Goal: Task Accomplishment & Management: Use online tool/utility

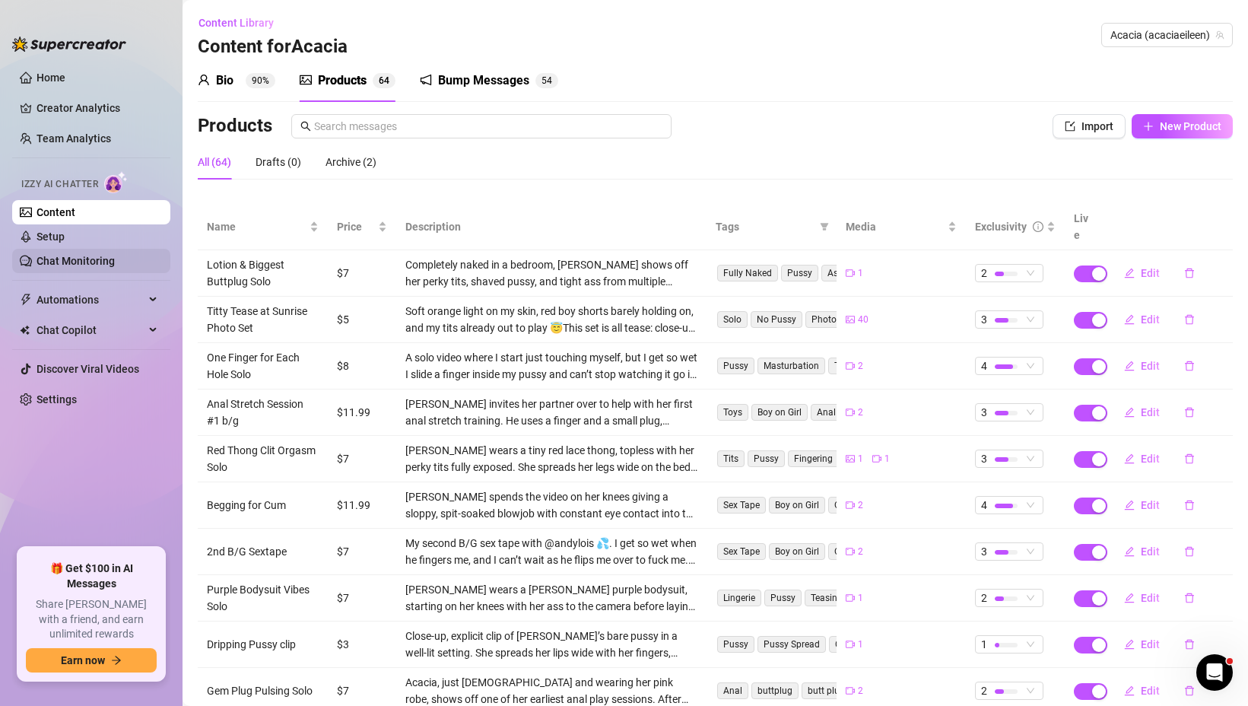
click at [88, 266] on link "Chat Monitoring" at bounding box center [75, 261] width 78 height 12
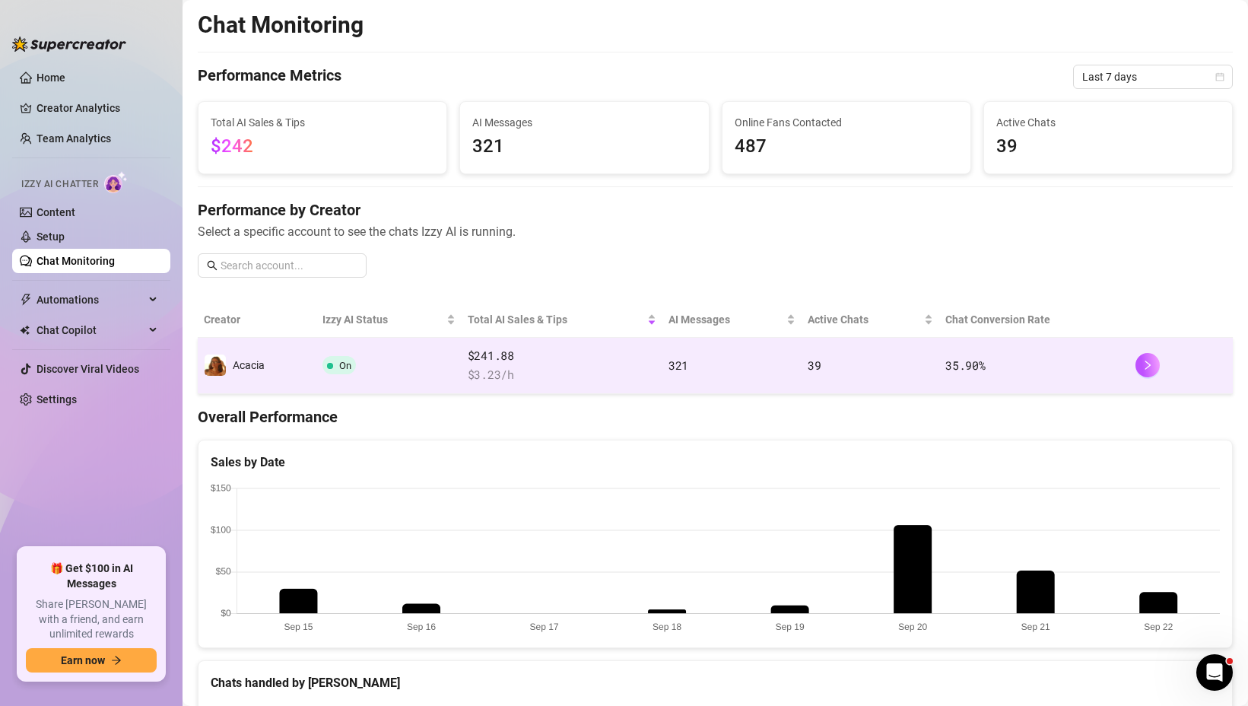
click at [422, 363] on td "On" at bounding box center [388, 366] width 145 height 56
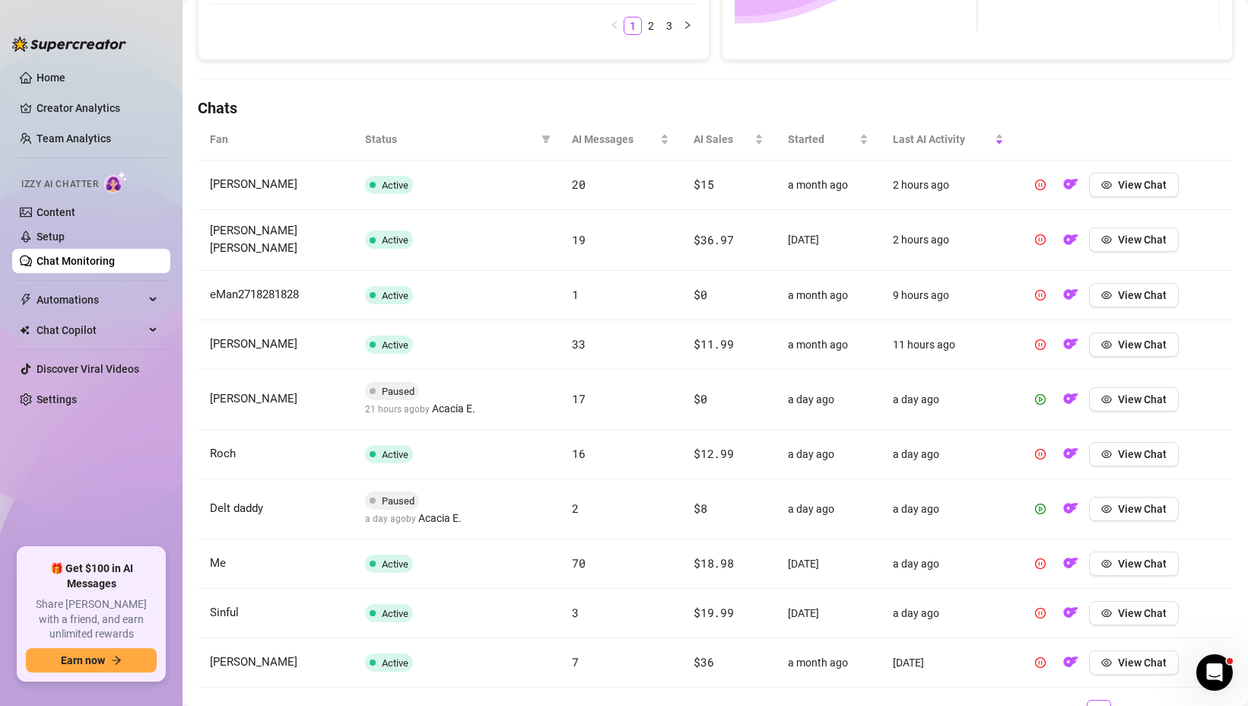
scroll to position [512, 0]
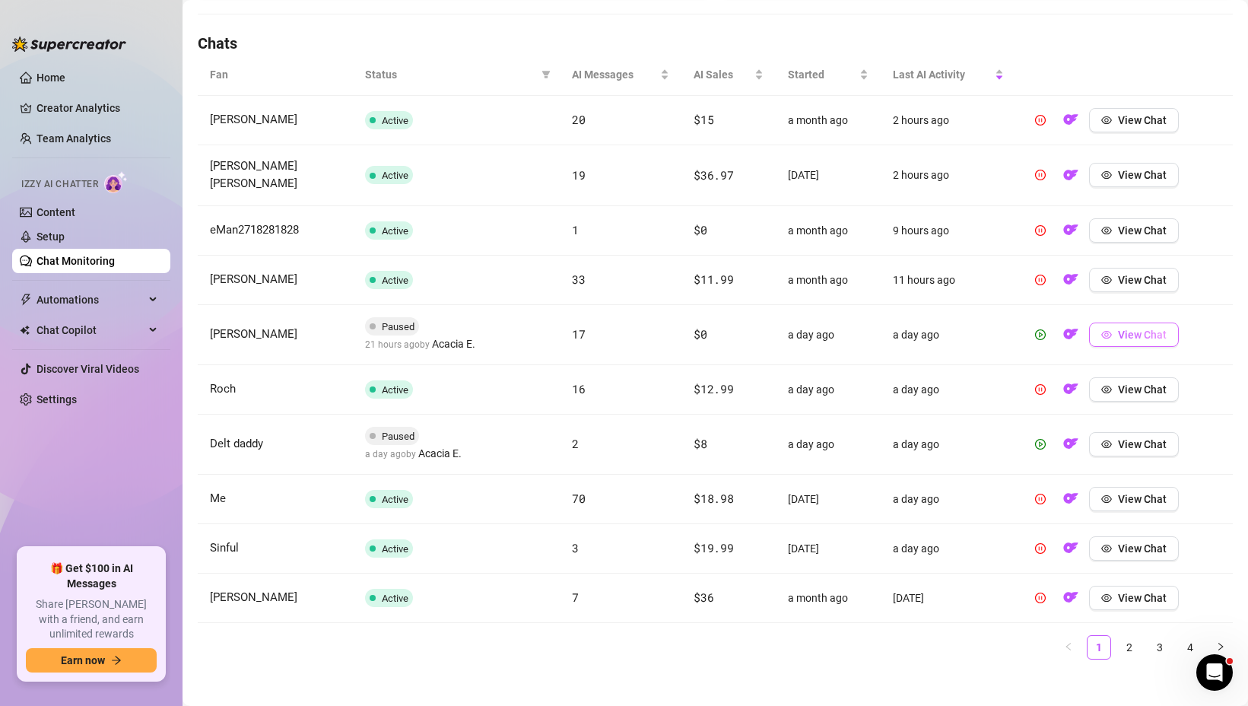
click at [1102, 331] on icon "eye" at bounding box center [1106, 335] width 11 height 8
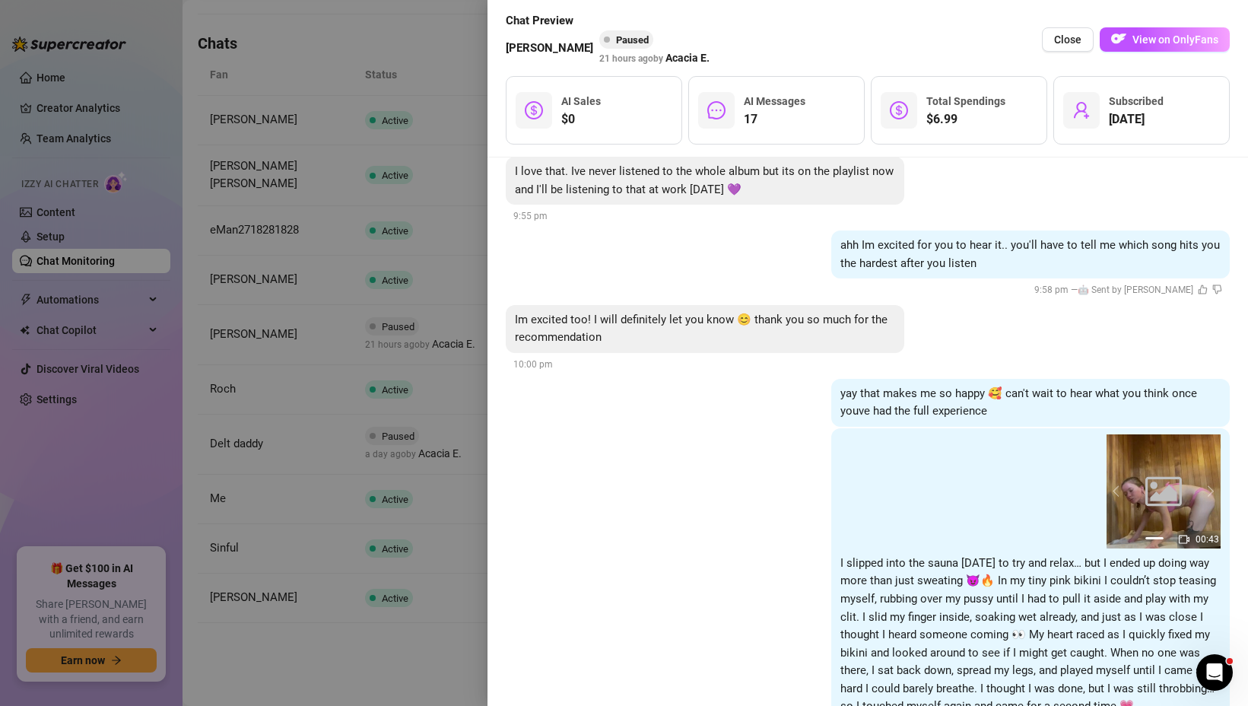
scroll to position [3814, 0]
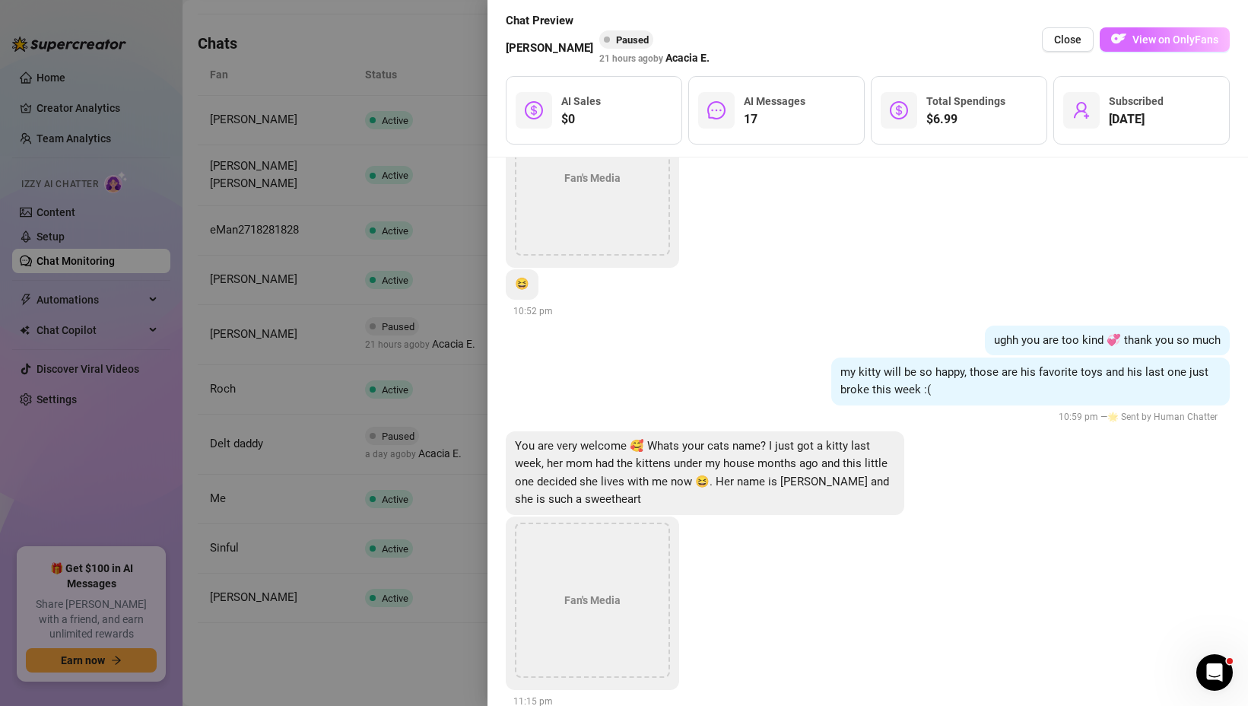
click at [1137, 40] on span "View on OnlyFans" at bounding box center [1175, 39] width 86 height 12
click at [1058, 40] on span "Close" at bounding box center [1067, 39] width 27 height 12
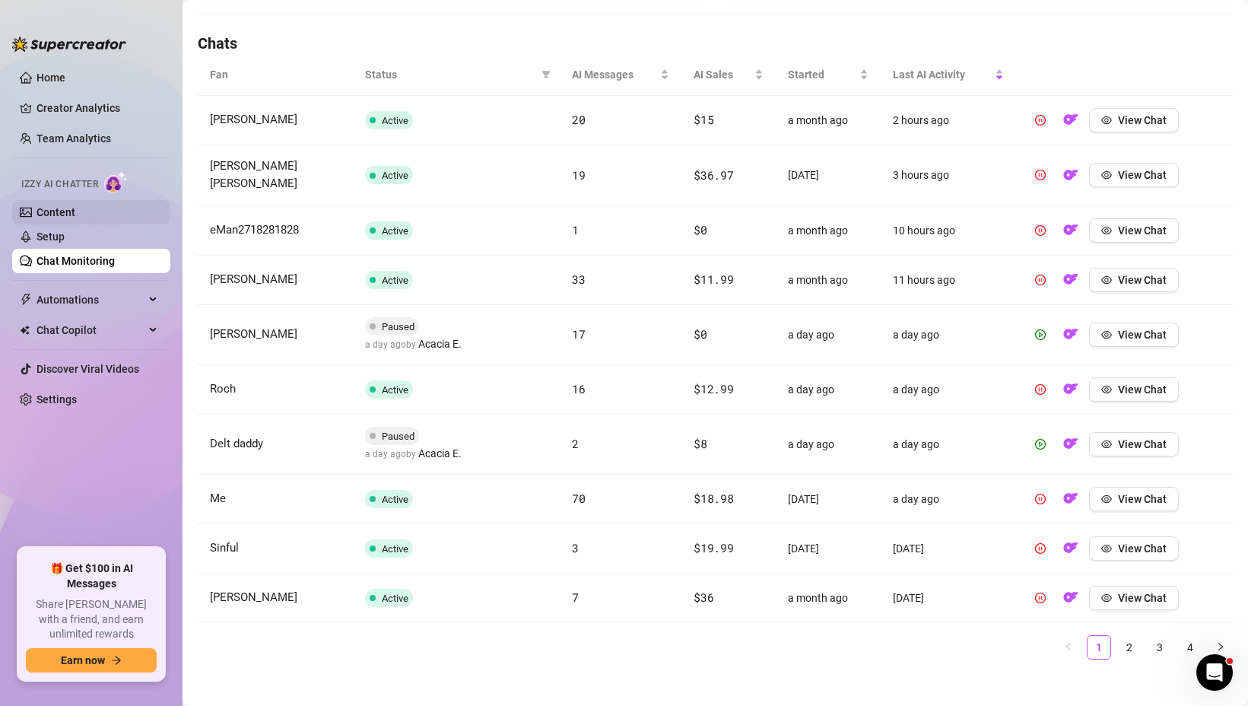
click at [56, 216] on link "Content" at bounding box center [55, 212] width 39 height 12
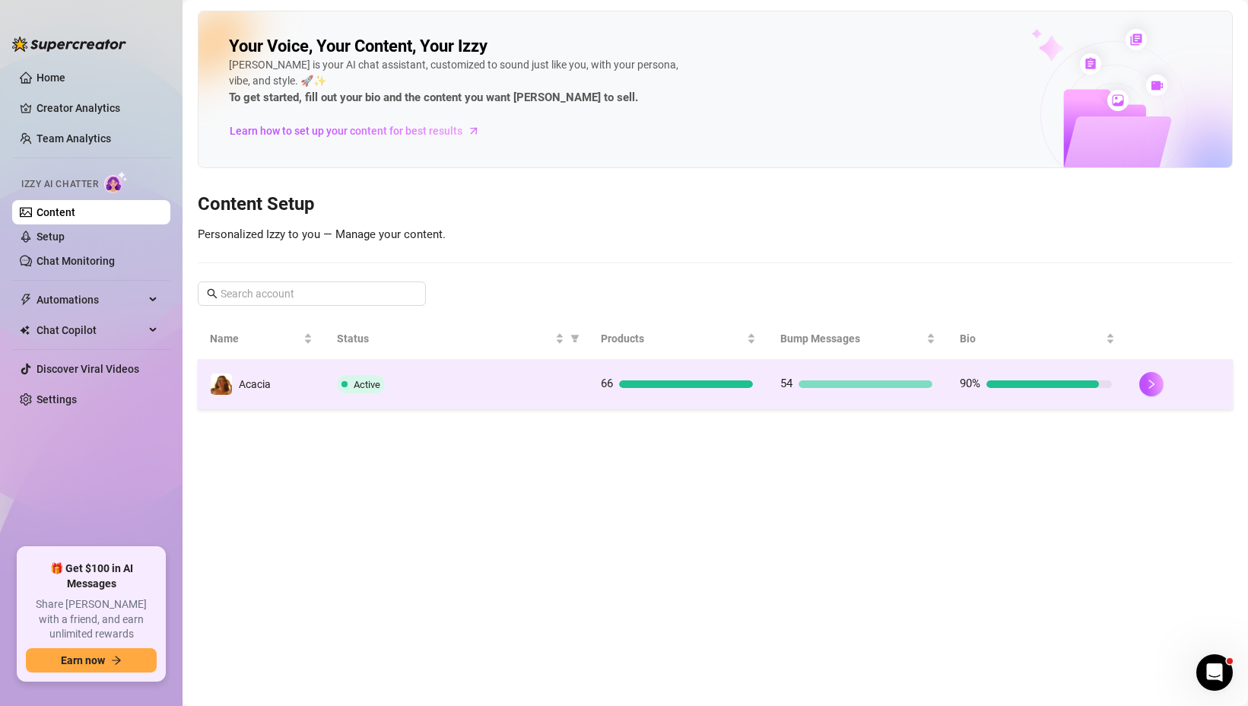
click at [525, 386] on div "Active" at bounding box center [456, 384] width 239 height 18
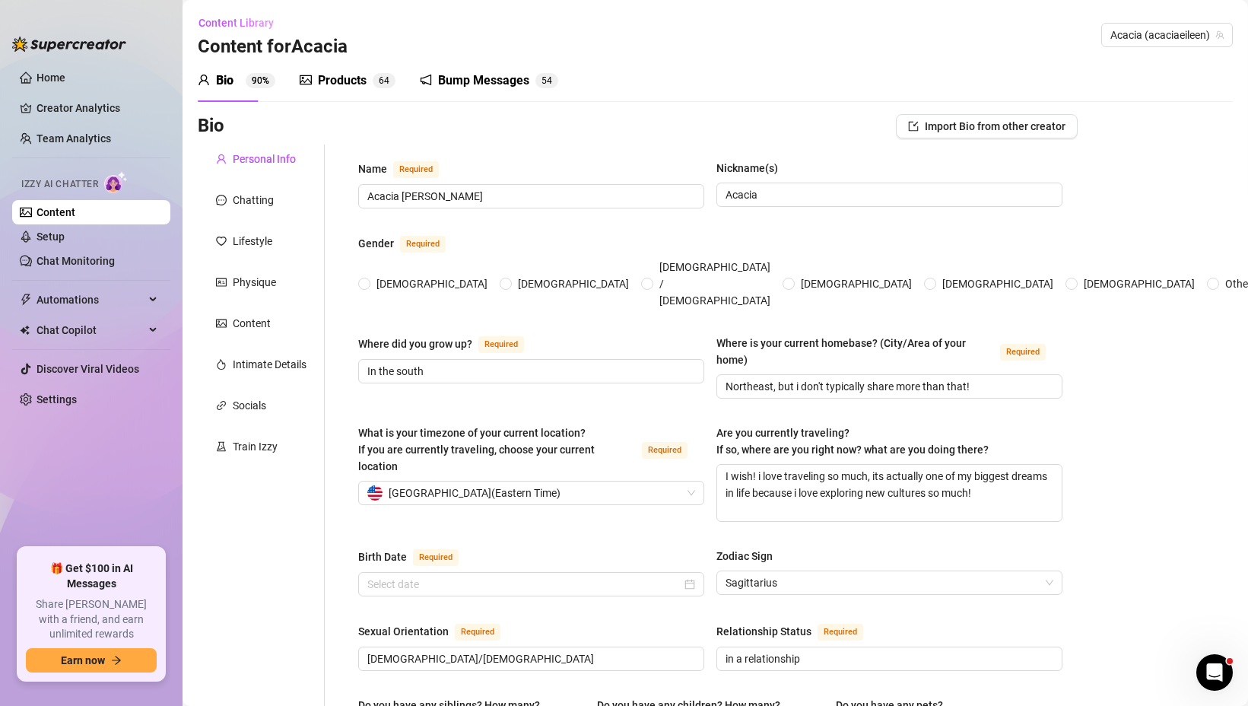
radio input "true"
type input "[DATE]"
click at [369, 80] on div "Products 6 4" at bounding box center [348, 80] width 96 height 18
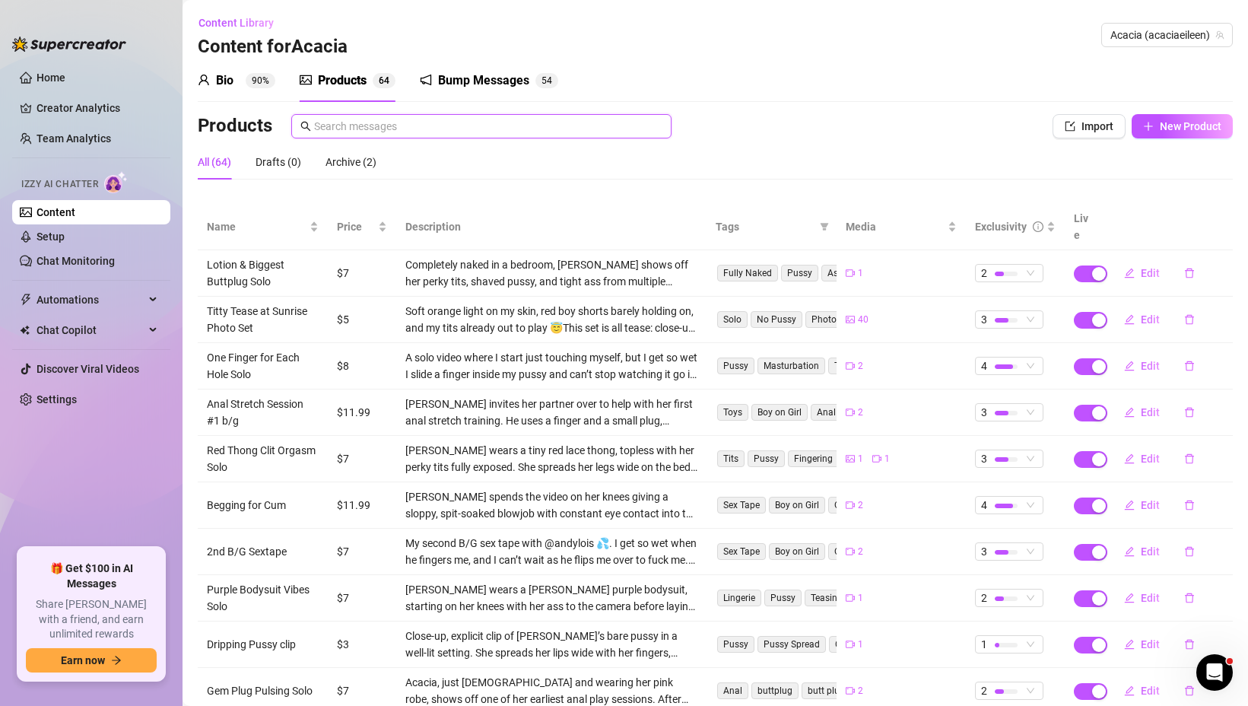
click at [497, 132] on input "text" at bounding box center [488, 126] width 348 height 17
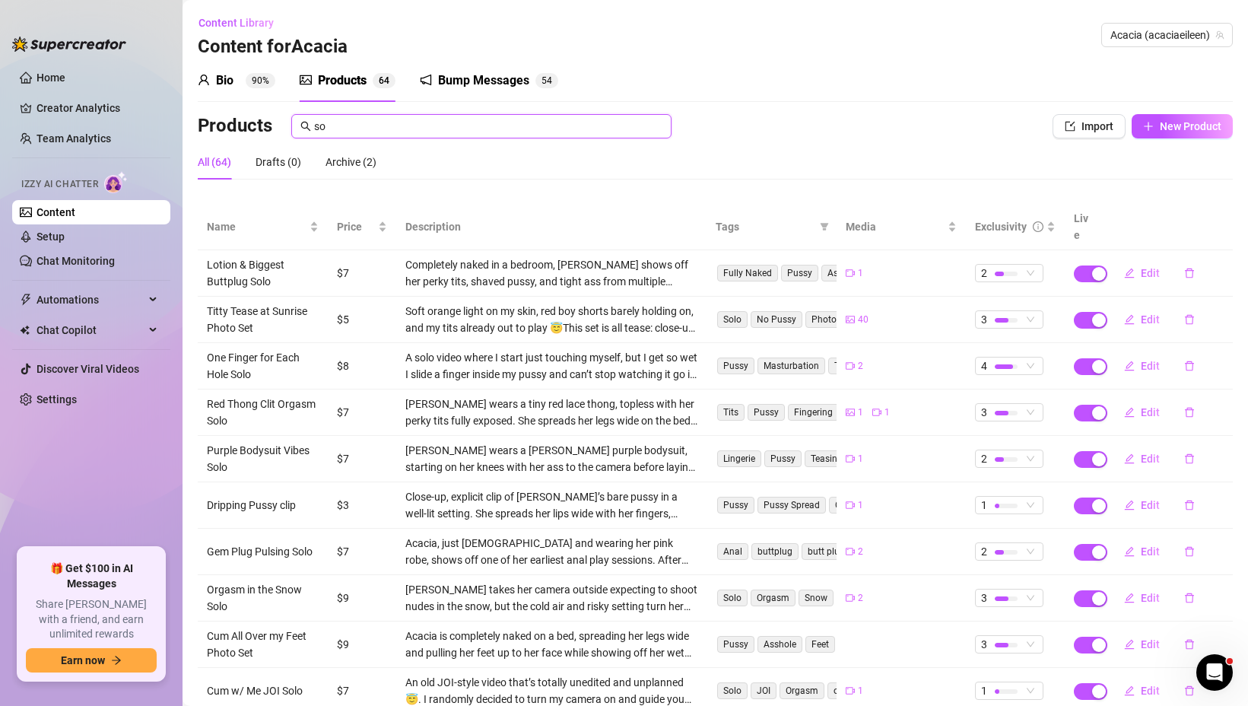
type input "s"
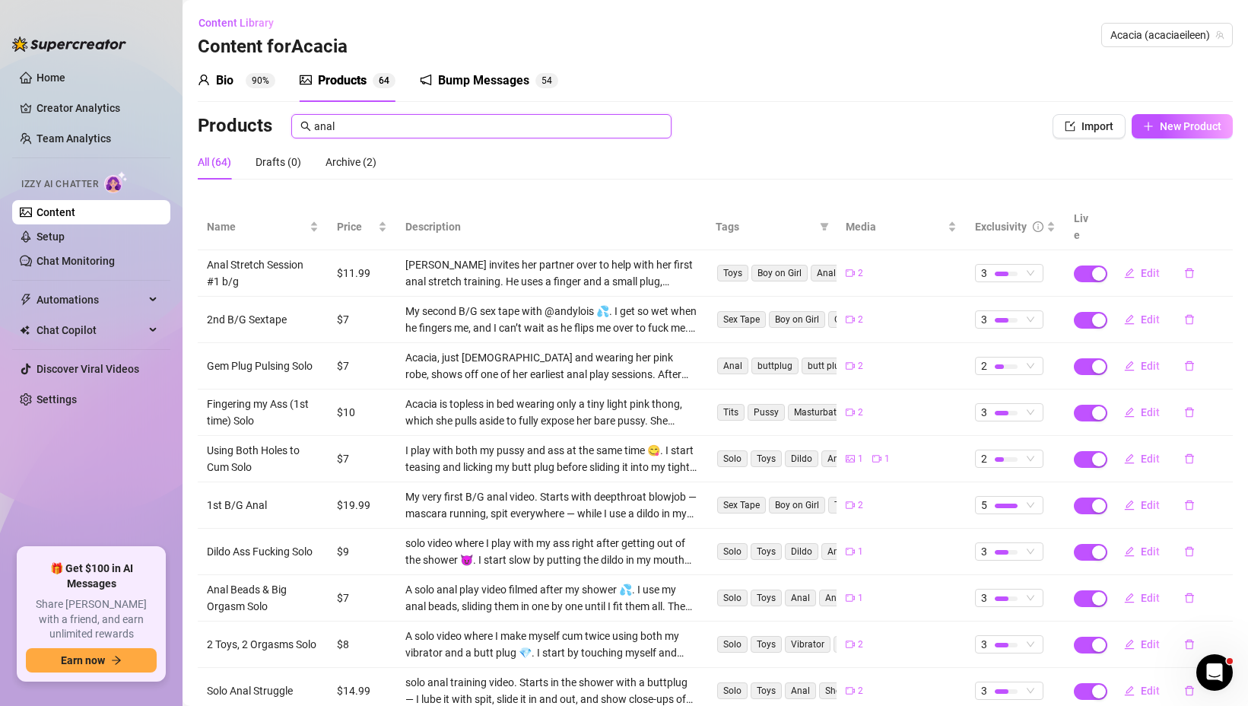
click at [350, 128] on input "anal" at bounding box center [488, 126] width 348 height 17
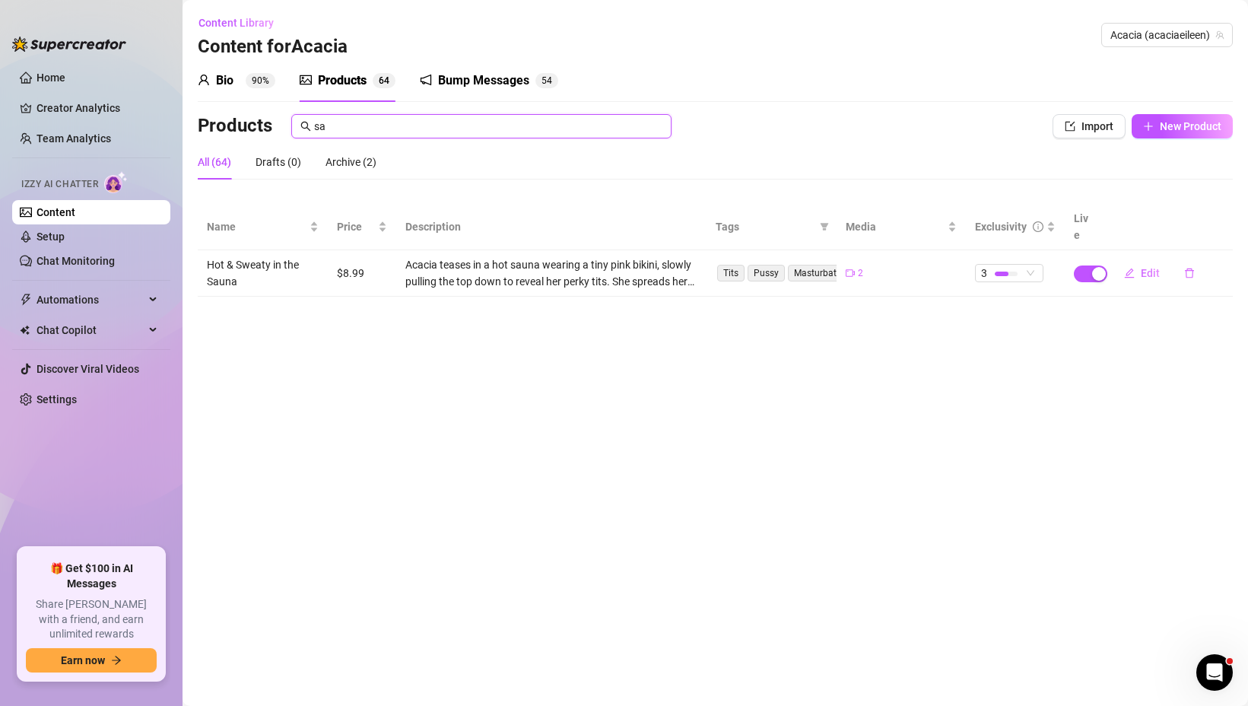
type input "s"
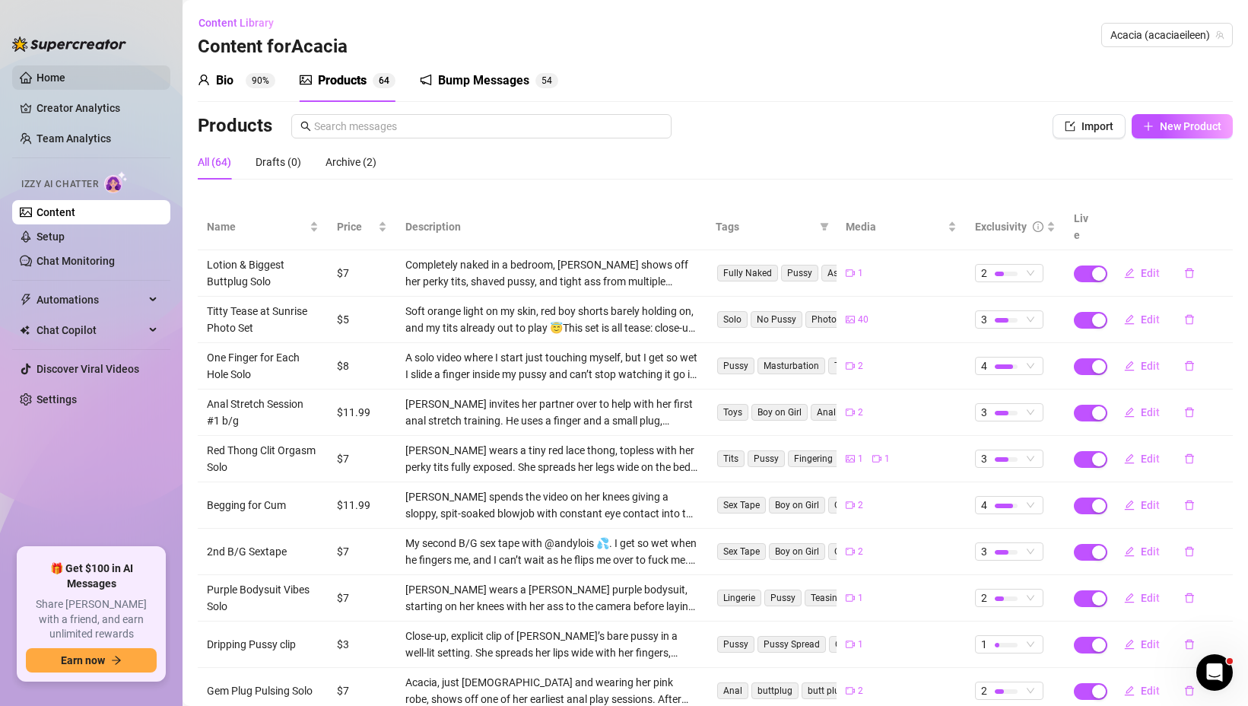
click at [36, 71] on link "Home" at bounding box center [50, 77] width 29 height 12
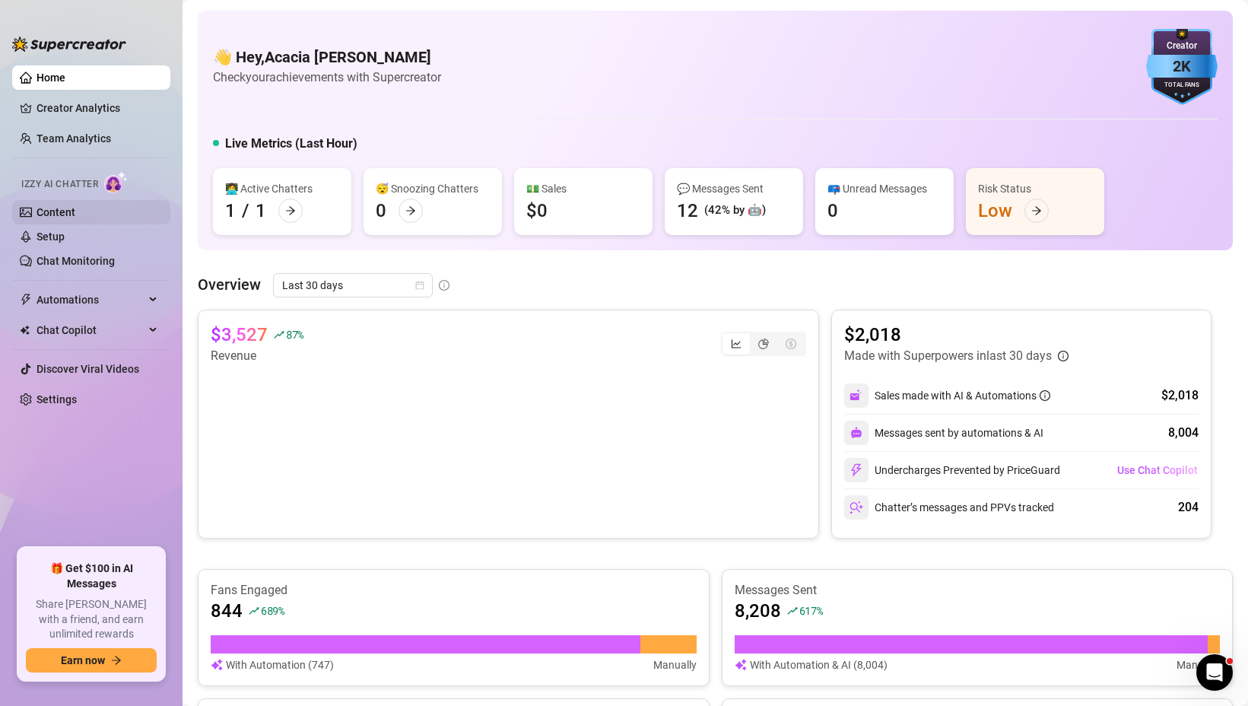
click at [75, 208] on link "Content" at bounding box center [55, 212] width 39 height 12
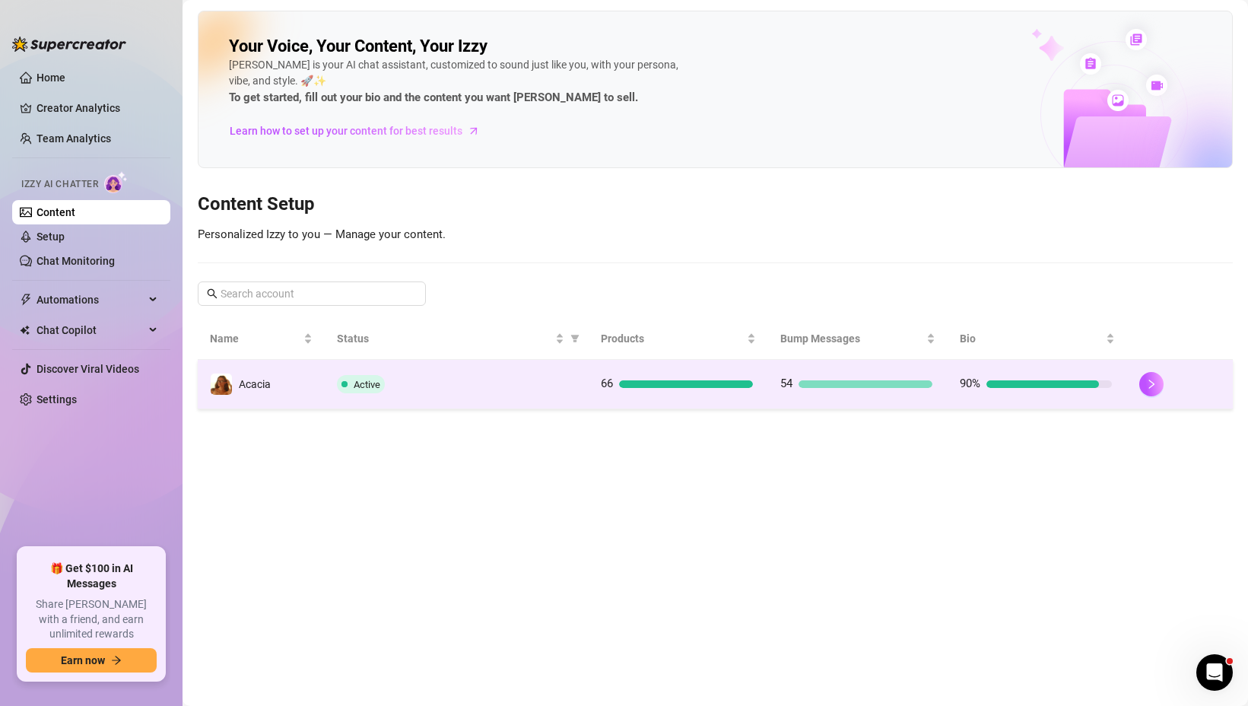
click at [484, 398] on td "Active" at bounding box center [457, 384] width 264 height 49
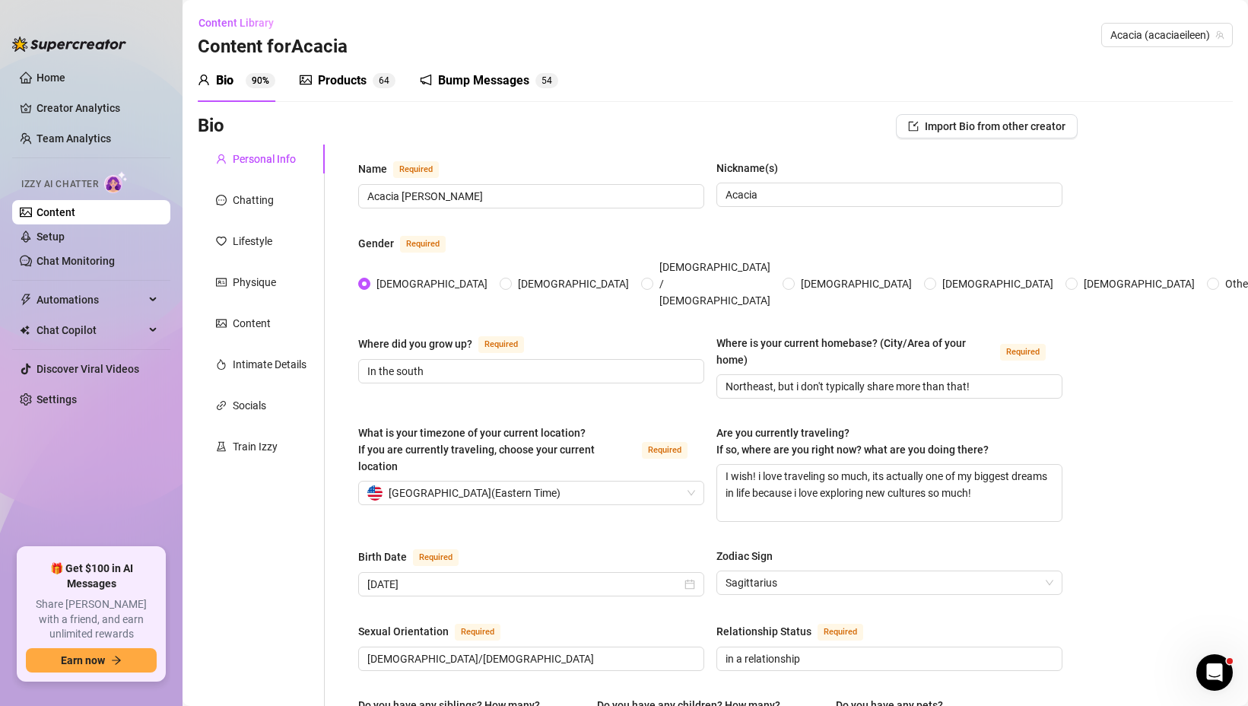
click at [312, 69] on div "Products 6 4" at bounding box center [348, 80] width 96 height 43
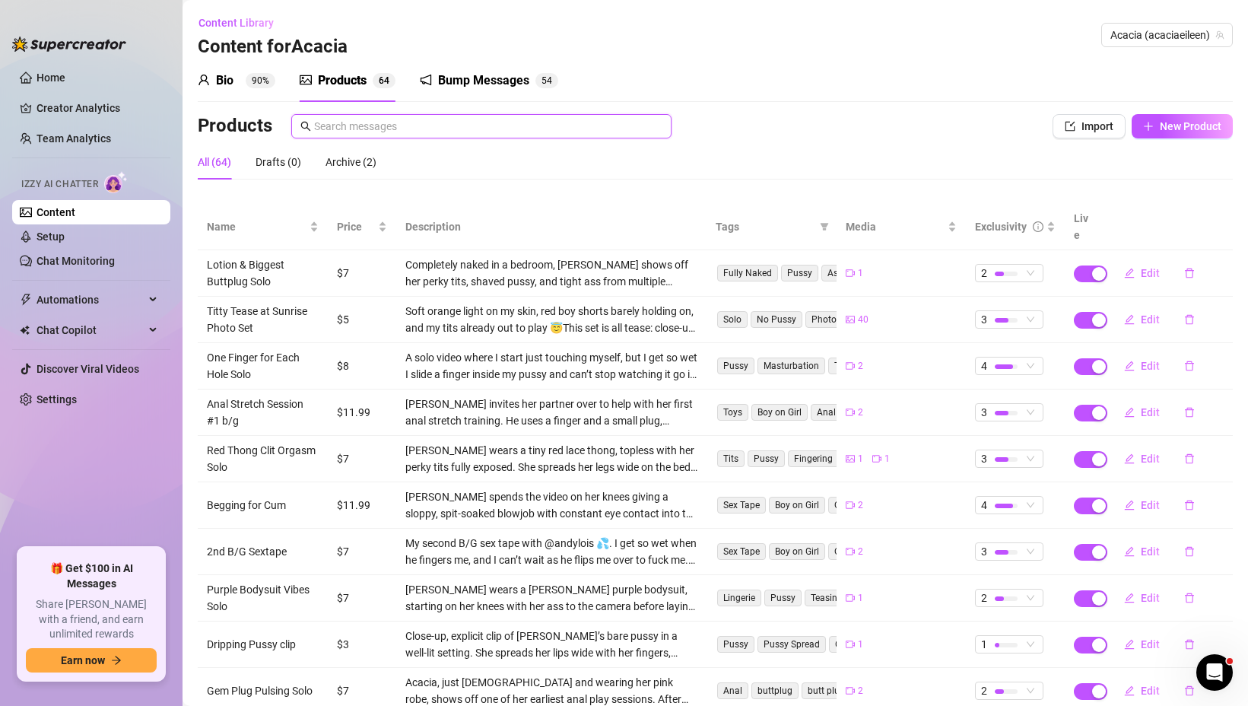
click at [522, 124] on input "text" at bounding box center [488, 126] width 348 height 17
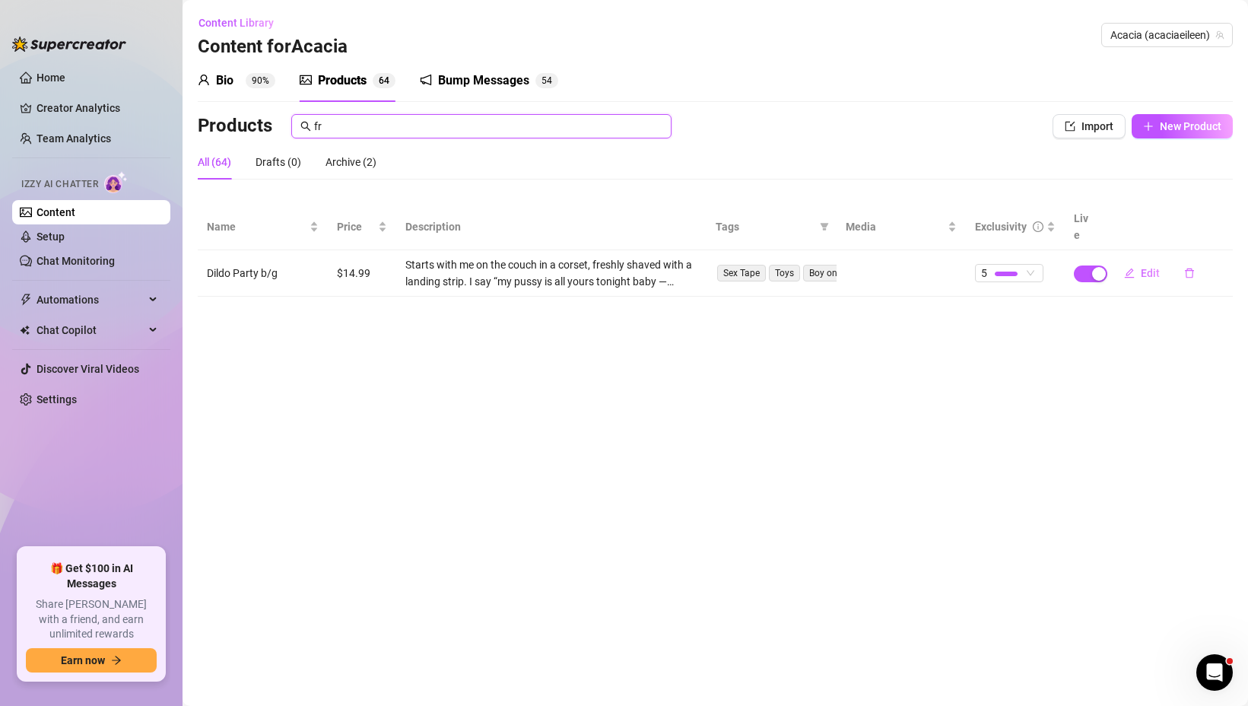
type input "f"
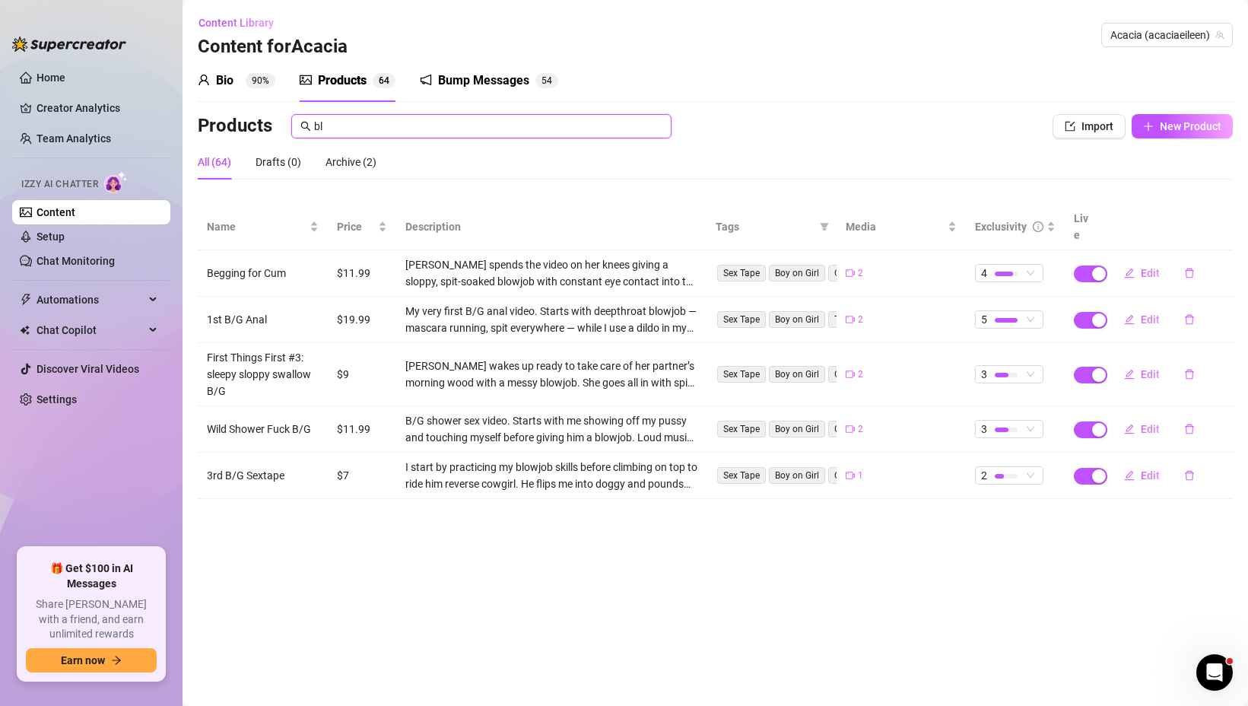
type input "b"
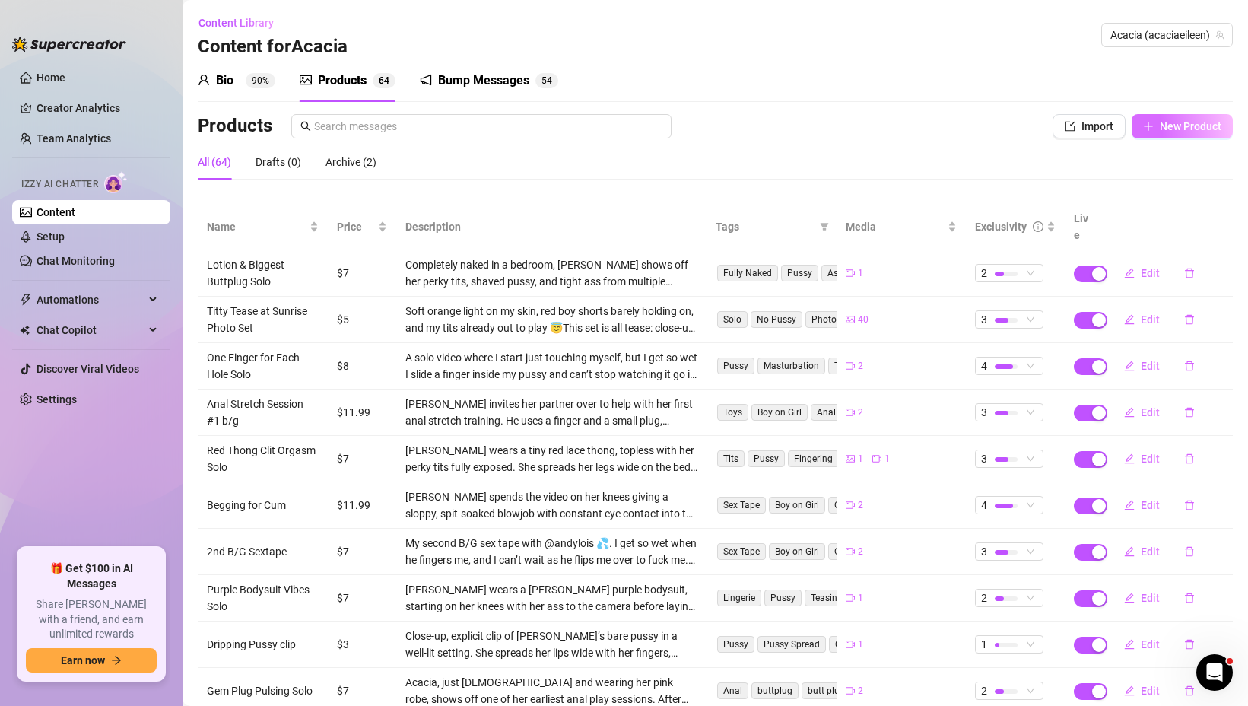
click at [1169, 129] on span "New Product" at bounding box center [1190, 126] width 62 height 12
type textarea "Type your message here..."
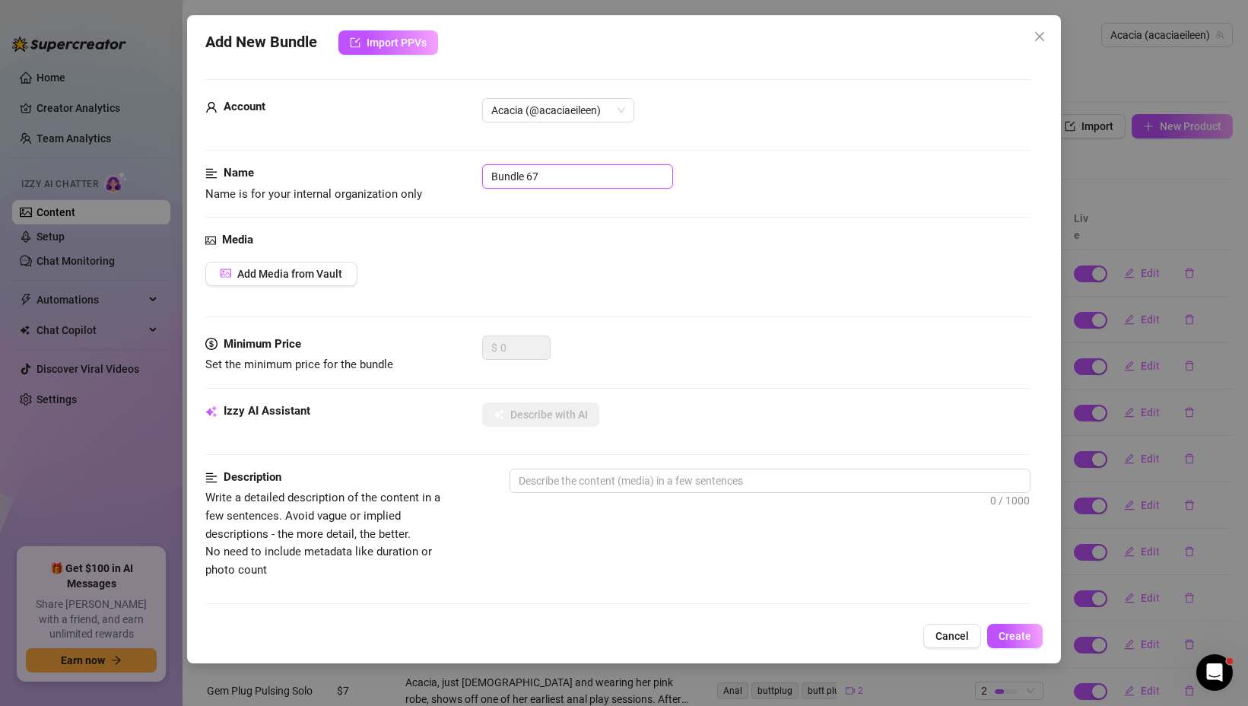
click at [514, 179] on input "Bundle 67" at bounding box center [577, 176] width 191 height 24
type input "Free Blowjob for Subs"
click at [300, 274] on span "Add Media from Vault" at bounding box center [289, 274] width 105 height 12
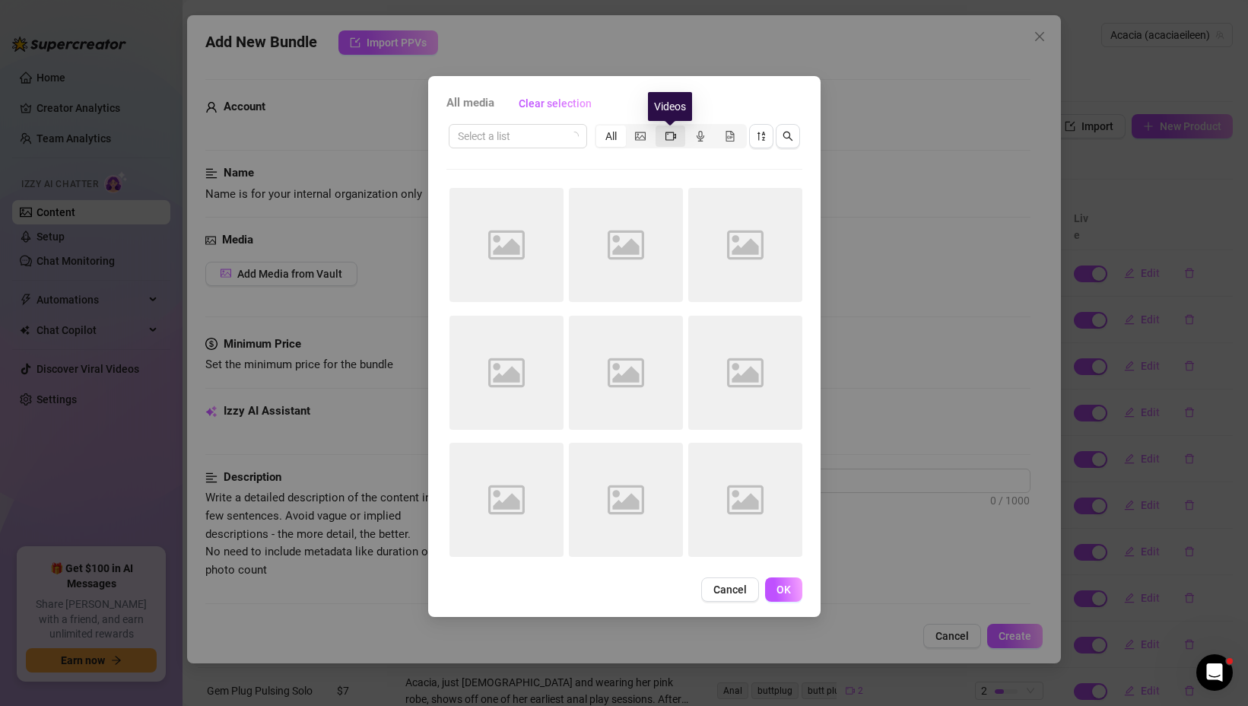
click at [674, 134] on icon "video-camera" at bounding box center [670, 136] width 11 height 8
click at [659, 128] on input "segmented control" at bounding box center [659, 128] width 0 height 0
click at [572, 137] on icon "loading" at bounding box center [573, 136] width 9 height 9
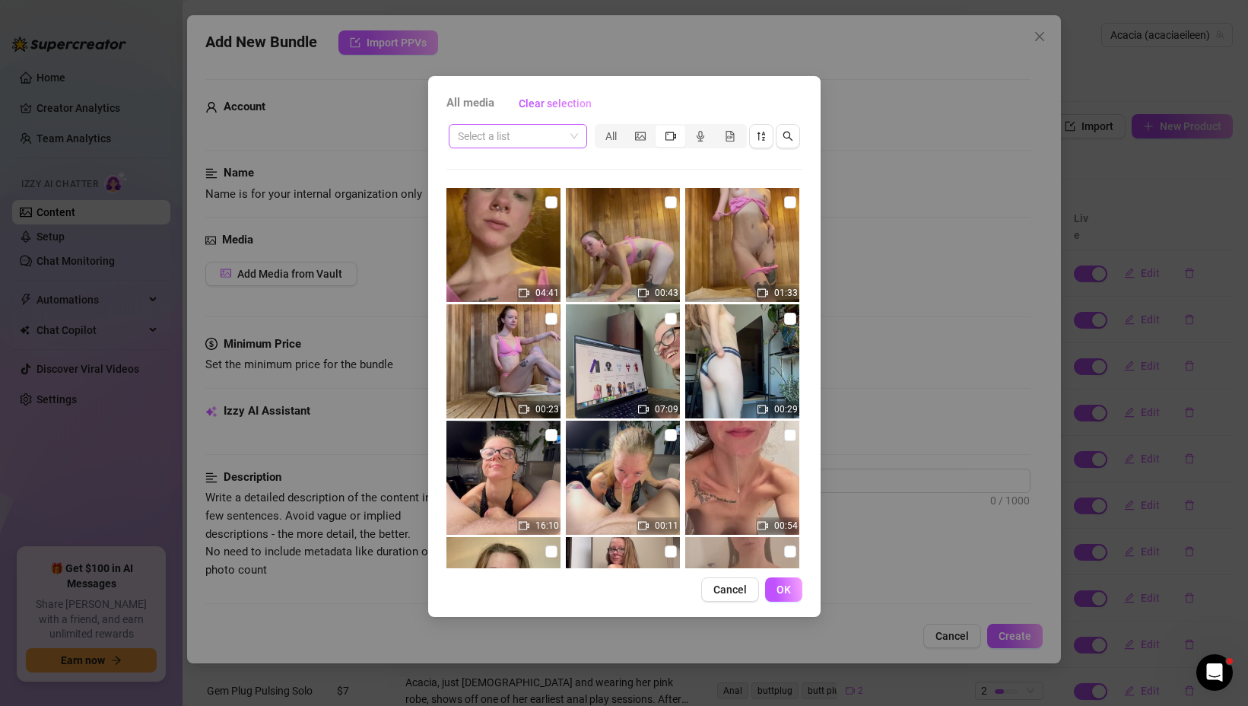
click at [567, 137] on span at bounding box center [518, 136] width 120 height 23
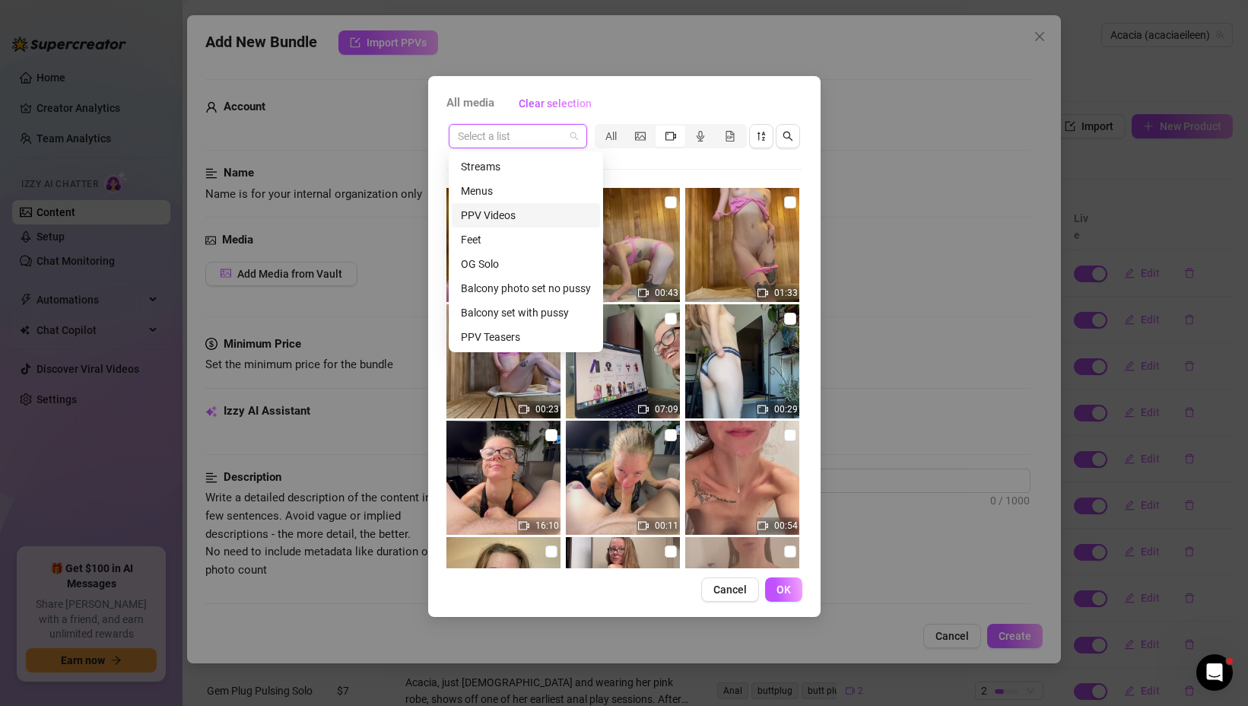
click at [515, 214] on div "PPV Videos" at bounding box center [526, 215] width 130 height 17
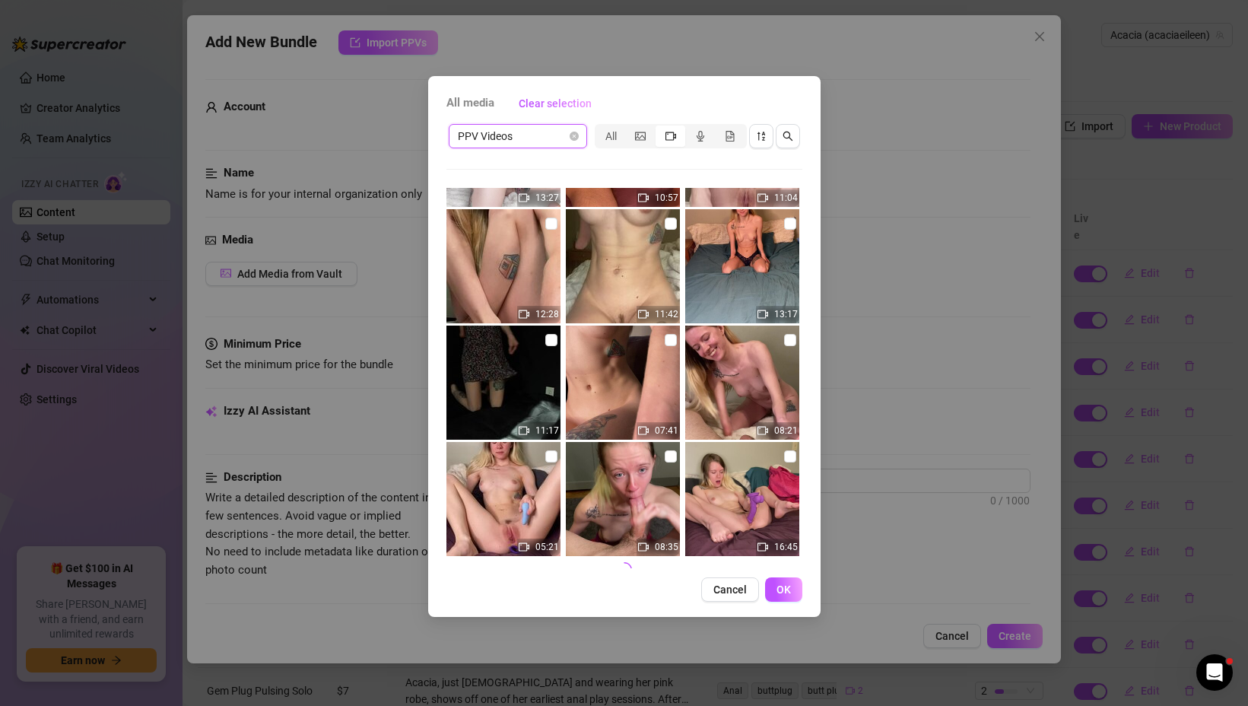
scroll to position [573, 0]
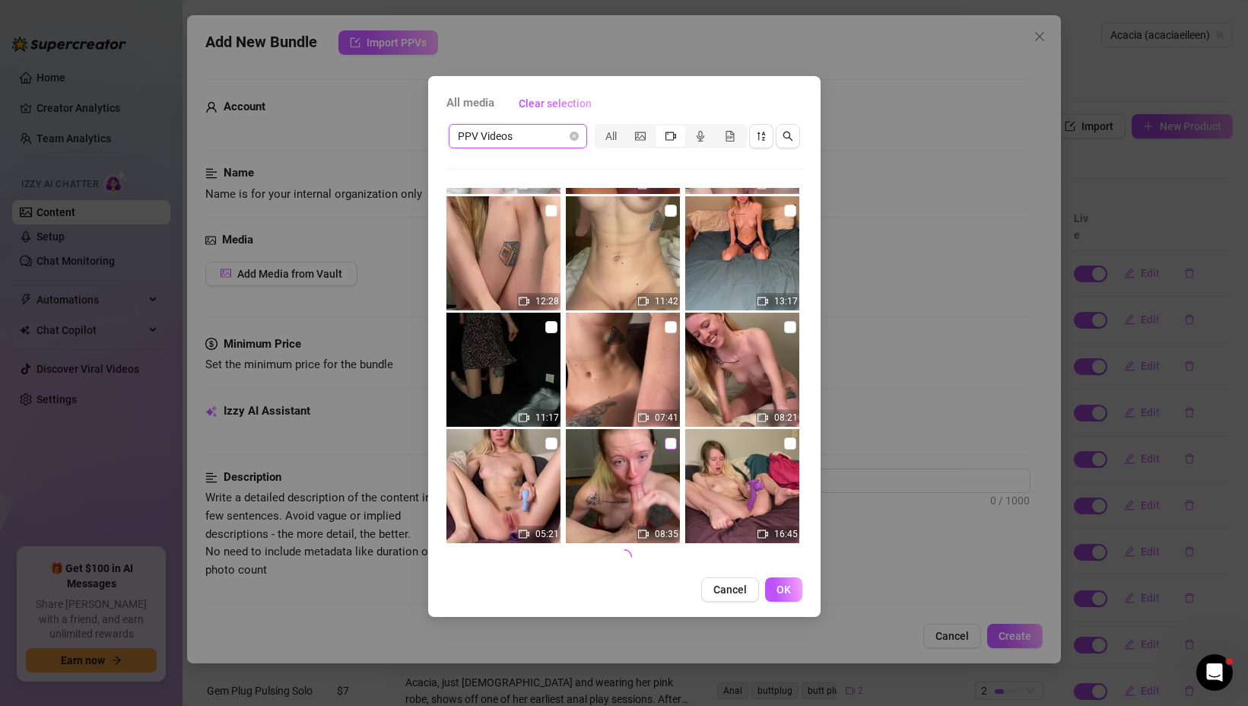
click at [669, 439] on input "checkbox" at bounding box center [670, 443] width 12 height 12
checkbox input "true"
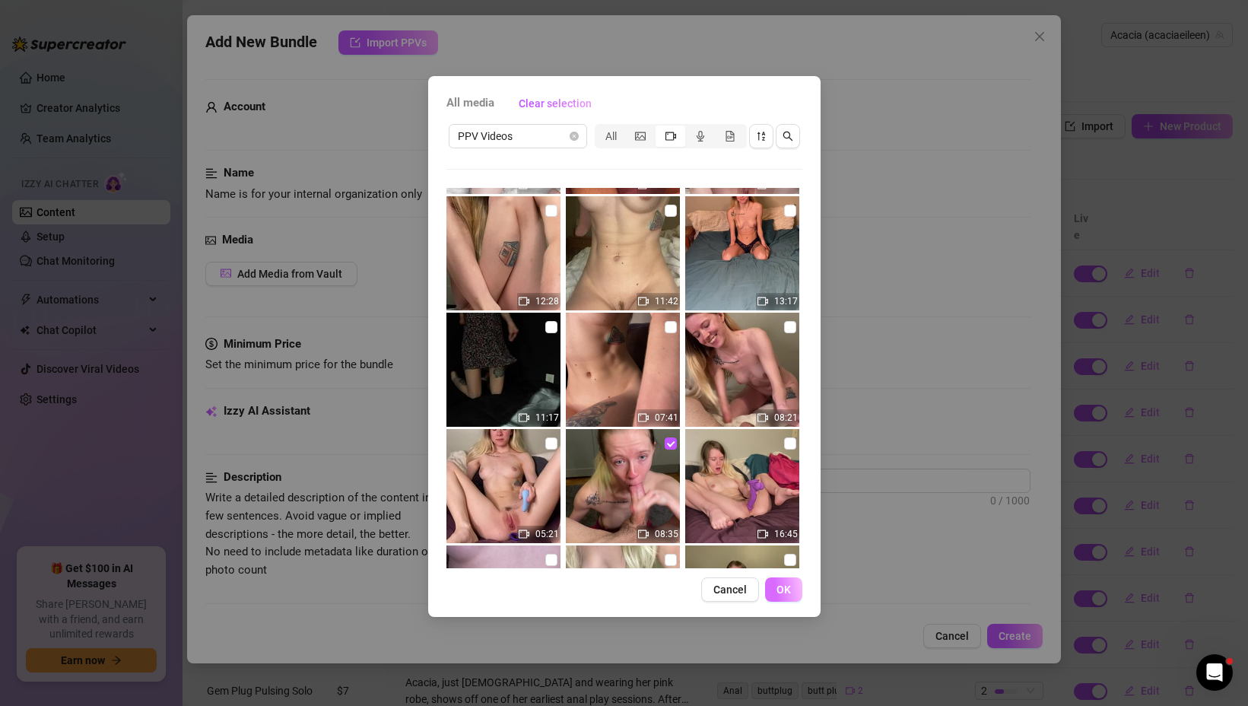
click at [791, 595] on button "OK" at bounding box center [783, 589] width 37 height 24
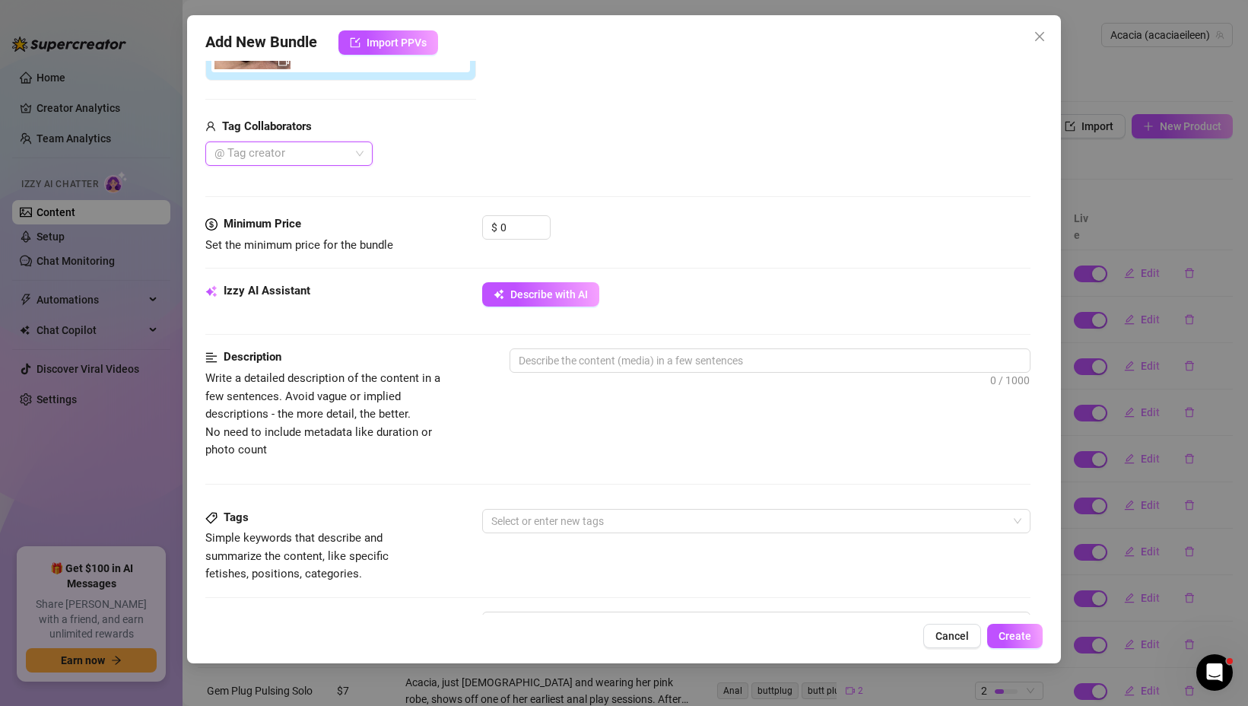
scroll to position [294, 0]
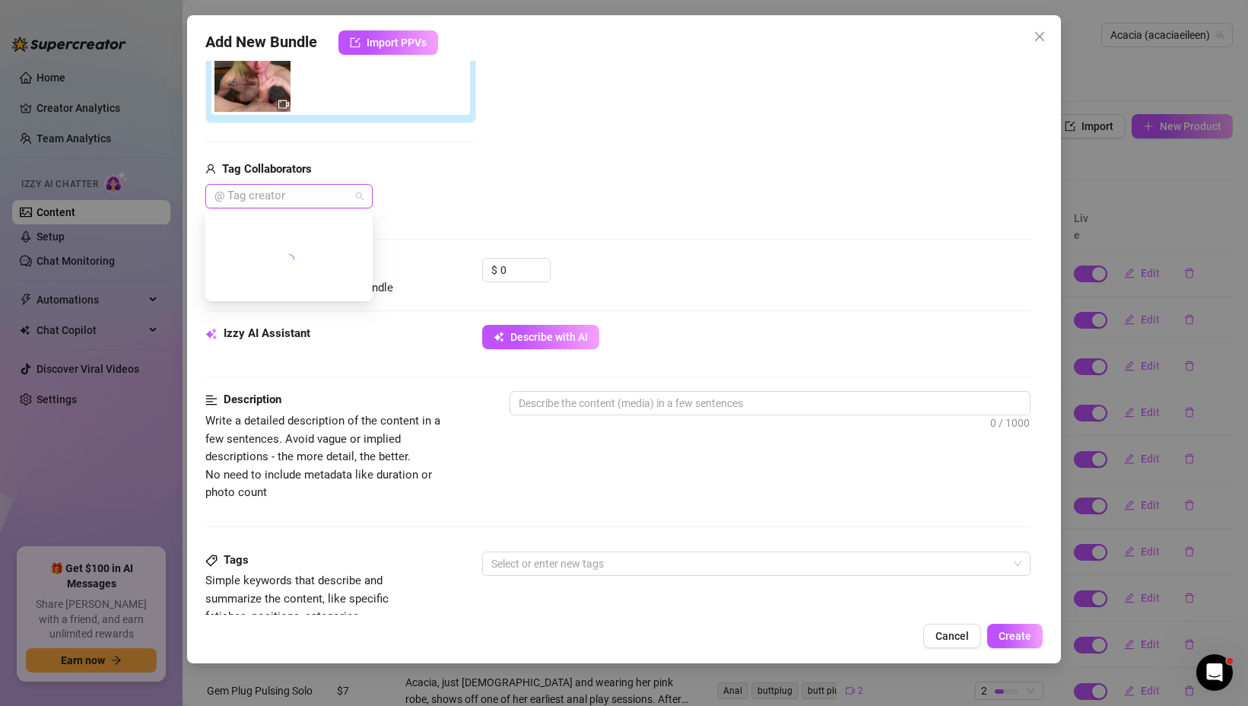
click at [351, 198] on div at bounding box center [280, 196] width 145 height 21
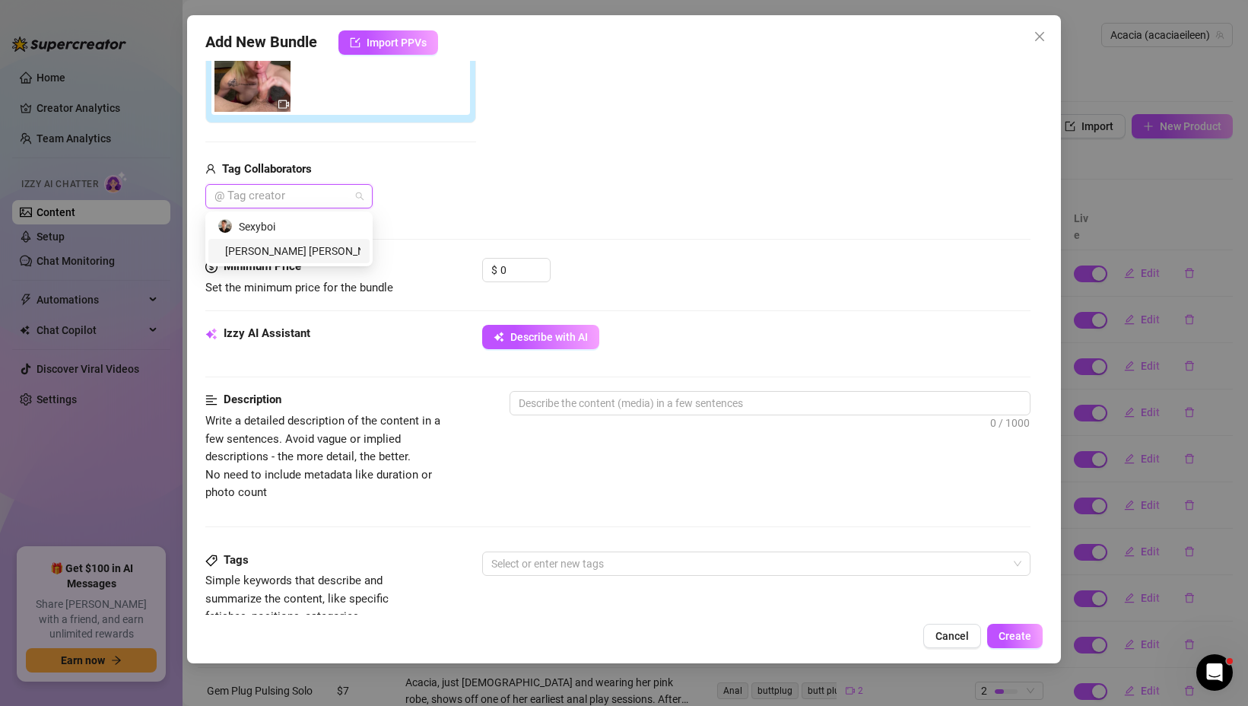
click at [291, 249] on div "[PERSON_NAME] [PERSON_NAME]" at bounding box center [288, 251] width 143 height 17
click at [653, 352] on div "Izzy AI Assistant Describe with AI" at bounding box center [617, 344] width 825 height 38
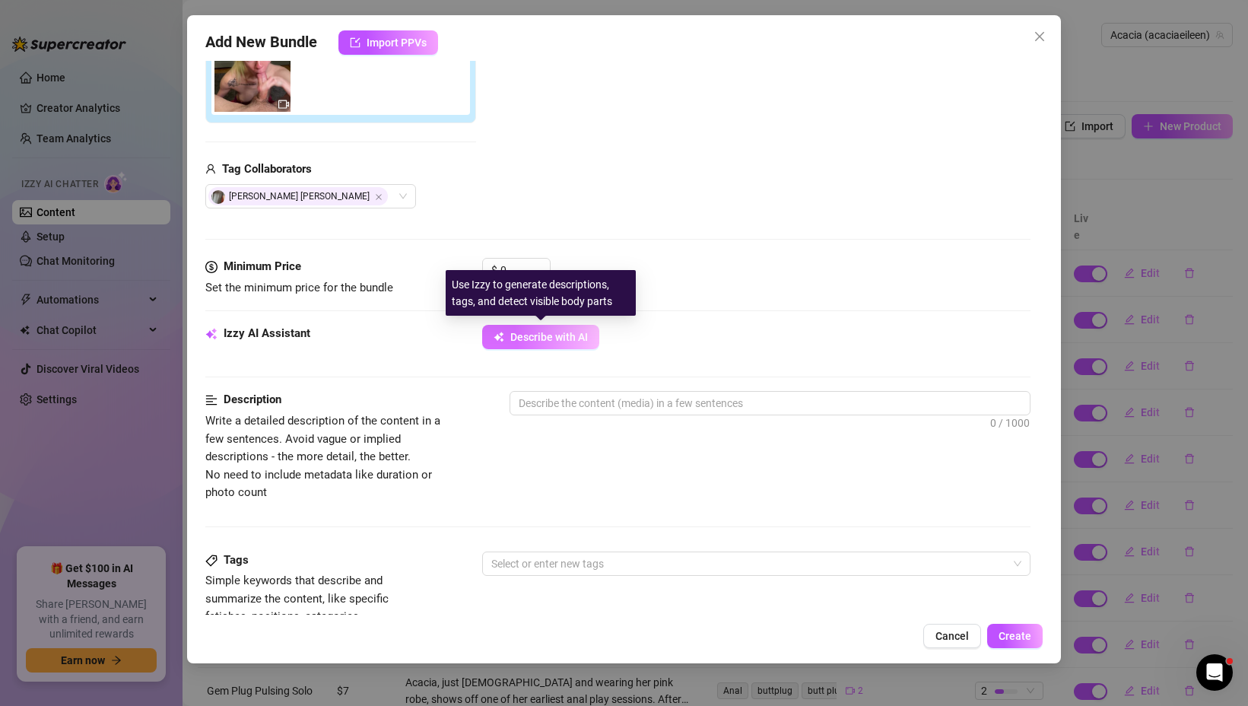
click at [572, 342] on span "Describe with AI" at bounding box center [549, 337] width 78 height 12
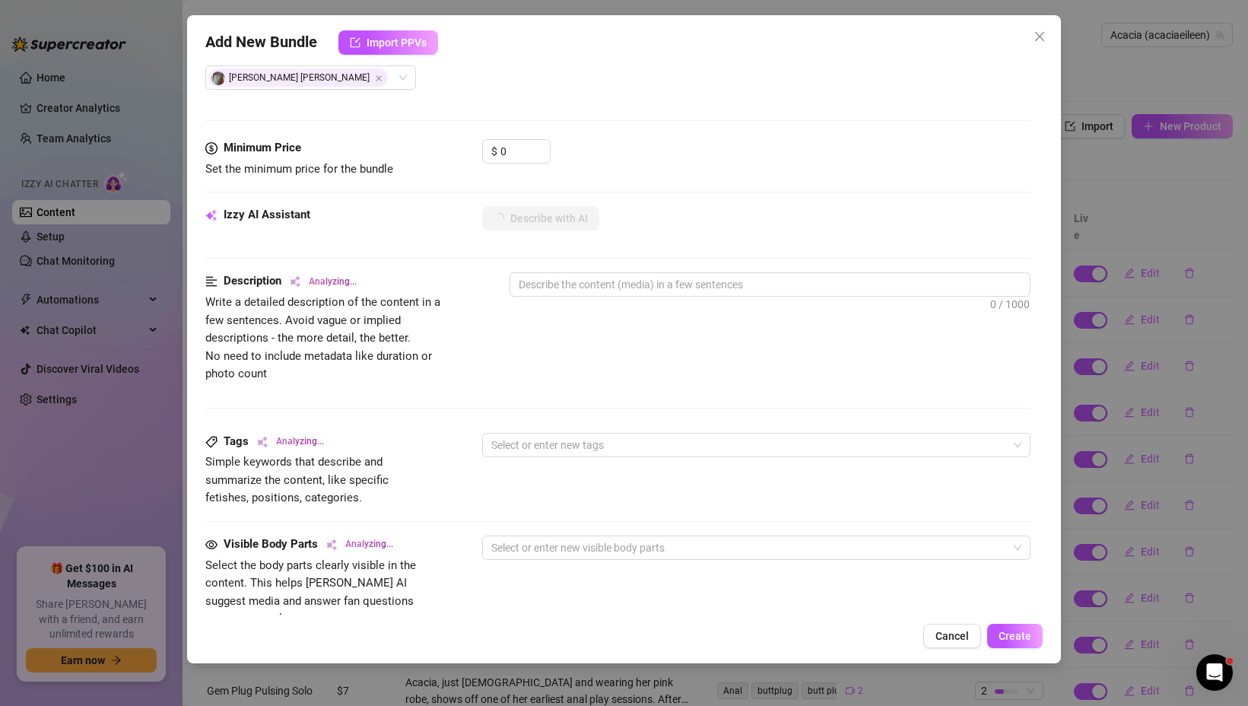
scroll to position [411, 0]
type textarea "Acacia"
type textarea "Acacia is"
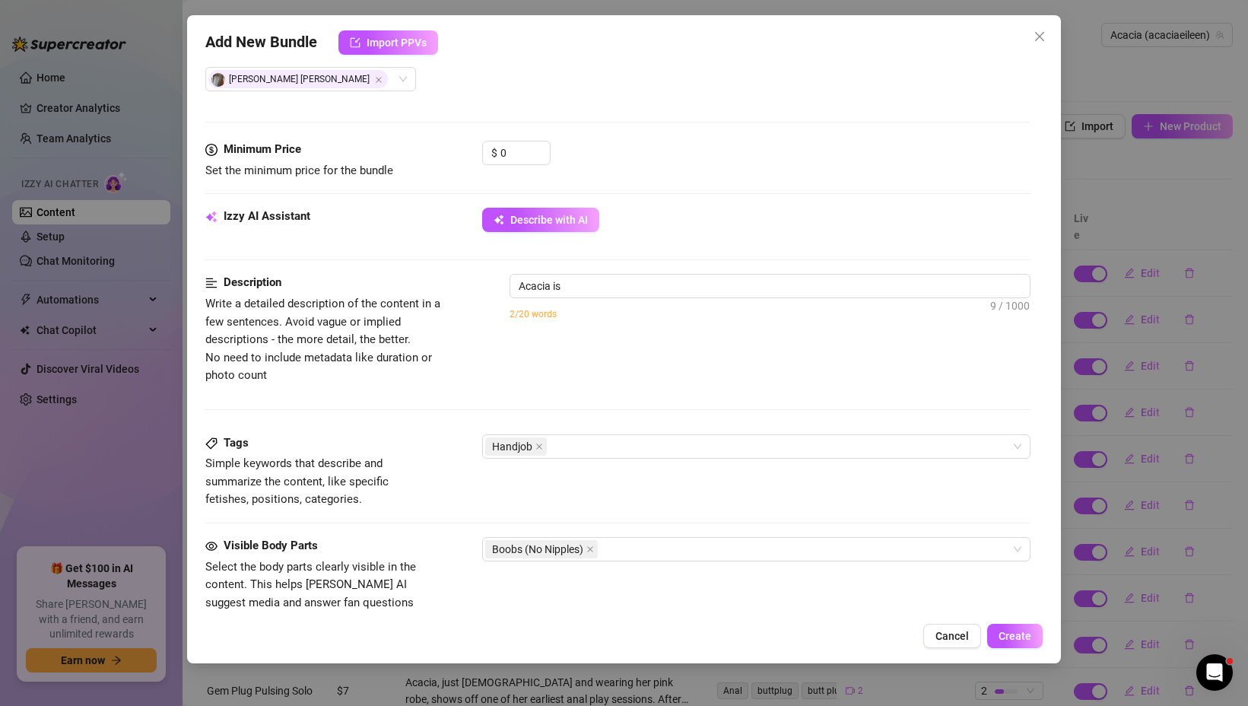
type textarea "Acacia is topless,"
type textarea "Acacia is topless, kneeling"
type textarea "Acacia is topless, kneeling between"
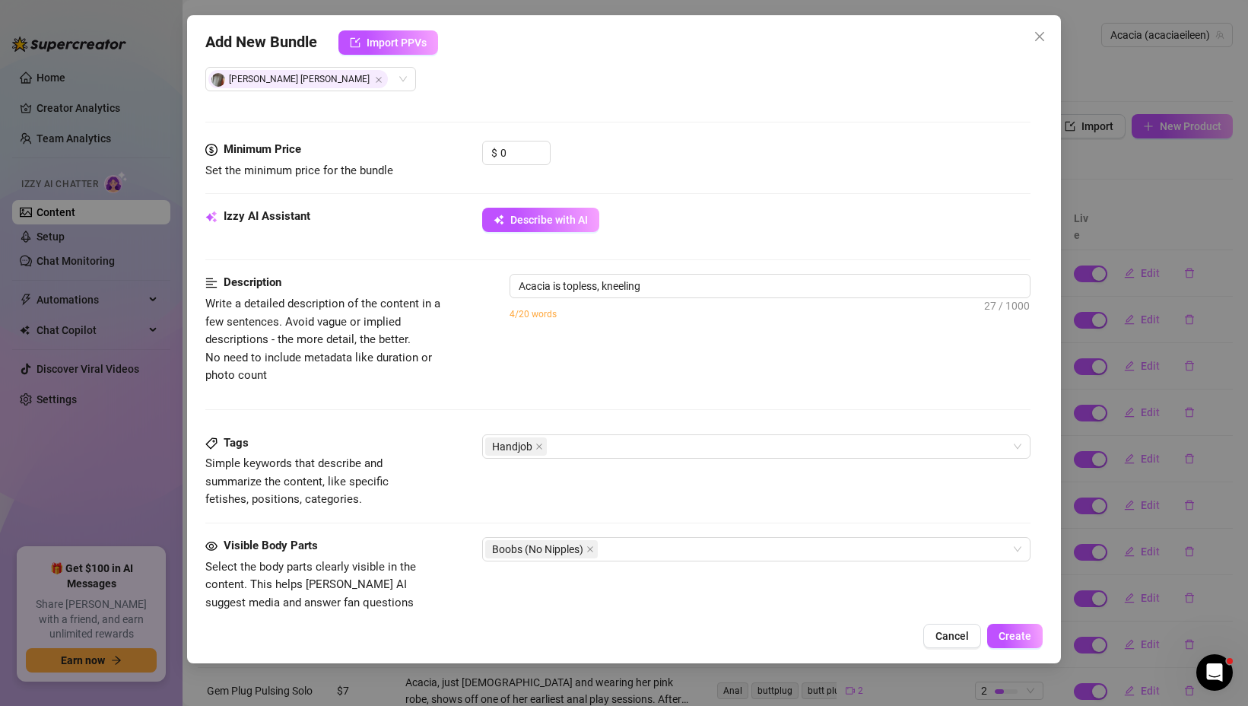
type textarea "Acacia is topless, kneeling between"
type textarea "Acacia is topless, kneeling between a"
type textarea "Acacia is topless, kneeling between a man's"
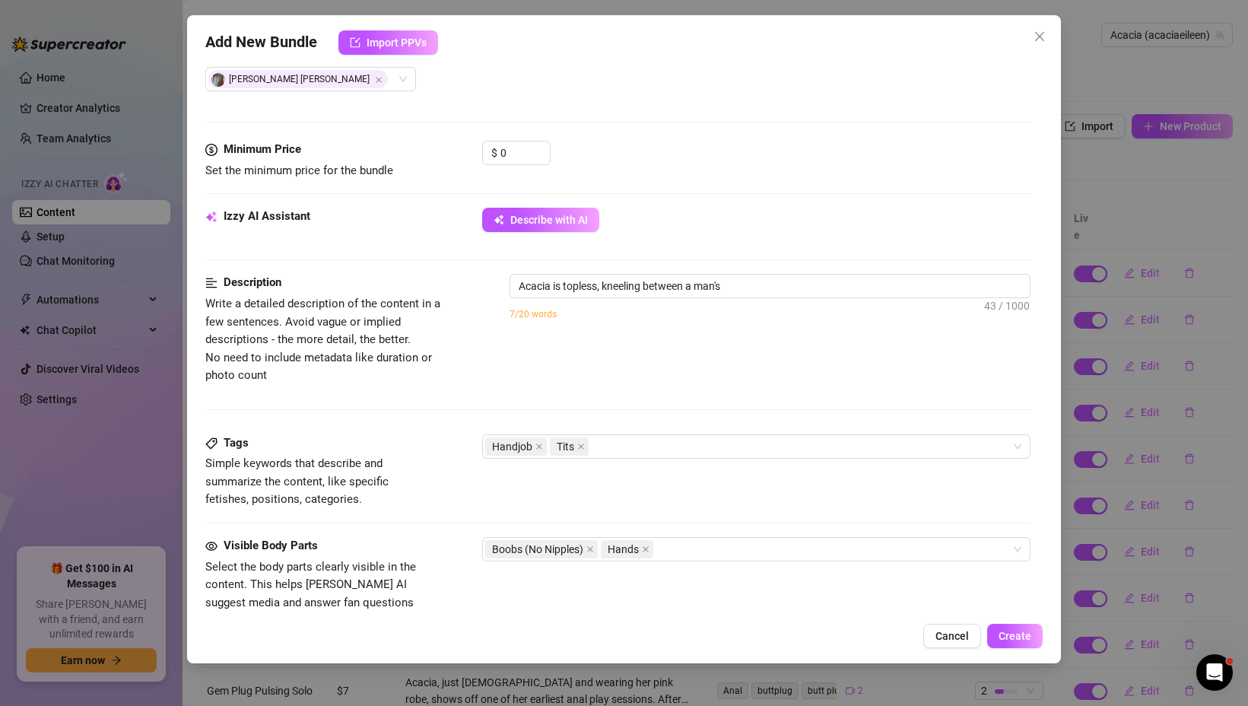
type textarea "Acacia is topless, kneeling between a man's legs,"
type textarea "Acacia is topless, kneeling between a man's legs, stroking"
type textarea "Acacia is topless, kneeling between a man's legs, stroking his"
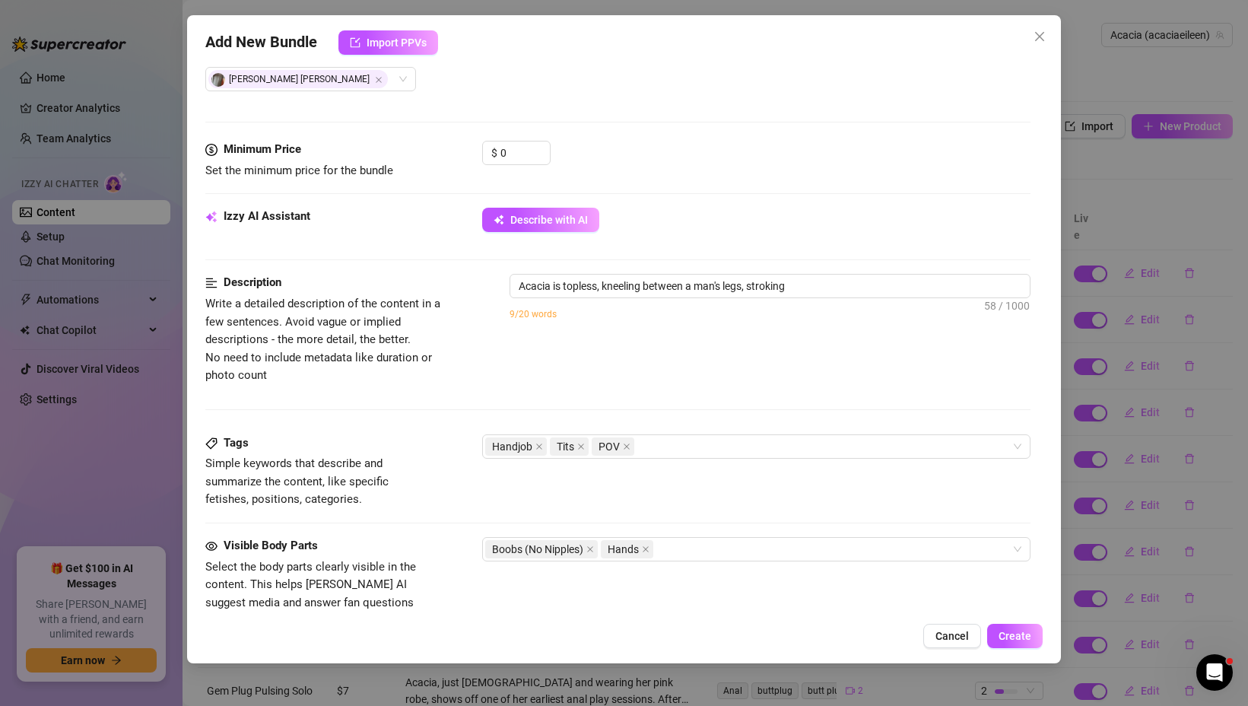
type textarea "Acacia is topless, kneeling between a man's legs, stroking his"
type textarea "Acacia is topless, kneeling between a man's legs, stroking his hard"
type textarea "Acacia is topless, kneeling between a man's legs, stroking his hard cock"
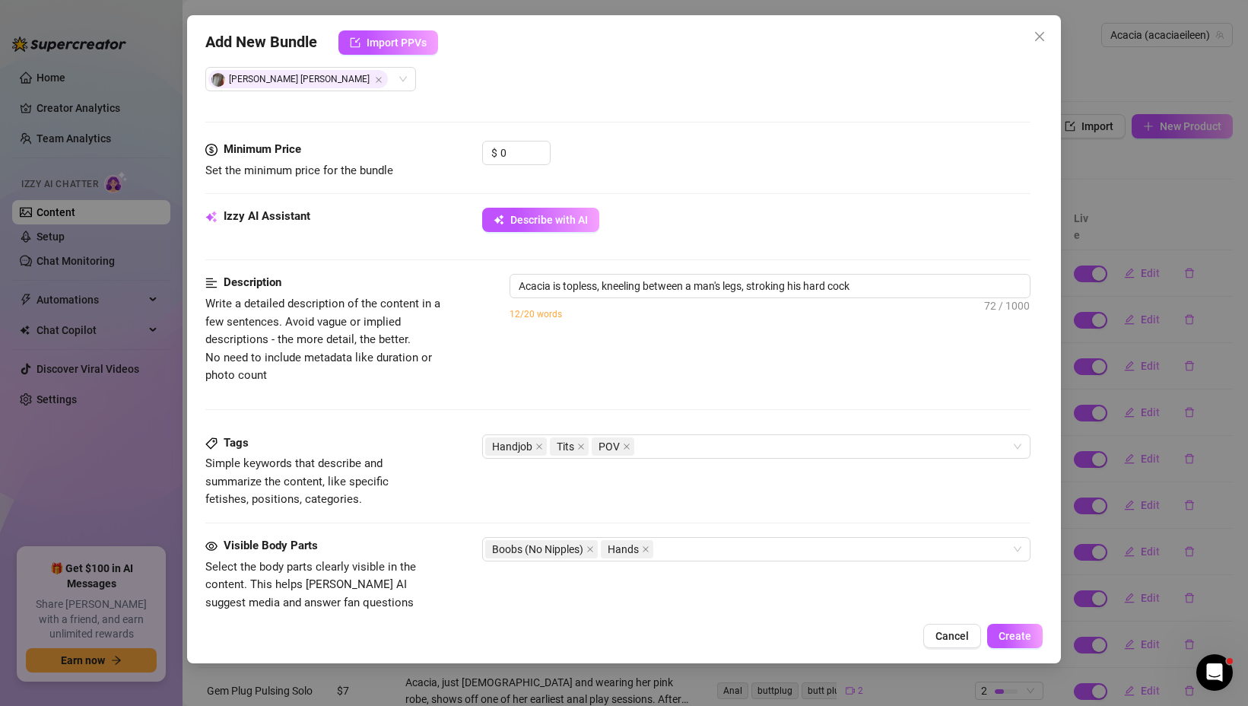
type textarea "Acacia is topless, kneeling between a man's legs, stroking his hard cock with"
type textarea "Acacia is topless, kneeling between a man's legs, stroking his hard cock with b…"
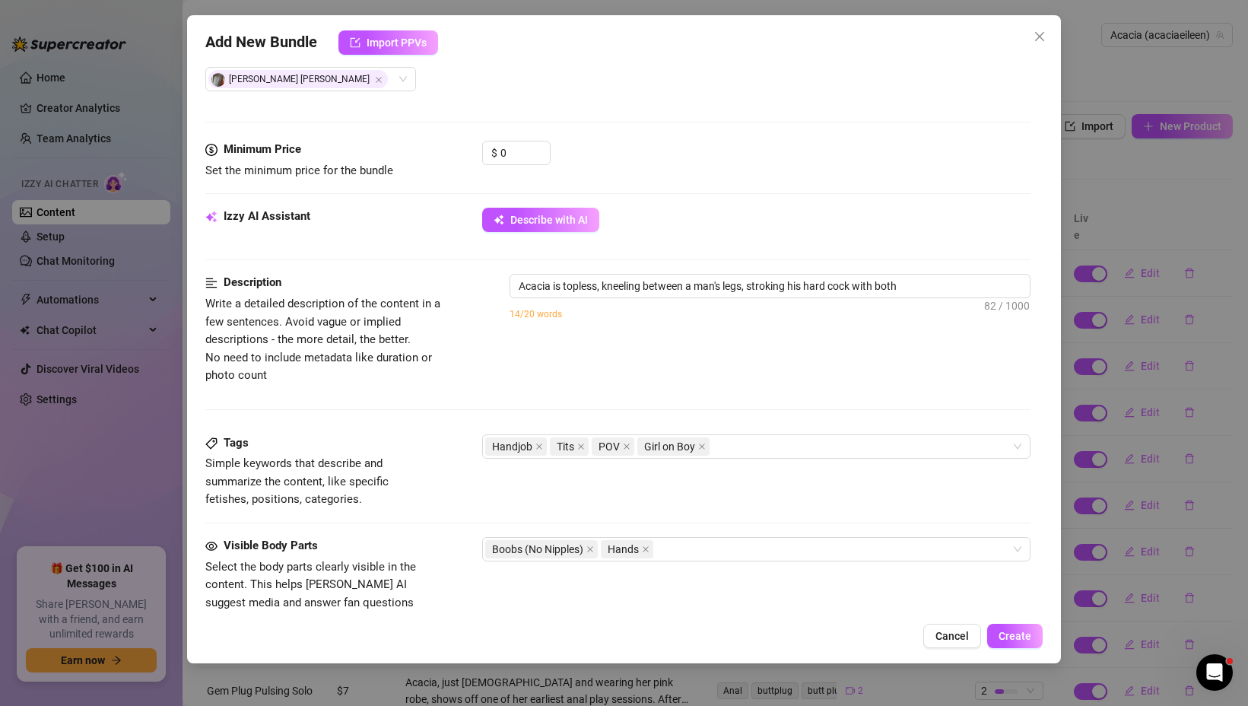
type textarea "Acacia is topless, kneeling between a man's legs, stroking his hard cock with b…"
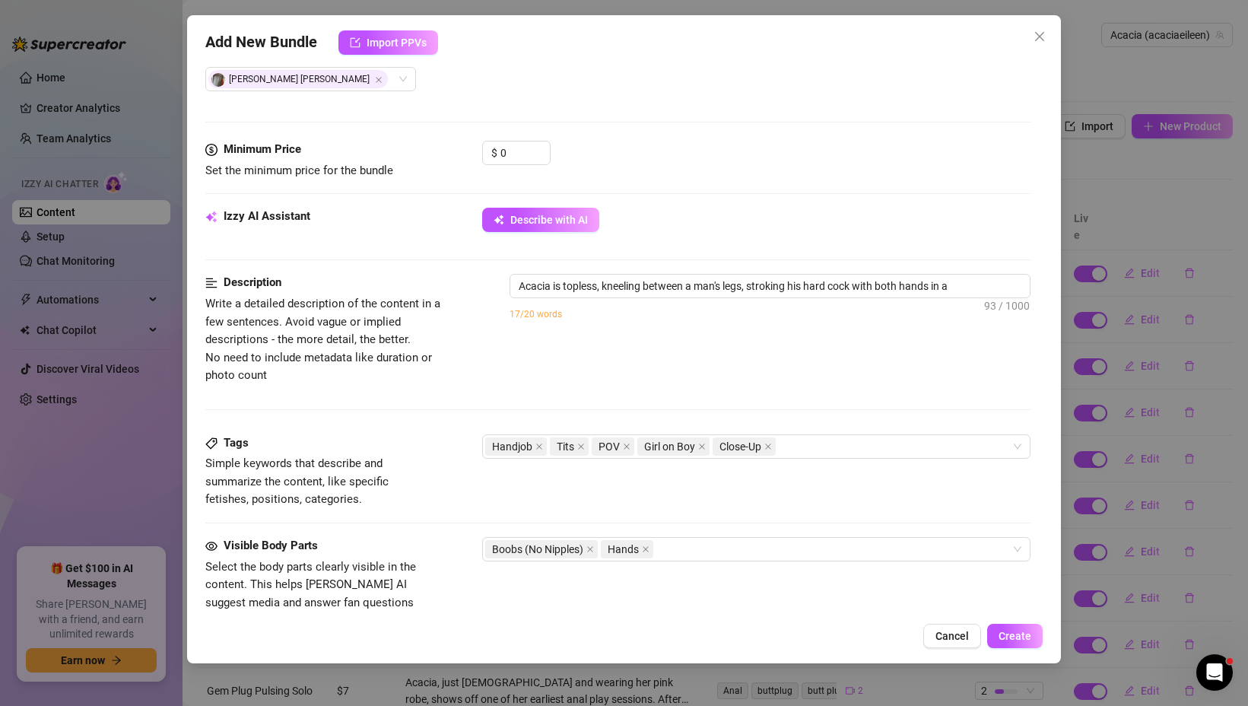
type textarea "Acacia is topless, kneeling between a man's legs, stroking his hard cock with b…"
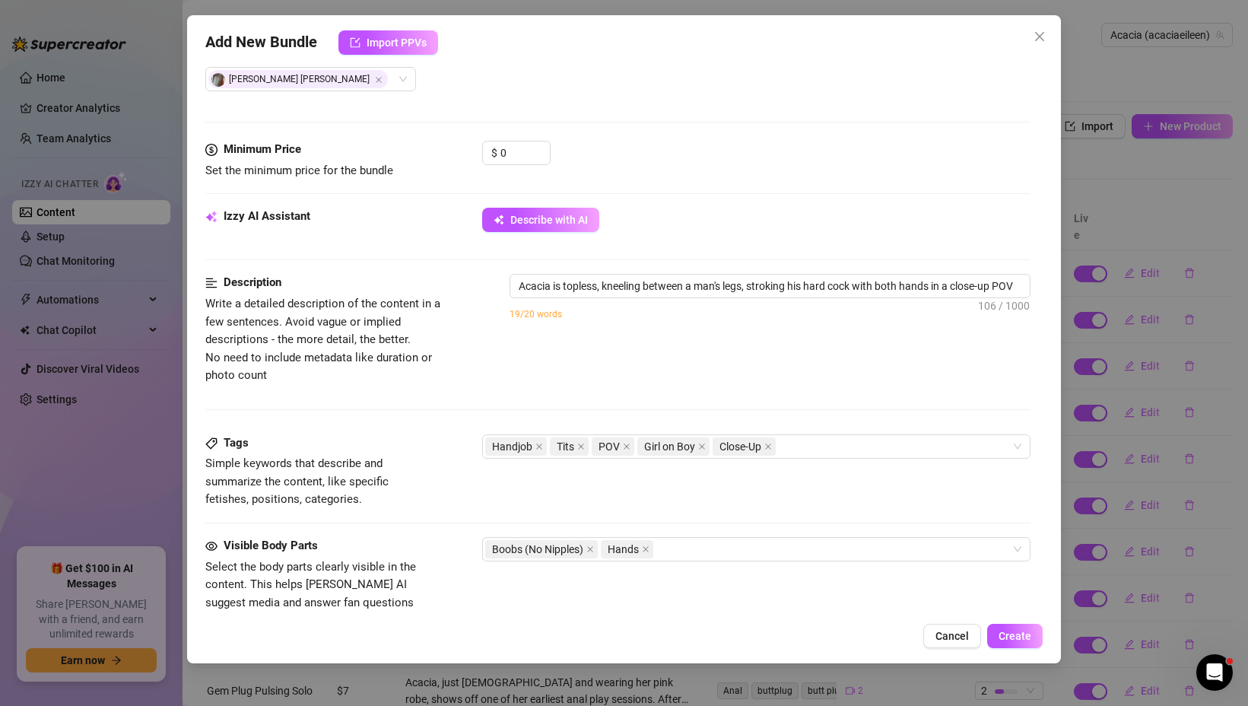
type textarea "Acacia is topless, kneeling between a man's legs, stroking his hard cock with b…"
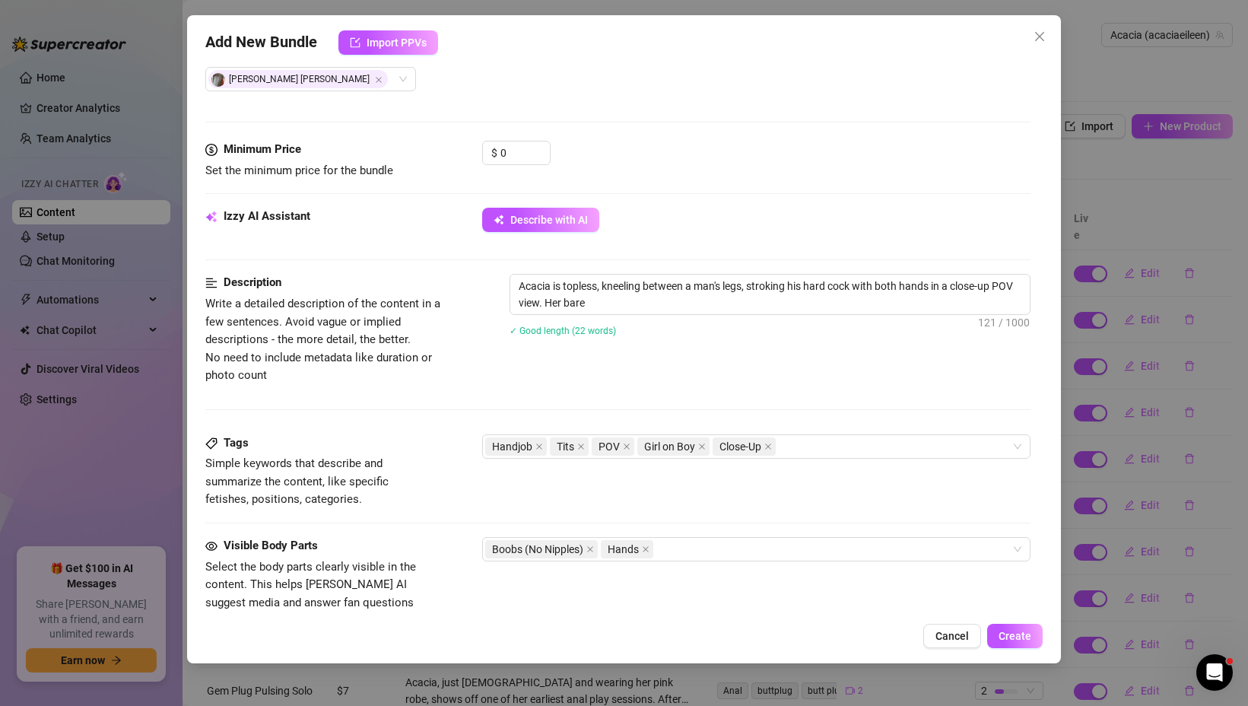
type textarea "Acacia is topless, kneeling between a man's legs, stroking his hard cock with b…"
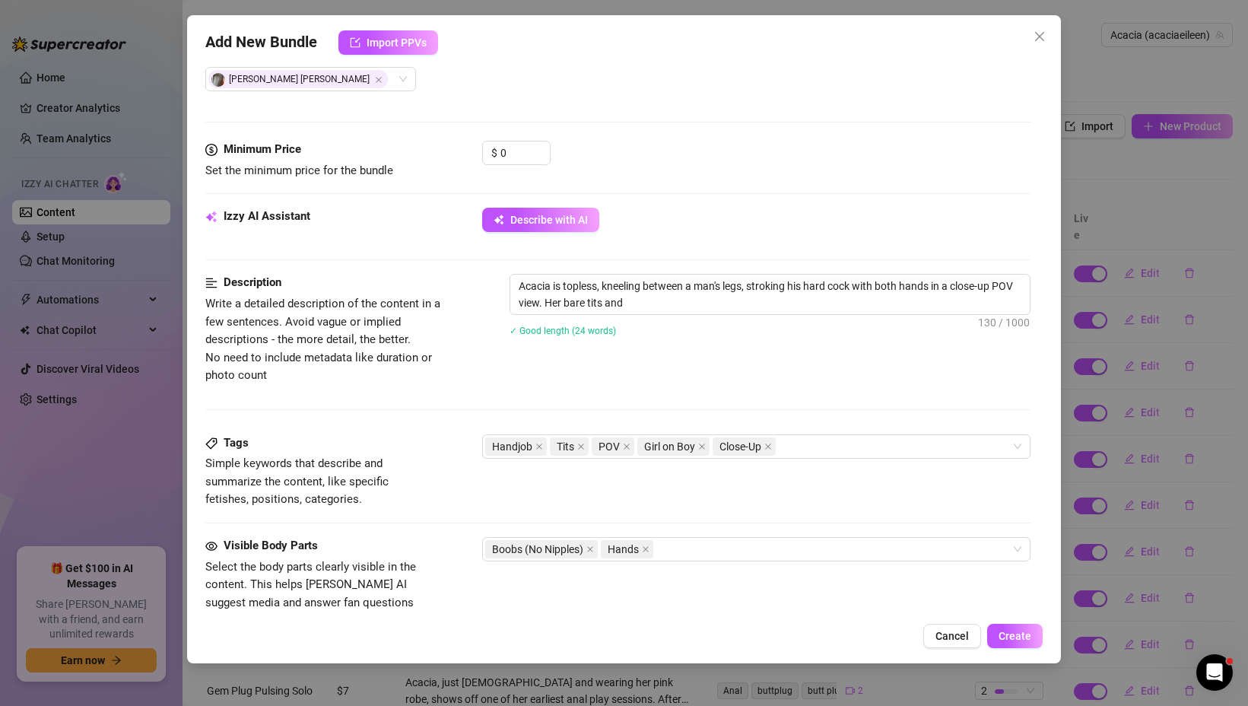
type textarea "Acacia is topless, kneeling between a man's legs, stroking his hard cock with b…"
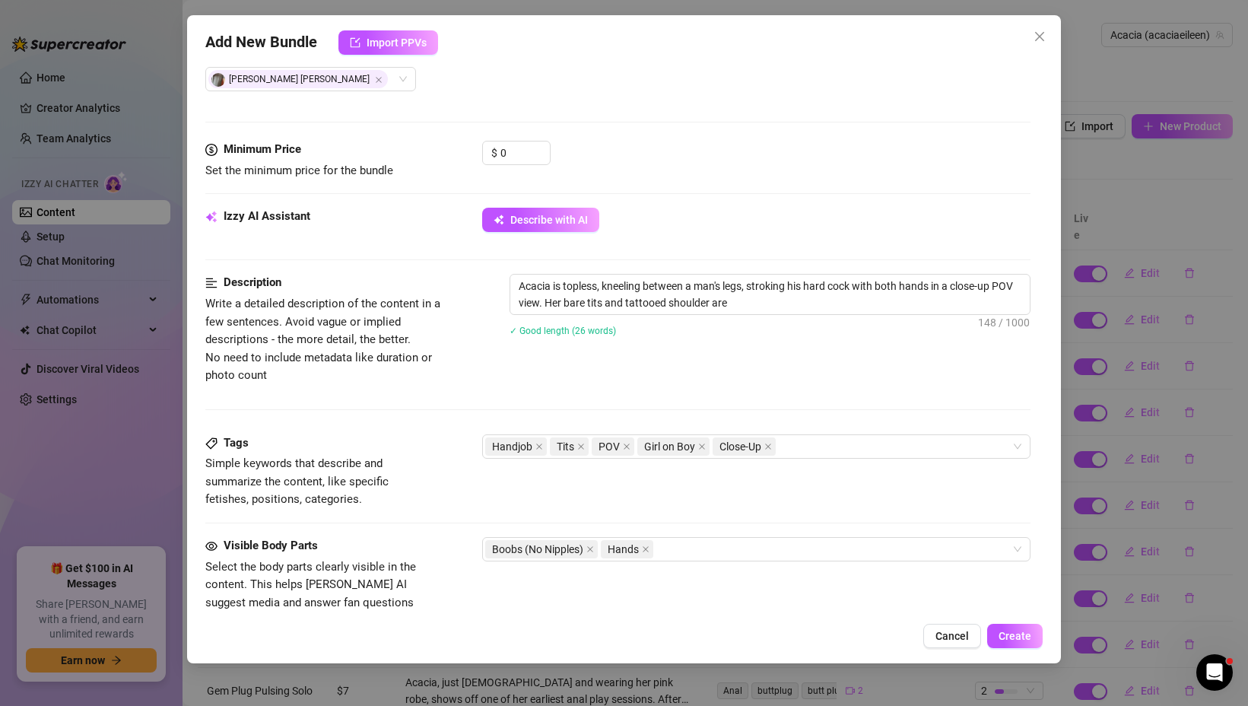
type textarea "Acacia is topless, kneeling between a man's legs, stroking his hard cock with b…"
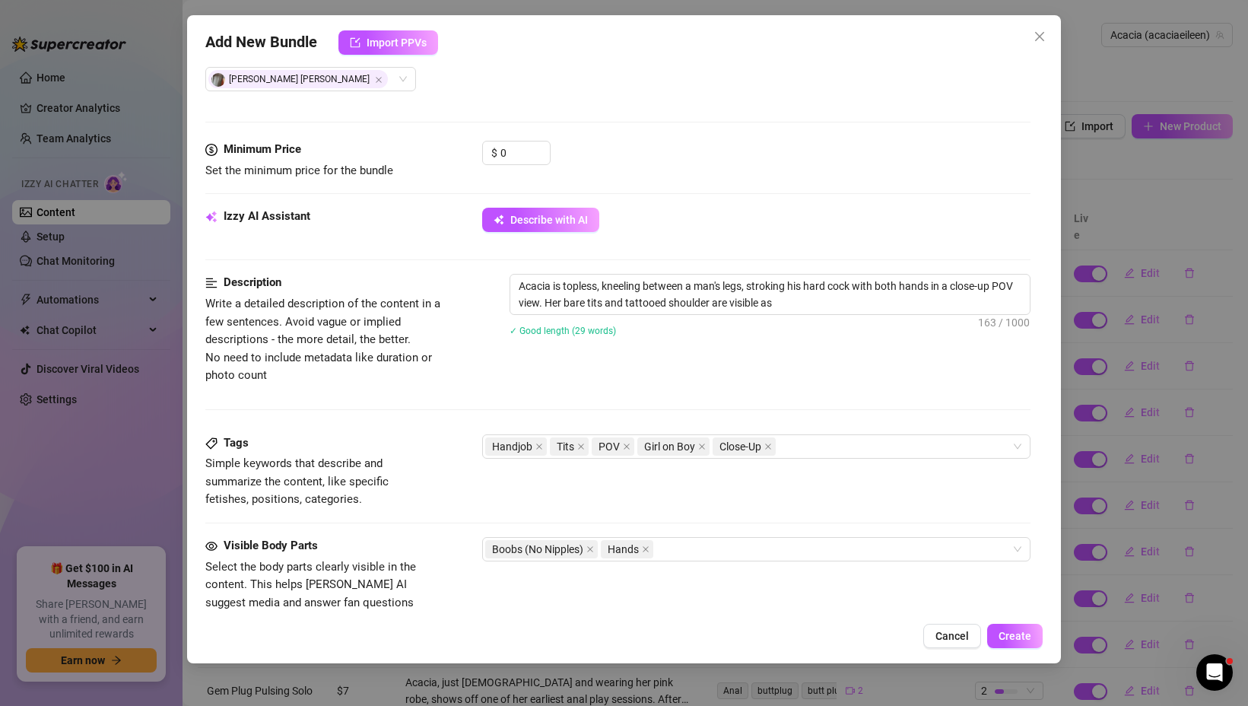
type textarea "Acacia is topless, kneeling between a man's legs, stroking his hard cock with b…"
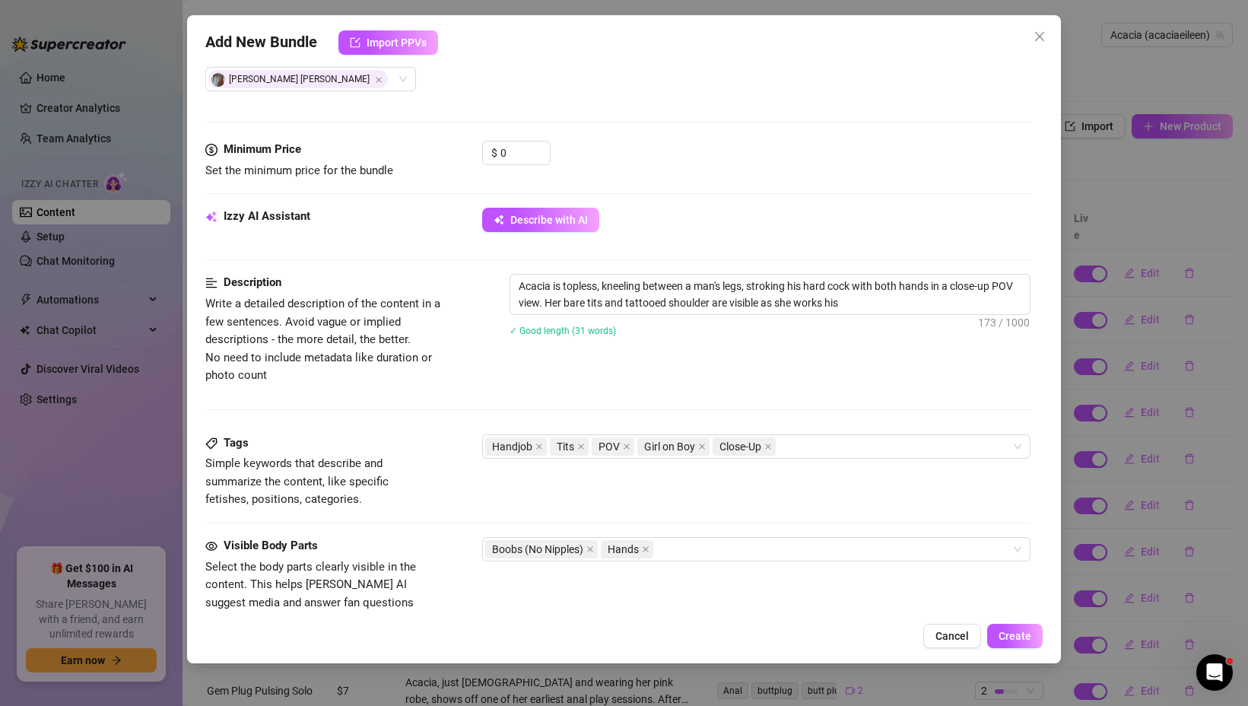
type textarea "Acacia is topless, kneeling between a man's legs, stroking his hard cock with b…"
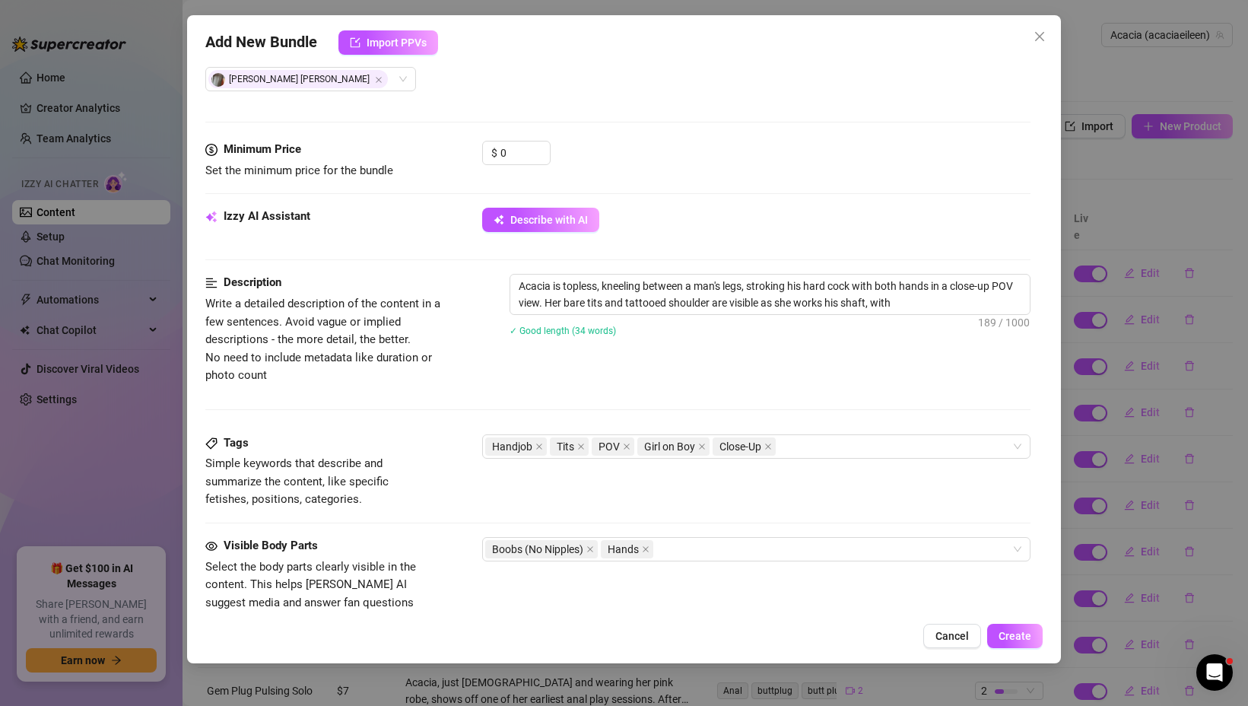
type textarea "Acacia is topless, kneeling between a man's legs, stroking his hard cock with b…"
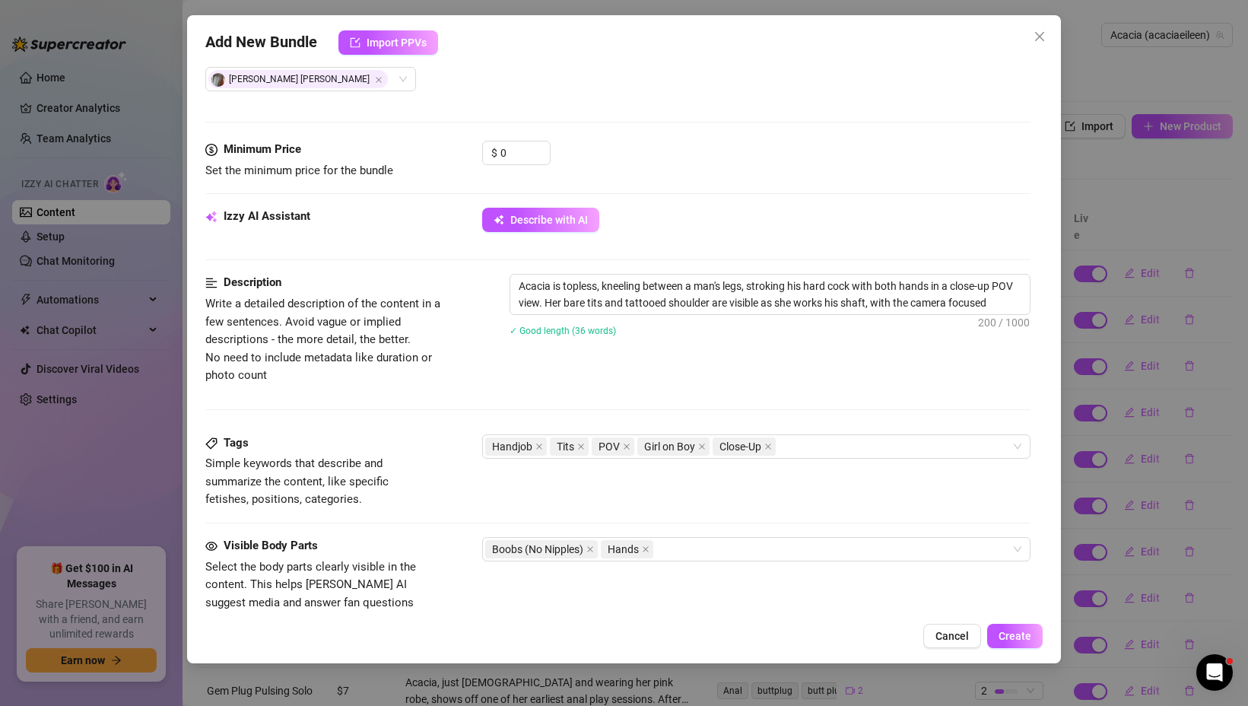
type textarea "Acacia is topless, kneeling between a man's legs, stroking his hard cock with b…"
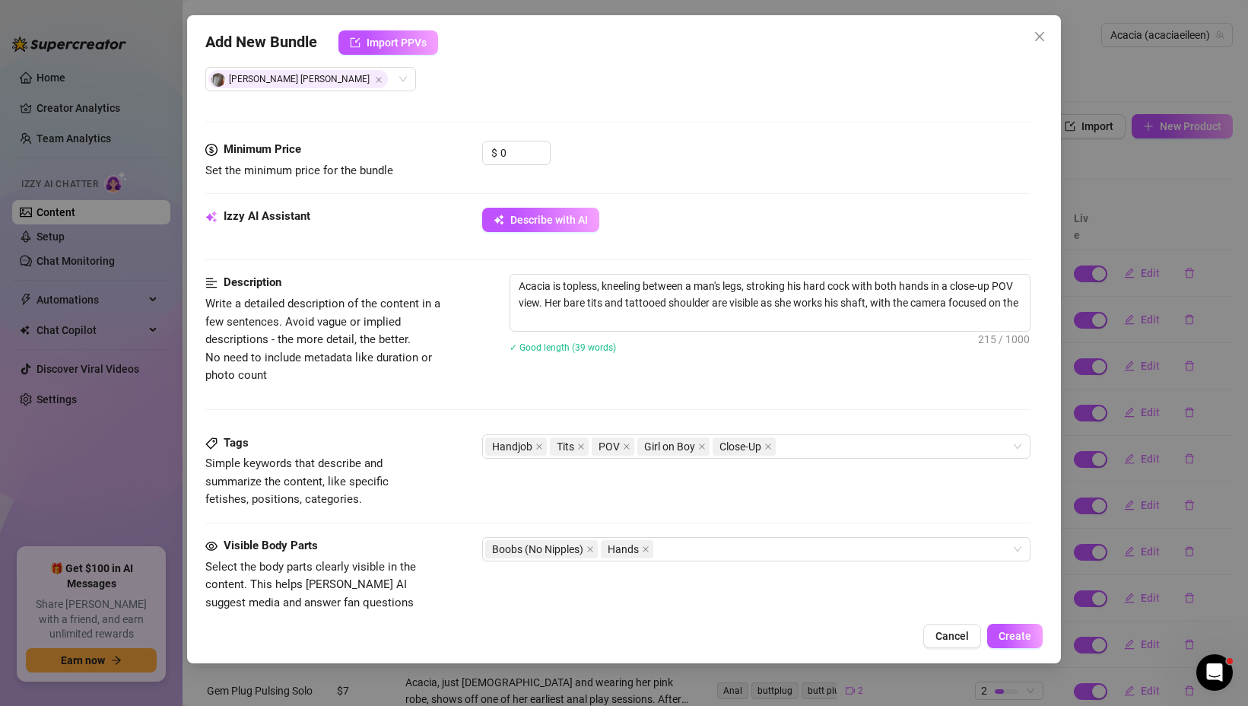
type textarea "Acacia is topless, kneeling between a man's legs, stroking his hard cock with b…"
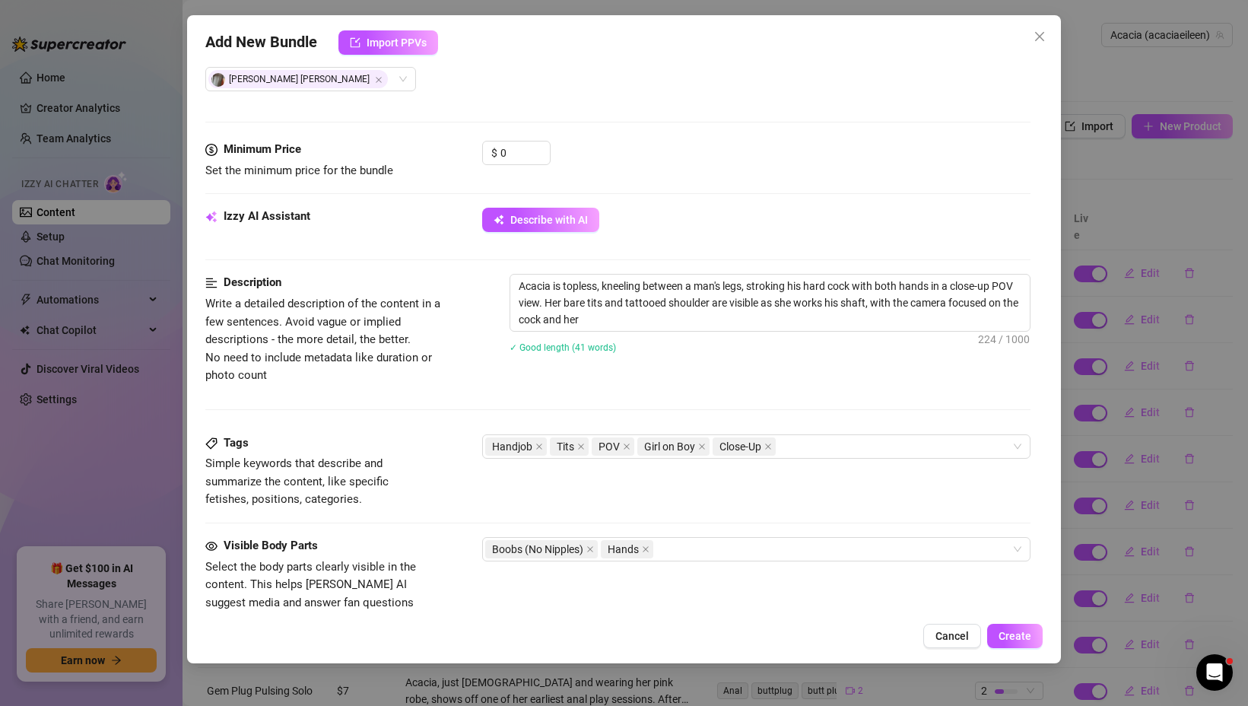
type textarea "Acacia is topless, kneeling between a man's legs, stroking his hard cock with b…"
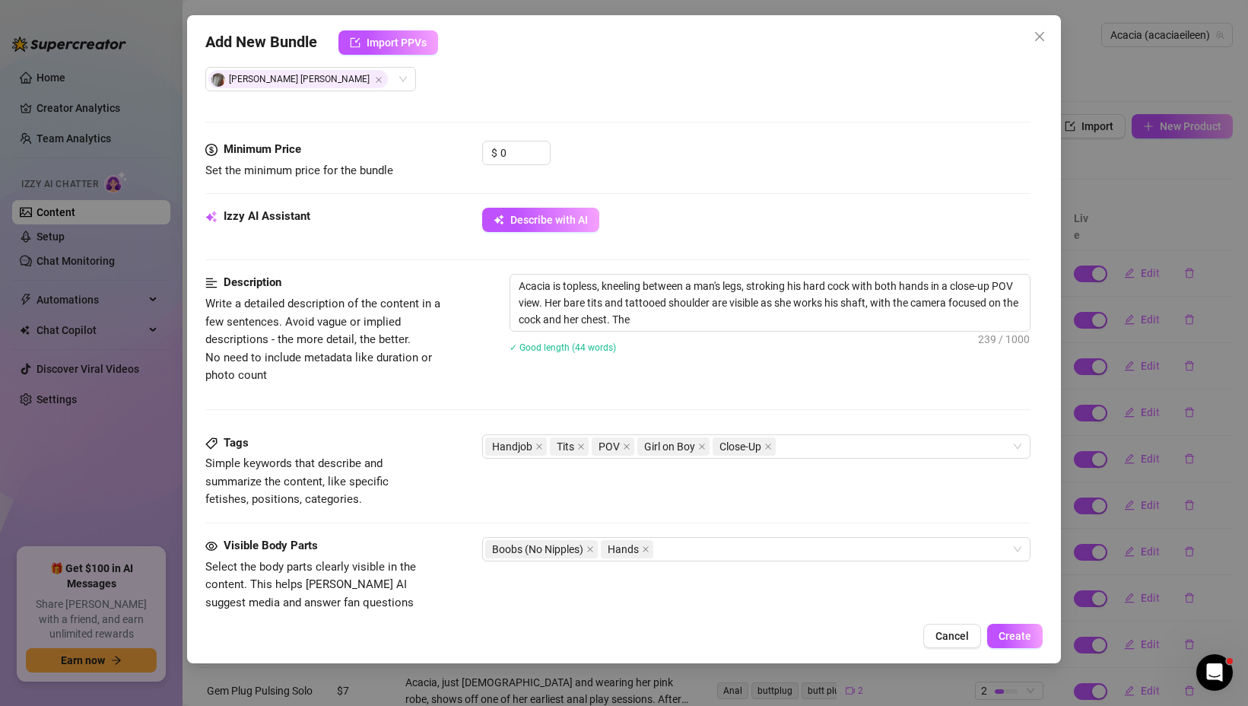
type textarea "Acacia is topless, kneeling between a man's legs, stroking his hard cock with b…"
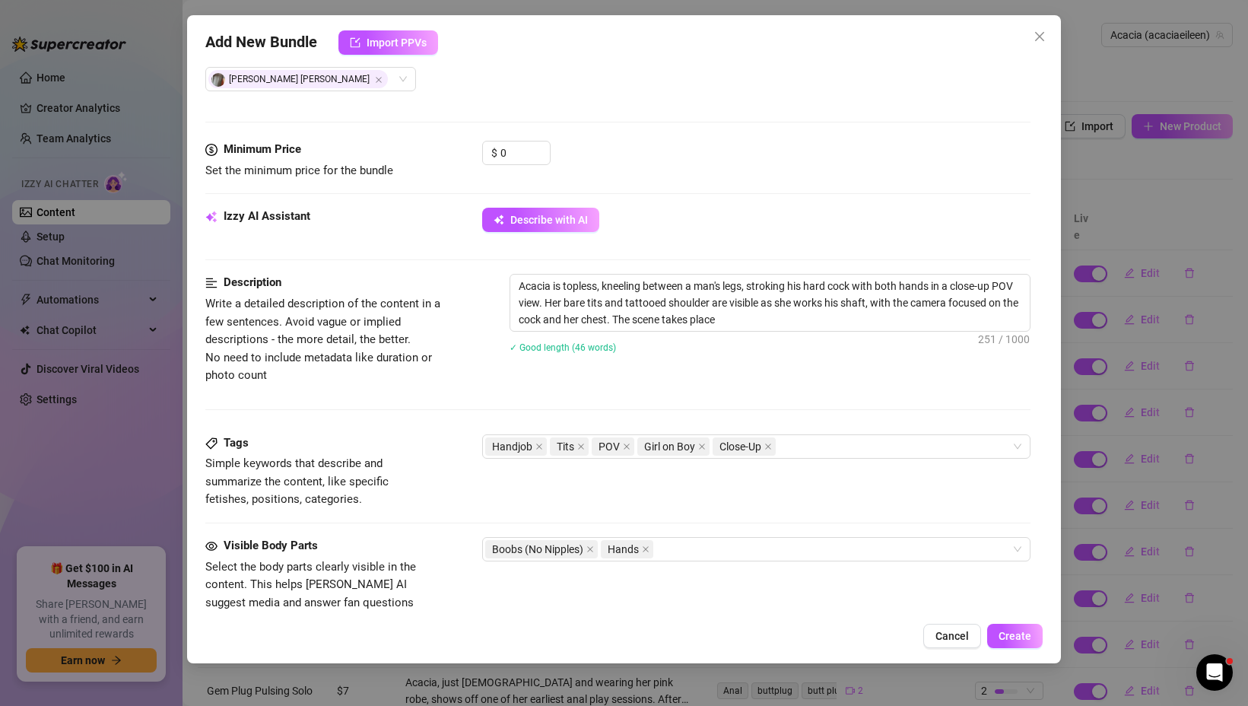
type textarea "Acacia is topless, kneeling between a man's legs, stroking his hard cock with b…"
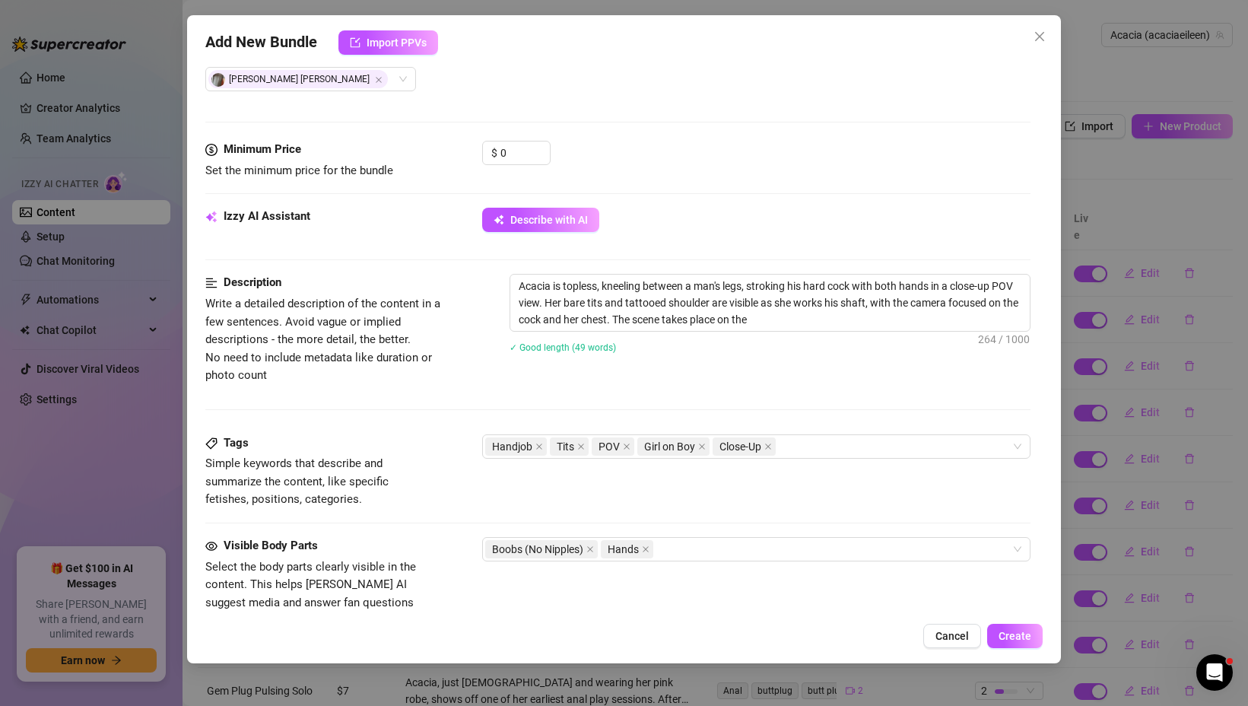
type textarea "Acacia is topless, kneeling between a man's legs, stroking his hard cock with b…"
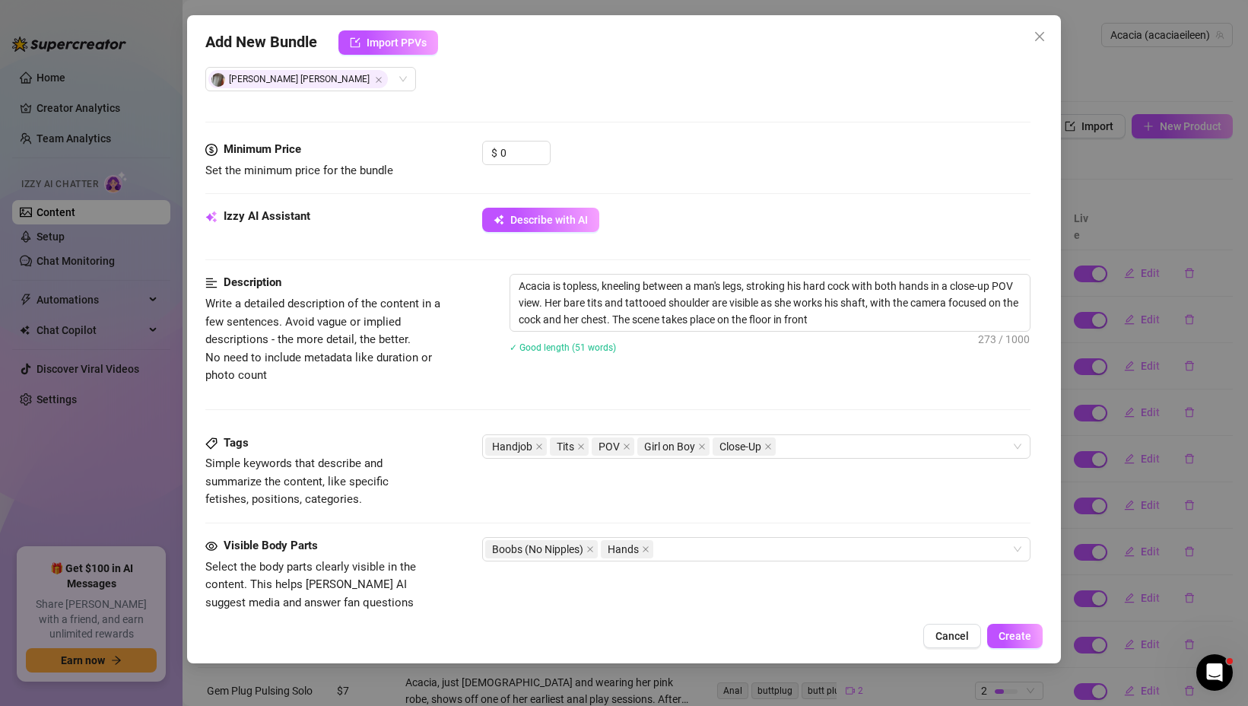
type textarea "Acacia is topless, kneeling between a man's legs, stroking his hard cock with b…"
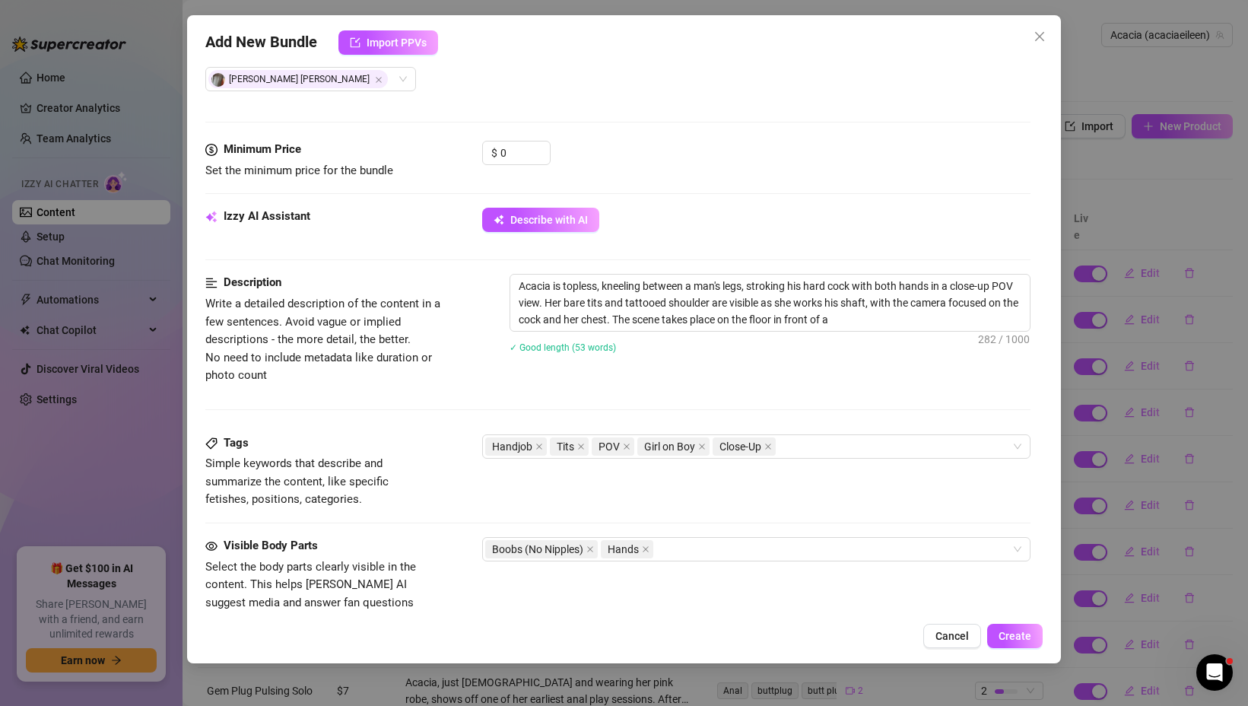
type textarea "Acacia is topless, kneeling between a man's legs, stroking his hard cock with b…"
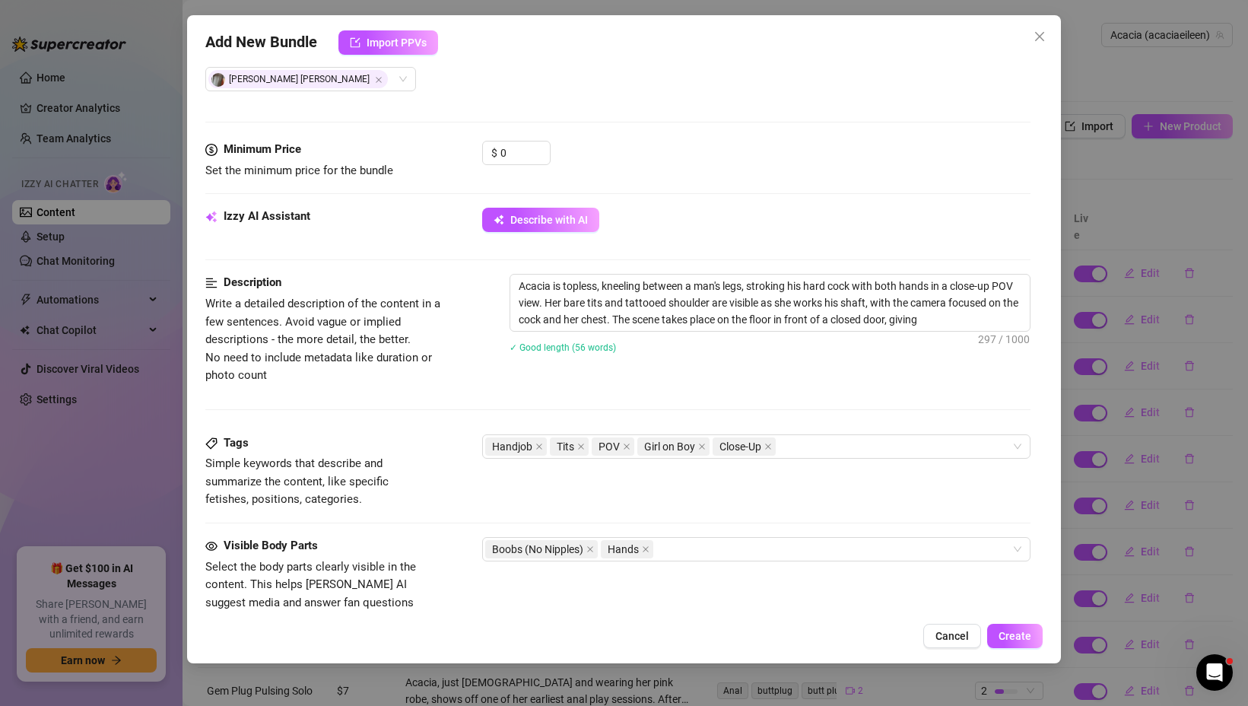
type textarea "Acacia is topless, kneeling between a man's legs, stroking his hard cock with b…"
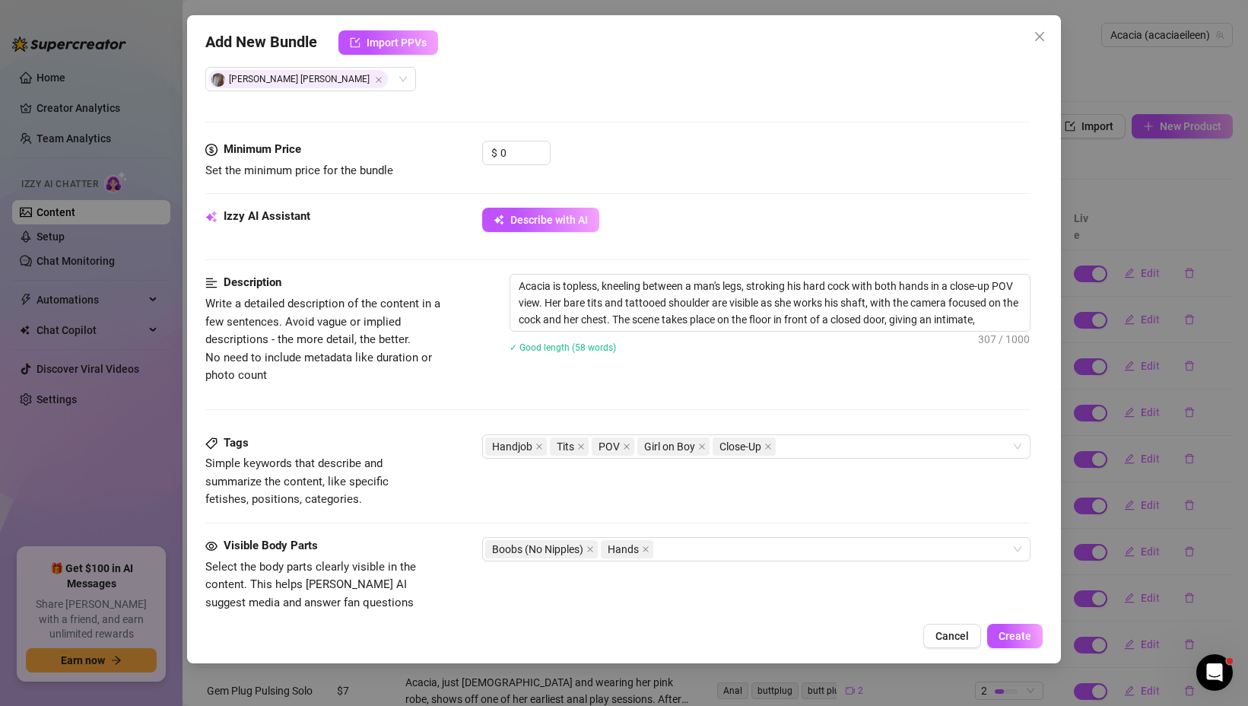
type textarea "Acacia is topless, kneeling between a man's legs, stroking his hard cock with b…"
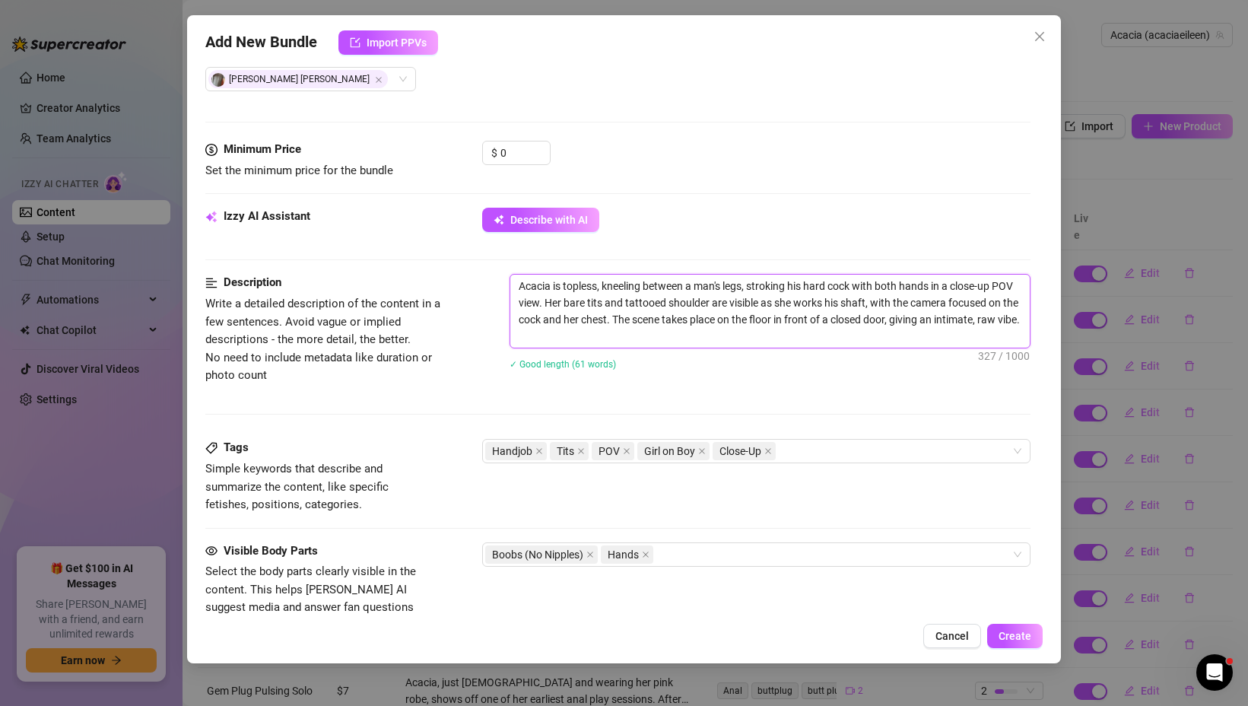
click at [653, 336] on textarea "Acacia is topless, kneeling between a man's legs, stroking his hard cock with b…" at bounding box center [769, 310] width 519 height 73
type textarea "Acacia is topless, kneeling between a man's legs, stroking his hard cock with b…"
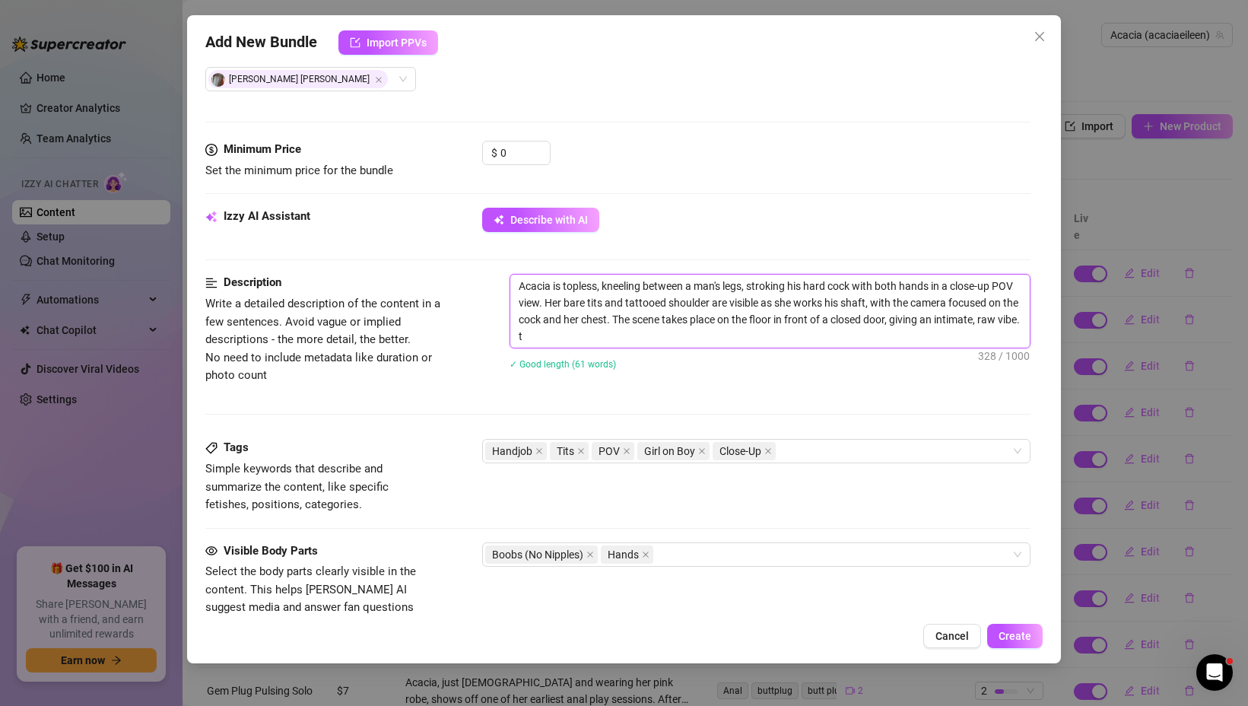
type textarea "Acacia is topless, kneeling between a man's legs, stroking his hard cock with b…"
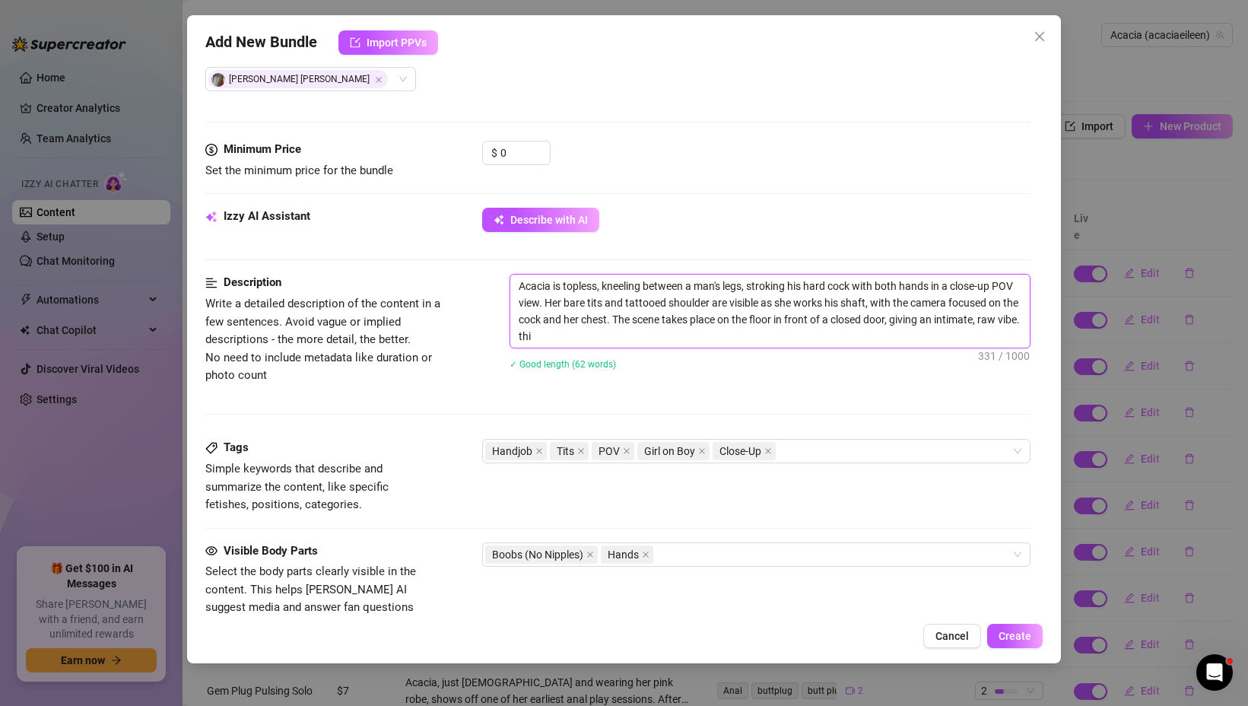
type textarea "Acacia is topless, kneeling between a man's legs, stroking his hard cock with b…"
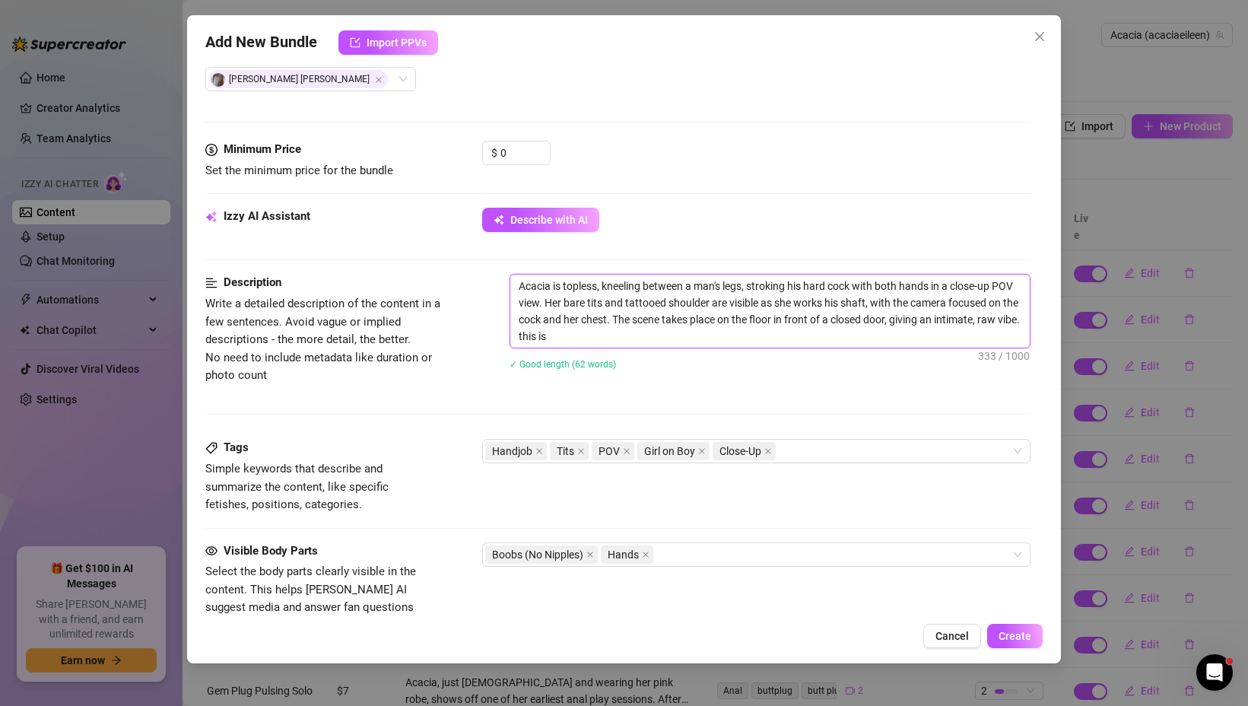
type textarea "Acacia is topless, kneeling between a man's legs, stroking his hard cock with b…"
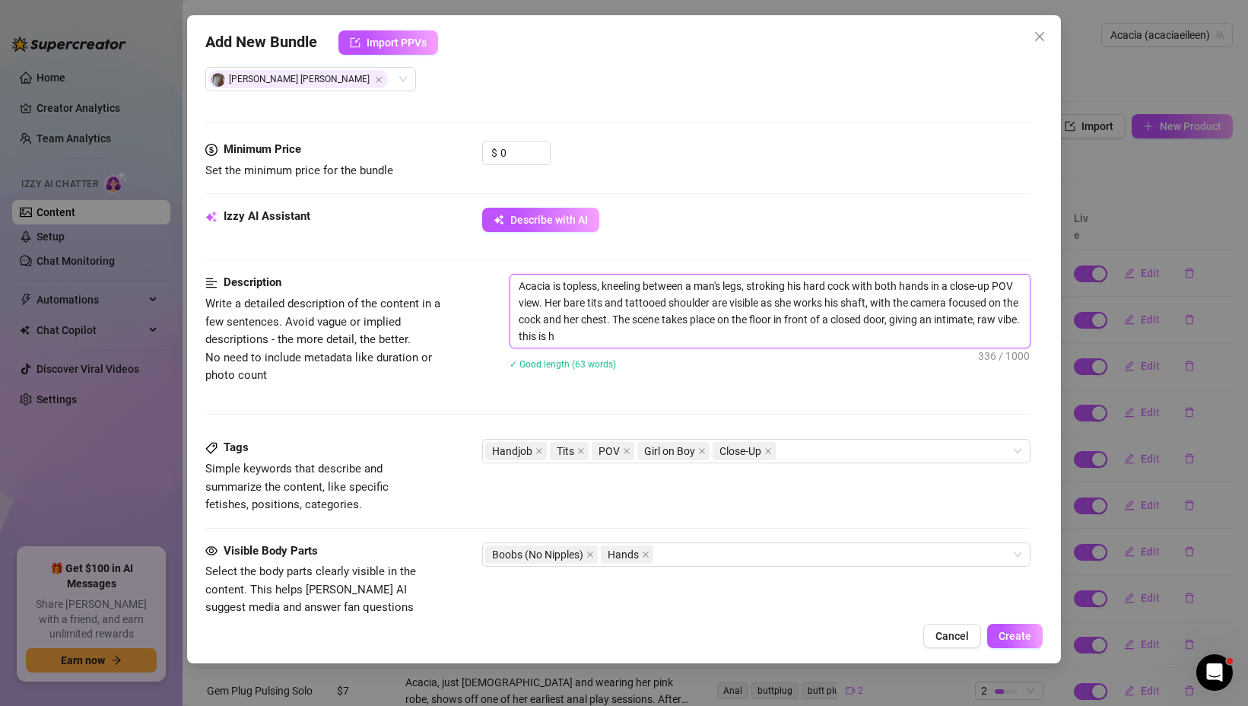
type textarea "Acacia is topless, kneeling between a man's legs, stroking his hard cock with b…"
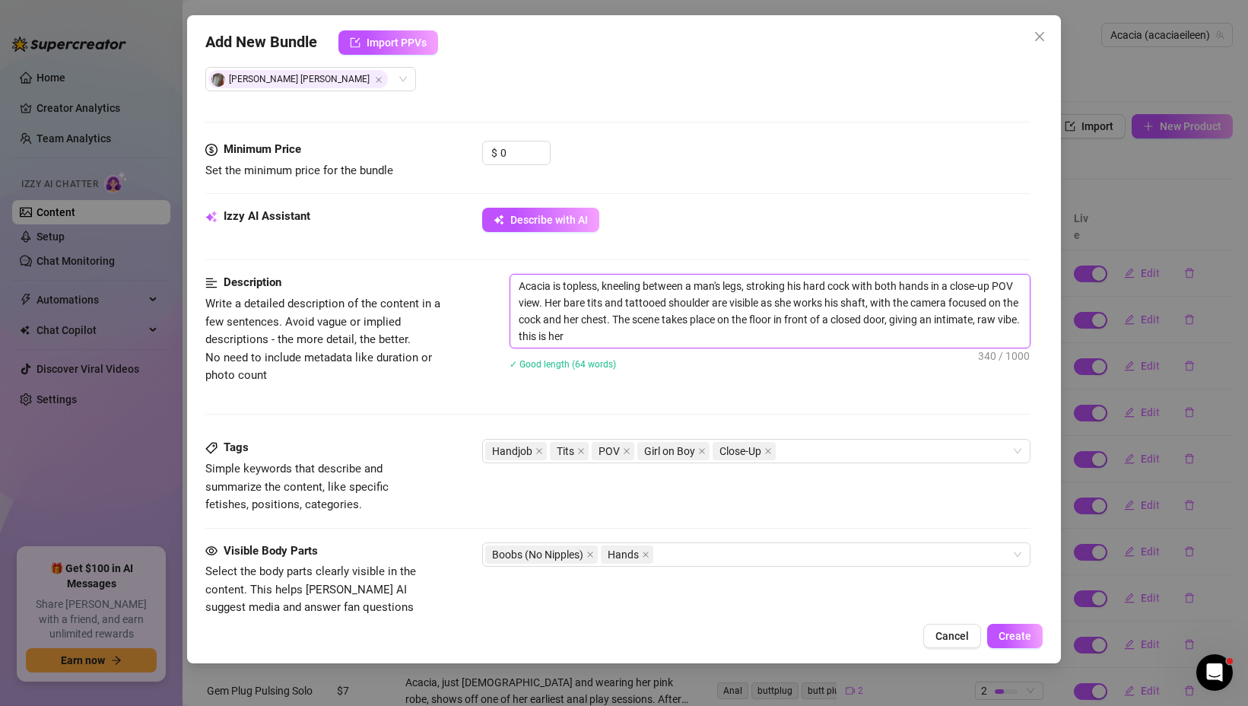
type textarea "Acacia is topless, kneeling between a man's legs, stroking his hard cock with b…"
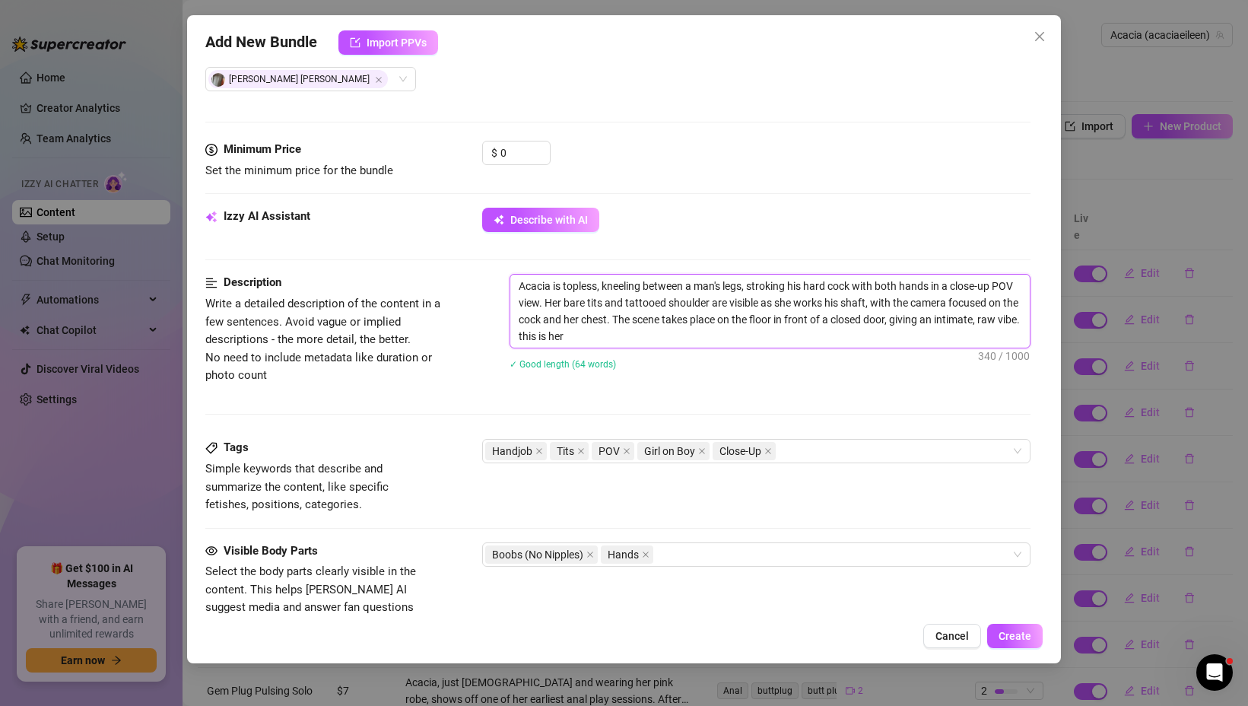
type textarea "Acacia is topless, kneeling between a man's legs, stroking his hard cock with b…"
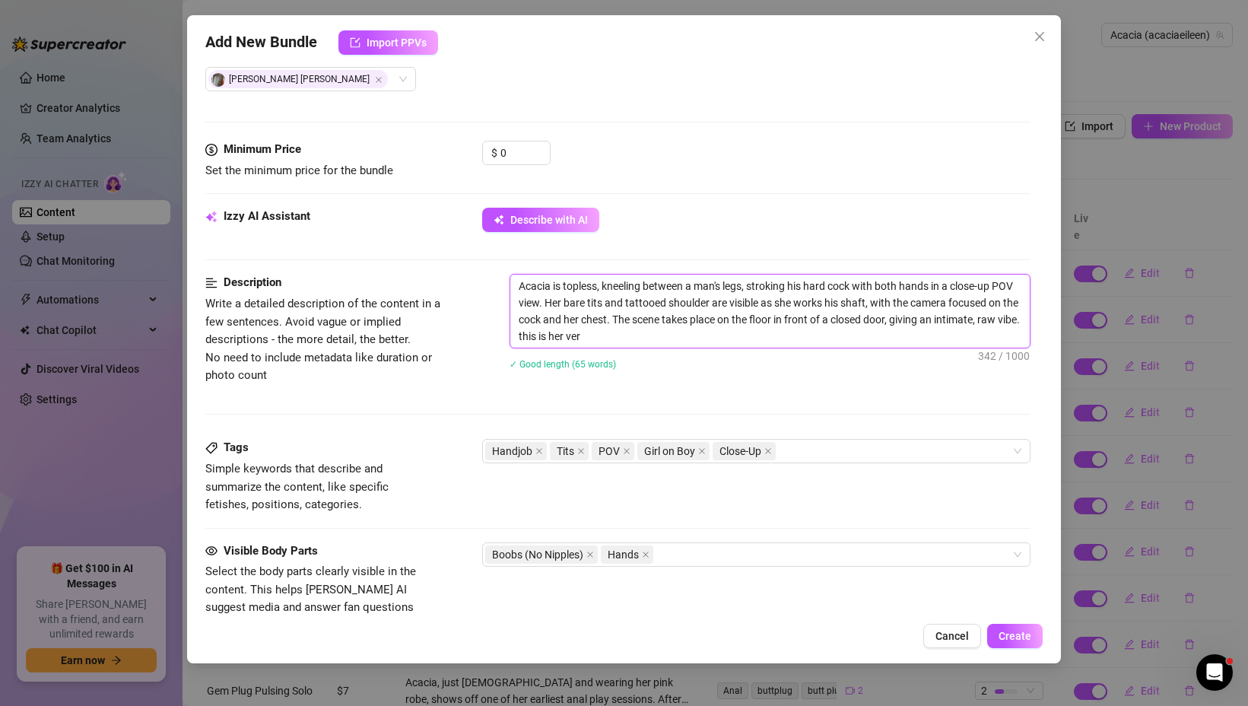
type textarea "Acacia is topless, kneeling between a man's legs, stroking his hard cock with b…"
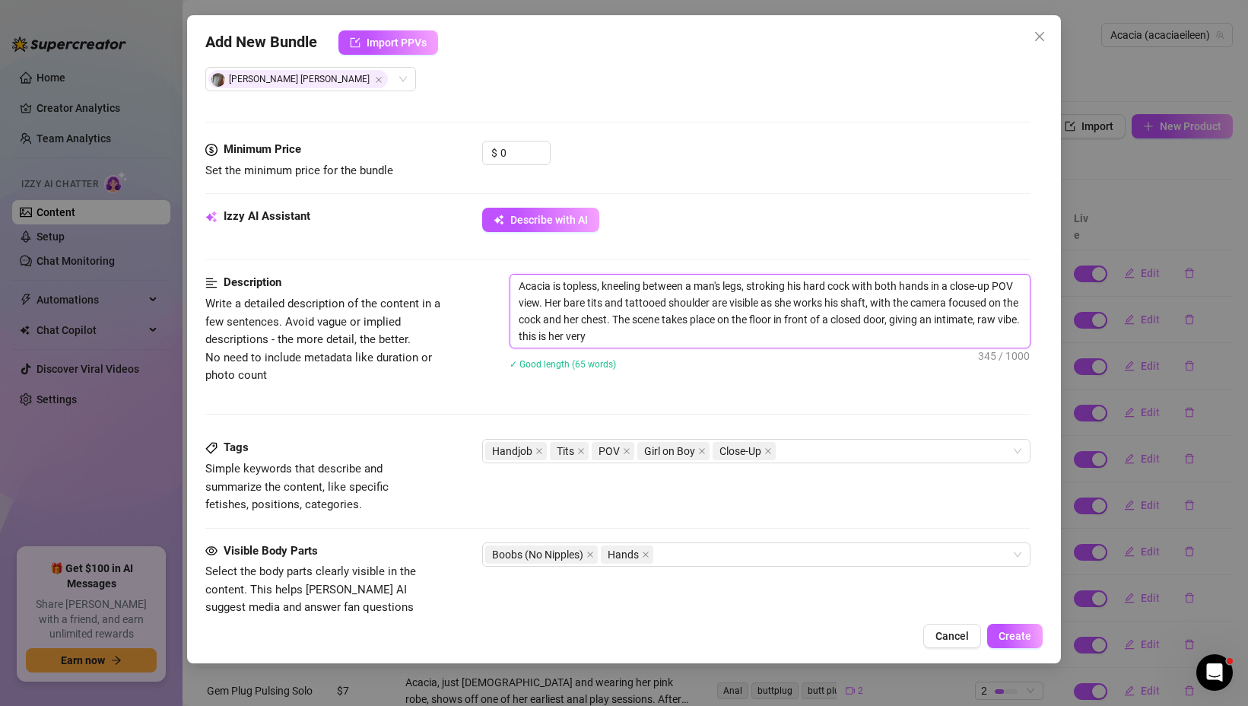
type textarea "Acacia is topless, kneeling between a man's legs, stroking his hard cock with b…"
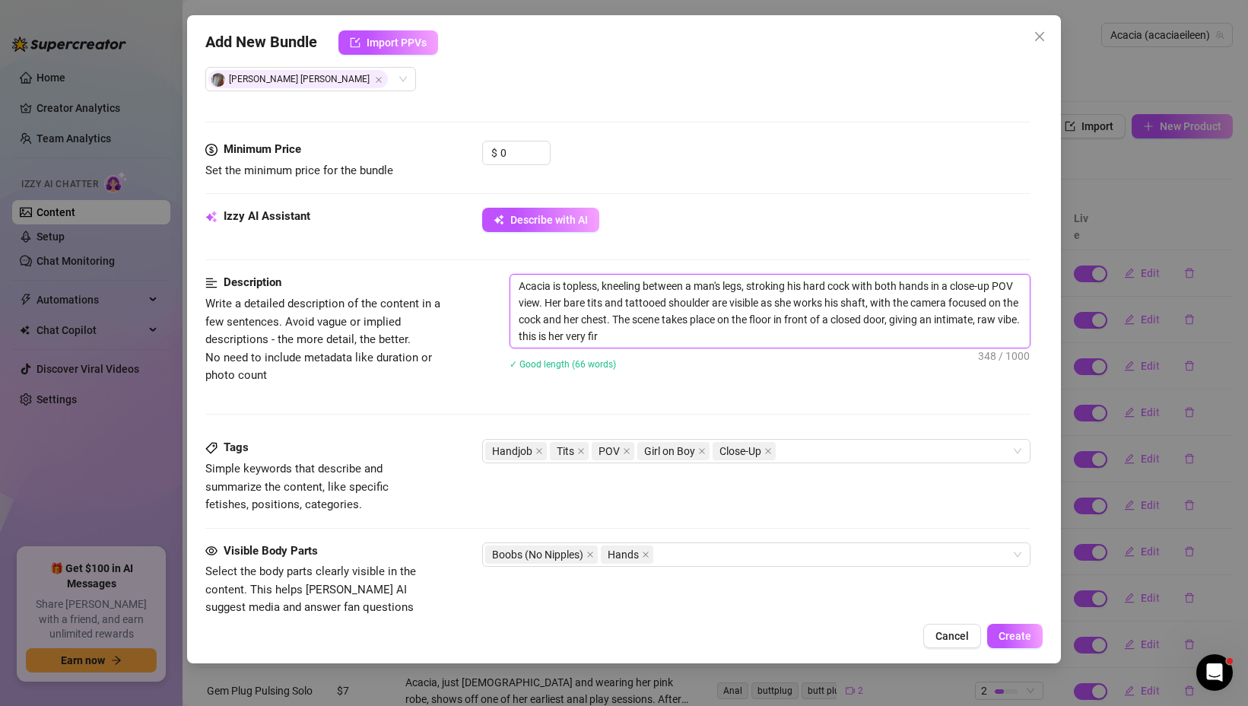
type textarea "Acacia is topless, kneeling between a man's legs, stroking his hard cock with b…"
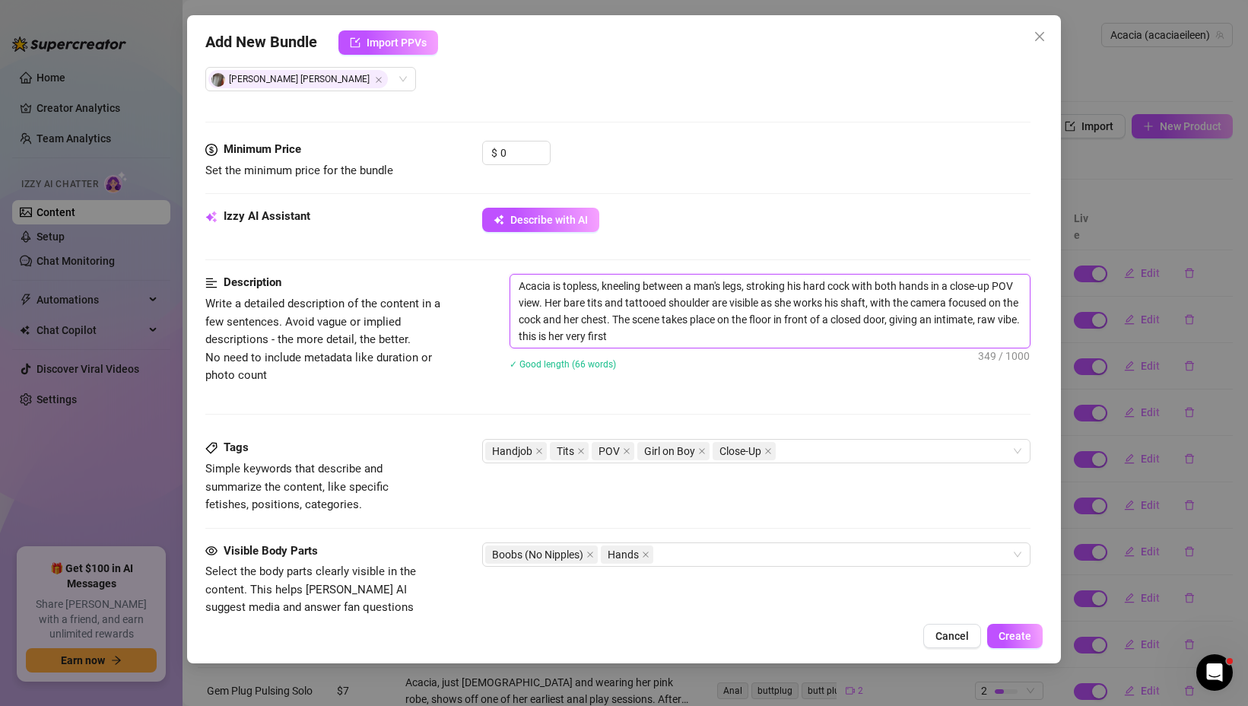
type textarea "Acacia is topless, kneeling between a man's legs, stroking his hard cock with b…"
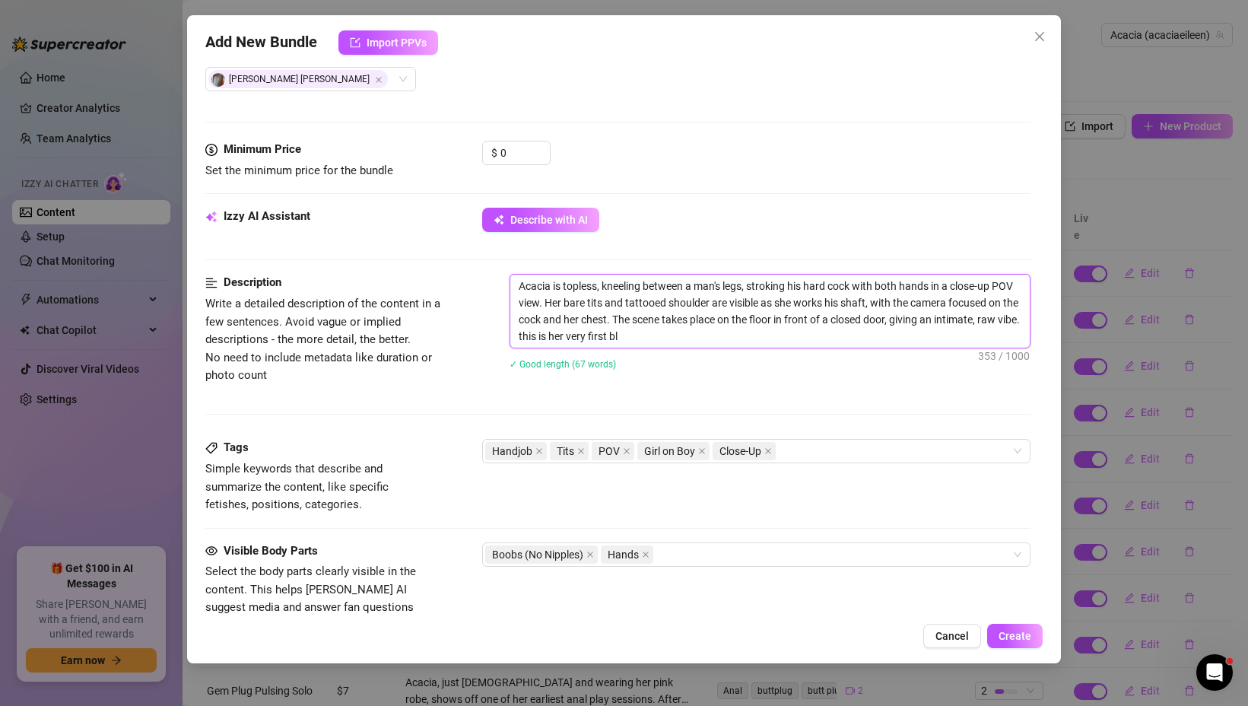
type textarea "Acacia is topless, kneeling between a man's legs, stroking his hard cock with b…"
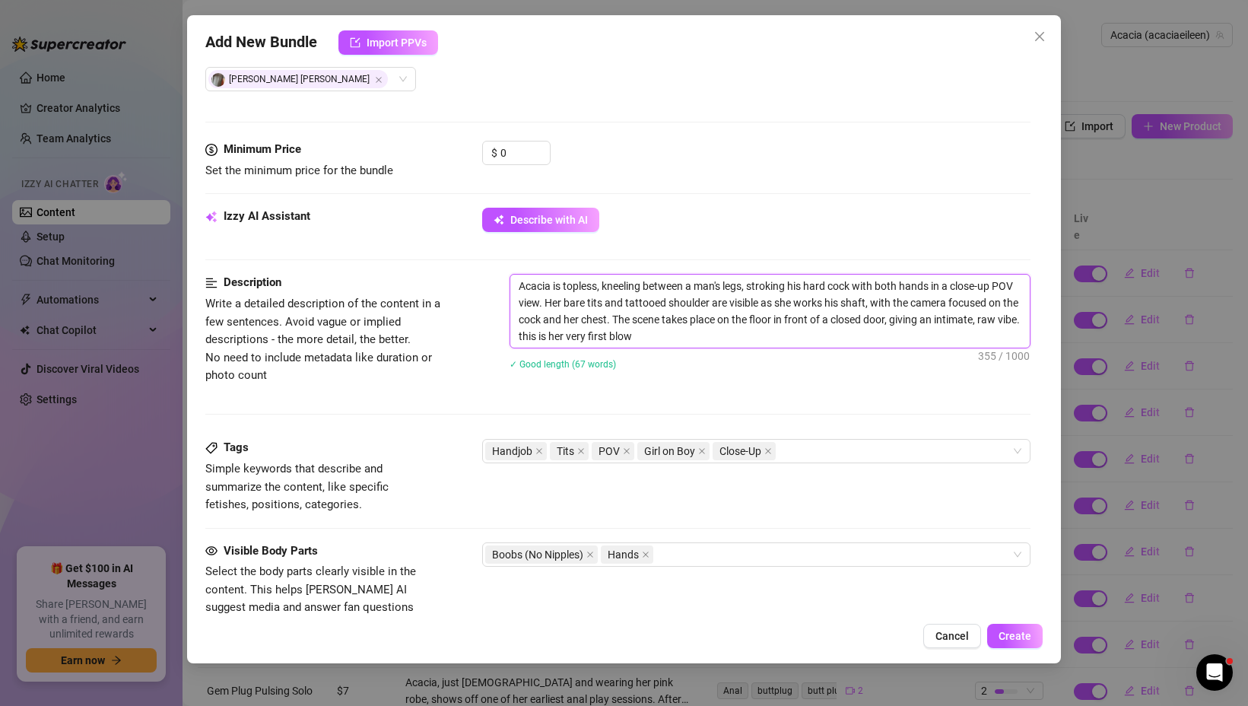
type textarea "Acacia is topless, kneeling between a man's legs, stroking his hard cock with b…"
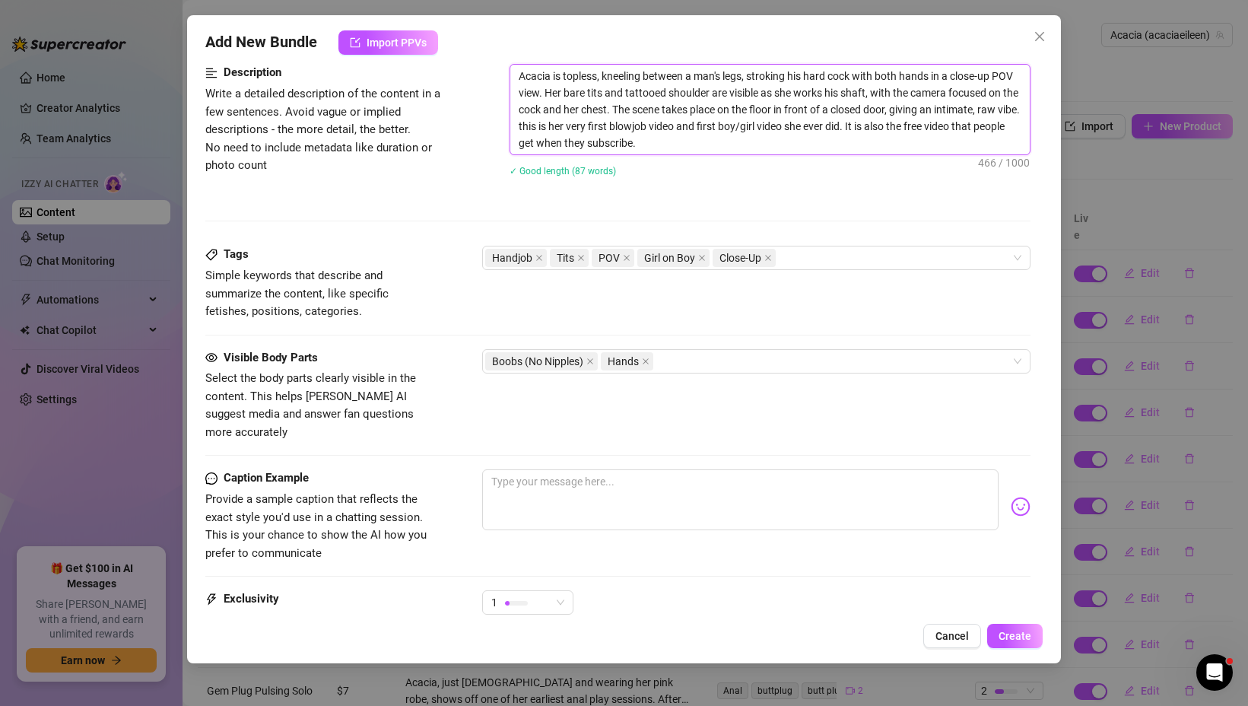
scroll to position [620, 0]
click at [595, 474] on textarea at bounding box center [740, 501] width 516 height 61
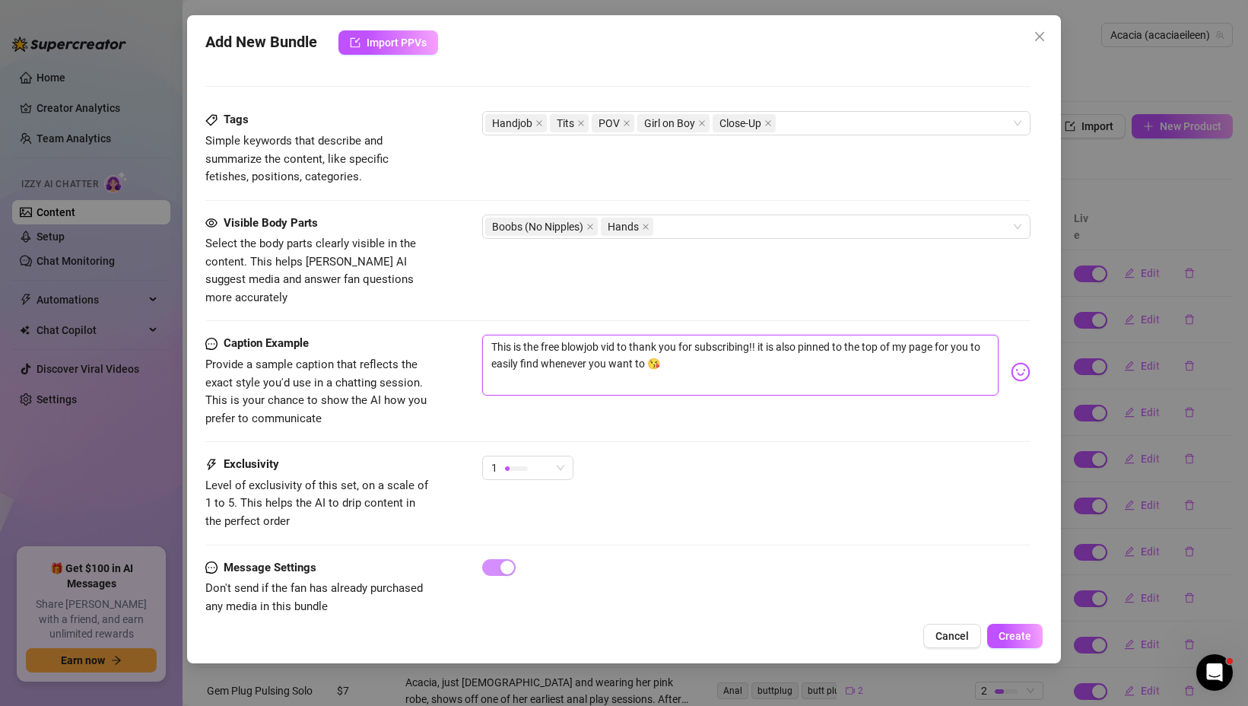
scroll to position [758, 0]
click at [1003, 630] on span "Create" at bounding box center [1014, 636] width 33 height 12
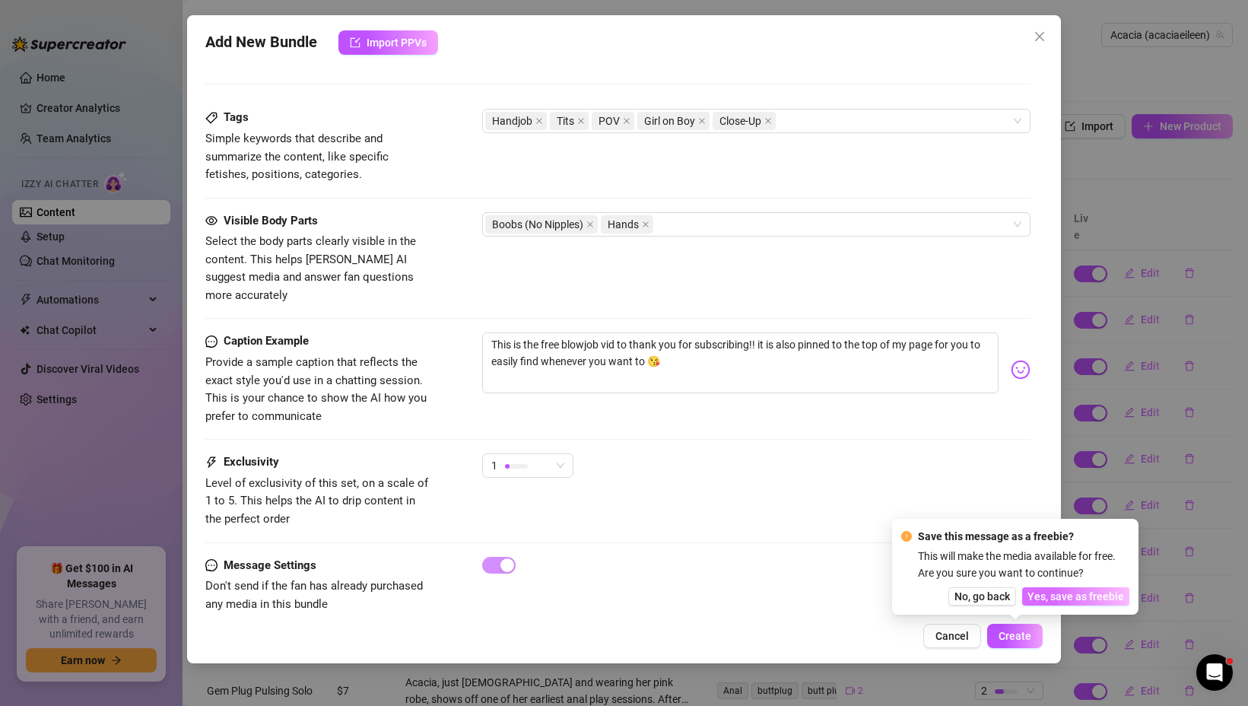
click at [1045, 594] on span "Yes, save as freebie" at bounding box center [1075, 596] width 97 height 12
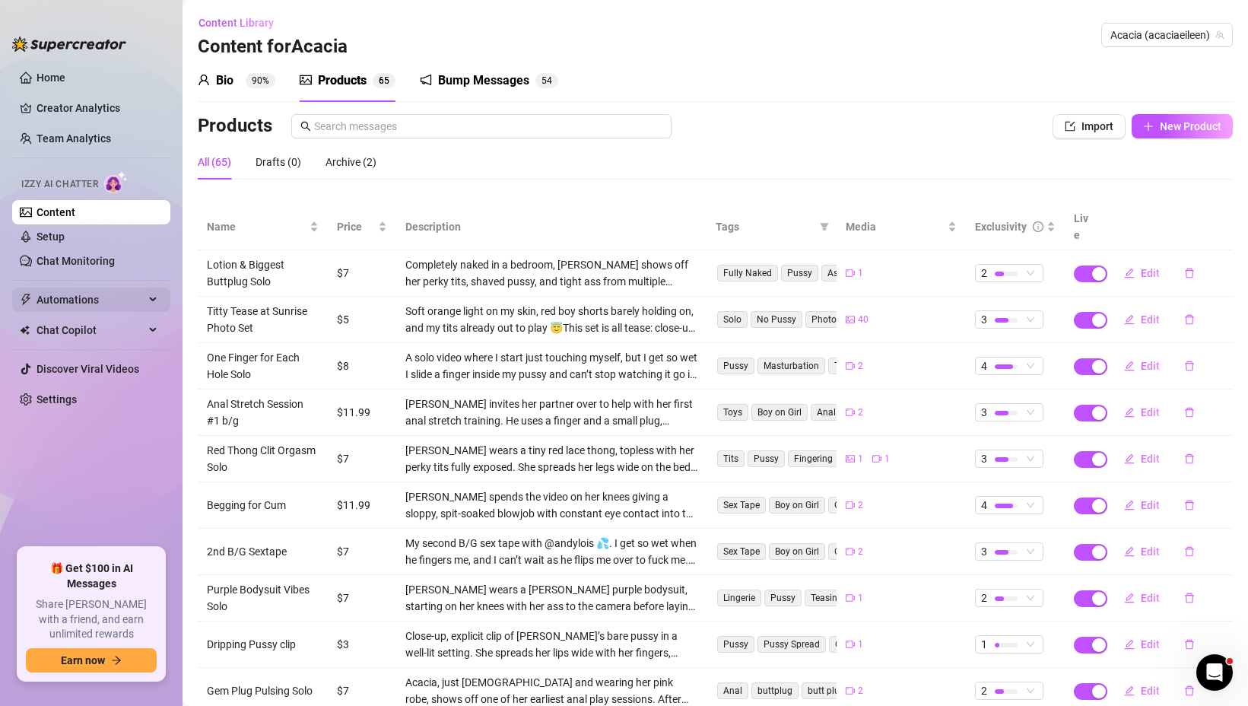
click at [115, 303] on span "Automations" at bounding box center [90, 299] width 108 height 24
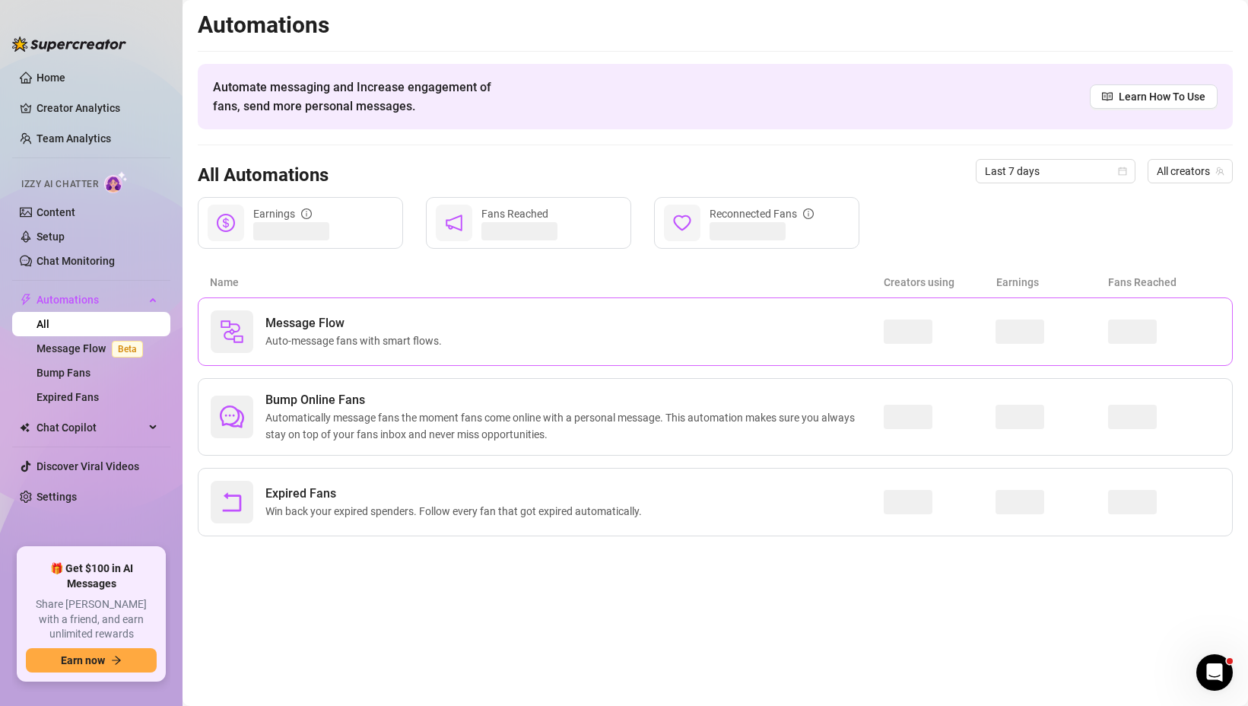
click at [442, 339] on span "Auto-message fans with smart flows." at bounding box center [356, 340] width 182 height 17
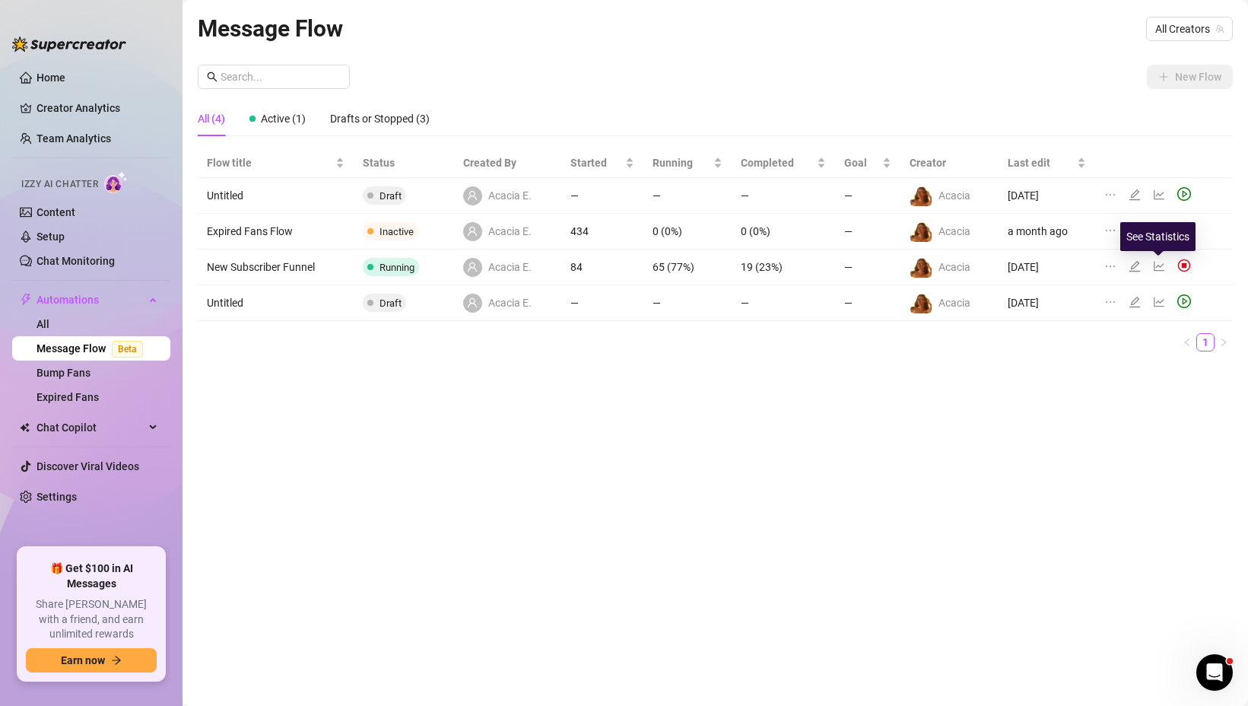
click at [1159, 268] on icon "line-chart" at bounding box center [1159, 266] width 12 height 12
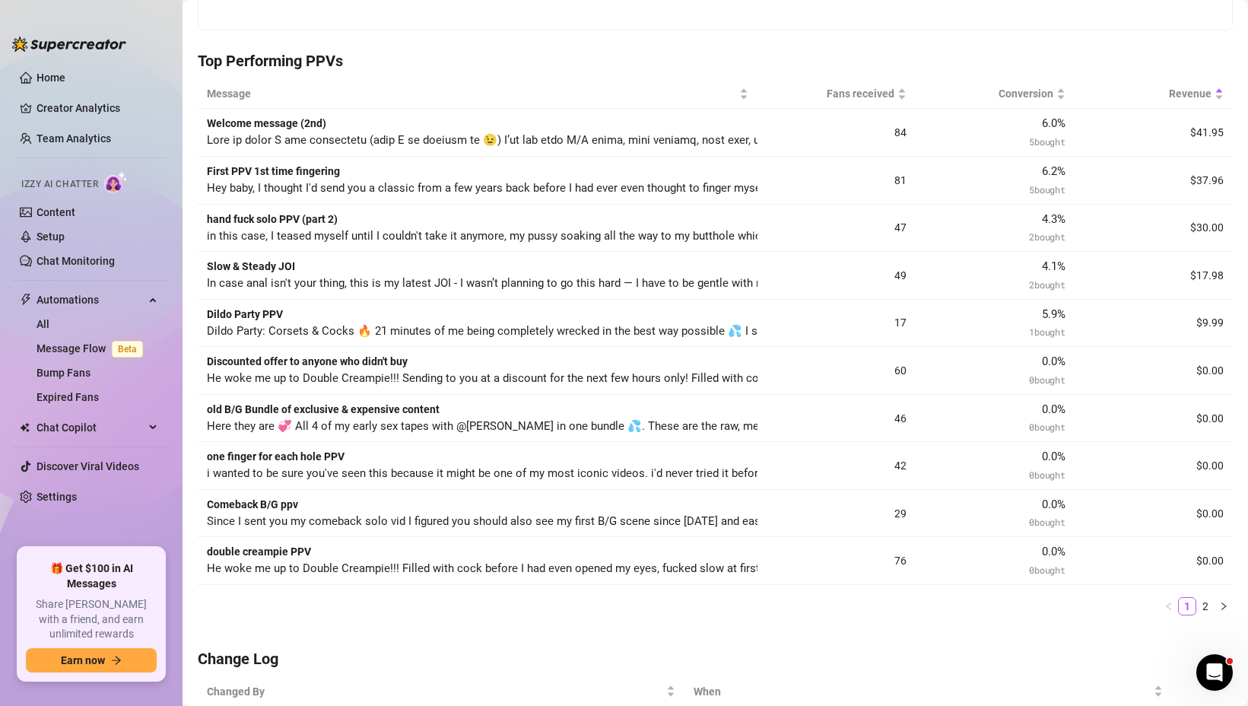
scroll to position [408, 0]
click at [1207, 605] on link "2" at bounding box center [1205, 605] width 17 height 17
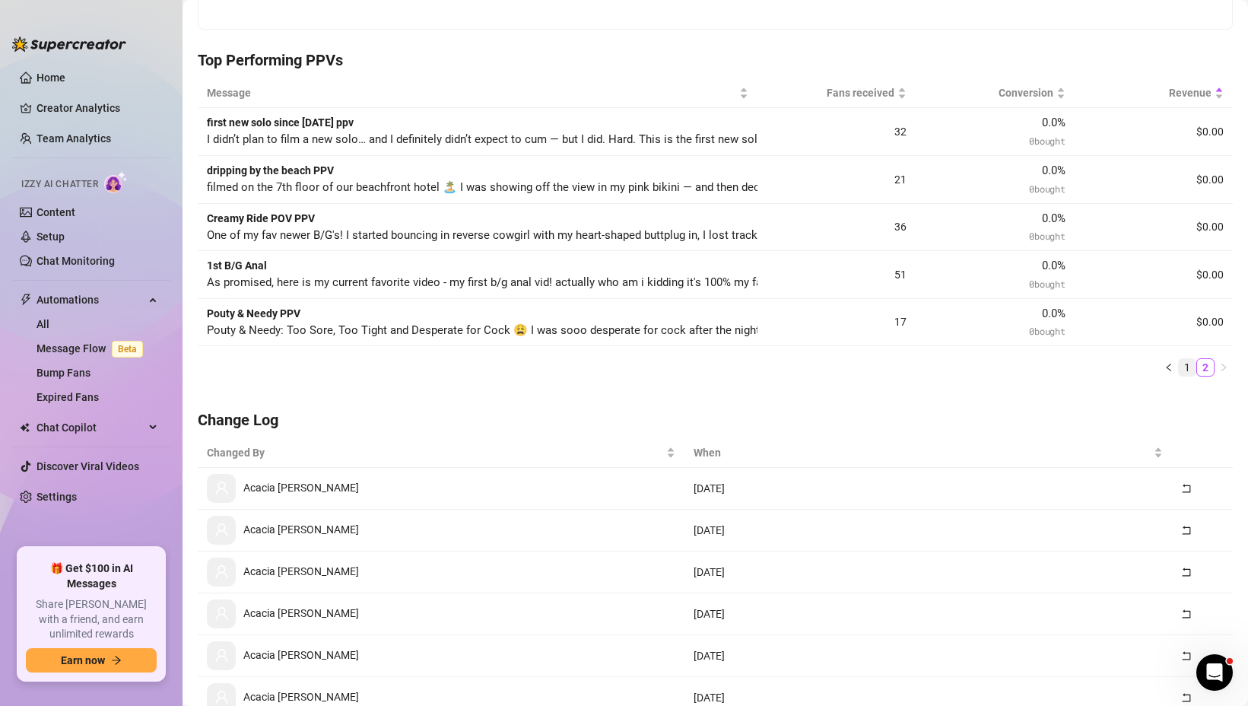
click at [1188, 368] on link "1" at bounding box center [1186, 367] width 17 height 17
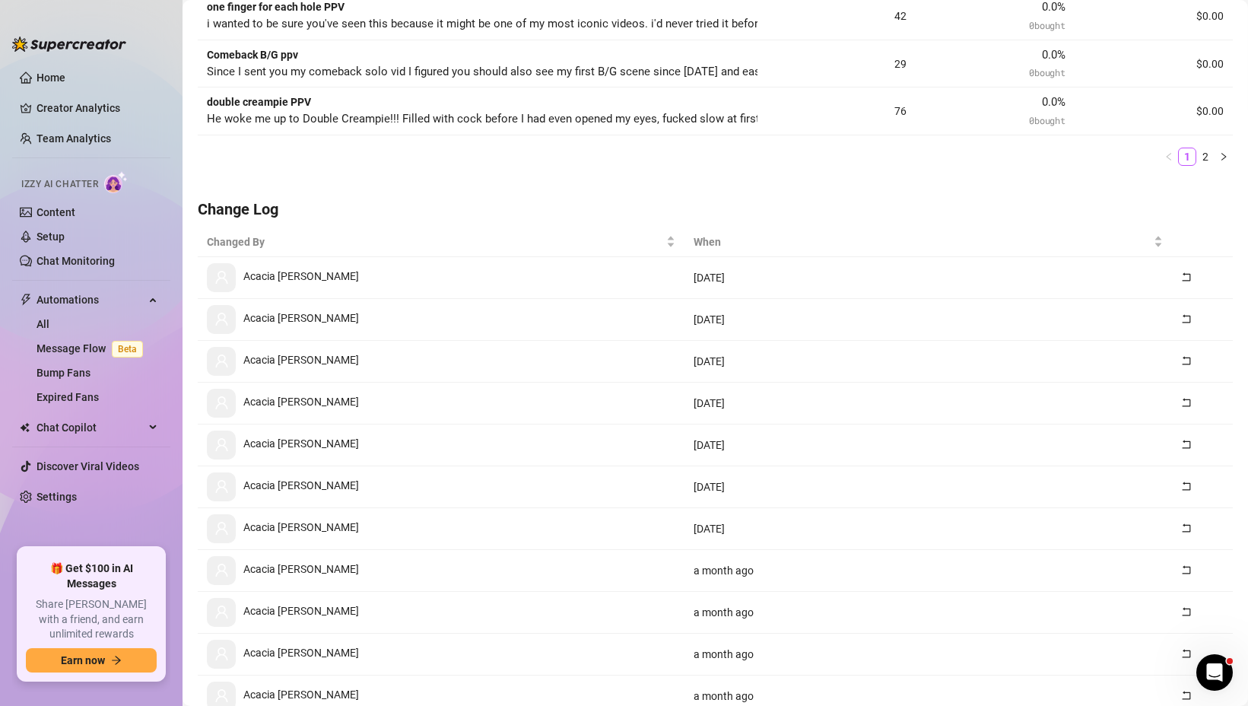
scroll to position [0, 0]
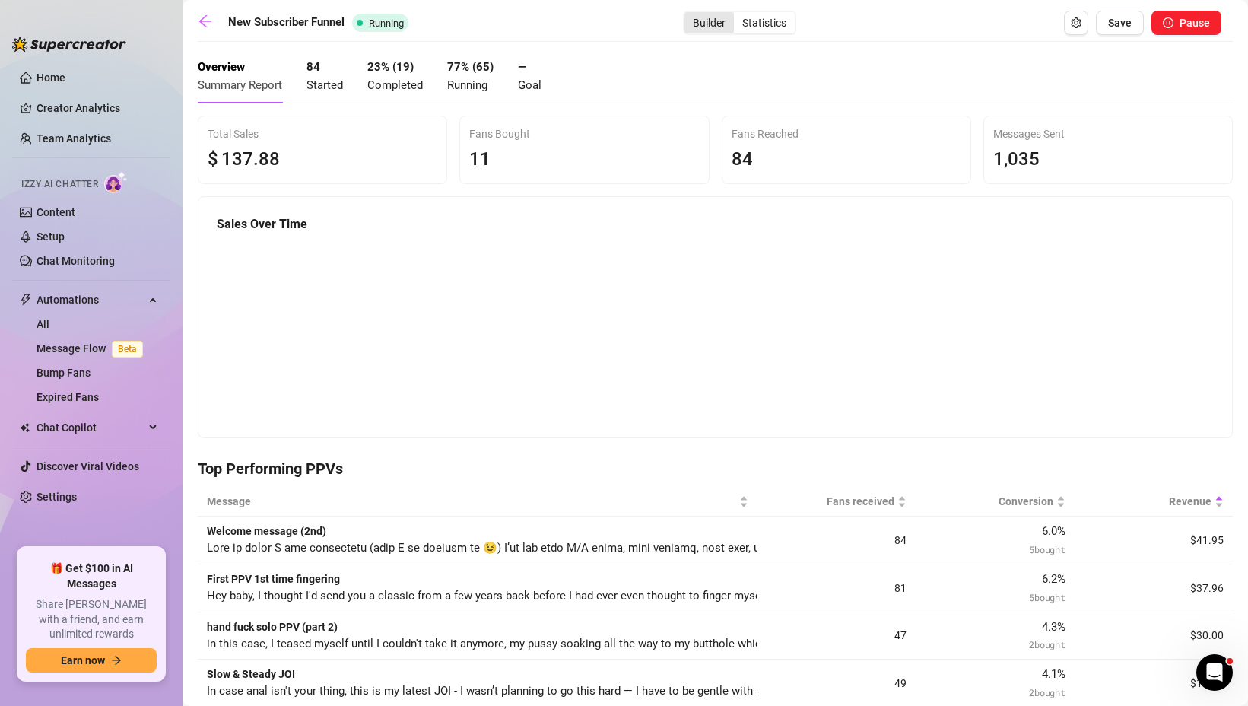
click at [699, 24] on div "Builder" at bounding box center [708, 22] width 49 height 21
click at [688, 14] on input "Builder" at bounding box center [688, 14] width 0 height 0
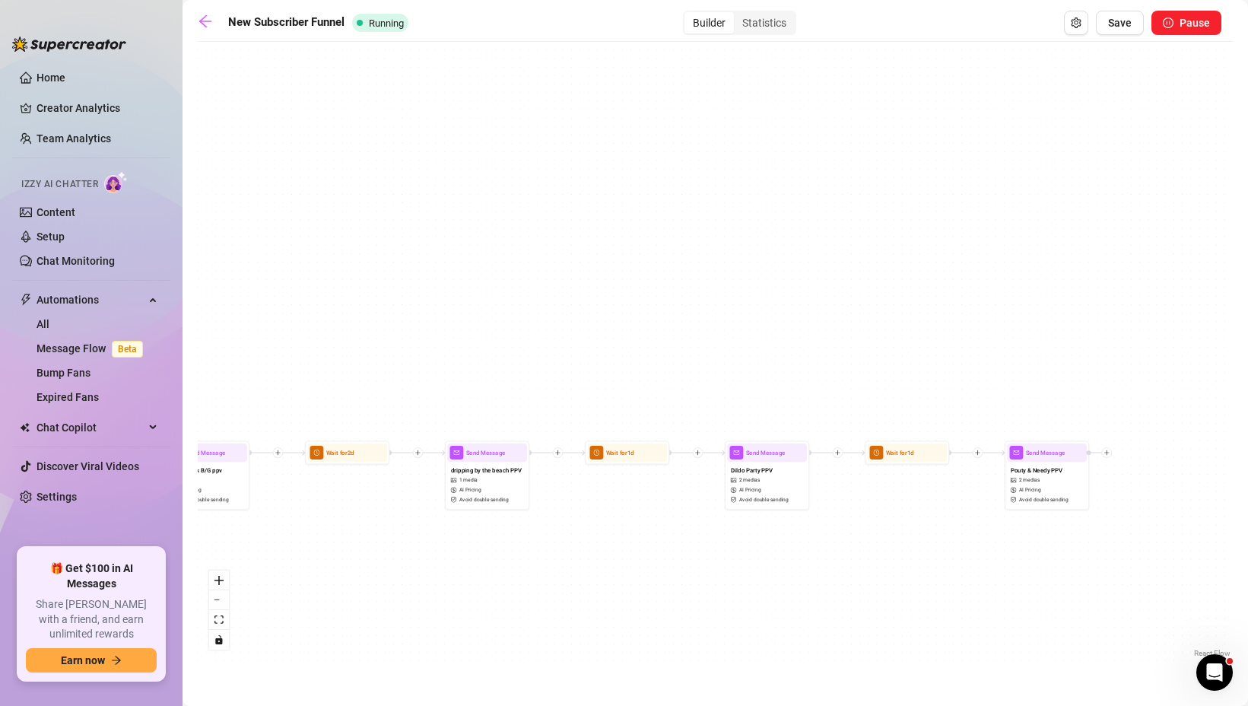
drag, startPoint x: 1148, startPoint y: 313, endPoint x: 847, endPoint y: 284, distance: 302.5
click at [847, 284] on div "If True If True If True If False If False If False Wait for 1d Send Message Dil…" at bounding box center [715, 354] width 1035 height 611
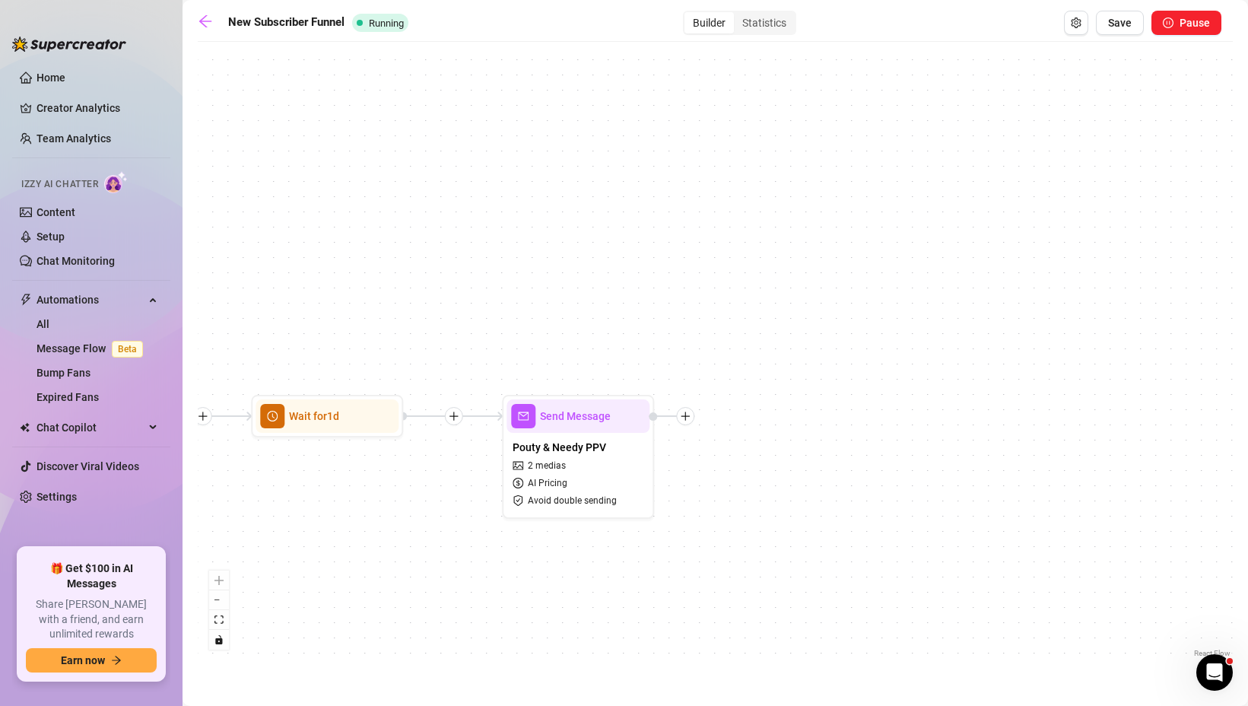
drag, startPoint x: 1112, startPoint y: 370, endPoint x: 704, endPoint y: 265, distance: 421.0
click at [704, 265] on div "If True If True If True If False If False If False Wait for 1d Send Message Dil…" at bounding box center [715, 354] width 1035 height 611
click at [685, 419] on icon "plus" at bounding box center [685, 415] width 1 height 8
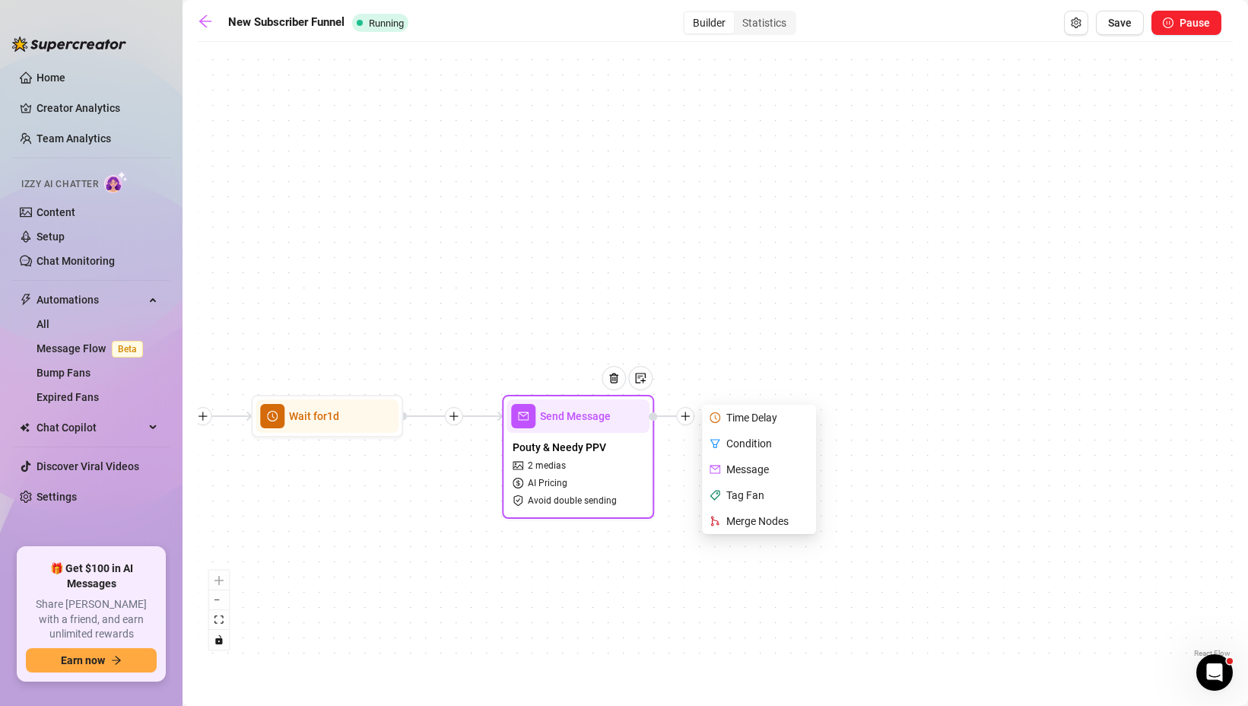
click at [751, 416] on div "Time Delay" at bounding box center [760, 417] width 111 height 26
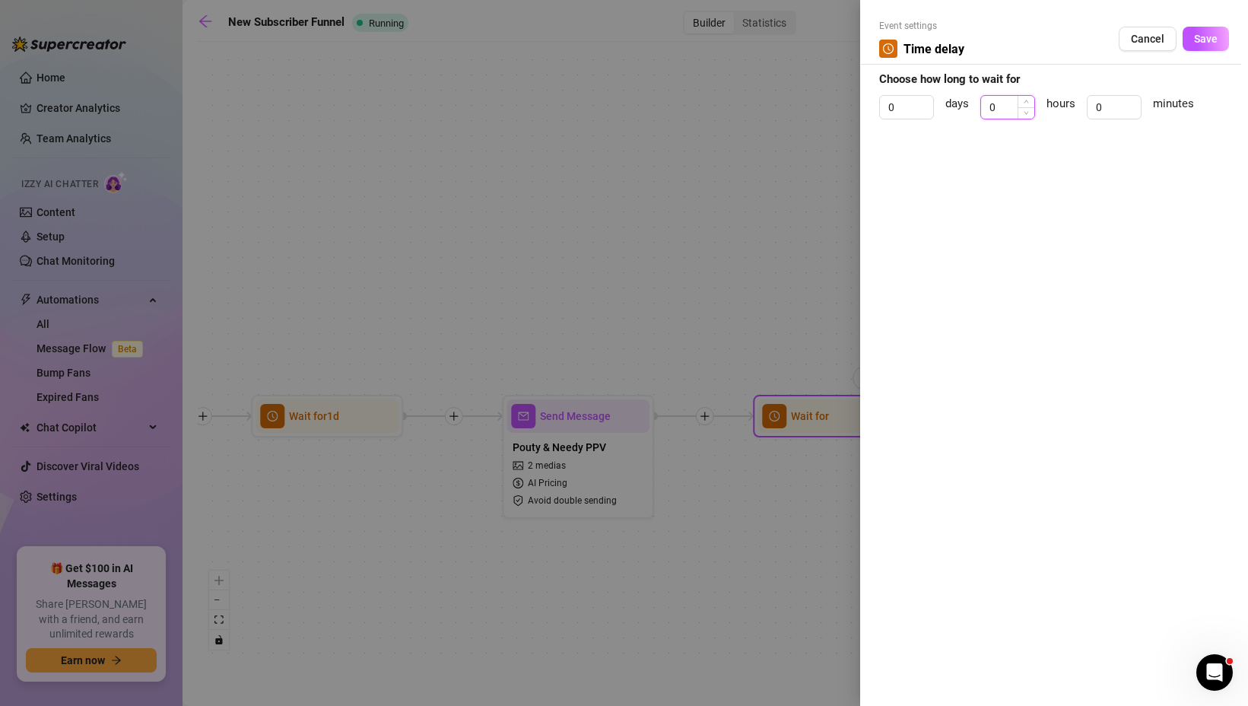
click at [997, 104] on input "0" at bounding box center [1007, 107] width 53 height 23
click at [1027, 100] on icon "up" at bounding box center [1025, 102] width 5 height 5
click at [1194, 40] on button "Save" at bounding box center [1205, 39] width 46 height 24
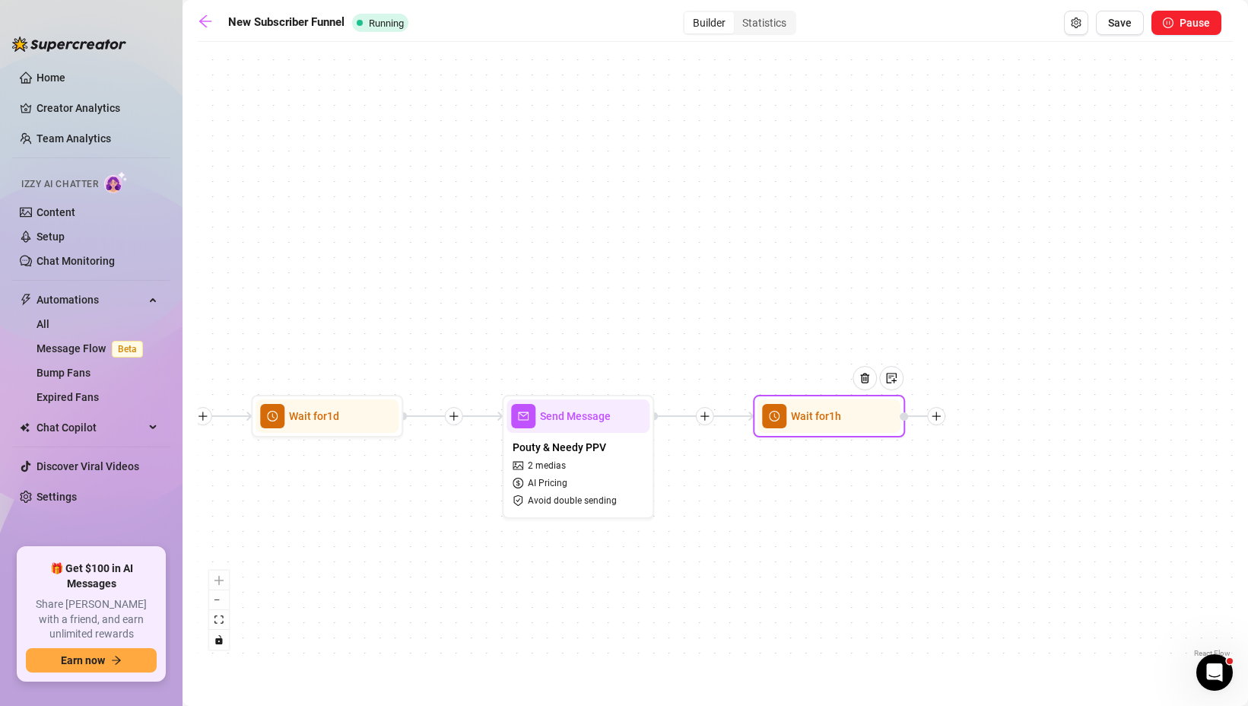
click at [865, 415] on div at bounding box center [870, 389] width 66 height 78
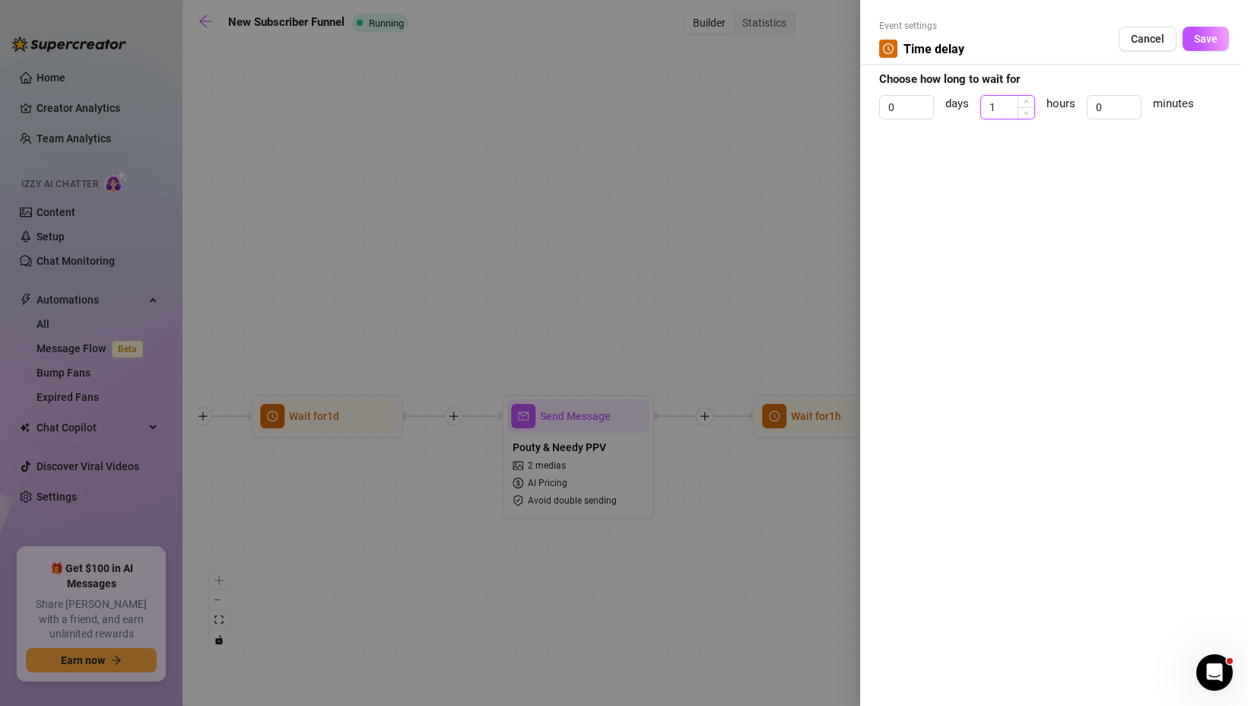
click at [1006, 105] on input "1" at bounding box center [1007, 107] width 53 height 23
click at [892, 106] on input "0" at bounding box center [906, 107] width 53 height 23
click at [1203, 36] on span "Save" at bounding box center [1206, 39] width 24 height 12
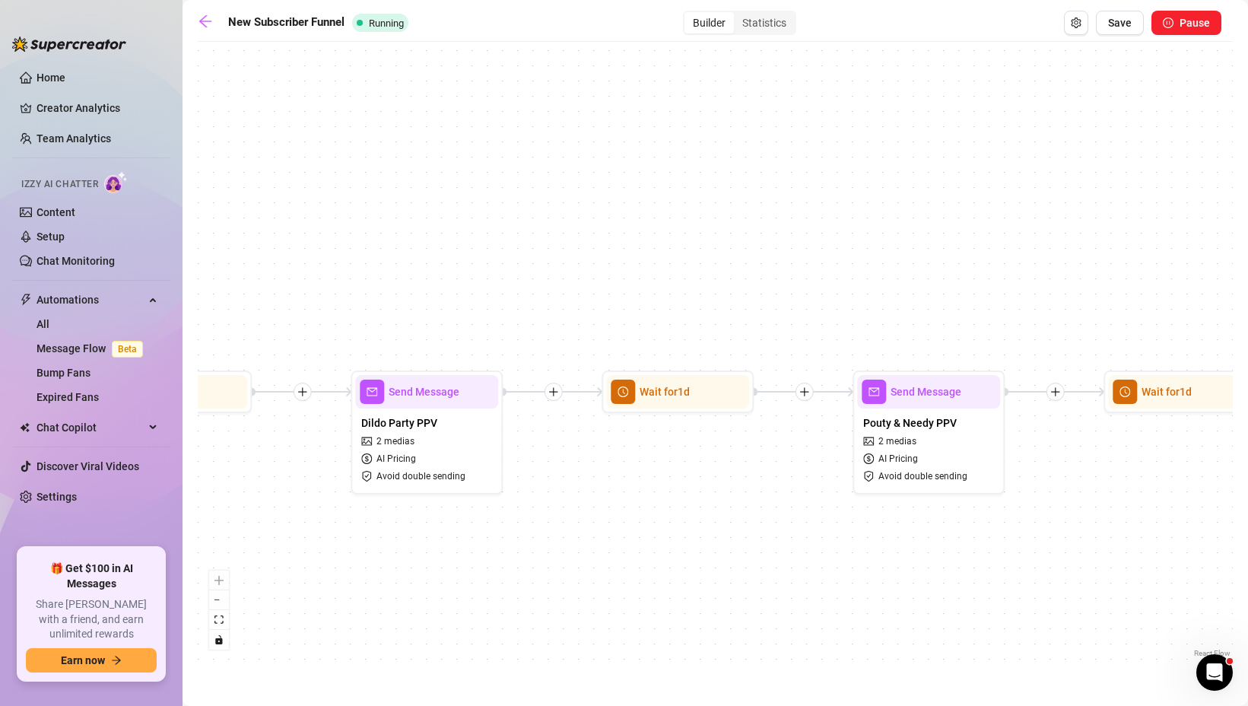
drag, startPoint x: 492, startPoint y: 246, endPoint x: 919, endPoint y: 201, distance: 429.6
click at [919, 201] on div "If True If True If True If False If False If False Wait for 1d Wait for 1d Send…" at bounding box center [715, 354] width 1035 height 611
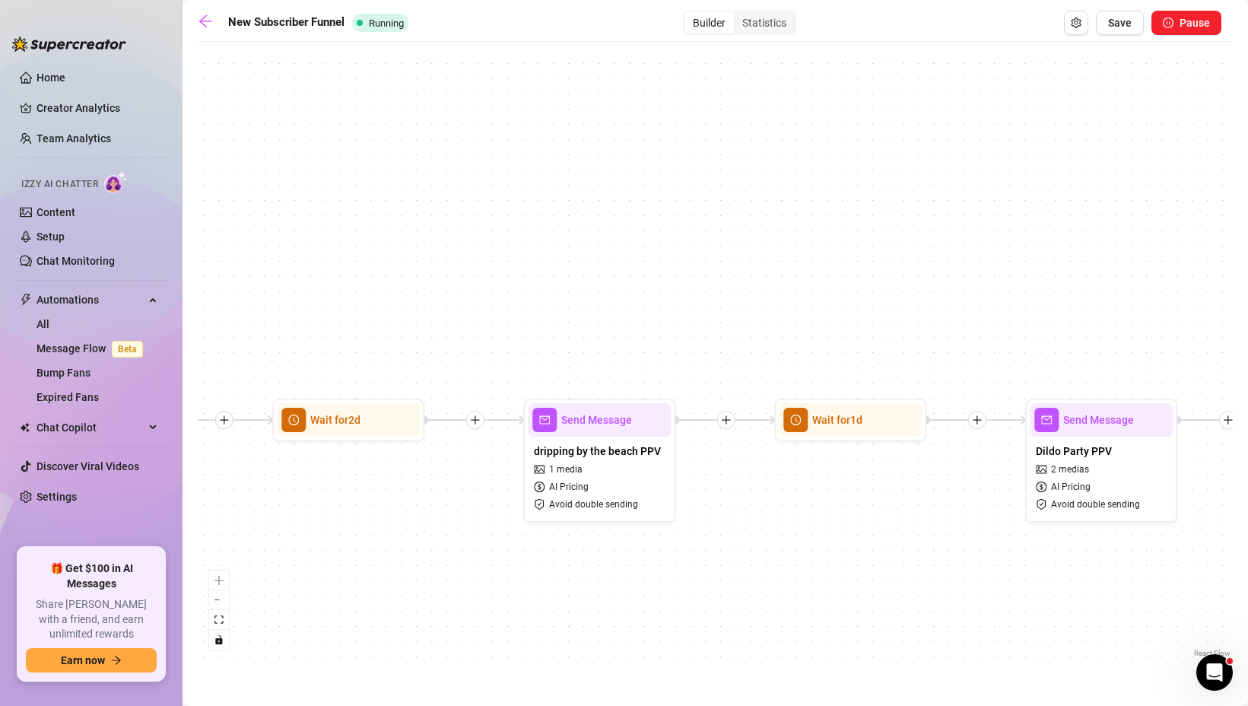
drag, startPoint x: 468, startPoint y: 307, endPoint x: 1062, endPoint y: 356, distance: 595.8
click at [1062, 356] on div "If True If True If True If False If False If False Wait for 1d Wait for 1d Send…" at bounding box center [715, 354] width 1035 height 611
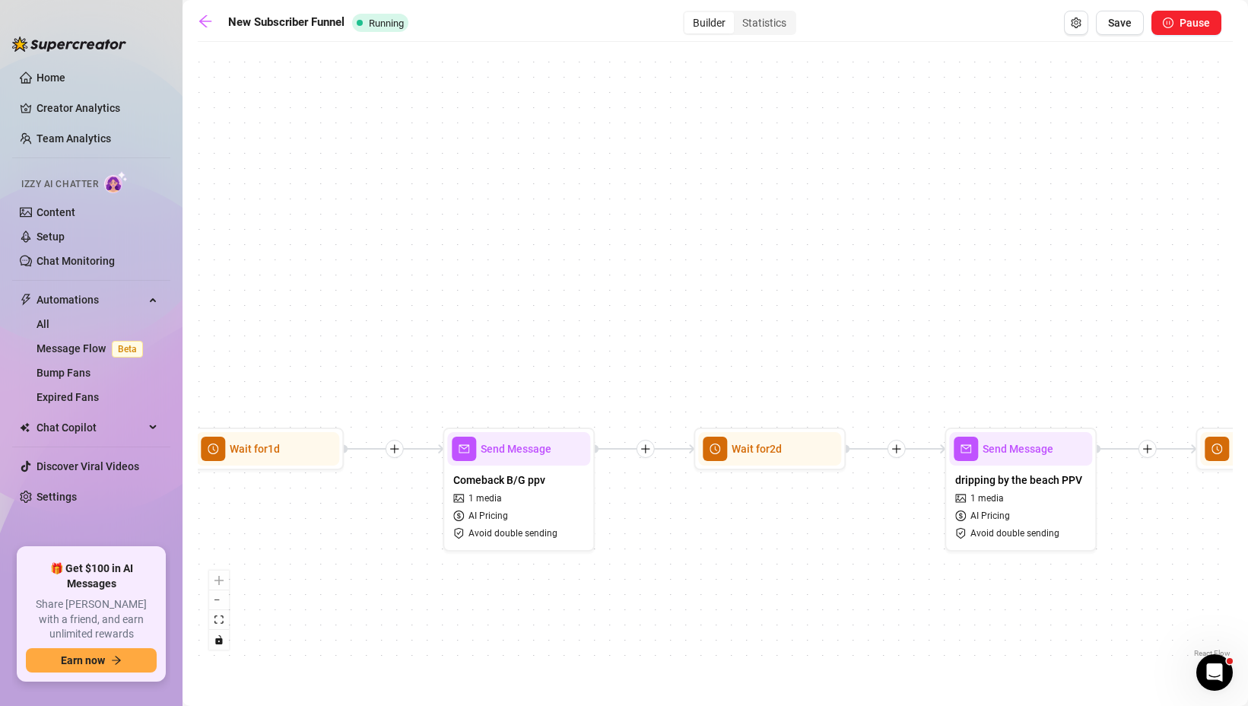
drag, startPoint x: 484, startPoint y: 296, endPoint x: 1051, endPoint y: 298, distance: 566.4
click at [1055, 298] on div "If True If True If True If False If False If False Wait for 1d Wait for 1d Send…" at bounding box center [715, 354] width 1035 height 611
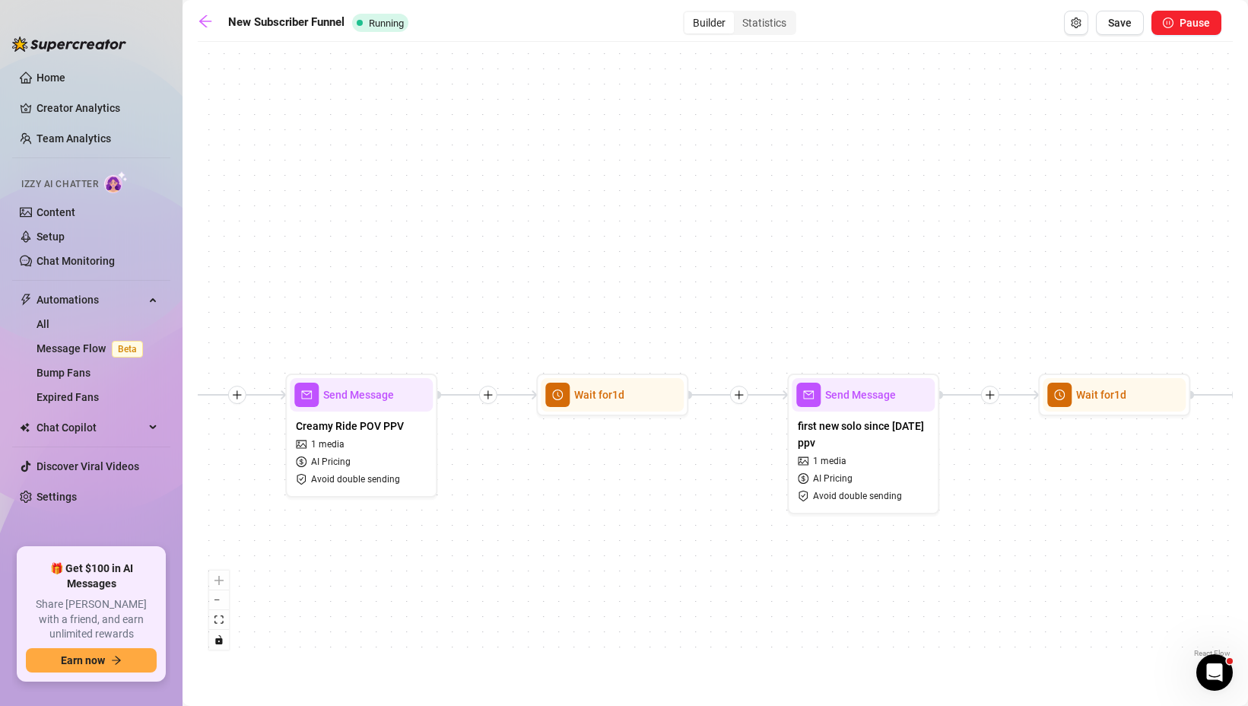
drag, startPoint x: 449, startPoint y: 349, endPoint x: 1147, endPoint y: 322, distance: 698.5
click at [1149, 321] on div "If True If True If True If False If False If False Wait for 1d Wait for 1d Send…" at bounding box center [715, 354] width 1035 height 611
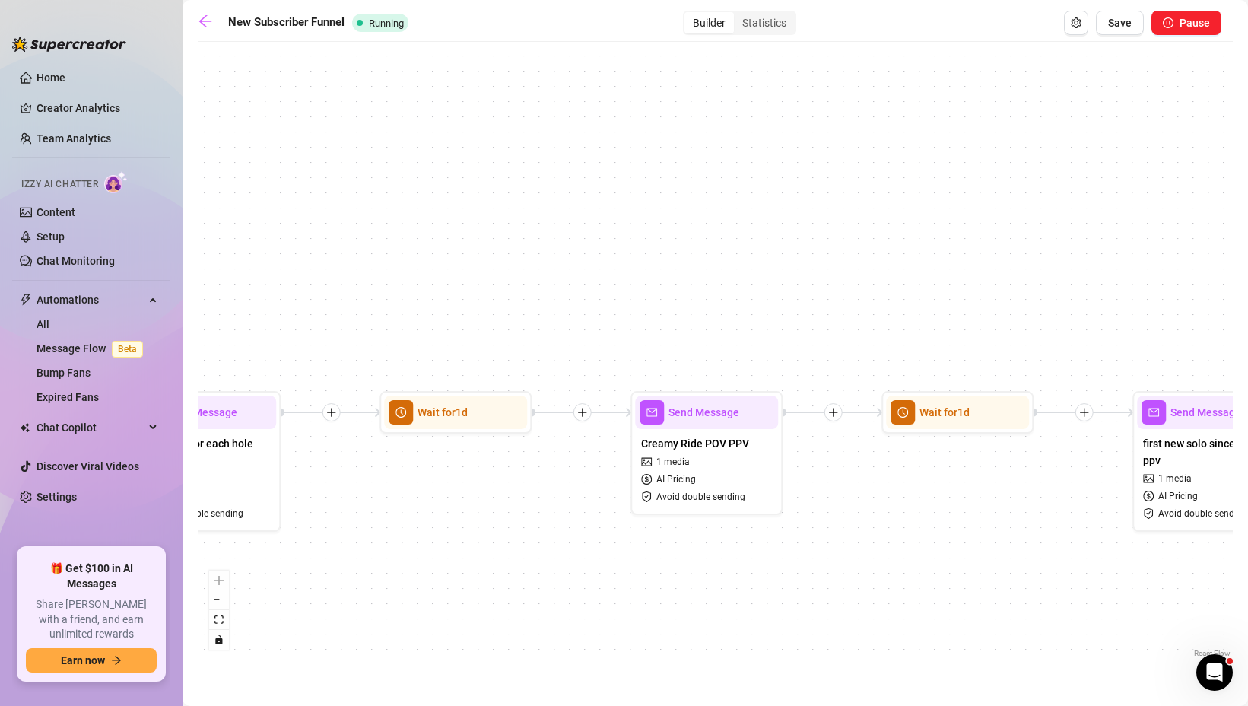
drag, startPoint x: 456, startPoint y: 270, endPoint x: 1103, endPoint y: 248, distance: 647.4
click at [1105, 246] on div "If True If True If True If False If False If False Wait for 1d Wait for 1d Send…" at bounding box center [715, 354] width 1035 height 611
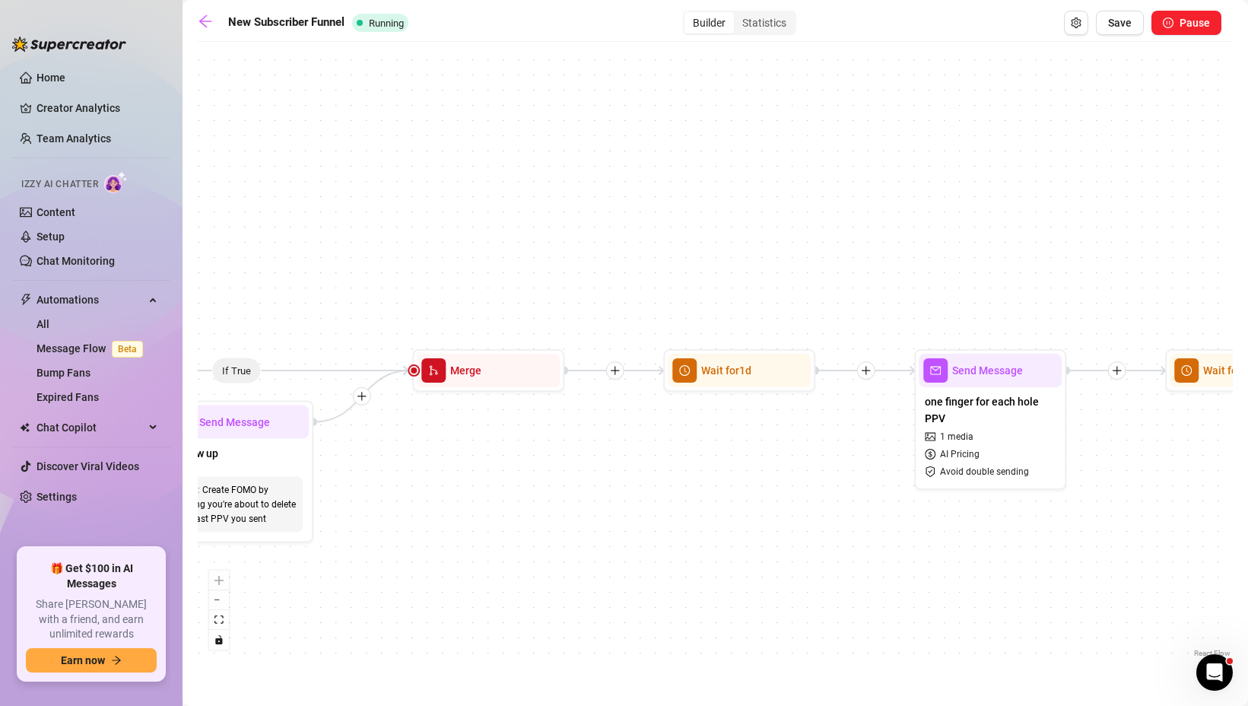
drag, startPoint x: 499, startPoint y: 264, endPoint x: 1023, endPoint y: 246, distance: 524.9
click at [1023, 246] on div "If True If True If True If False If False If False Wait for 1d Wait for 1d Send…" at bounding box center [715, 354] width 1035 height 611
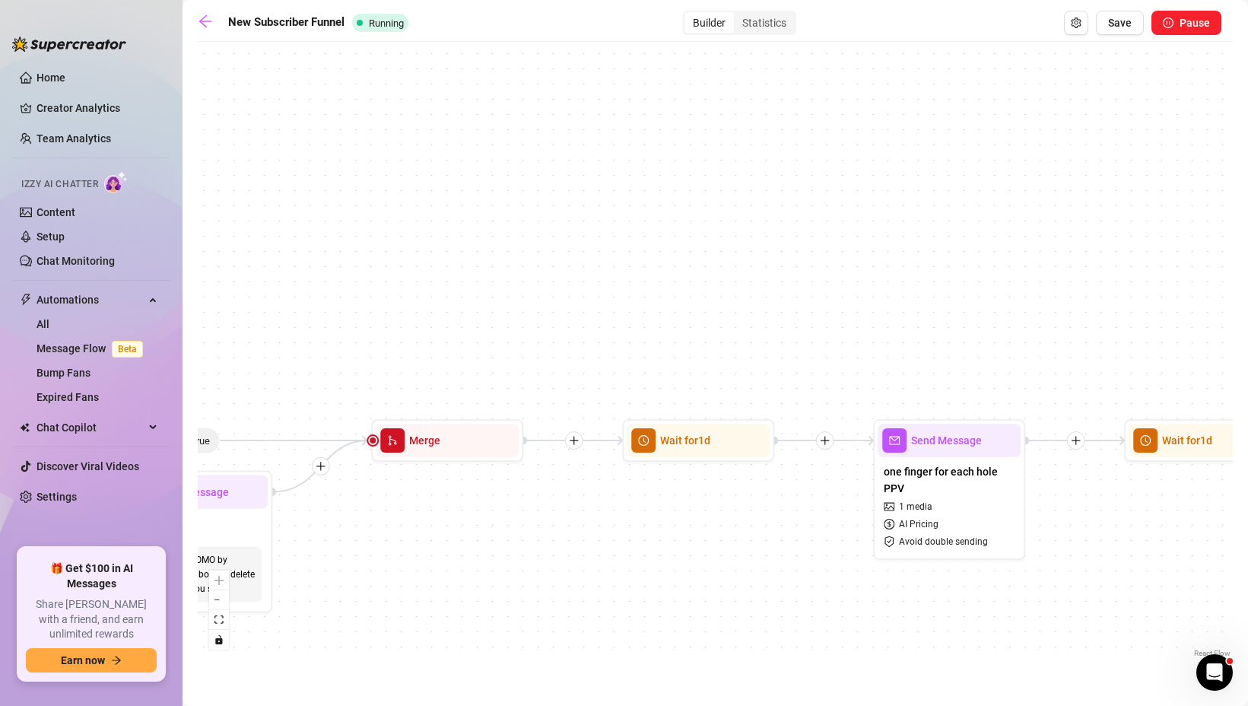
drag, startPoint x: 538, startPoint y: 244, endPoint x: 456, endPoint y: 323, distance: 114.0
click at [456, 325] on div "If True If True If True If False If False If False Wait for 1d Wait for 1d Send…" at bounding box center [715, 354] width 1035 height 611
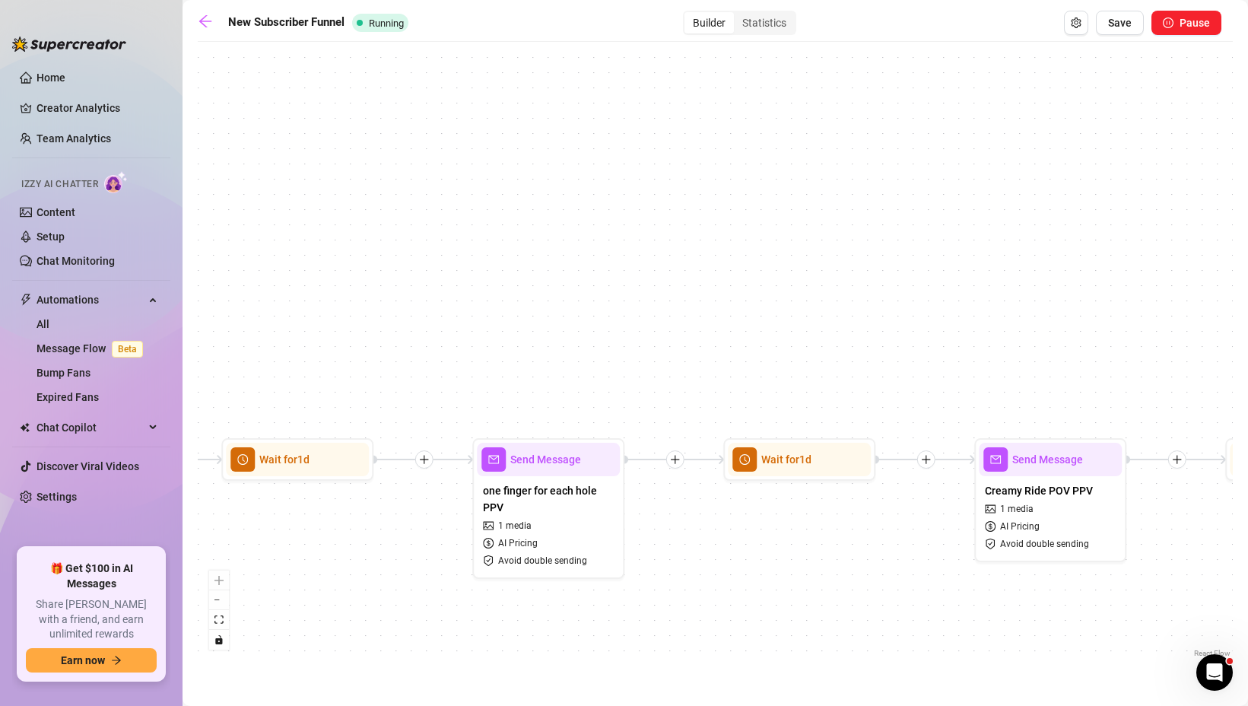
drag, startPoint x: 765, startPoint y: 370, endPoint x: 333, endPoint y: 400, distance: 432.9
click at [333, 400] on div "If True If True If True If False If False If False Wait for 1d Wait for 1d Send…" at bounding box center [715, 354] width 1035 height 611
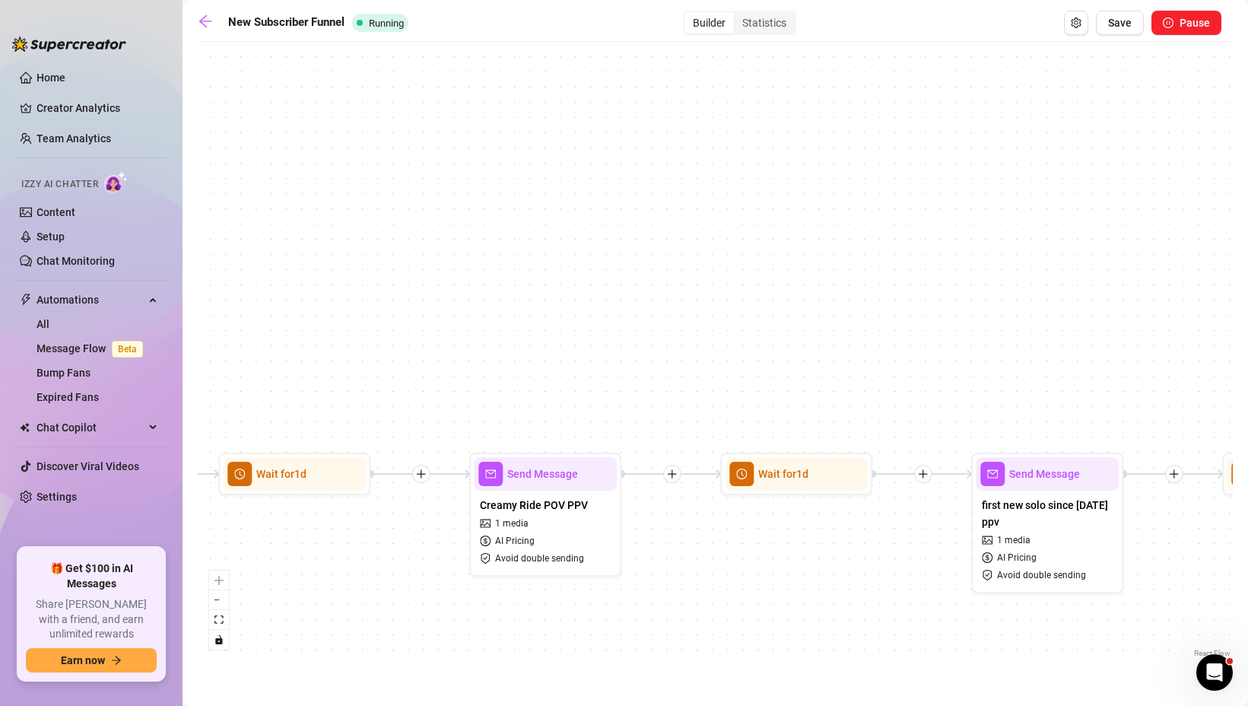
drag, startPoint x: 904, startPoint y: 344, endPoint x: 401, endPoint y: 357, distance: 503.5
click at [401, 357] on div "If True If True If True If False If False If False Wait for 1d Wait for 1d Send…" at bounding box center [715, 354] width 1035 height 611
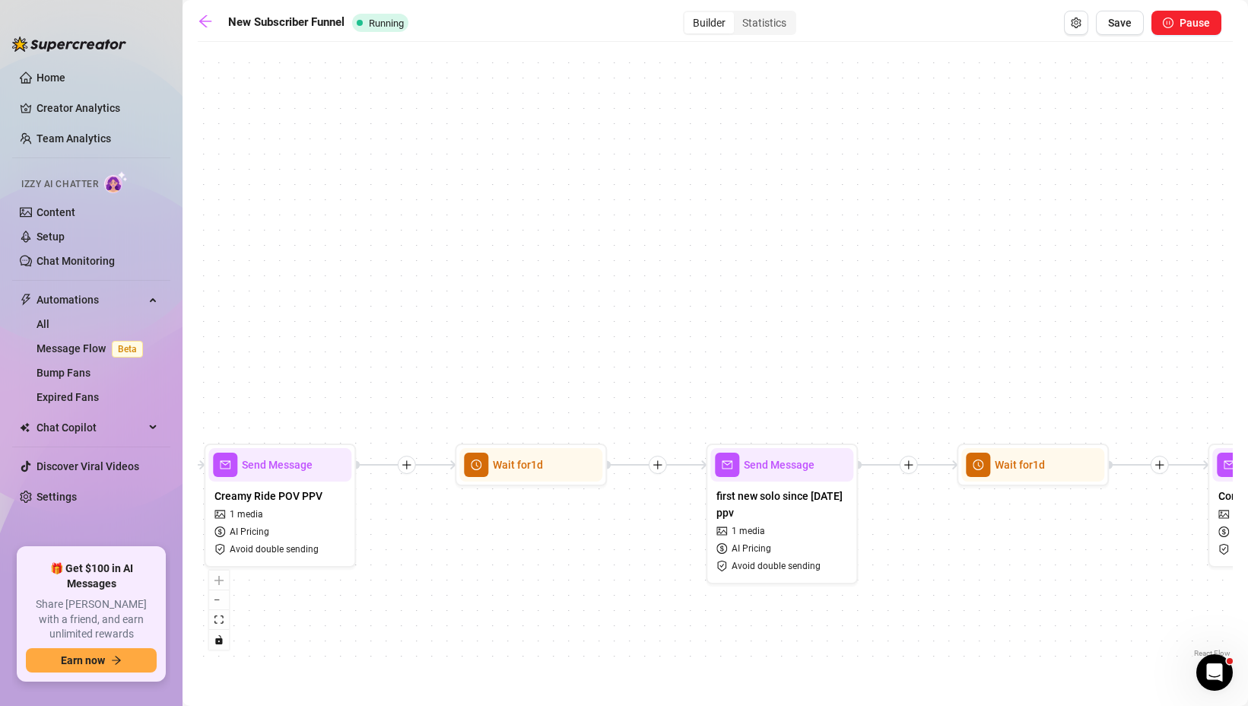
drag, startPoint x: 703, startPoint y: 350, endPoint x: 468, endPoint y: 341, distance: 235.1
click at [468, 341] on div "If True If True If True If False If False If False Wait for 1d Wait for 1d Send…" at bounding box center [715, 354] width 1035 height 611
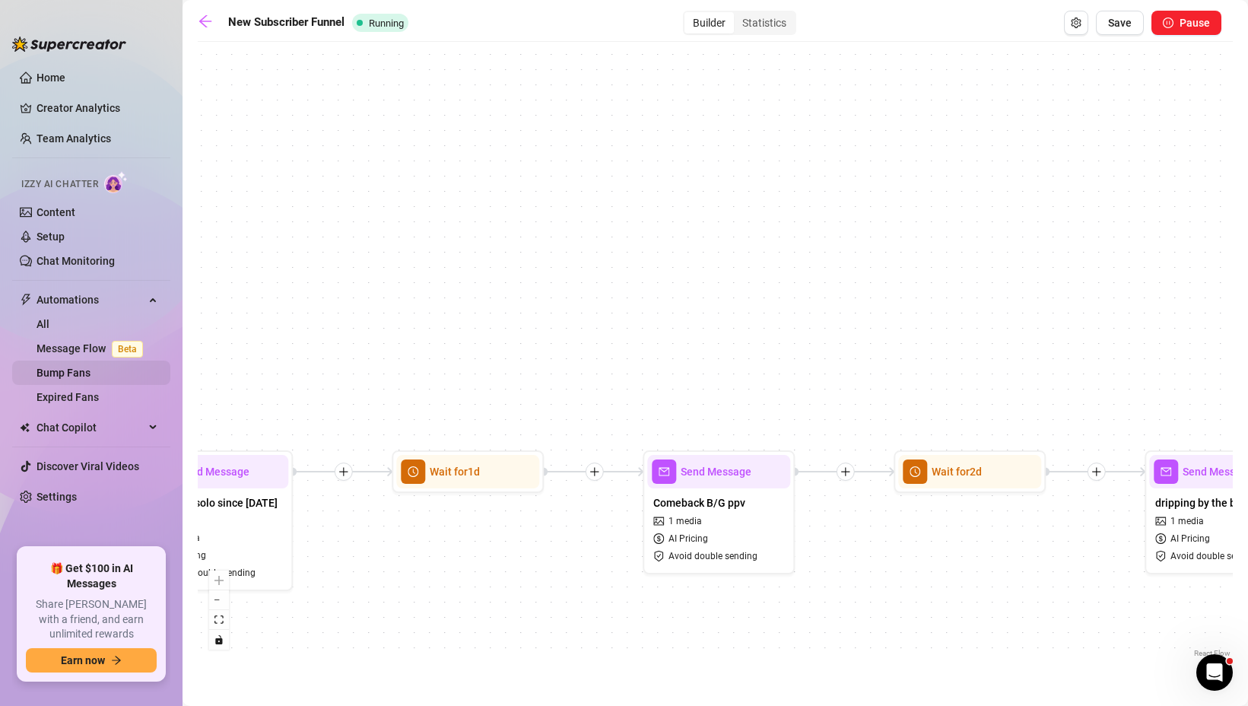
drag, startPoint x: 722, startPoint y: 342, endPoint x: 92, endPoint y: 370, distance: 630.9
click at [92, 370] on div "Home Creator Analytics Team Analytics Izzy AI Chatter Content Setup Chat Monito…" at bounding box center [624, 353] width 1248 height 706
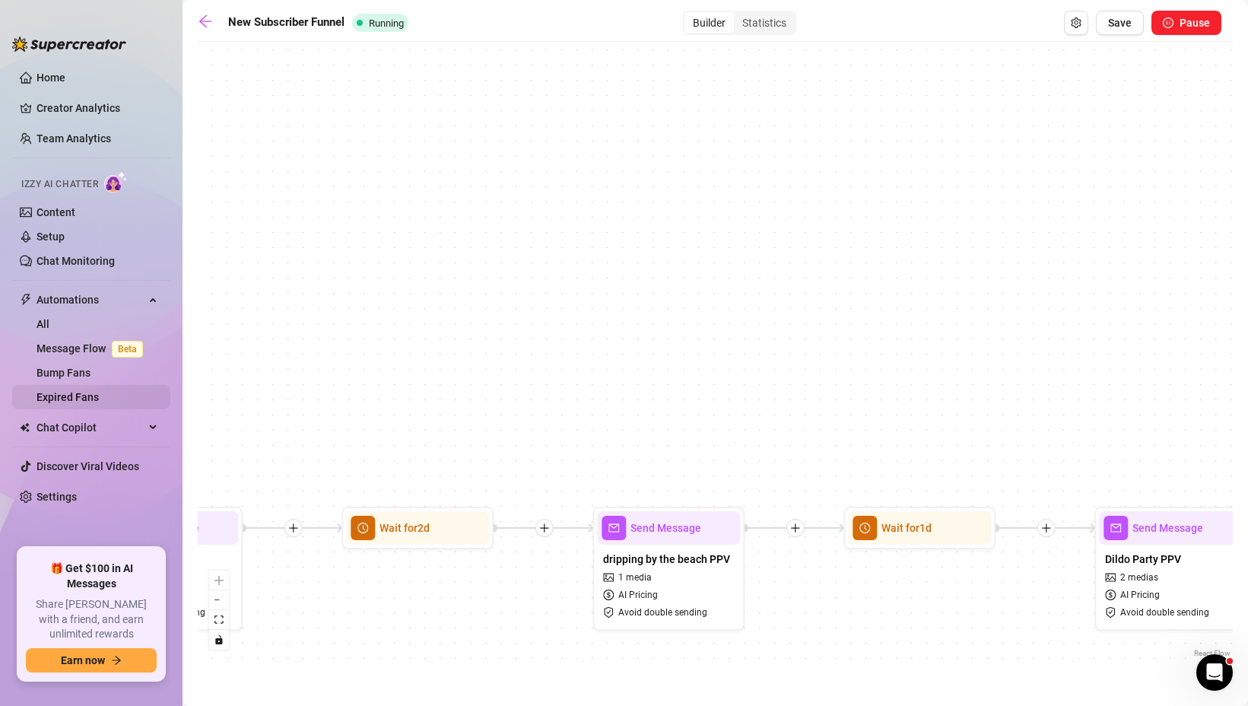
drag, startPoint x: 630, startPoint y: 363, endPoint x: 142, endPoint y: 399, distance: 488.7
click at [142, 399] on div "Home Creator Analytics Team Analytics Izzy AI Chatter Content Setup Chat Monito…" at bounding box center [624, 353] width 1248 height 706
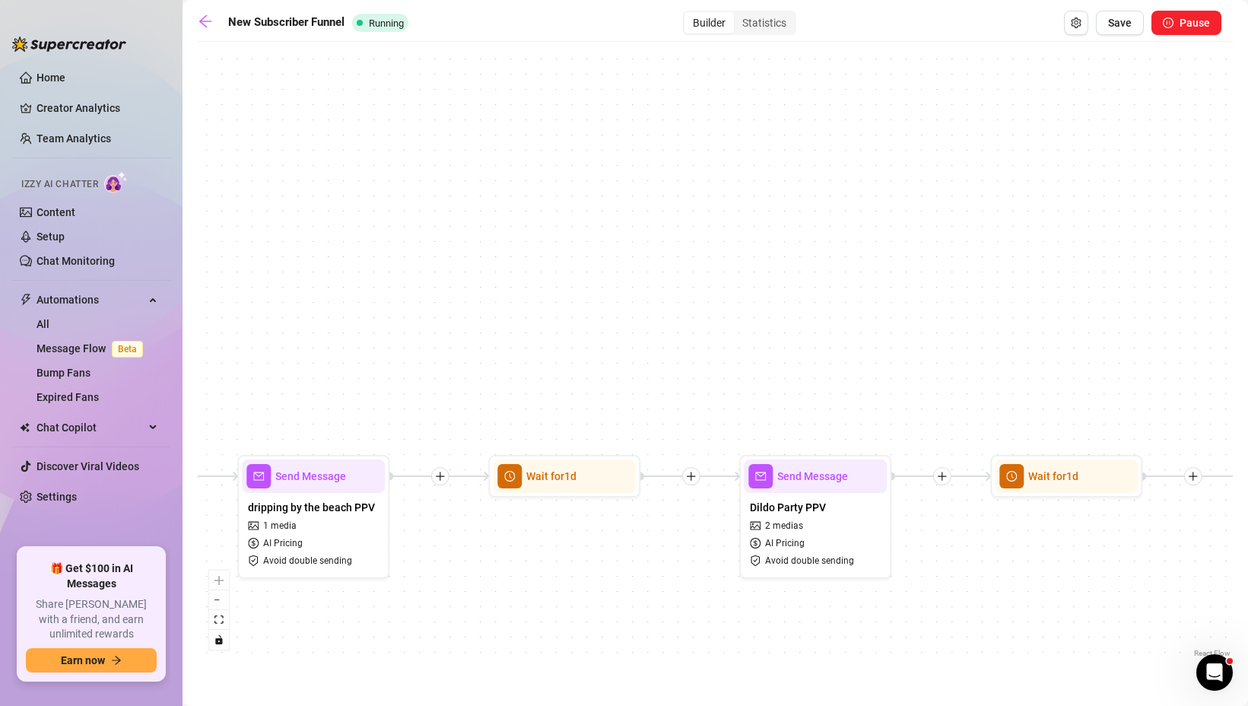
drag, startPoint x: 761, startPoint y: 471, endPoint x: 403, endPoint y: 419, distance: 361.9
click at [403, 419] on div "If True If True If True If False If False If False Wait for 1d Wait for 1d Send…" at bounding box center [715, 354] width 1035 height 611
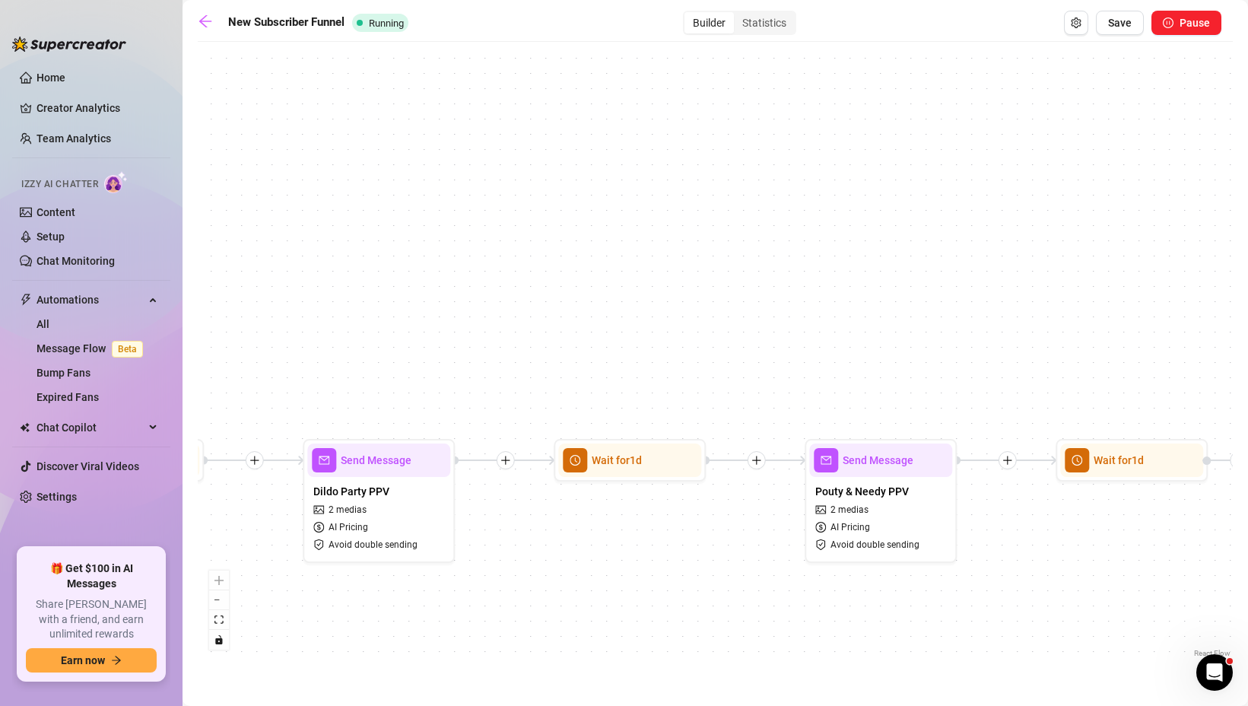
drag, startPoint x: 829, startPoint y: 378, endPoint x: 396, endPoint y: 362, distance: 433.7
click at [396, 362] on div "If True If True If True If False If False If False Wait for 1d Wait for 1d Send…" at bounding box center [715, 354] width 1035 height 611
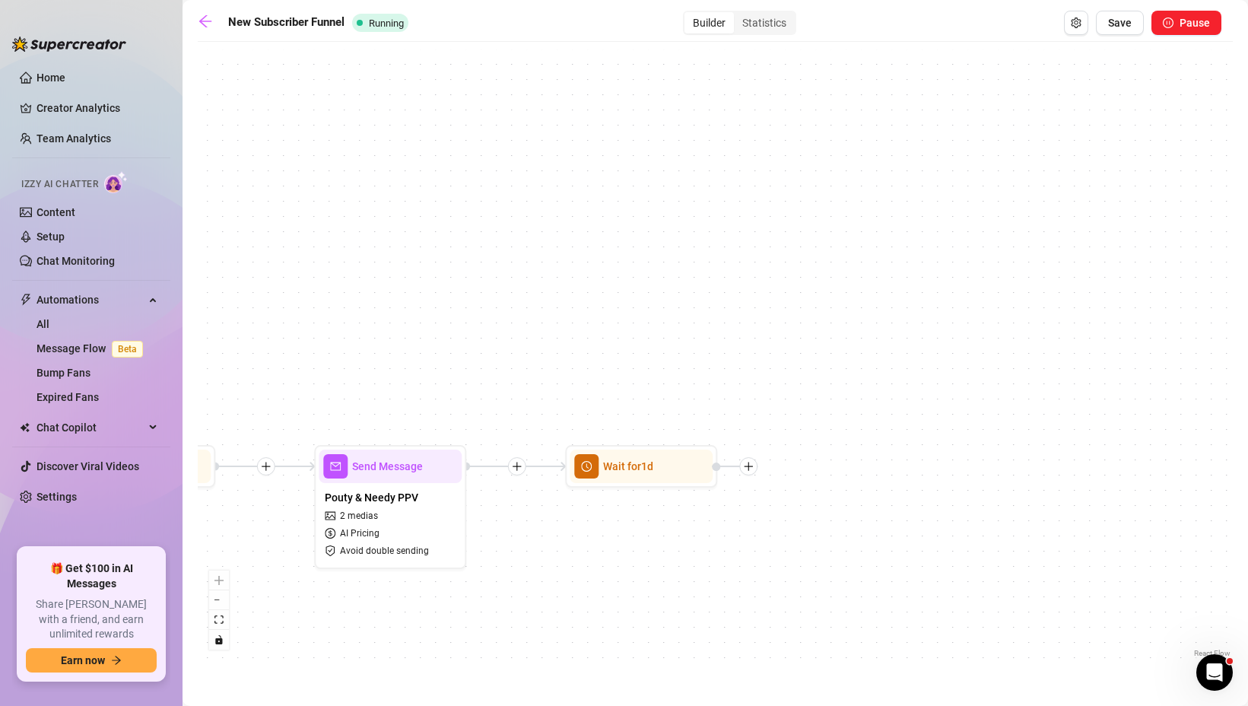
drag, startPoint x: 731, startPoint y: 389, endPoint x: 236, endPoint y: 395, distance: 495.7
click at [236, 395] on div "If True If True If True If False If False If False Wait for 1d Wait for 1d Send…" at bounding box center [715, 354] width 1035 height 611
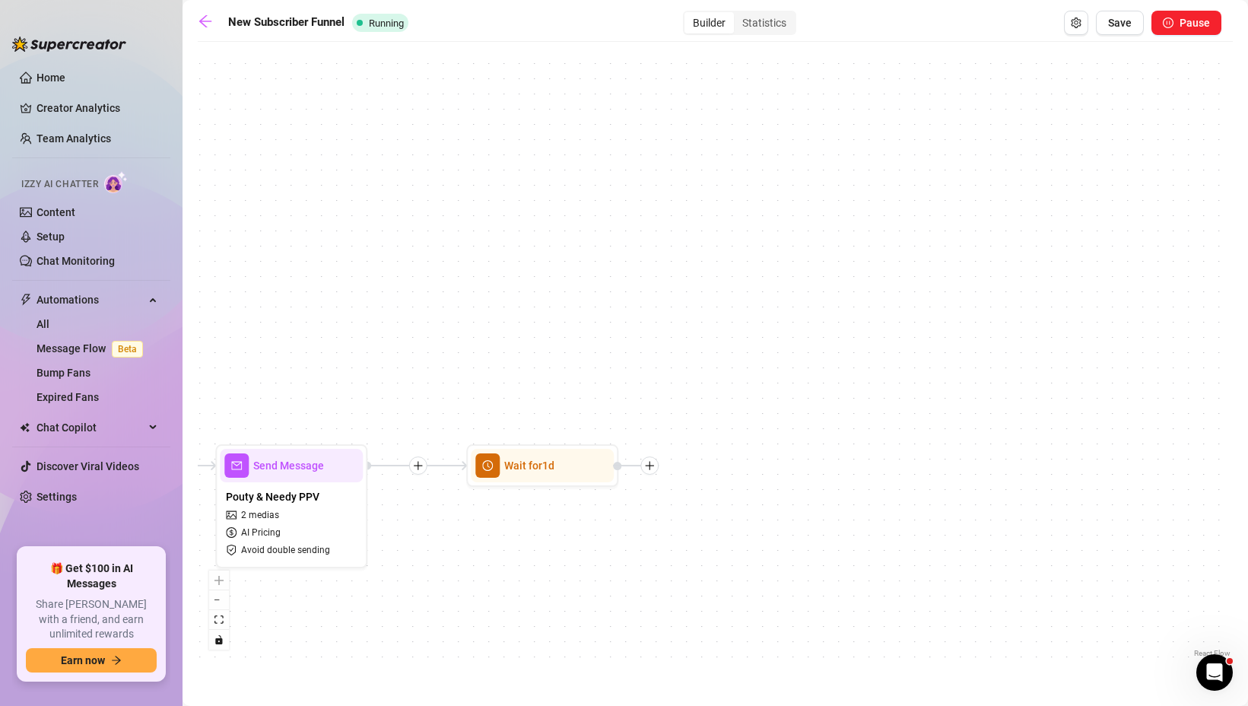
drag, startPoint x: 709, startPoint y: 395, endPoint x: 615, endPoint y: 395, distance: 93.5
click at [615, 395] on div "If True If True If True If False If False If False Wait for 1d Wait for 1d Send…" at bounding box center [715, 354] width 1035 height 611
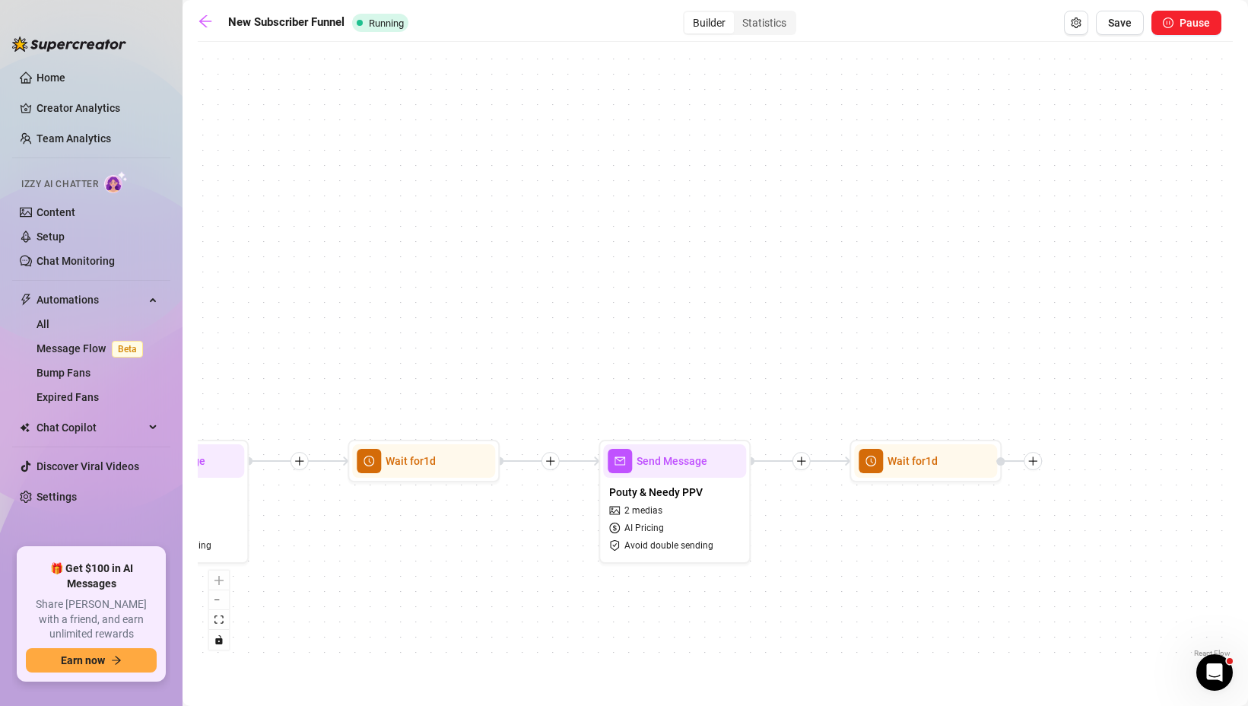
drag, startPoint x: 547, startPoint y: 364, endPoint x: 956, endPoint y: 358, distance: 408.3
click at [955, 360] on div "If True If True If True If False If False If False Wait for 1d Wait for 1d Send…" at bounding box center [715, 354] width 1035 height 611
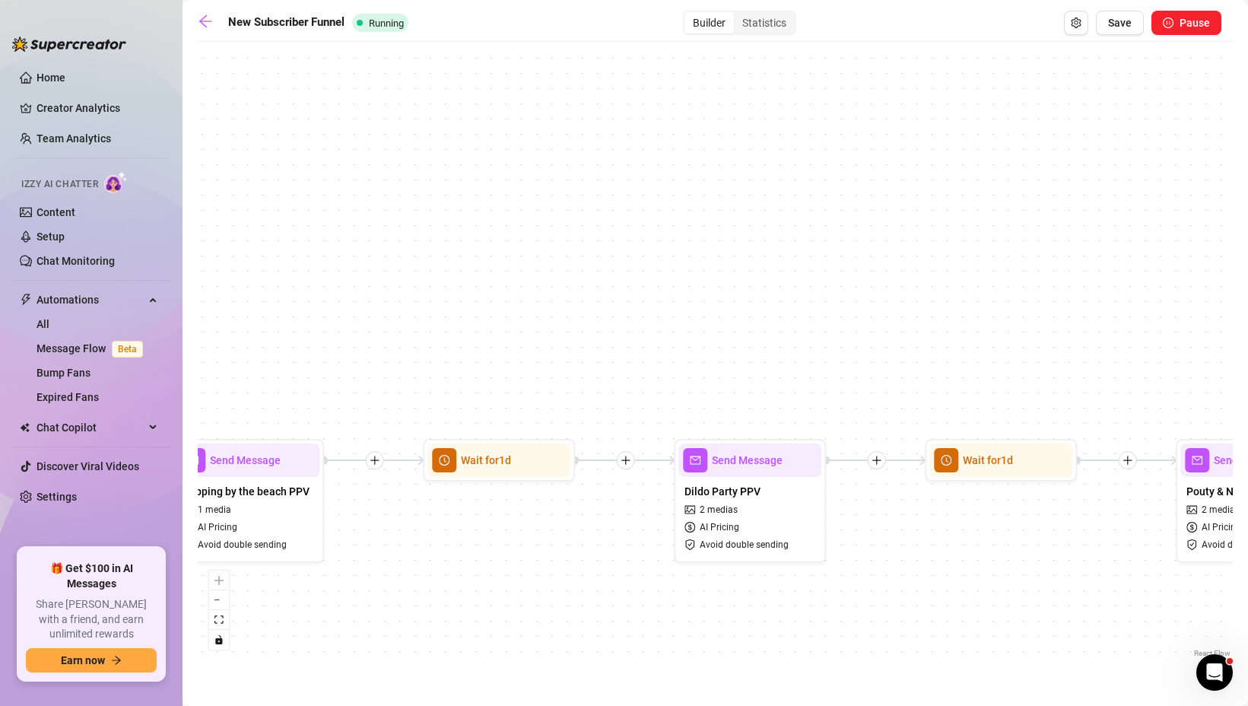
drag, startPoint x: 520, startPoint y: 372, endPoint x: 1082, endPoint y: 366, distance: 561.9
click at [1082, 367] on div "If True If True If True If False If False If False Wait for 1d Wait for 1d Send…" at bounding box center [715, 354] width 1035 height 611
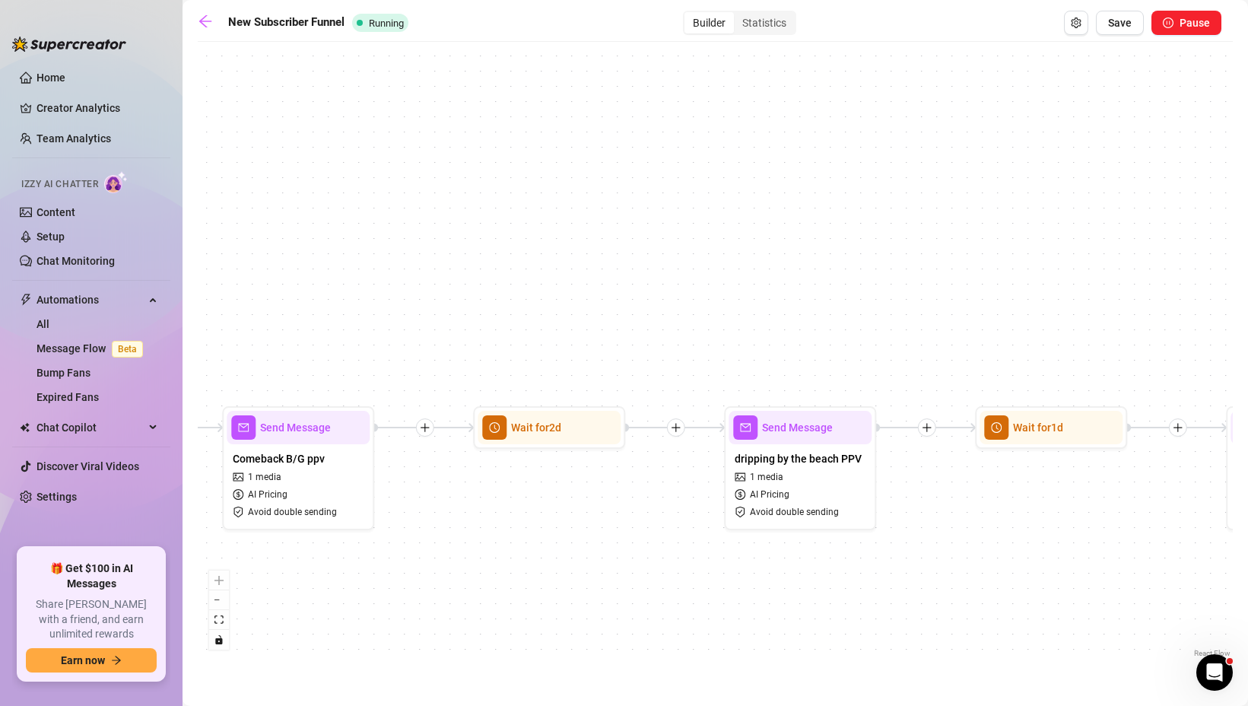
drag, startPoint x: 607, startPoint y: 379, endPoint x: 1172, endPoint y: 345, distance: 566.7
click at [1172, 347] on div "If True If True If True If False If False If False Wait for 1d Wait for 1d Send…" at bounding box center [715, 354] width 1035 height 611
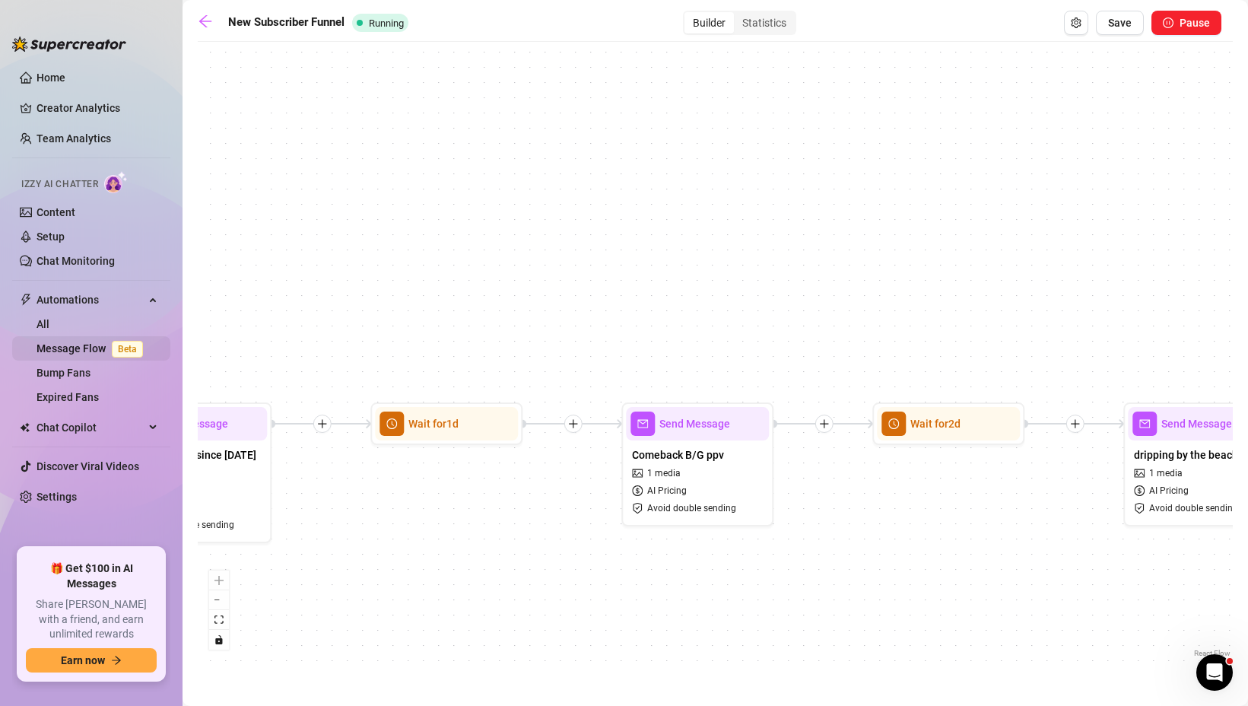
drag, startPoint x: 590, startPoint y: 348, endPoint x: 41, endPoint y: 357, distance: 549.0
click at [44, 357] on div "Home Creator Analytics Team Analytics Izzy AI Chatter Content Setup Chat Monito…" at bounding box center [624, 353] width 1248 height 706
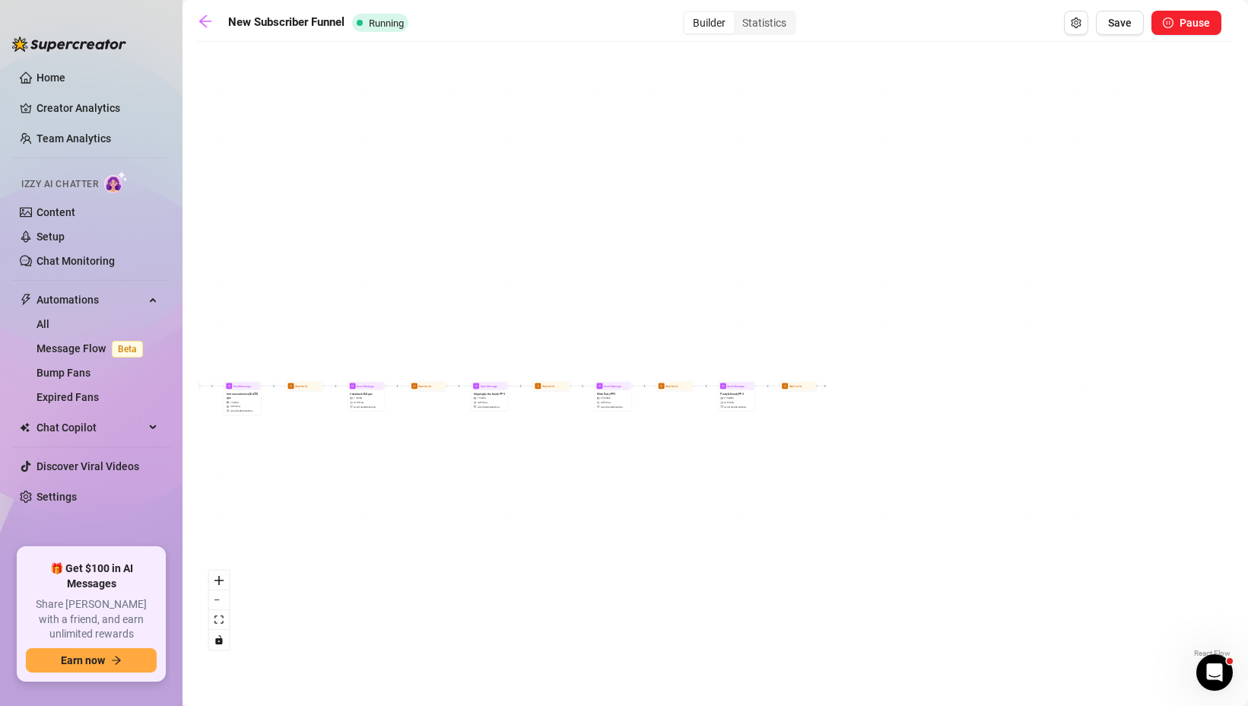
drag, startPoint x: 521, startPoint y: 331, endPoint x: 499, endPoint y: 348, distance: 27.7
click at [499, 348] on div "If True If True If True If False If False If False Wait for 1d Wait for 1d Send…" at bounding box center [715, 354] width 1035 height 611
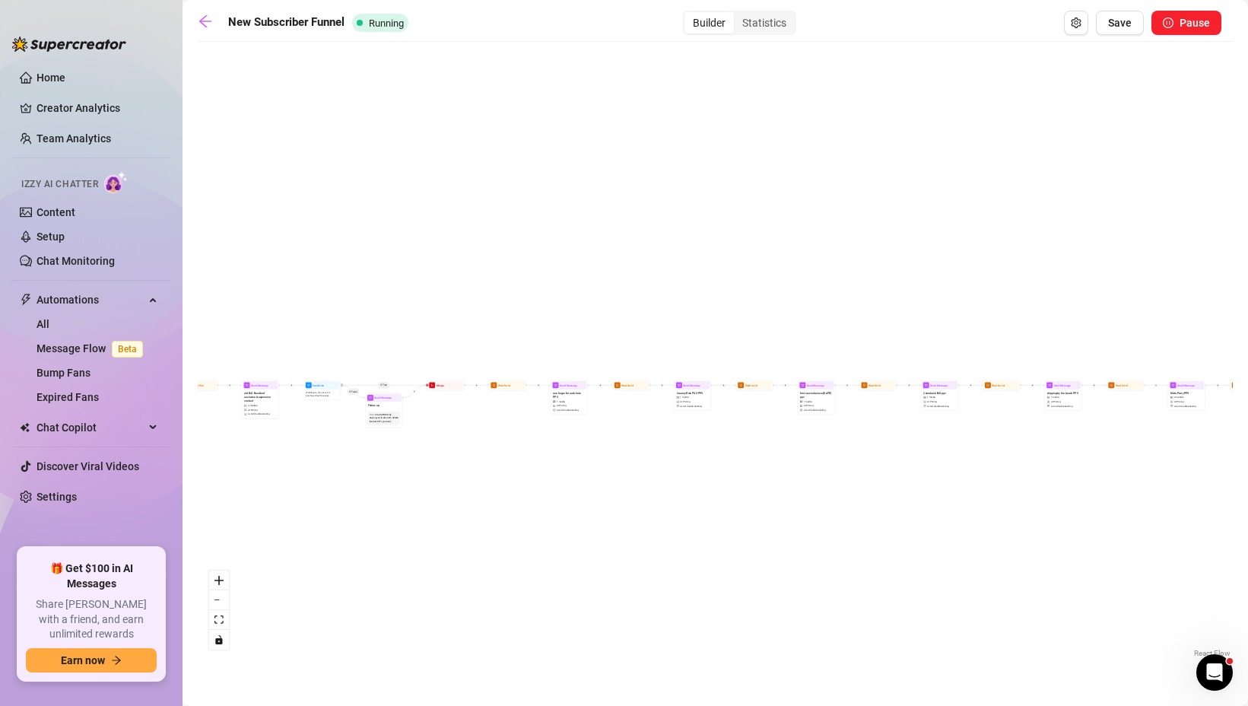
drag, startPoint x: 604, startPoint y: 344, endPoint x: 1186, endPoint y: 339, distance: 582.4
click at [1186, 340] on div "If True If True If True If False If False If False Wait for 1d Wait for 1d Send…" at bounding box center [715, 354] width 1035 height 611
drag, startPoint x: 639, startPoint y: 340, endPoint x: 1258, endPoint y: 324, distance: 619.1
click at [1247, 324] on html "Home Creator Analytics Team Analytics Izzy AI Chatter Content Setup Chat Monito…" at bounding box center [624, 353] width 1248 height 706
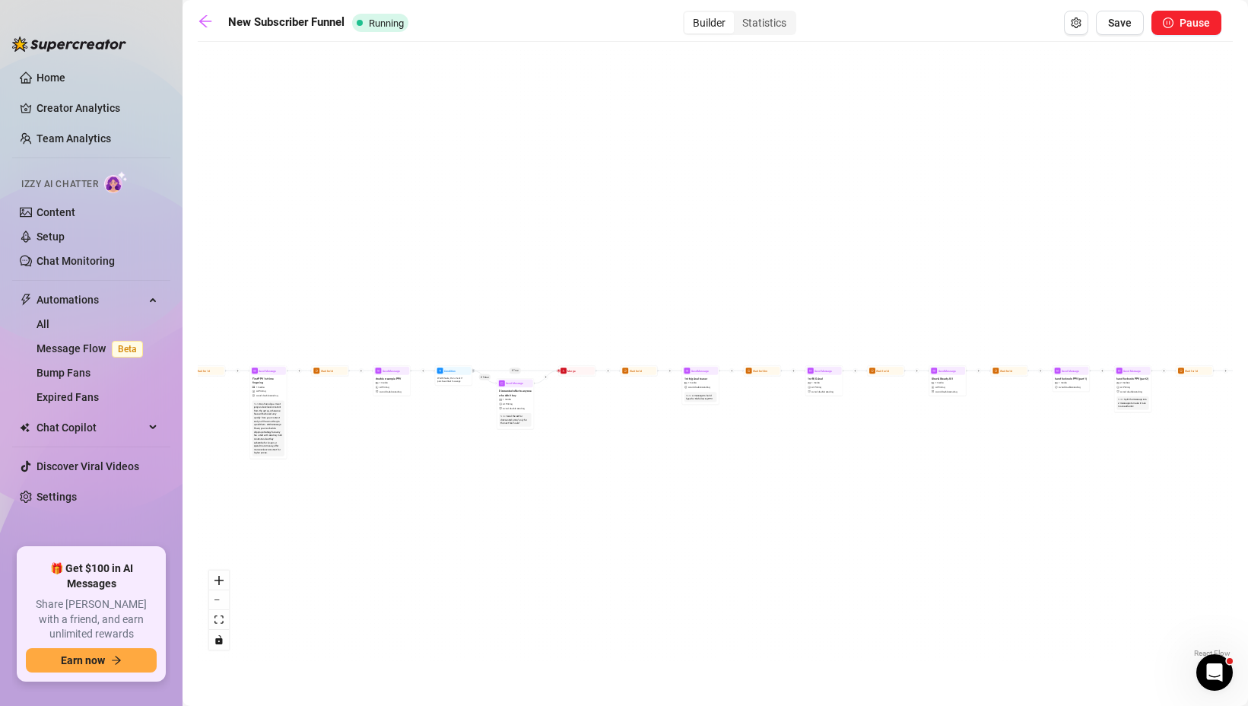
drag, startPoint x: 611, startPoint y: 316, endPoint x: 1216, endPoint y: 316, distance: 605.2
click at [1217, 316] on div "If True If True If True If False If False If False Wait for 1d Wait for 1d Send…" at bounding box center [715, 354] width 1035 height 611
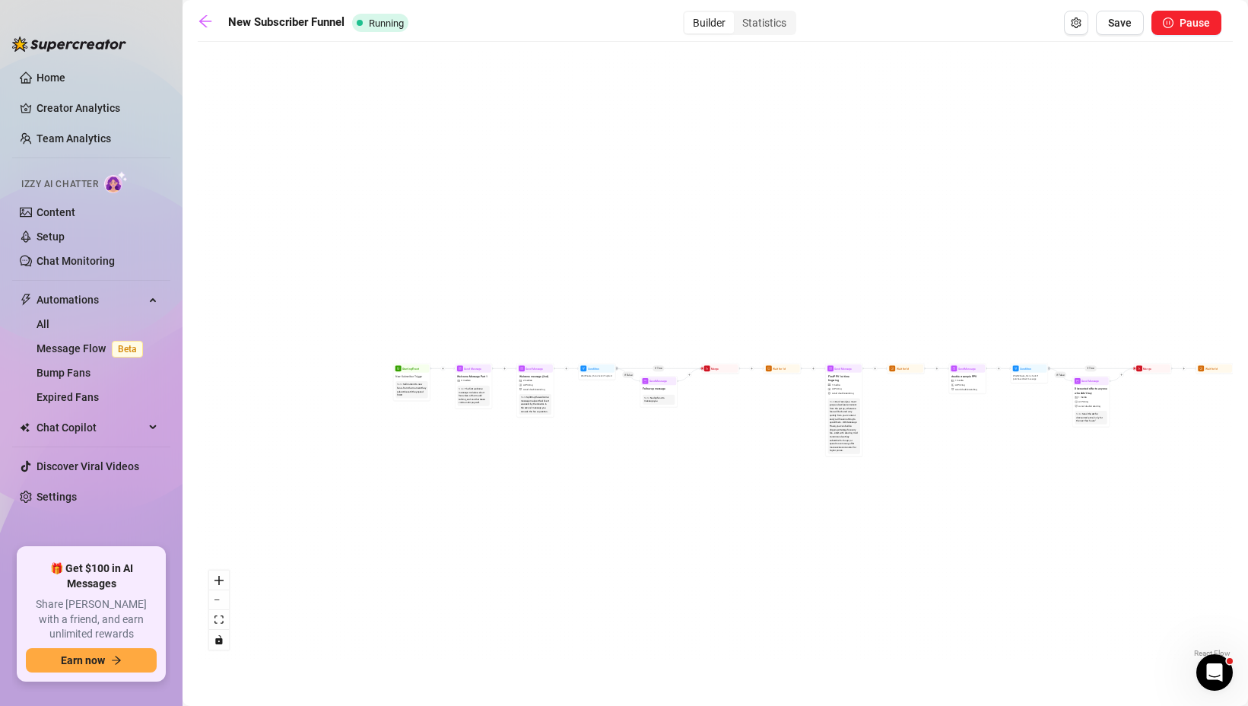
drag, startPoint x: 488, startPoint y: 309, endPoint x: 1009, endPoint y: 307, distance: 520.8
click at [1010, 307] on div "If True If True If True If False If False If False Wait for 1d Wait for 1d Send…" at bounding box center [715, 354] width 1035 height 611
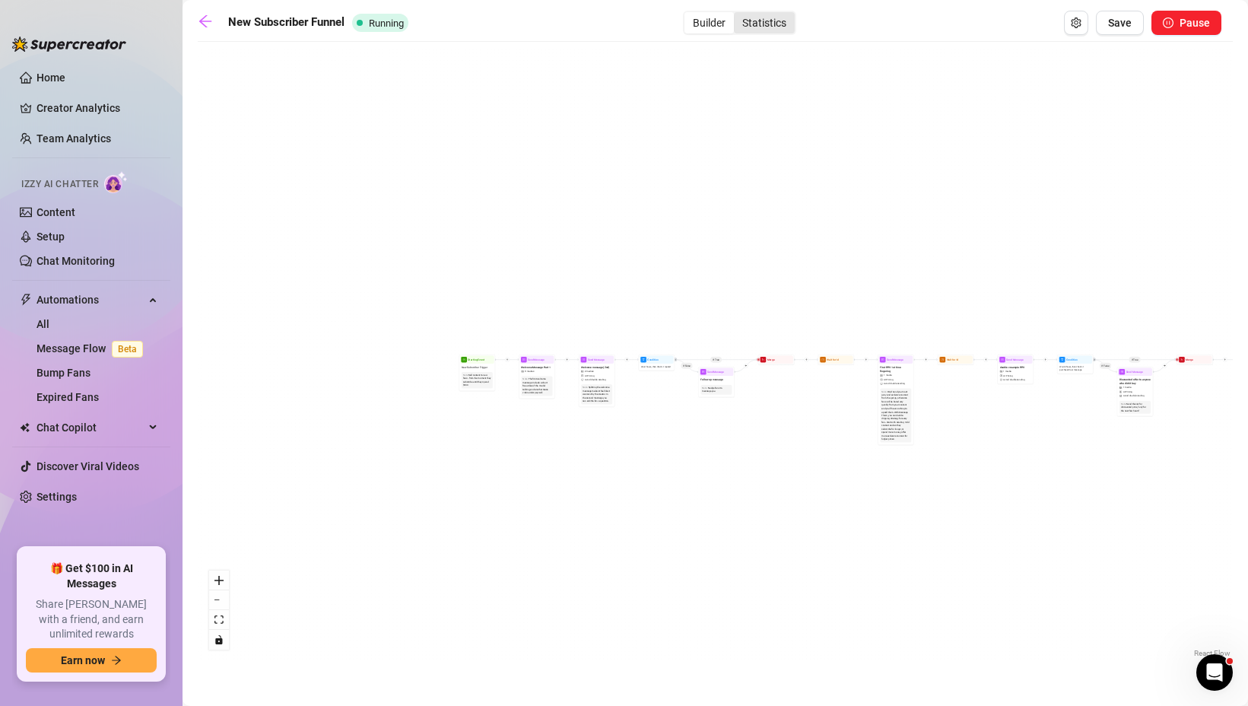
click at [783, 27] on div "Statistics" at bounding box center [764, 22] width 61 height 21
click at [737, 14] on input "Statistics" at bounding box center [737, 14] width 0 height 0
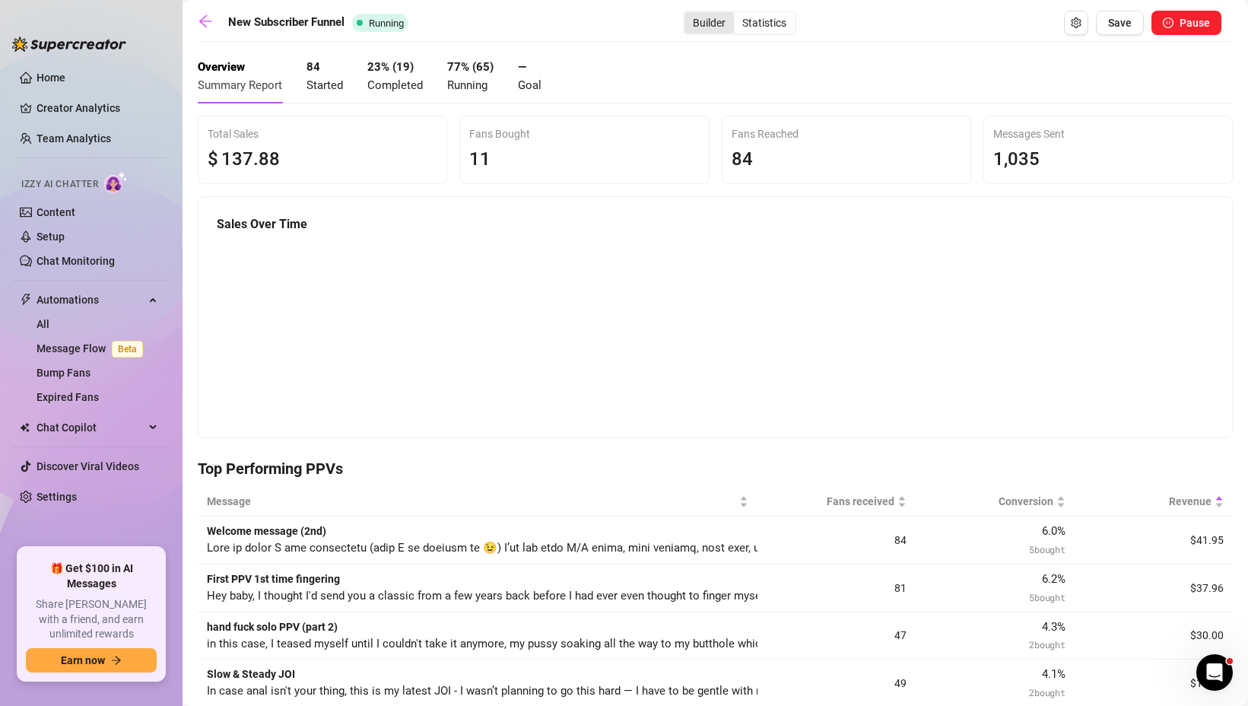
click at [696, 23] on div "Builder" at bounding box center [708, 22] width 49 height 21
click at [688, 14] on input "Builder" at bounding box center [688, 14] width 0 height 0
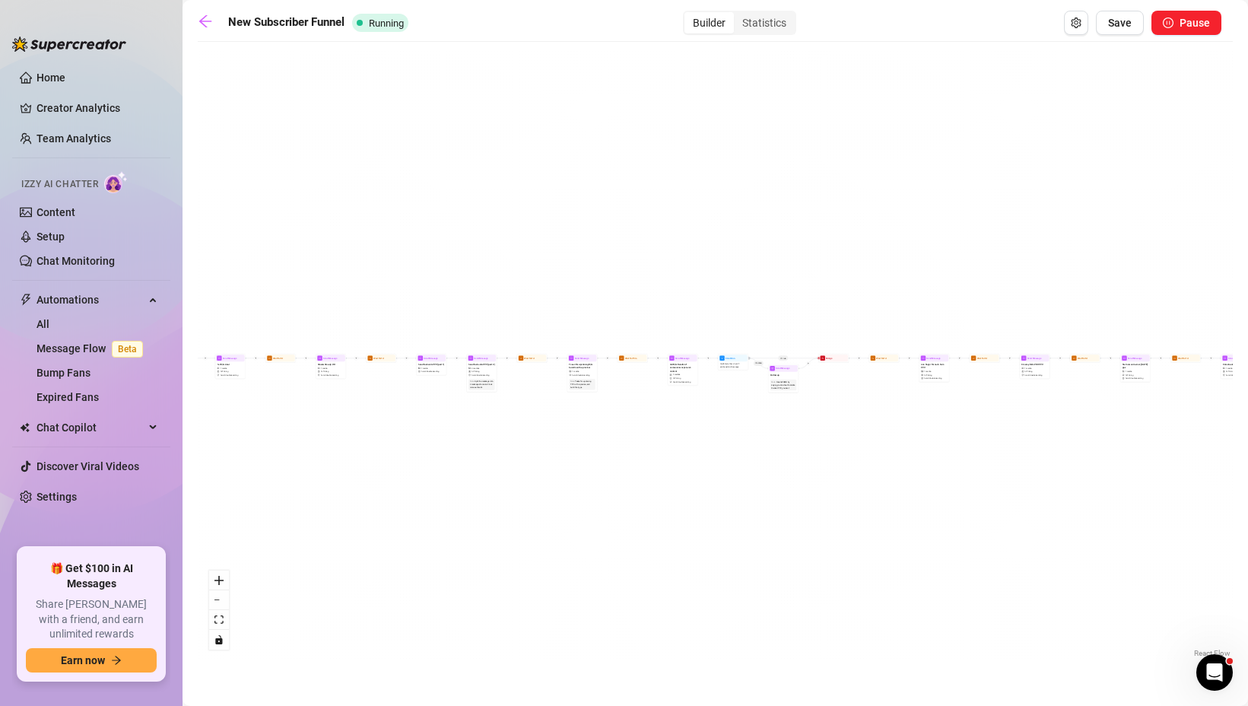
drag, startPoint x: 1045, startPoint y: 350, endPoint x: 1240, endPoint y: 415, distance: 205.1
click at [1240, 417] on main "New Subscriber Funnel Running Builder Statistics Save Pause If True If False If…" at bounding box center [714, 353] width 1065 height 706
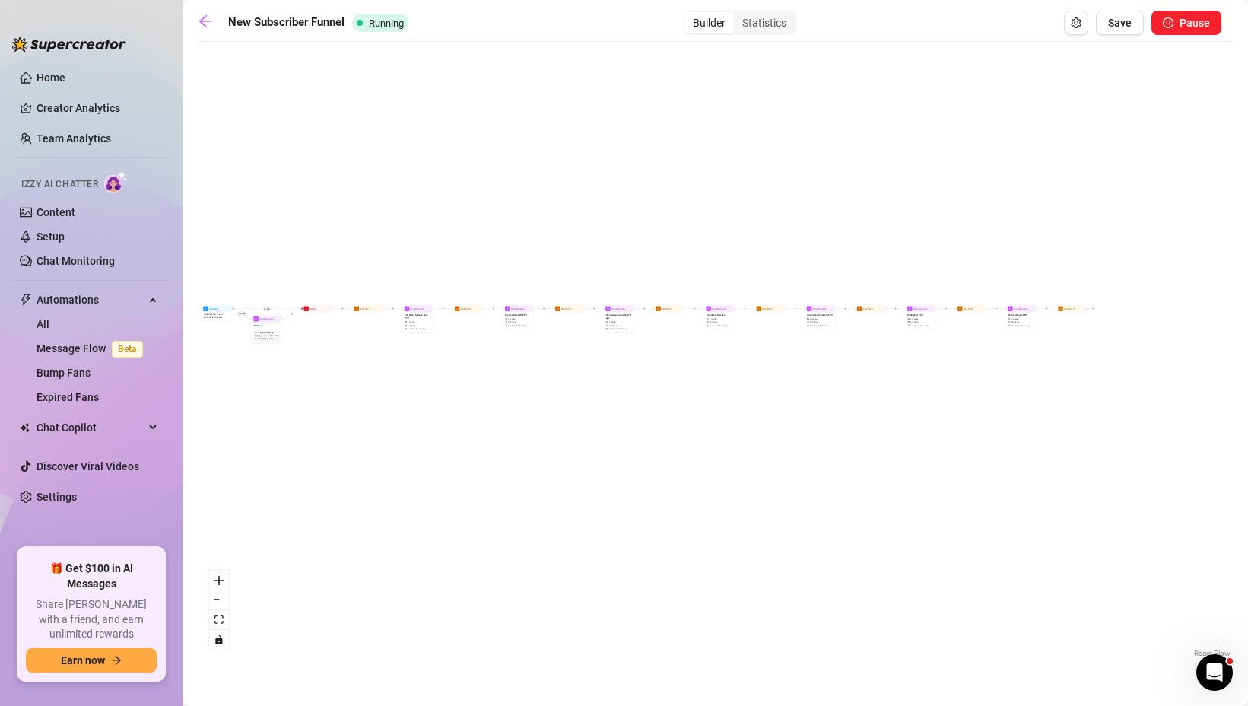
drag, startPoint x: 1114, startPoint y: 412, endPoint x: 598, endPoint y: 385, distance: 517.0
click at [598, 385] on div "If True If False If True If False If True If False Wait for 1d Wait for 1d Send…" at bounding box center [715, 354] width 1035 height 611
drag, startPoint x: 1112, startPoint y: 385, endPoint x: 948, endPoint y: 397, distance: 164.6
click at [949, 397] on div "If True If False If True If False If True If False Wait for 1d Wait for 1d Send…" at bounding box center [715, 354] width 1035 height 611
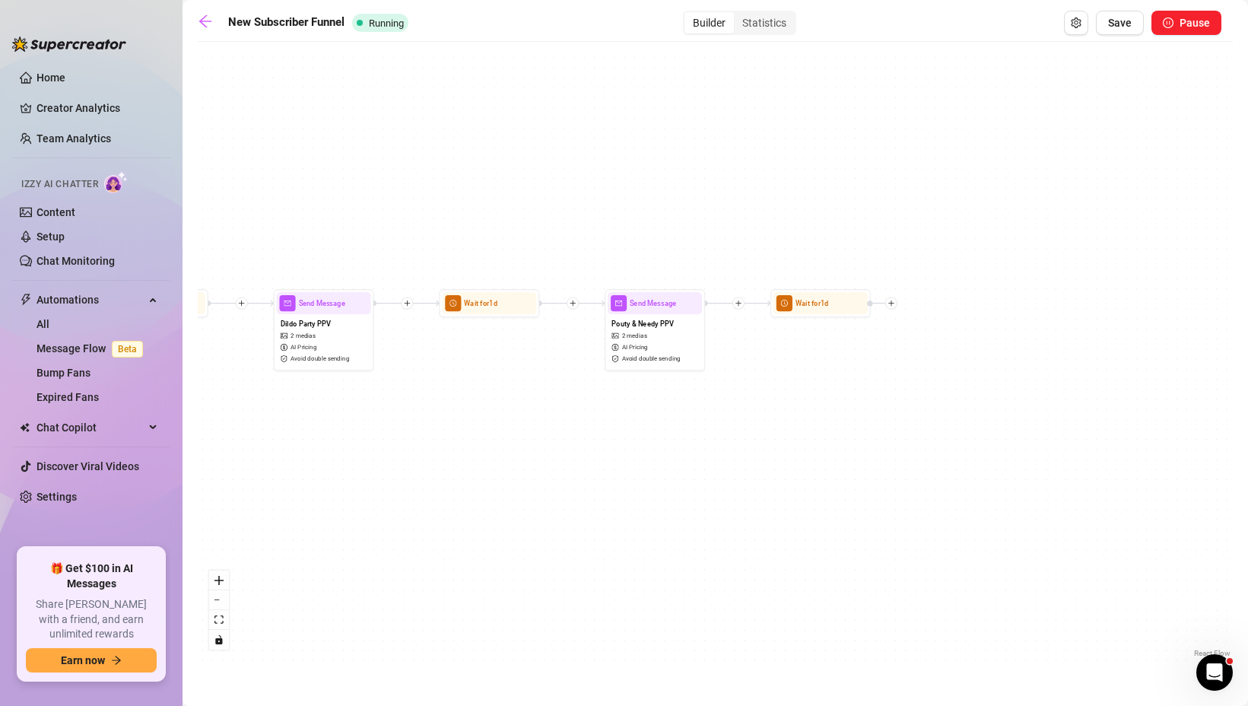
drag, startPoint x: 906, startPoint y: 248, endPoint x: 913, endPoint y: 407, distance: 159.1
click at [913, 407] on div "If True If False If True If False If True If False Wait for 1d Wait for 1d Send…" at bounding box center [715, 354] width 1035 height 611
click at [894, 303] on icon "plus" at bounding box center [890, 303] width 7 height 7
click at [895, 308] on div at bounding box center [882, 303] width 30 height 12
click at [891, 303] on icon "plus" at bounding box center [890, 303] width 5 height 1
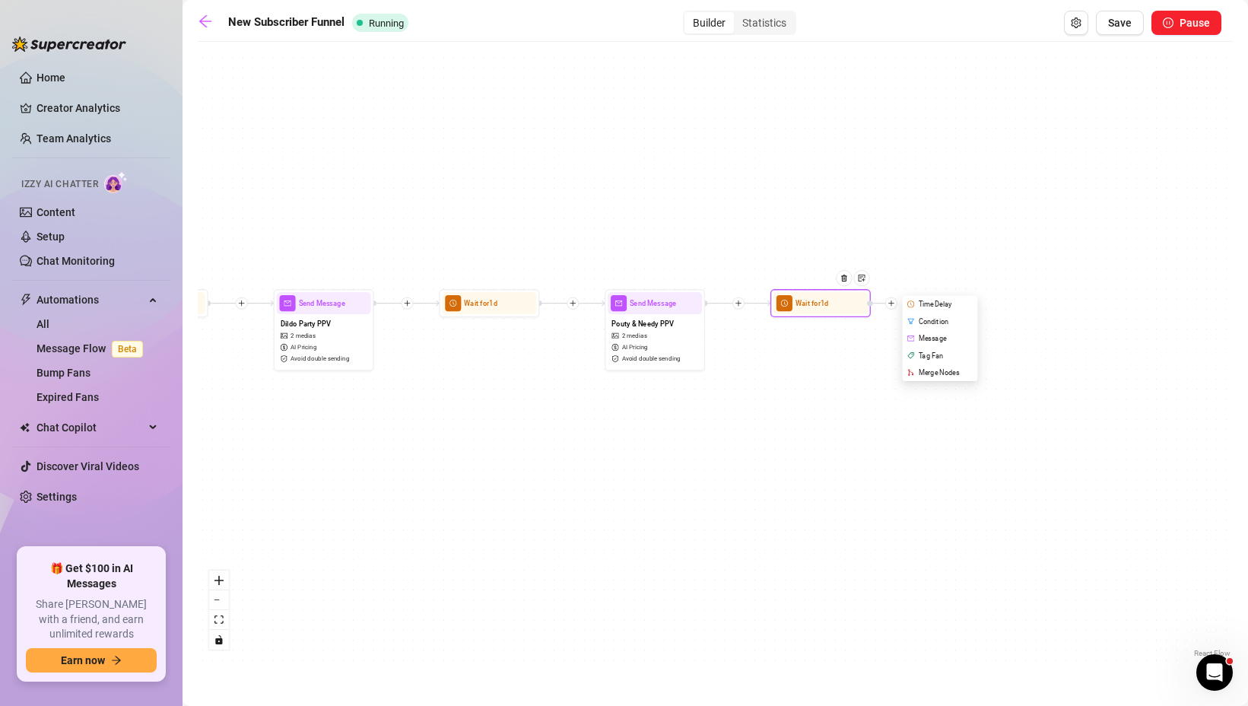
click at [917, 335] on div "Message" at bounding box center [940, 338] width 73 height 17
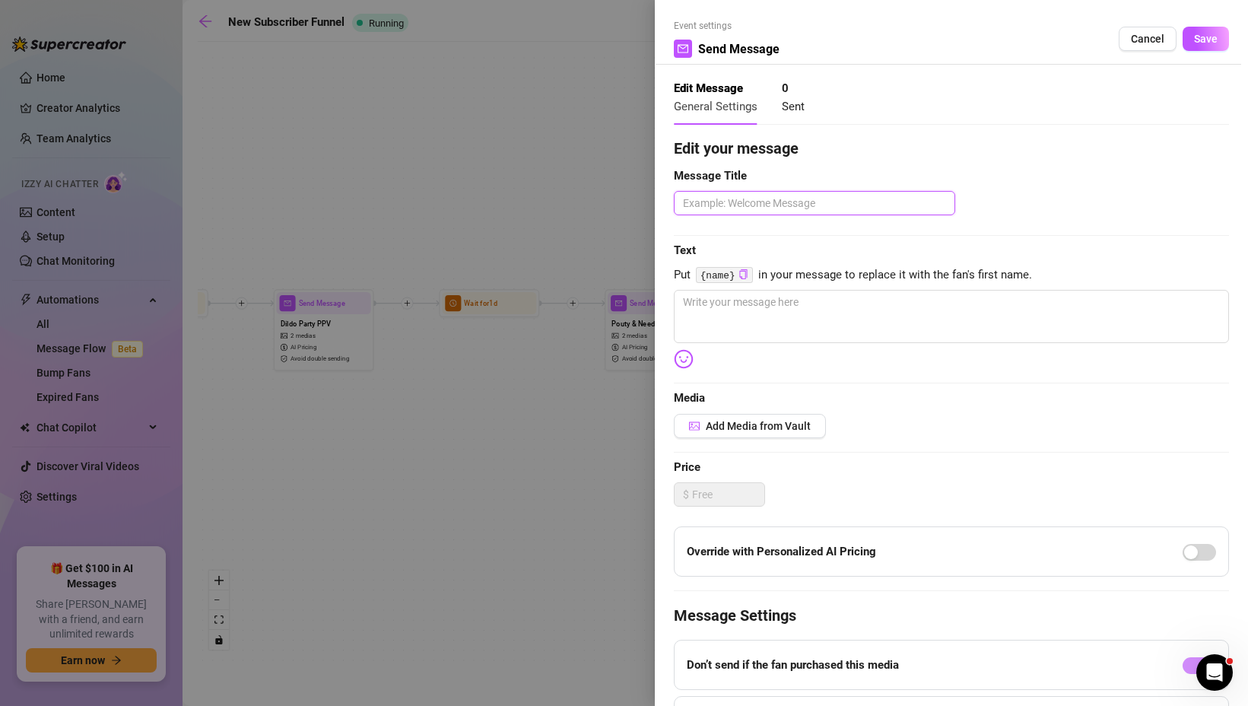
click at [750, 206] on textarea at bounding box center [814, 203] width 281 height 24
click at [766, 330] on textarea at bounding box center [951, 316] width 555 height 53
click at [790, 315] on textarea at bounding box center [951, 316] width 555 height 53
paste textarea "lorem, ipsumdo sitam consec adi — elitsed doeiusm, tempori utlab, etdo ma aliqu…"
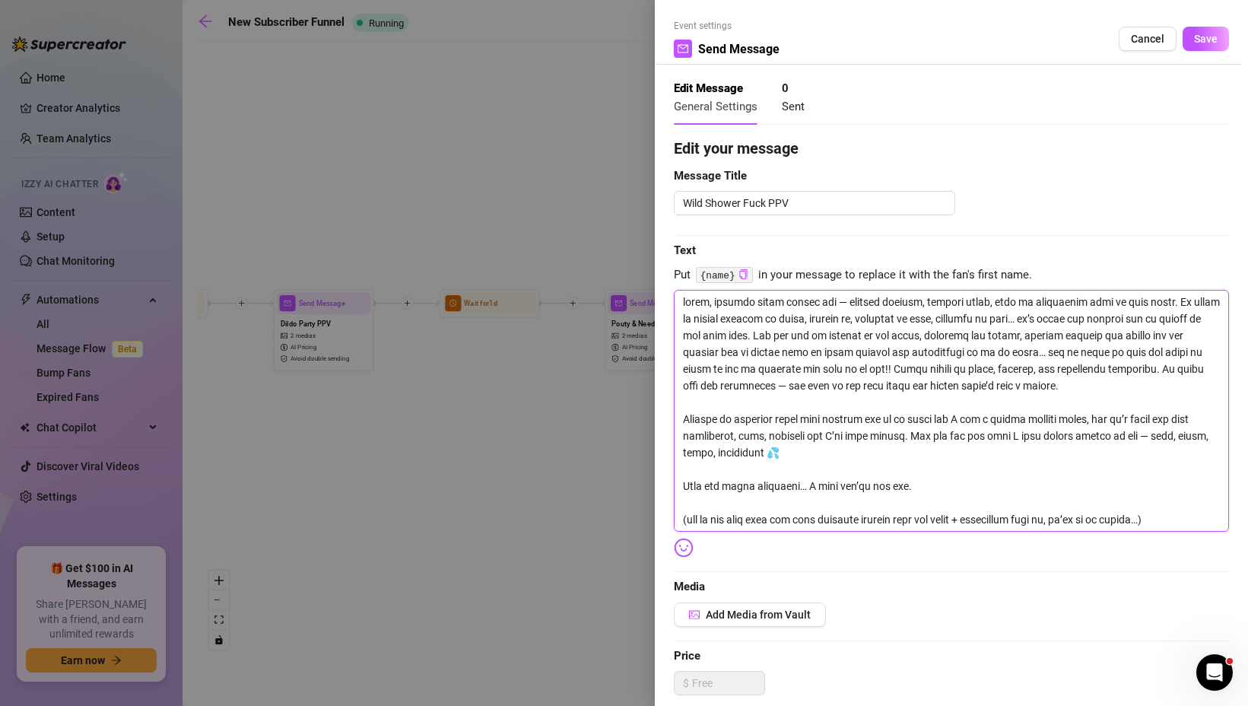
click at [679, 302] on textarea at bounding box center [951, 411] width 555 height 242
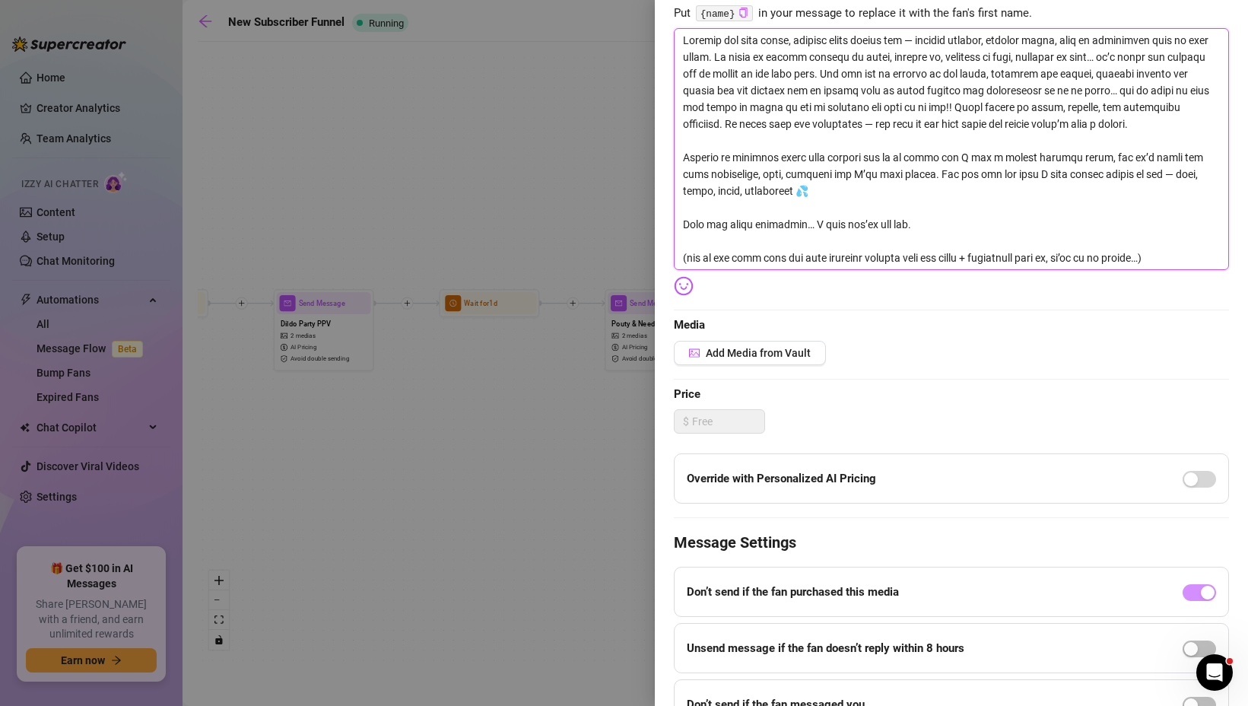
scroll to position [342, 0]
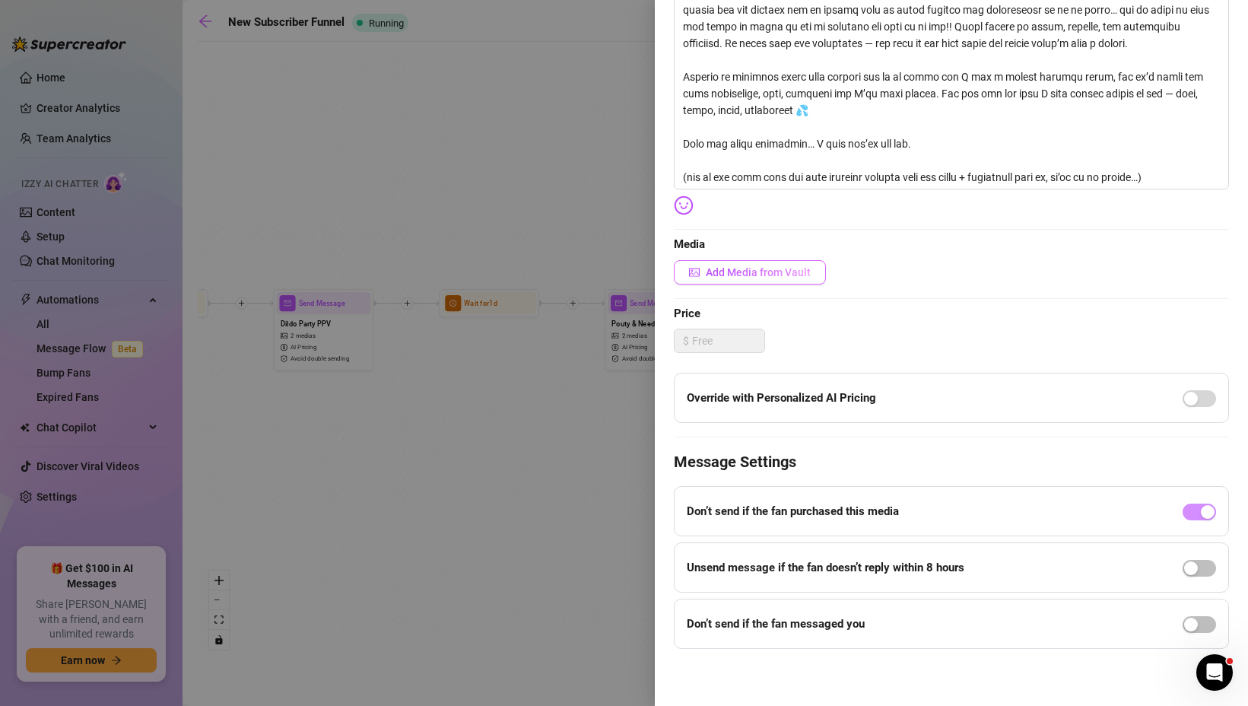
click at [772, 262] on button "Add Media from Vault" at bounding box center [750, 272] width 152 height 24
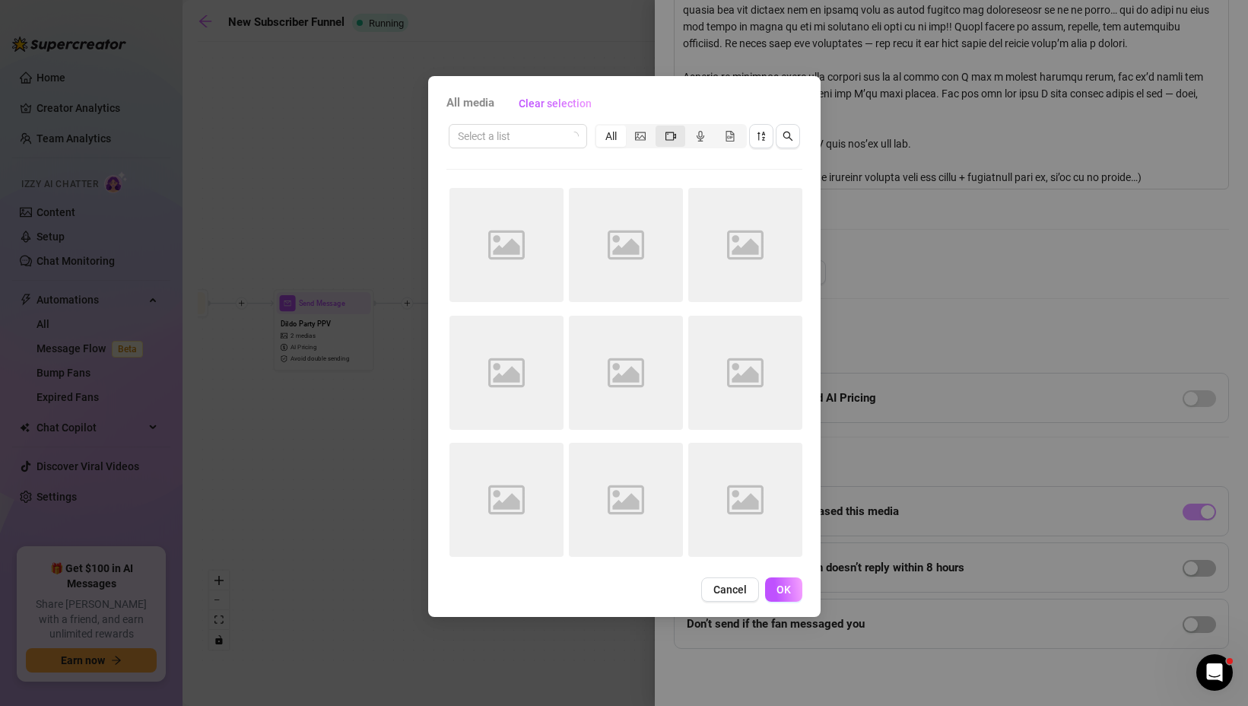
click at [671, 135] on icon "video-camera" at bounding box center [670, 136] width 11 height 11
click at [659, 128] on input "segmented control" at bounding box center [659, 128] width 0 height 0
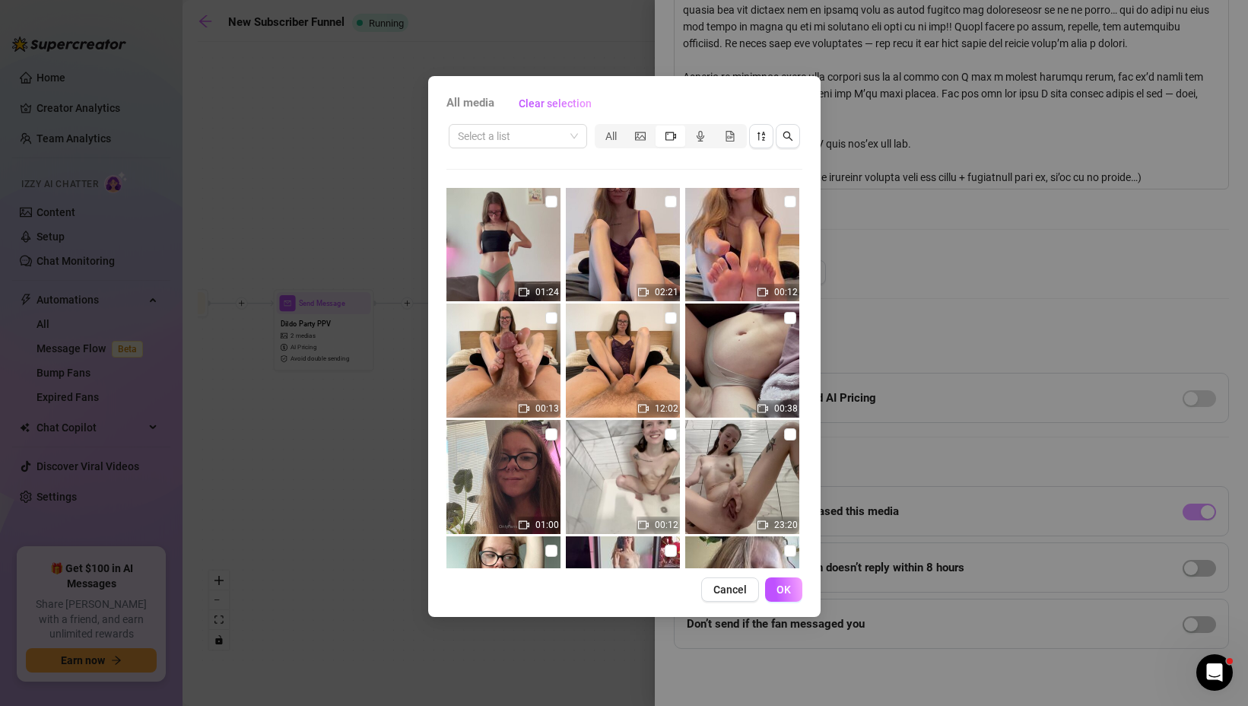
scroll to position [1072, 0]
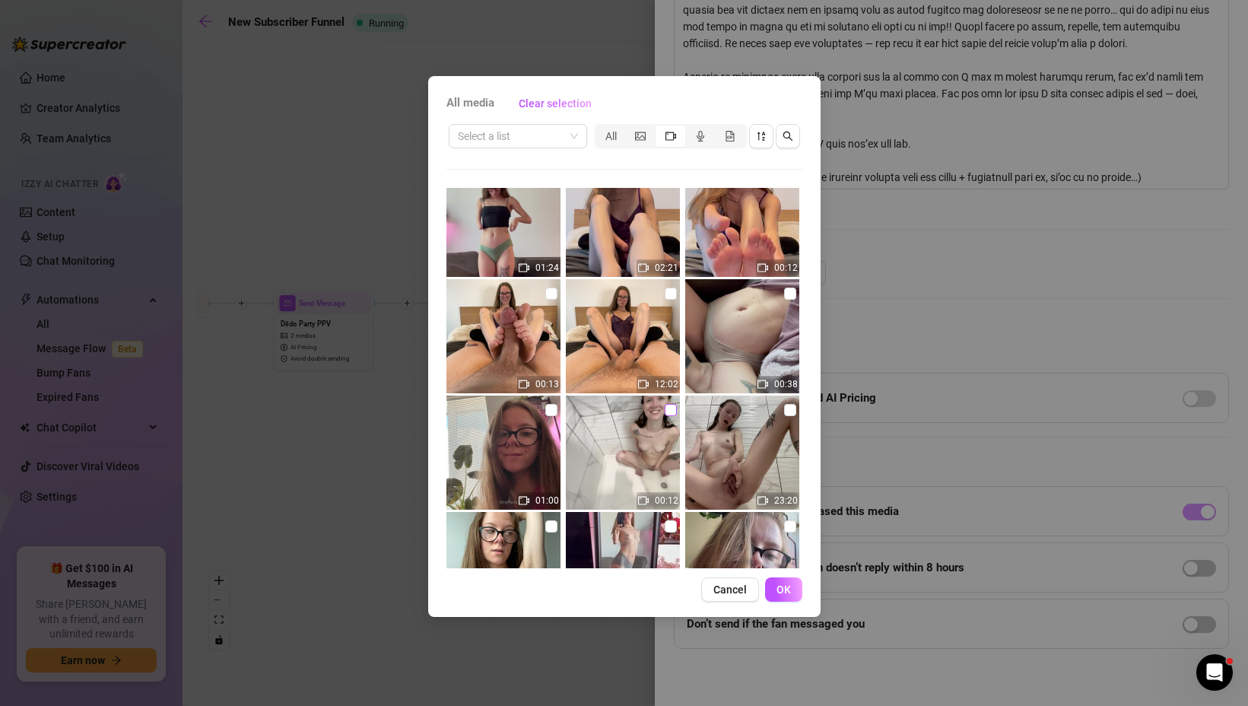
click at [672, 412] on input "checkbox" at bounding box center [670, 410] width 12 height 12
click at [788, 408] on input "checkbox" at bounding box center [790, 410] width 12 height 12
click at [784, 587] on span "OK" at bounding box center [783, 589] width 14 height 12
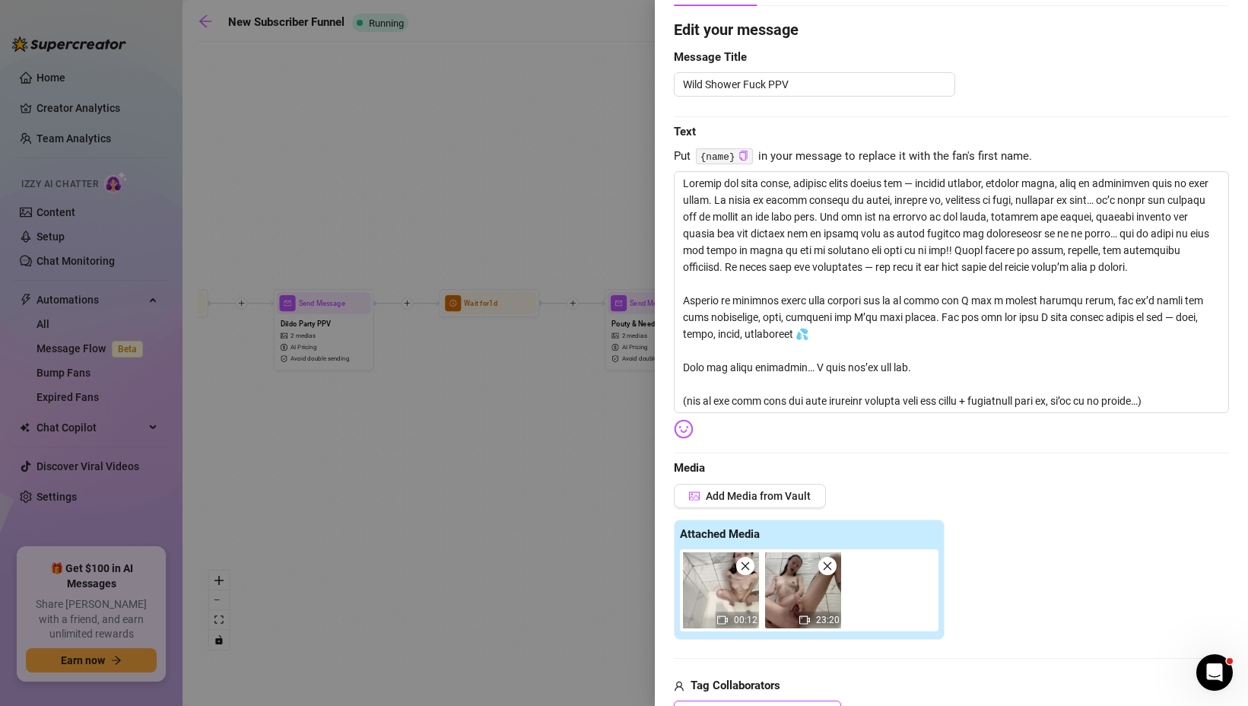
scroll to position [103, 0]
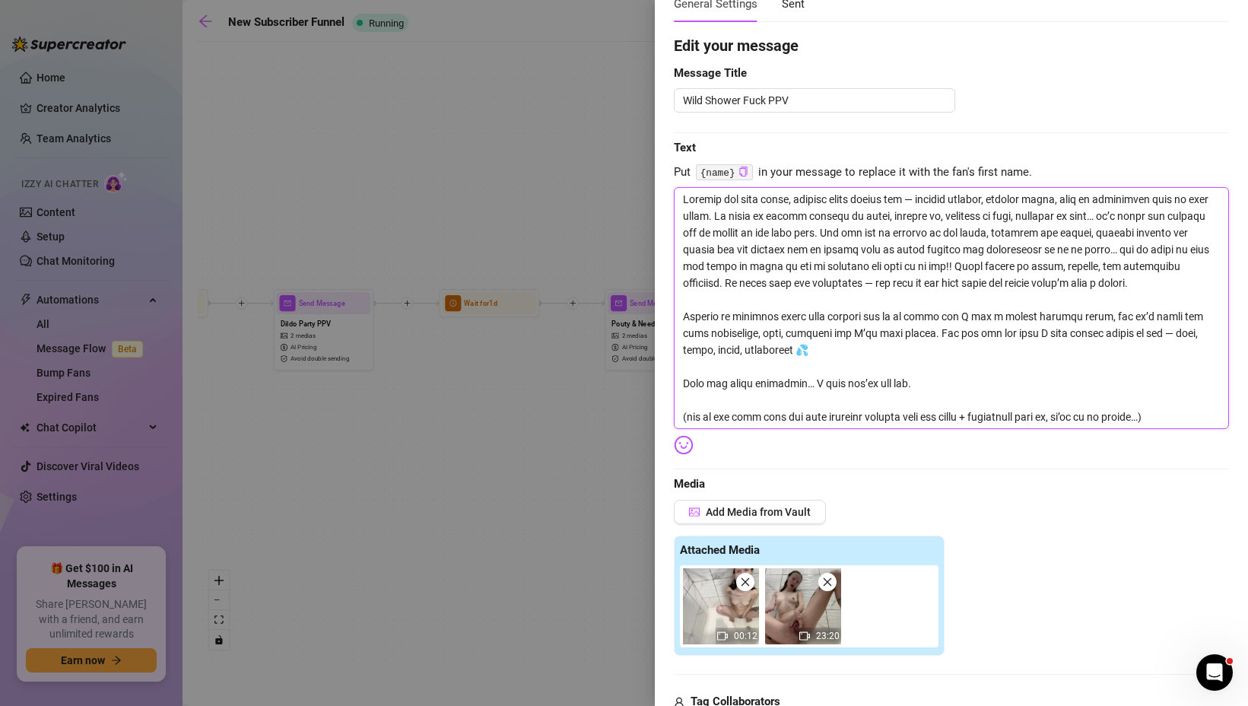
click at [762, 202] on textarea at bounding box center [951, 308] width 555 height 242
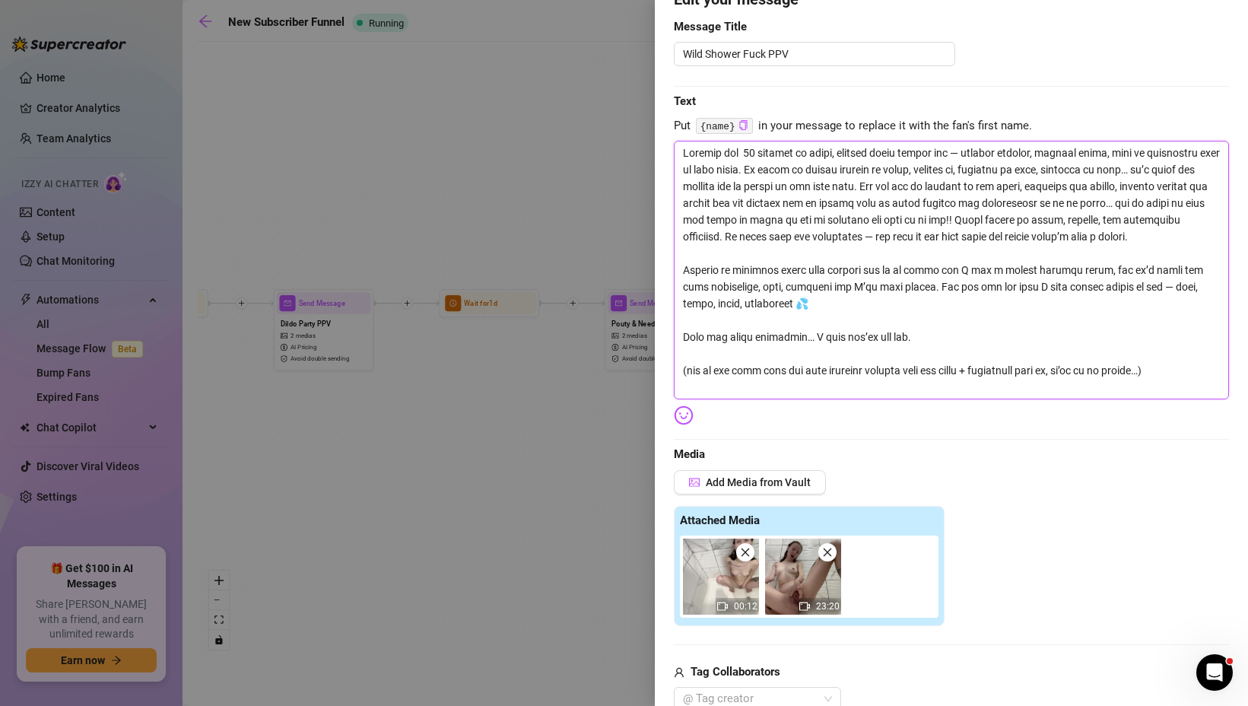
scroll to position [154, 0]
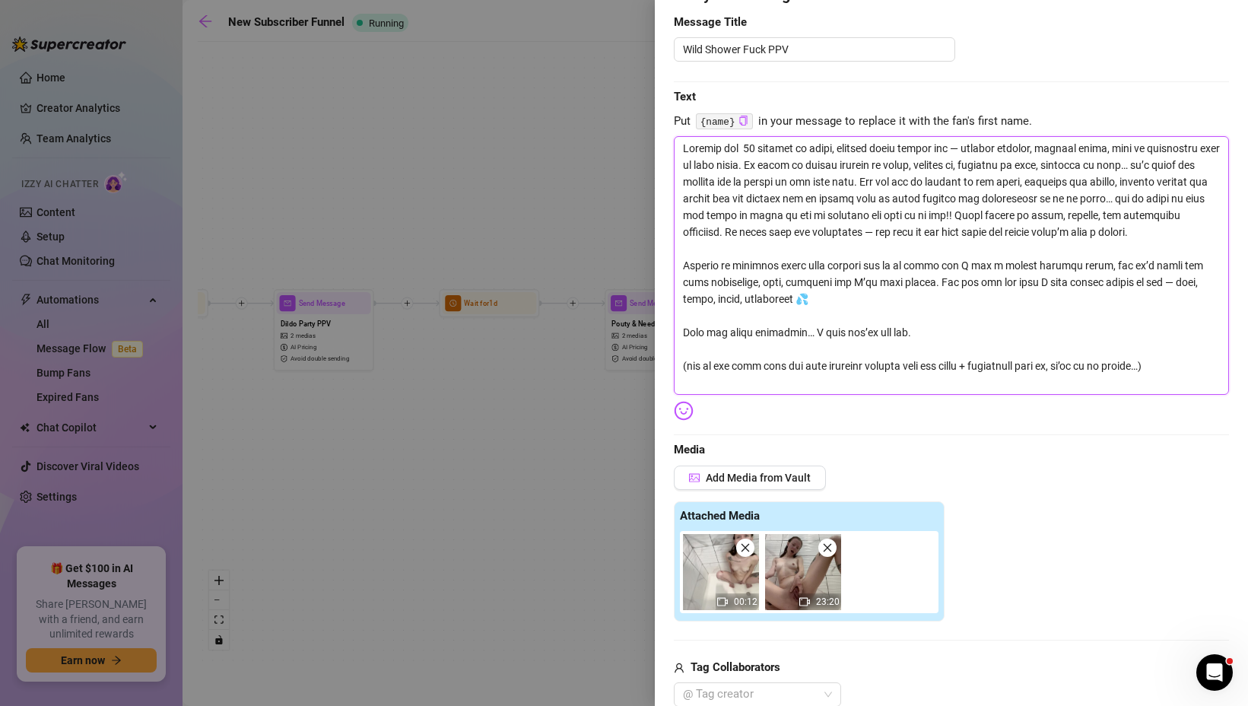
click at [747, 149] on textarea at bounding box center [951, 265] width 555 height 258
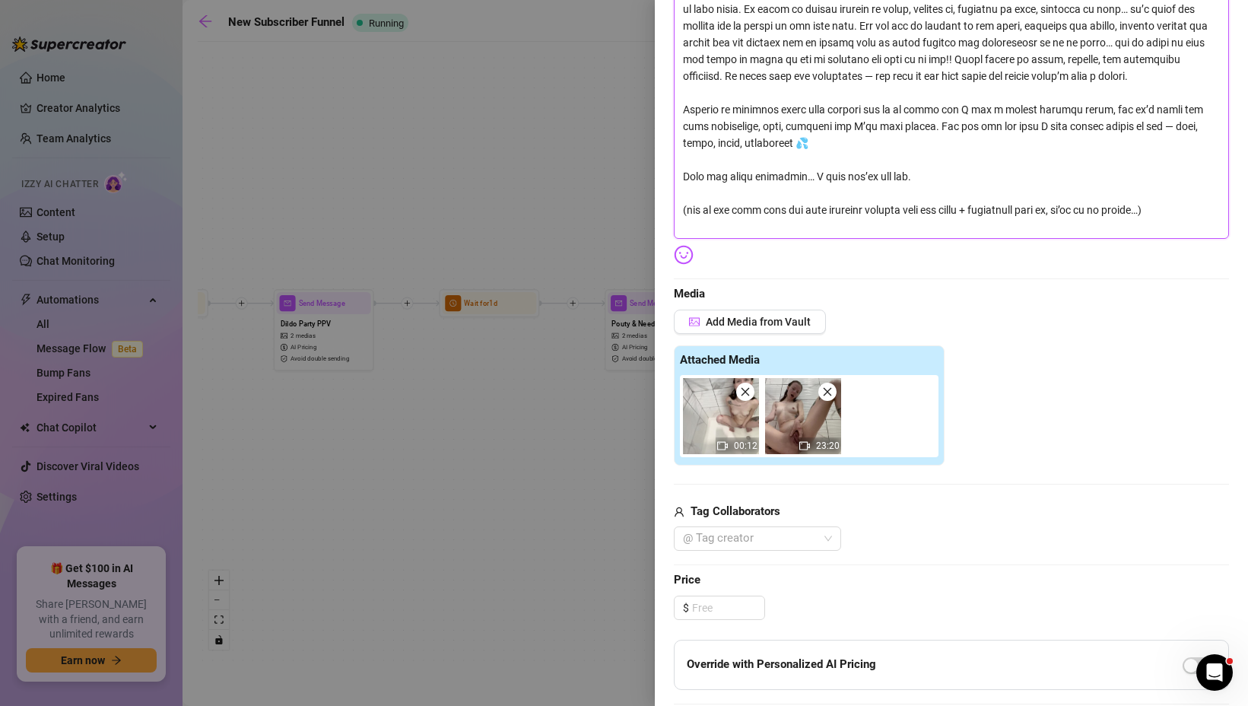
scroll to position [314, 0]
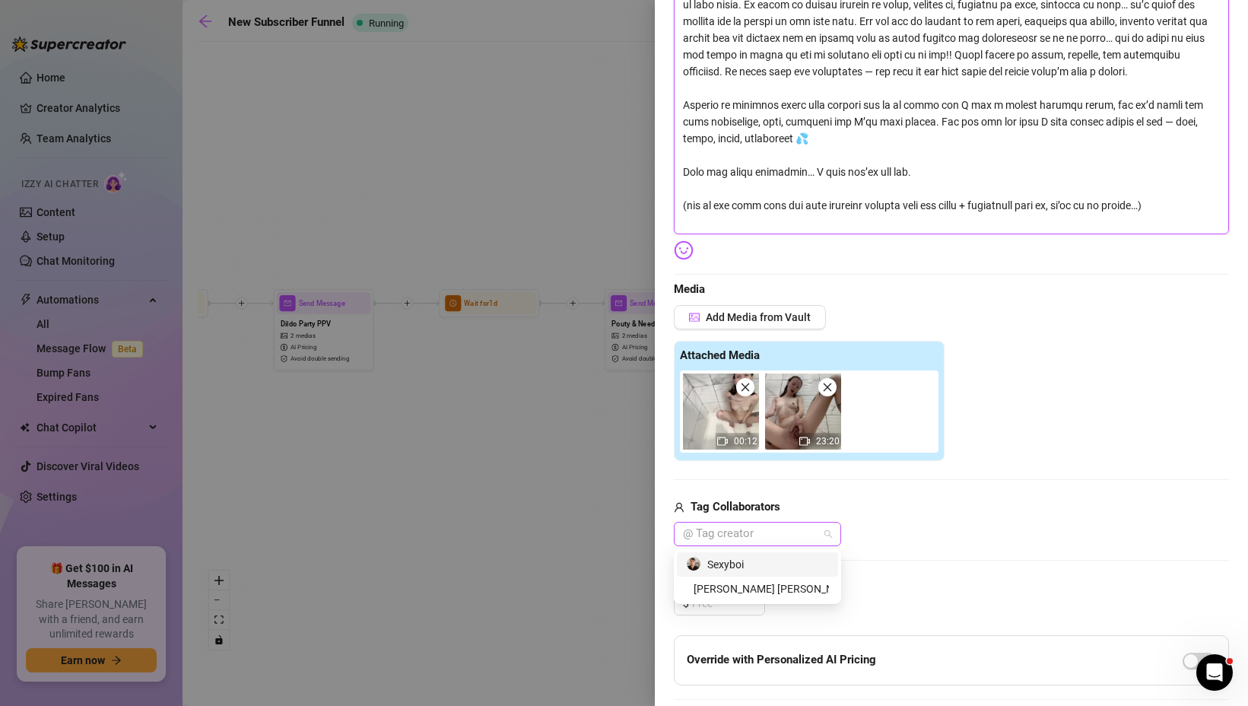
click at [758, 536] on div at bounding box center [749, 533] width 145 height 21
click at [752, 566] on div "Sexyboi" at bounding box center [757, 564] width 143 height 17
click at [709, 626] on div "Edit your message Message Title Wild Shower Fuck PPV Text Put {name} in your me…" at bounding box center [951, 367] width 555 height 1088
click at [709, 600] on input at bounding box center [728, 603] width 72 height 23
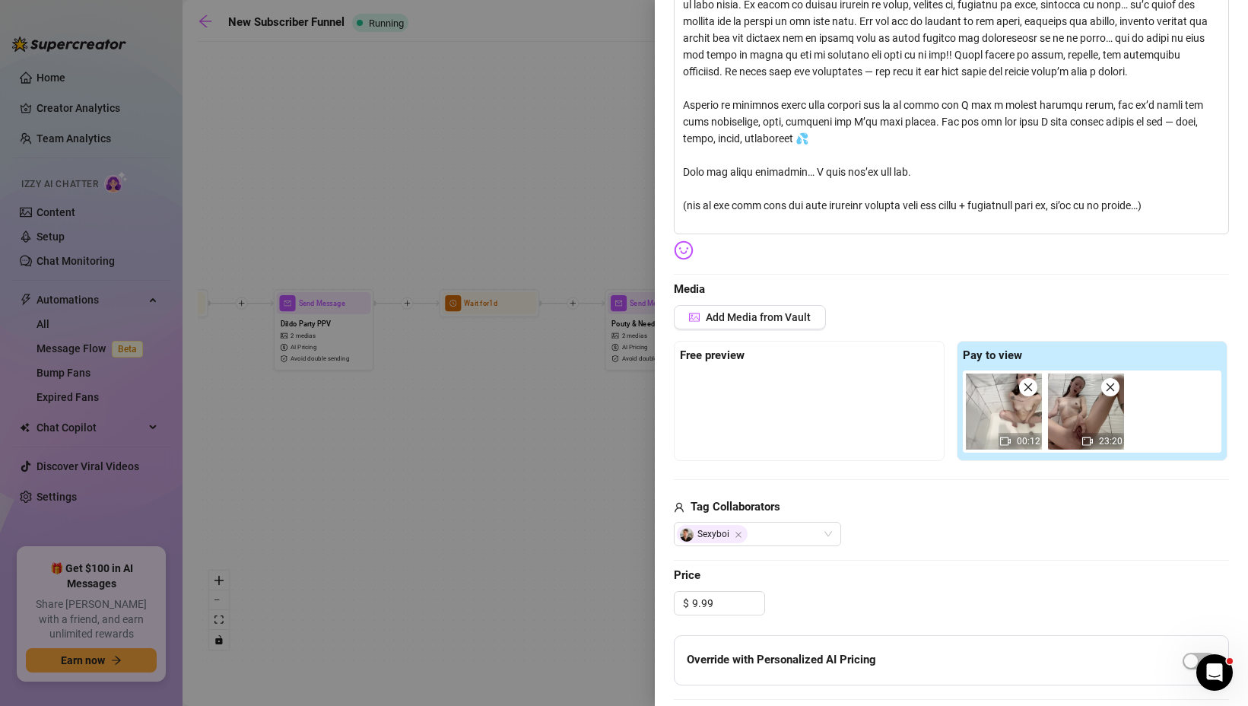
click at [915, 539] on div "Sexyboi" at bounding box center [951, 534] width 555 height 24
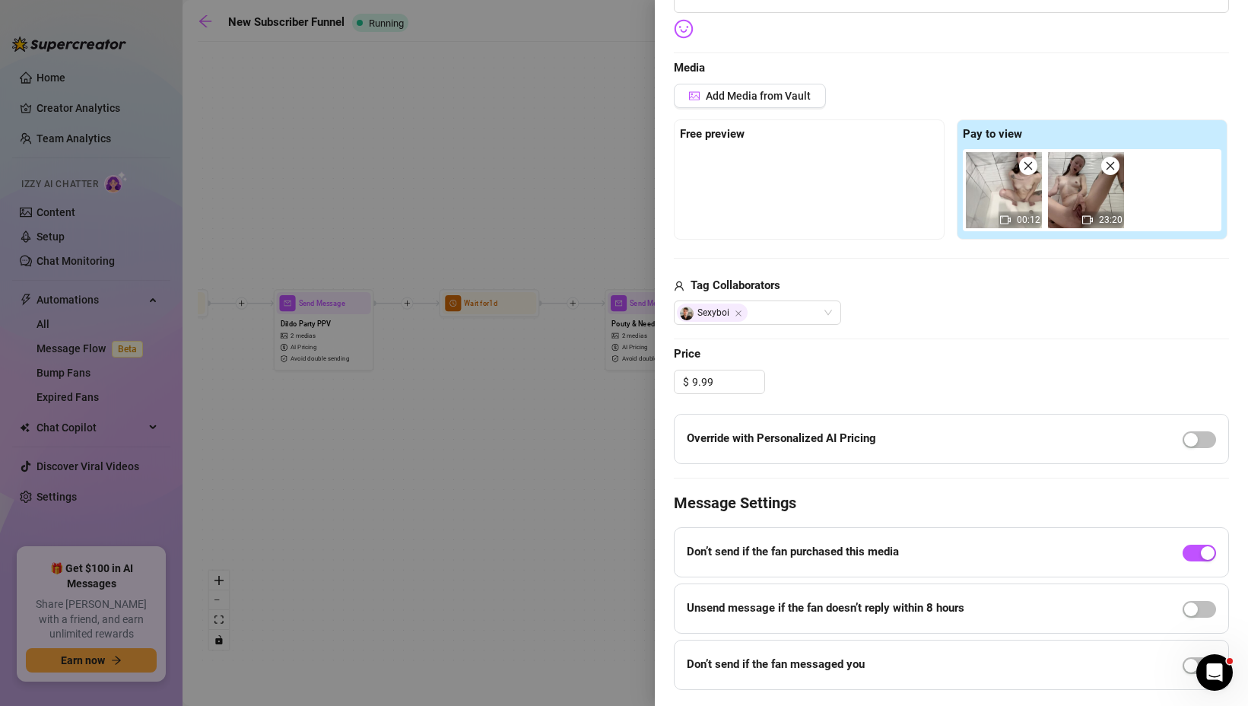
scroll to position [536, 0]
click at [1188, 436] on div "button" at bounding box center [1191, 439] width 14 height 14
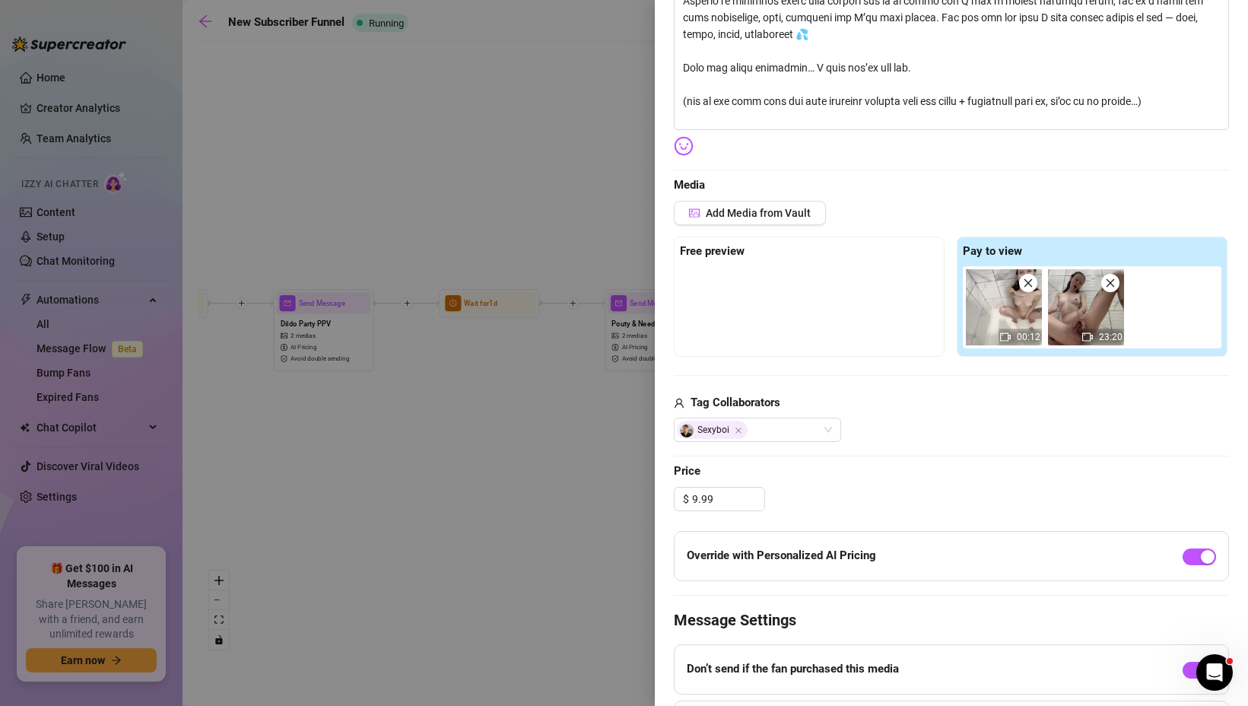
scroll to position [404, 0]
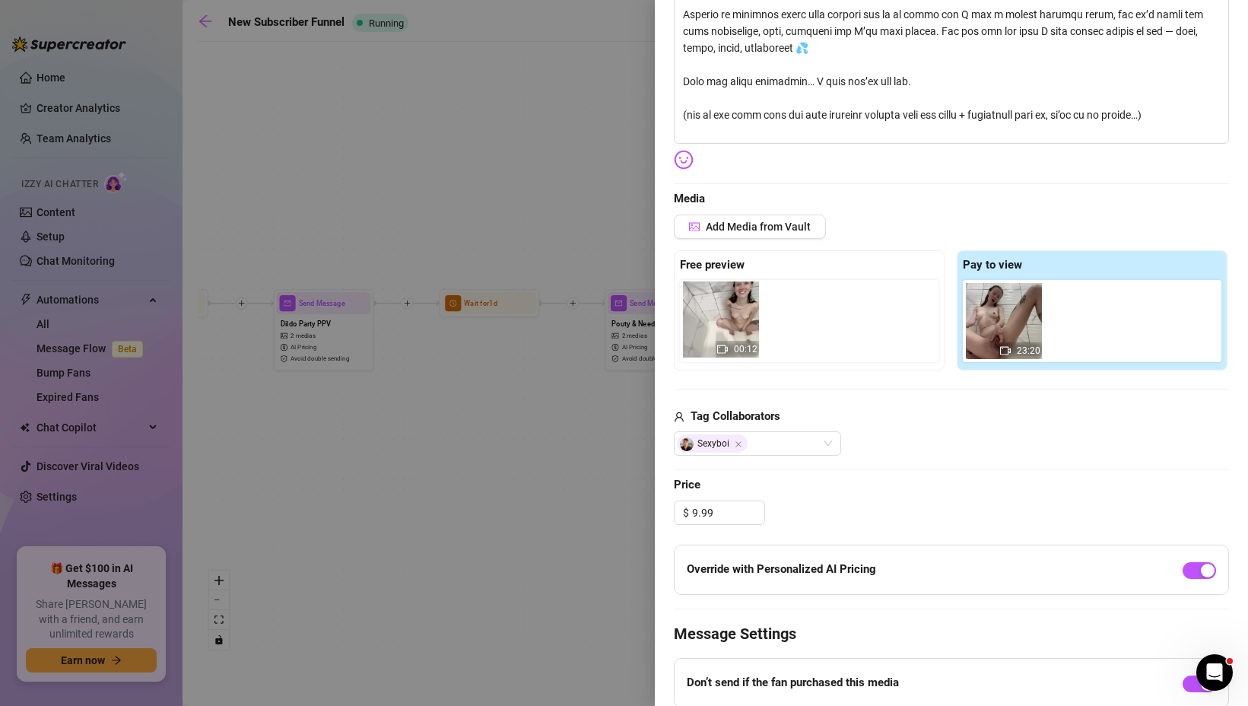
drag, startPoint x: 992, startPoint y: 337, endPoint x: 701, endPoint y: 335, distance: 291.2
click at [701, 335] on div "Free preview Pay to view 00:12 23:20" at bounding box center [951, 310] width 555 height 120
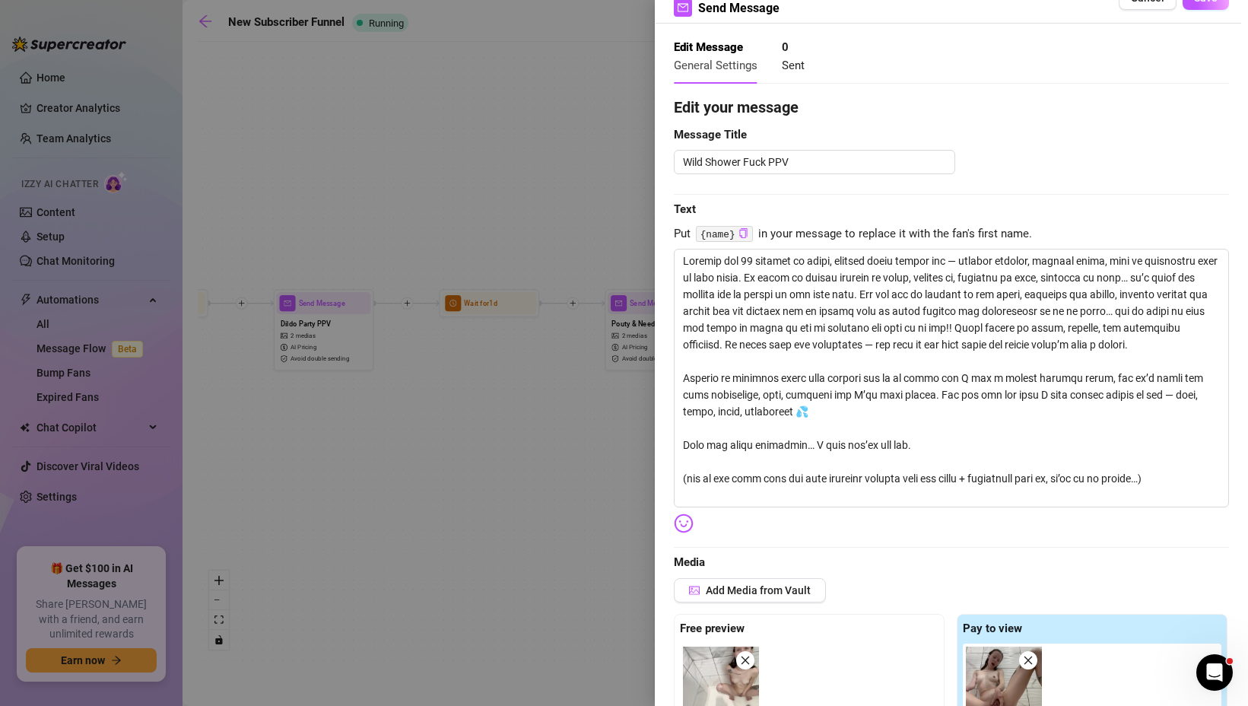
scroll to position [0, 0]
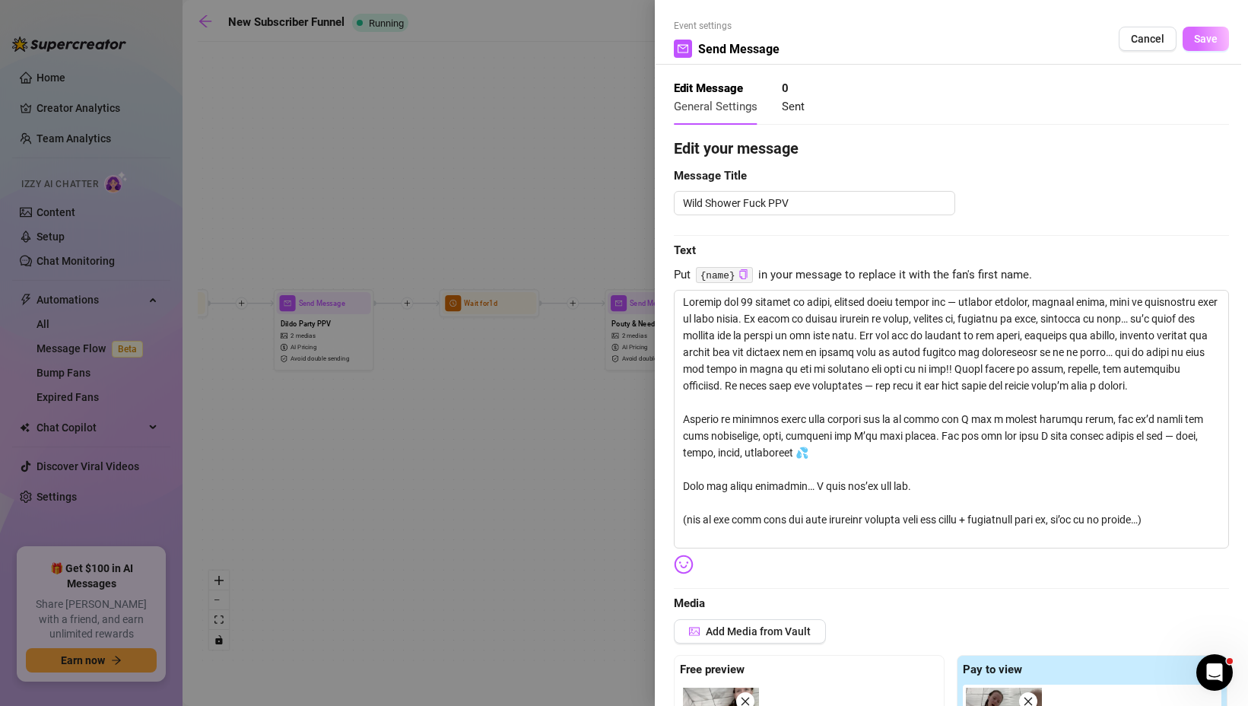
click at [1193, 33] on button "Save" at bounding box center [1205, 39] width 46 height 24
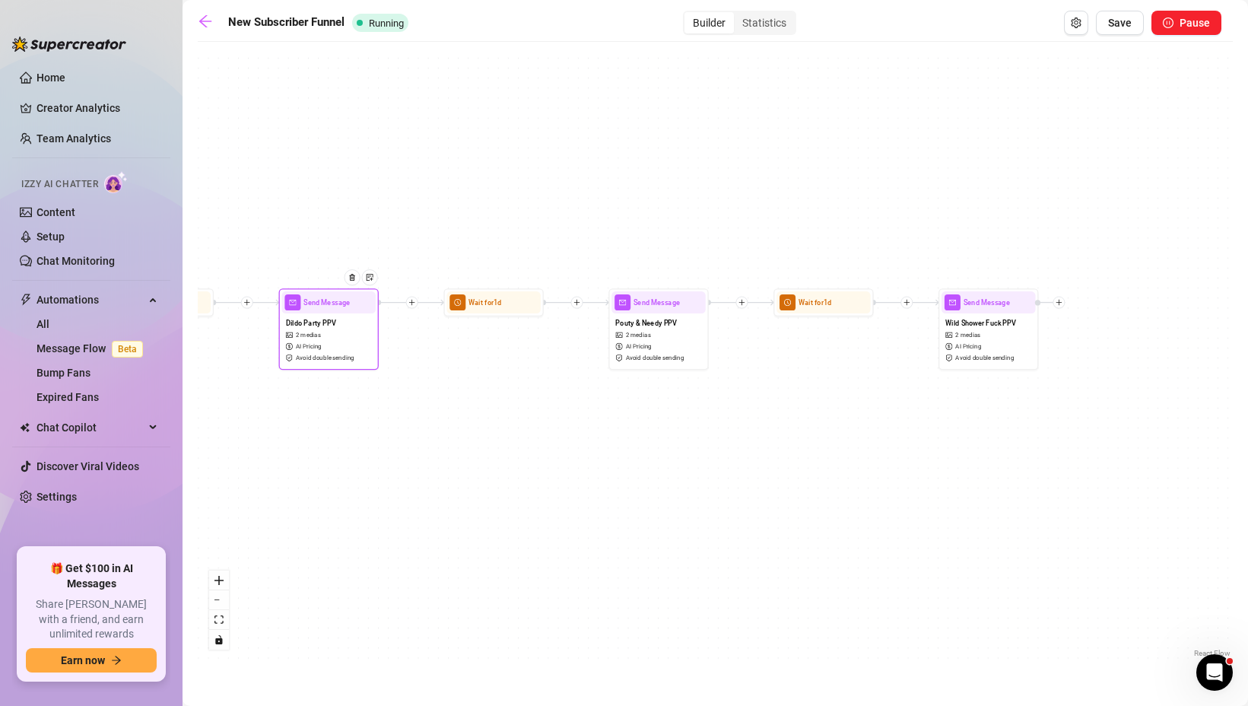
click at [347, 350] on div "Dildo Party PPV 2 medias AI Pricing Avoid double sending" at bounding box center [328, 339] width 94 height 53
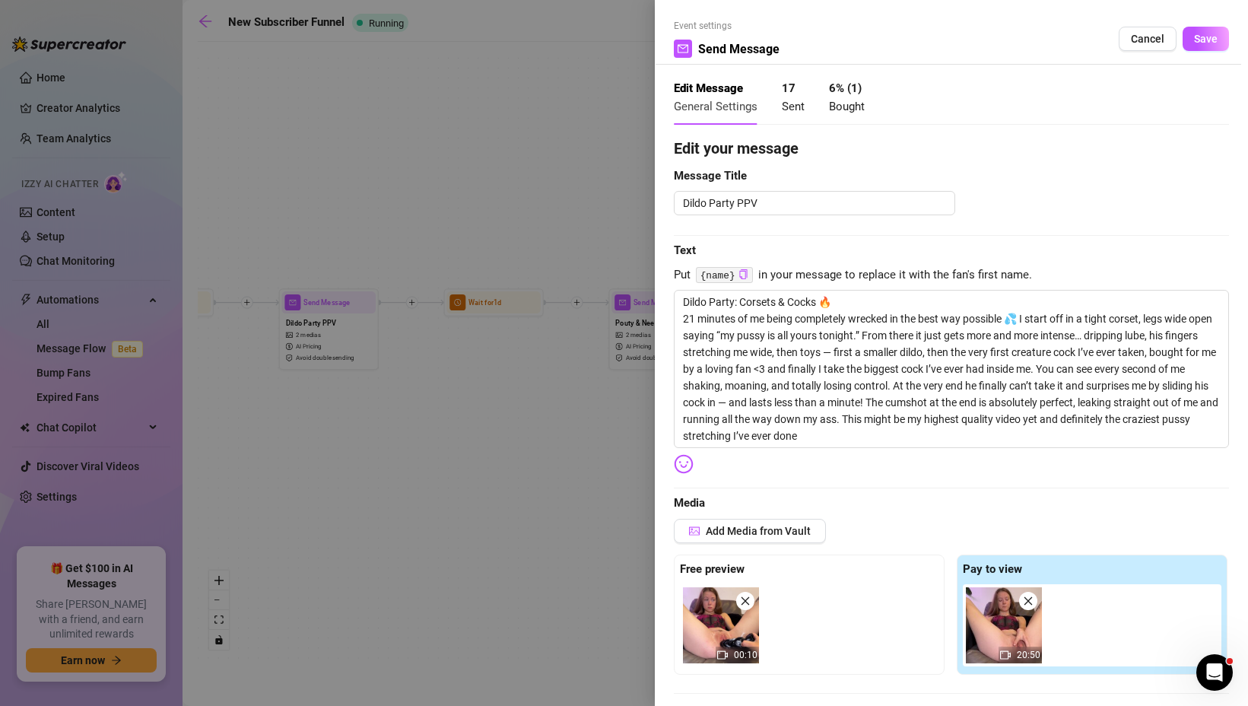
click at [539, 513] on div at bounding box center [624, 353] width 1248 height 706
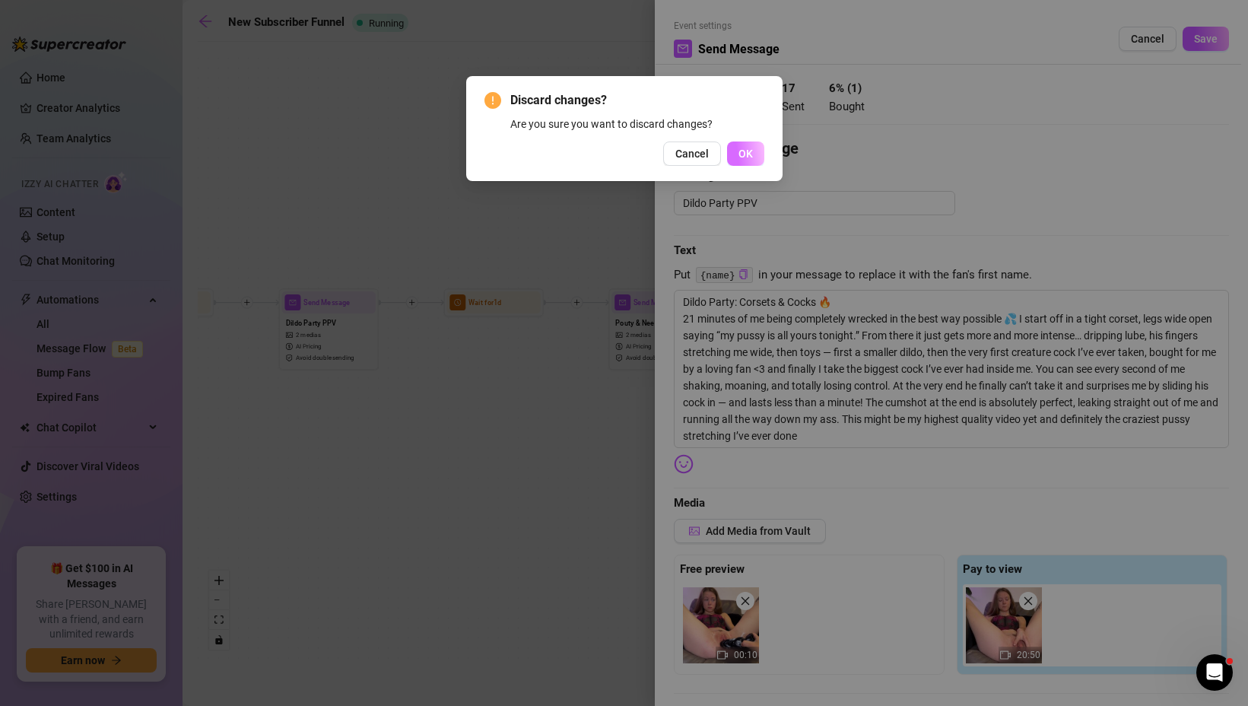
click at [739, 147] on span "OK" at bounding box center [745, 153] width 14 height 12
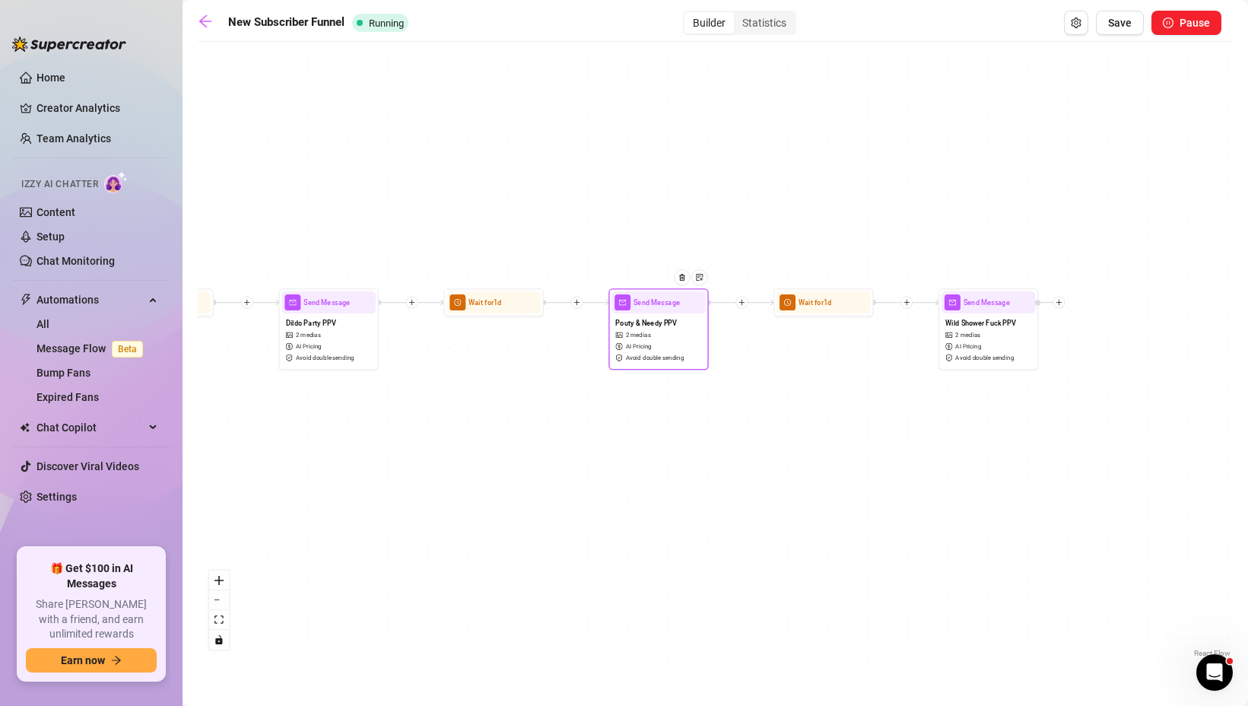
click at [666, 316] on div "Pouty & Needy PPV 2 medias AI Pricing Avoid double sending" at bounding box center [658, 339] width 94 height 53
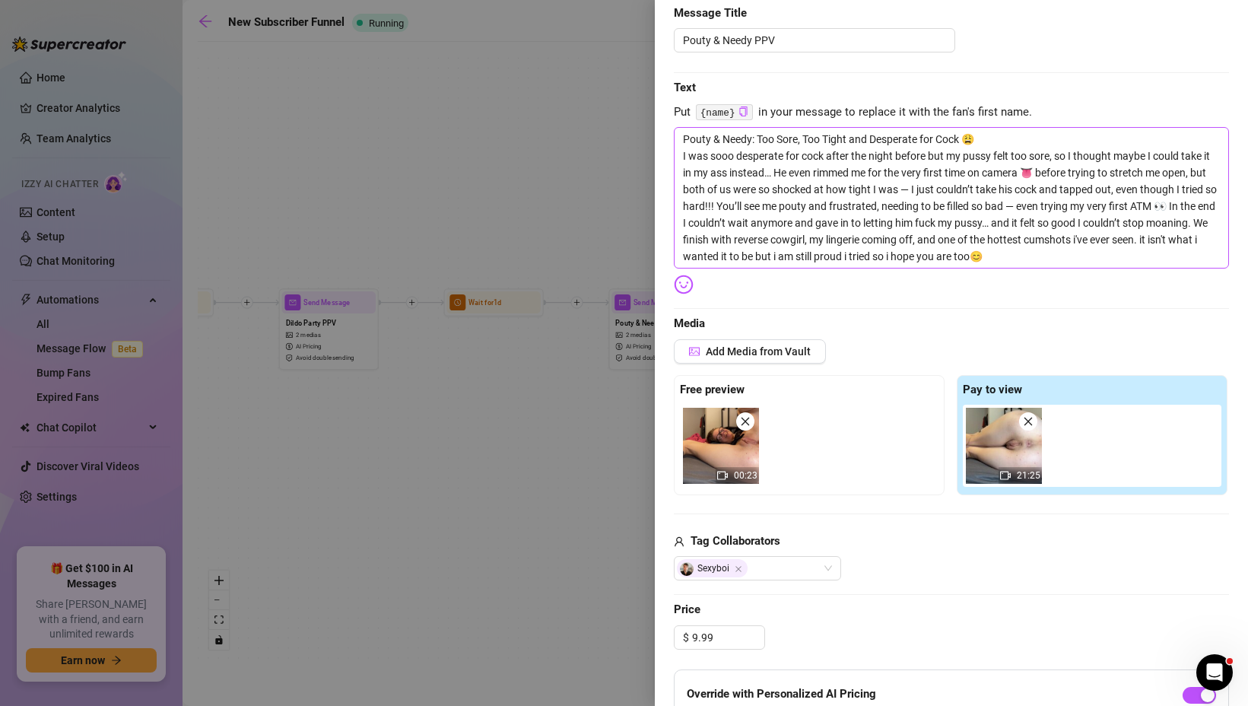
scroll to position [173, 0]
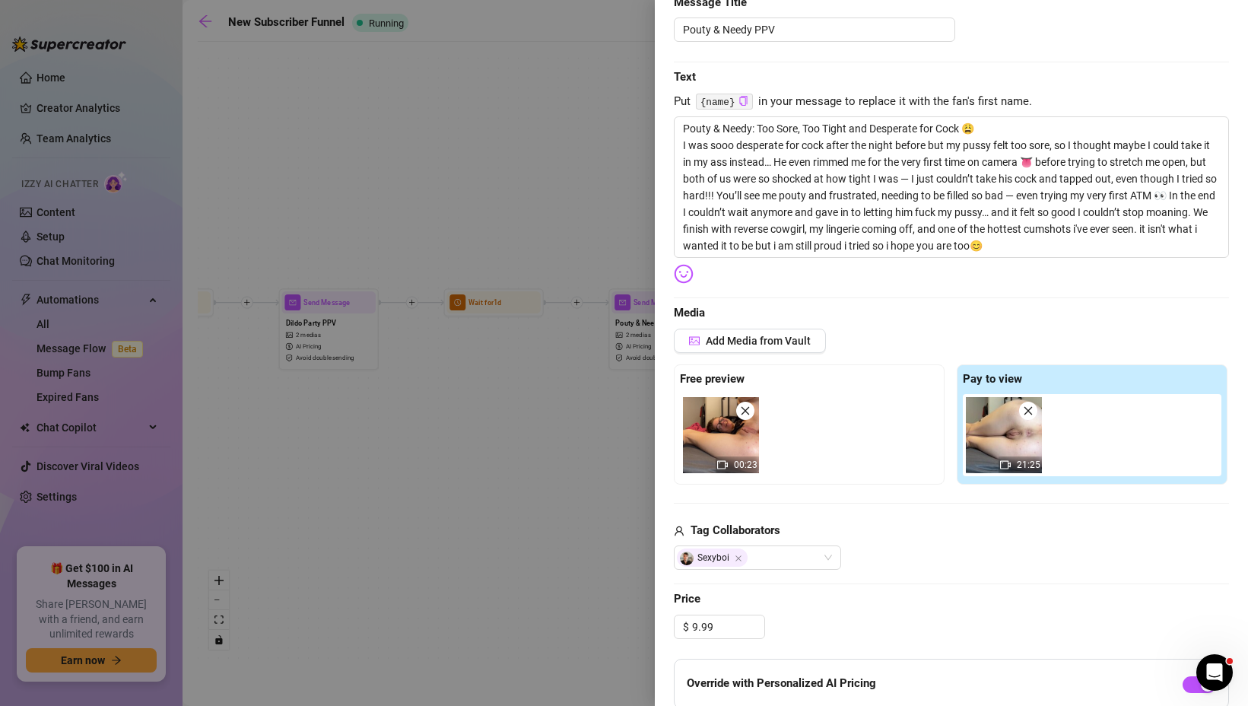
click at [521, 485] on div at bounding box center [624, 353] width 1248 height 706
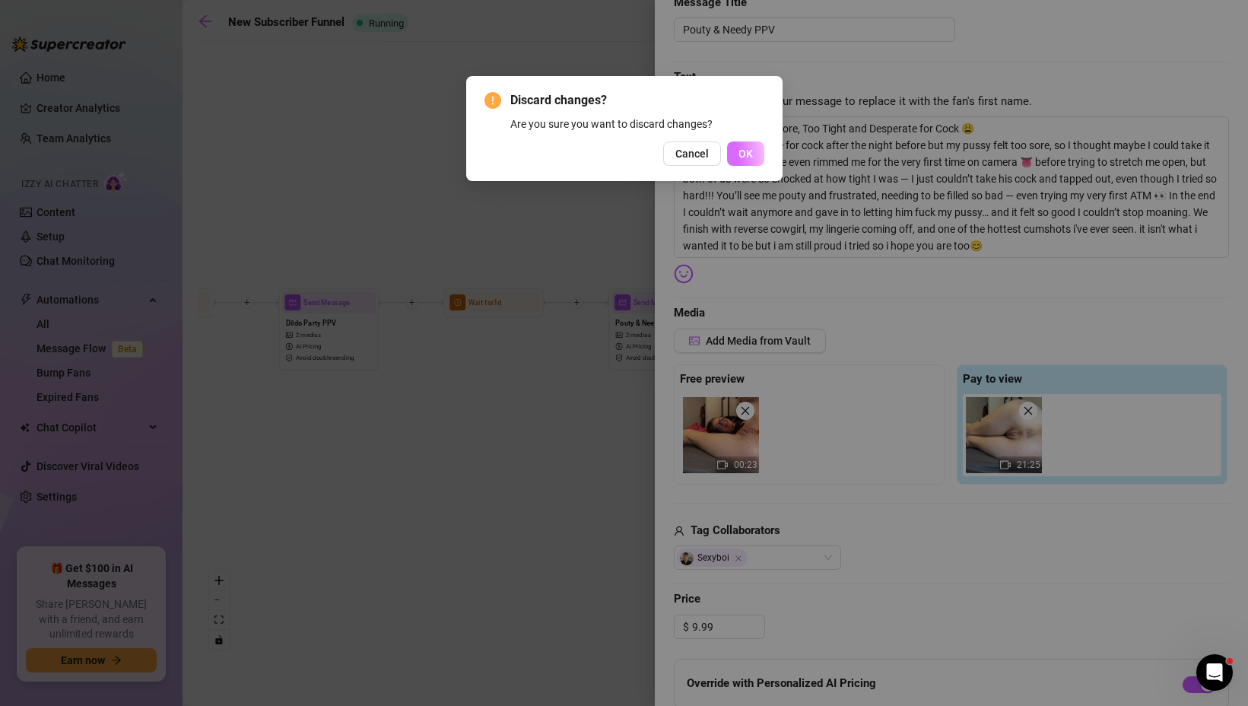
click at [739, 147] on span "OK" at bounding box center [745, 153] width 14 height 12
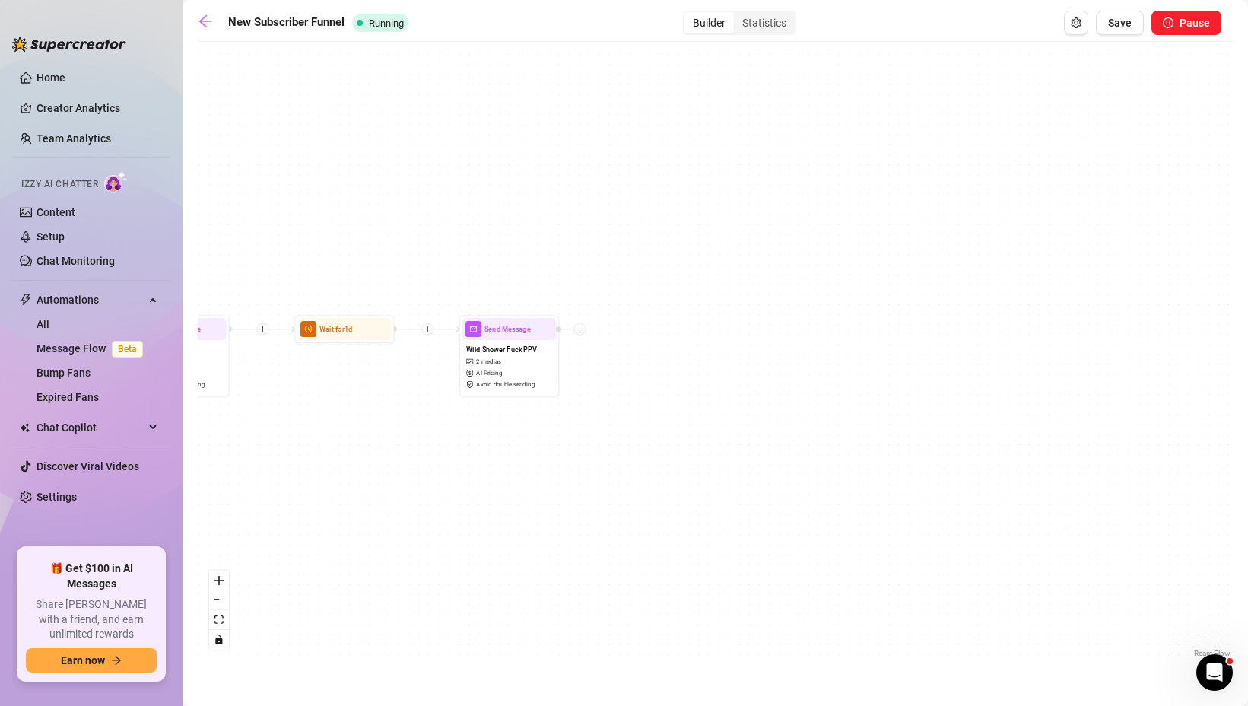
drag, startPoint x: 946, startPoint y: 404, endPoint x: 466, endPoint y: 431, distance: 480.5
click at [466, 430] on div "If True If False If True If False If True If False Send Message Wild Shower Fuc…" at bounding box center [715, 354] width 1035 height 611
click at [583, 335] on div "If True If False If True If False If True If False Send Message Wild Shower Fuc…" at bounding box center [715, 354] width 1035 height 611
click at [580, 328] on icon "plus" at bounding box center [579, 328] width 7 height 7
click at [630, 325] on div "Time Delay" at bounding box center [628, 330] width 73 height 17
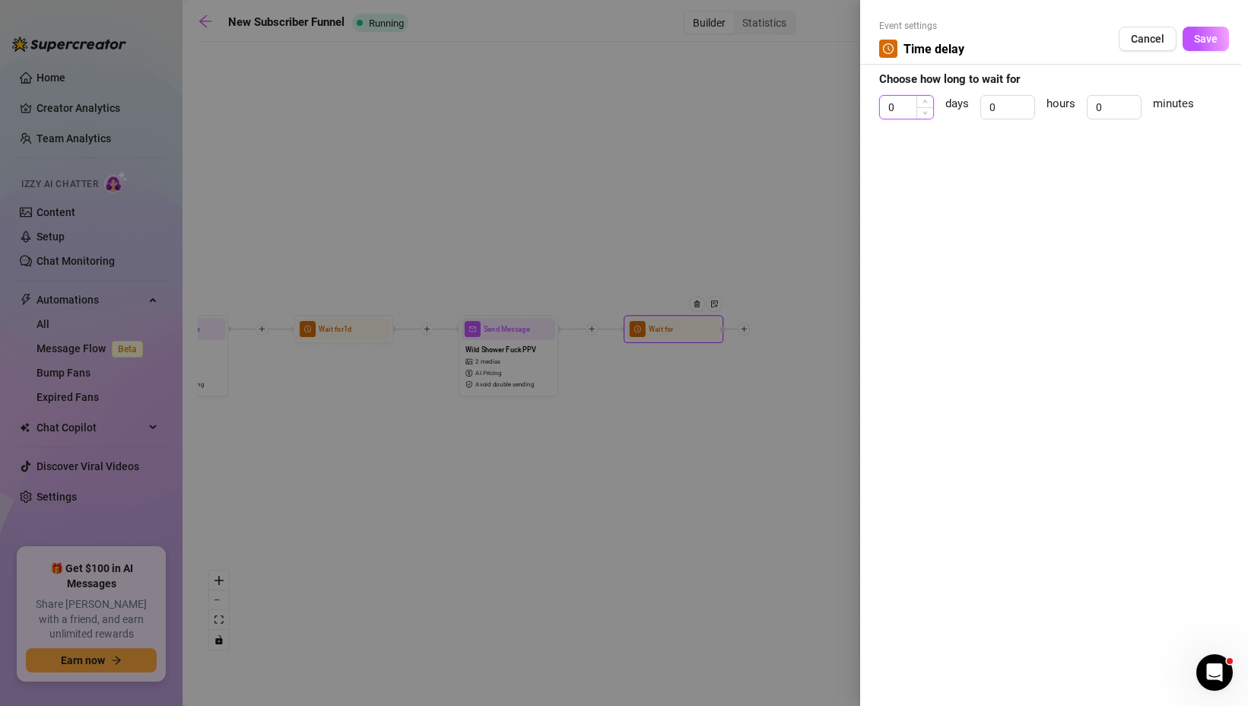
click at [904, 104] on input "0" at bounding box center [906, 107] width 53 height 23
click at [1207, 30] on button "Save" at bounding box center [1205, 39] width 46 height 24
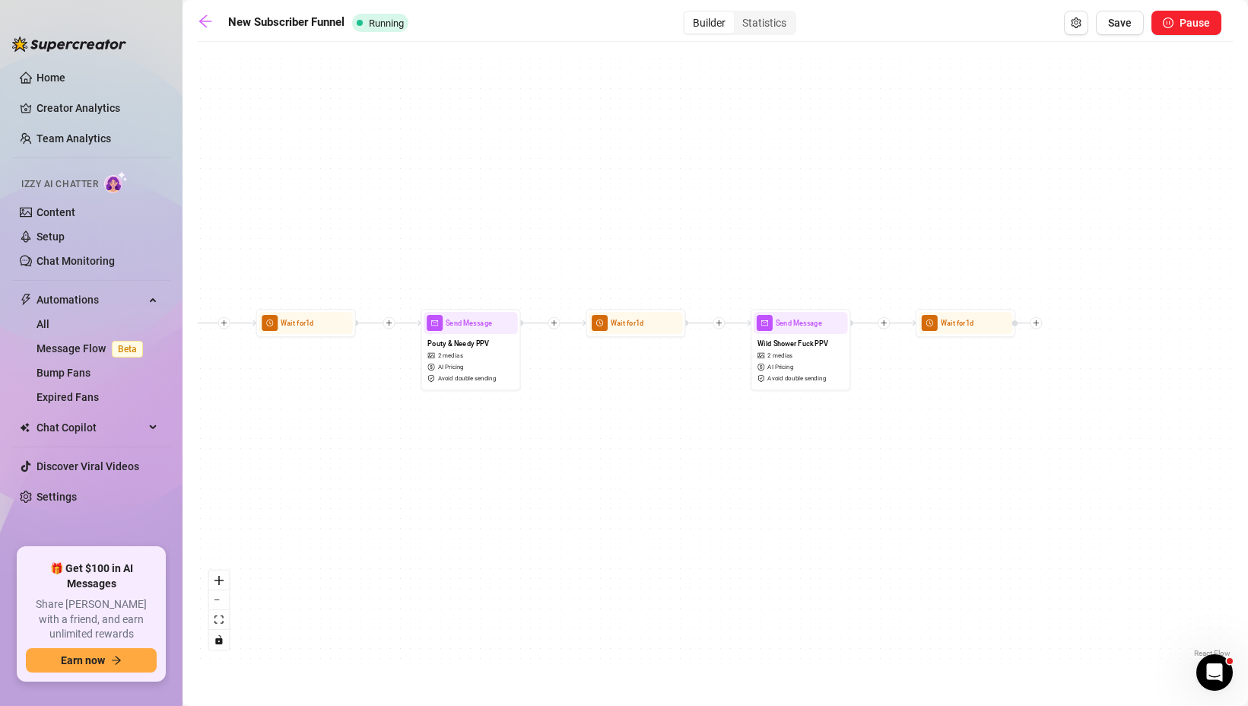
drag, startPoint x: 631, startPoint y: 426, endPoint x: 1154, endPoint y: 417, distance: 523.1
click at [1153, 417] on div "If True If False If True If False If True If False Wait for 1d Send Message Wil…" at bounding box center [715, 354] width 1035 height 611
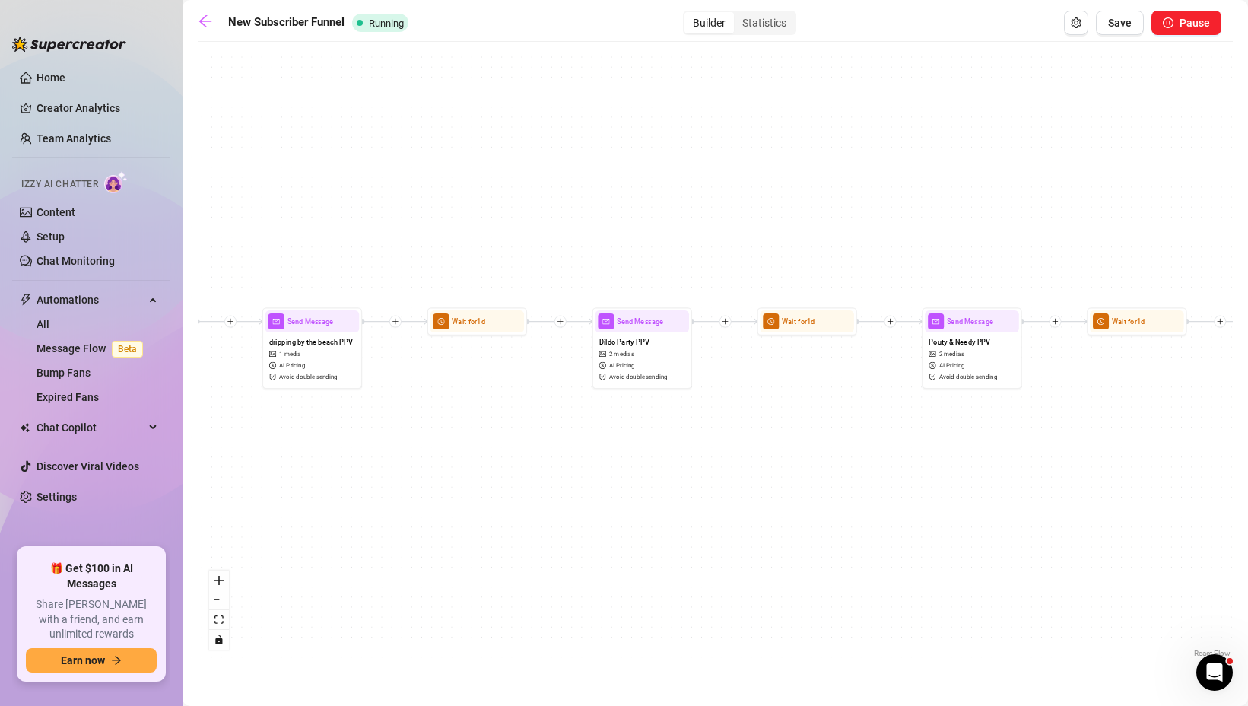
drag, startPoint x: 574, startPoint y: 418, endPoint x: 1127, endPoint y: 416, distance: 552.7
click at [1127, 417] on div "If True If False If True If False If True If False Wait for 1d Send Message Wil…" at bounding box center [715, 354] width 1035 height 611
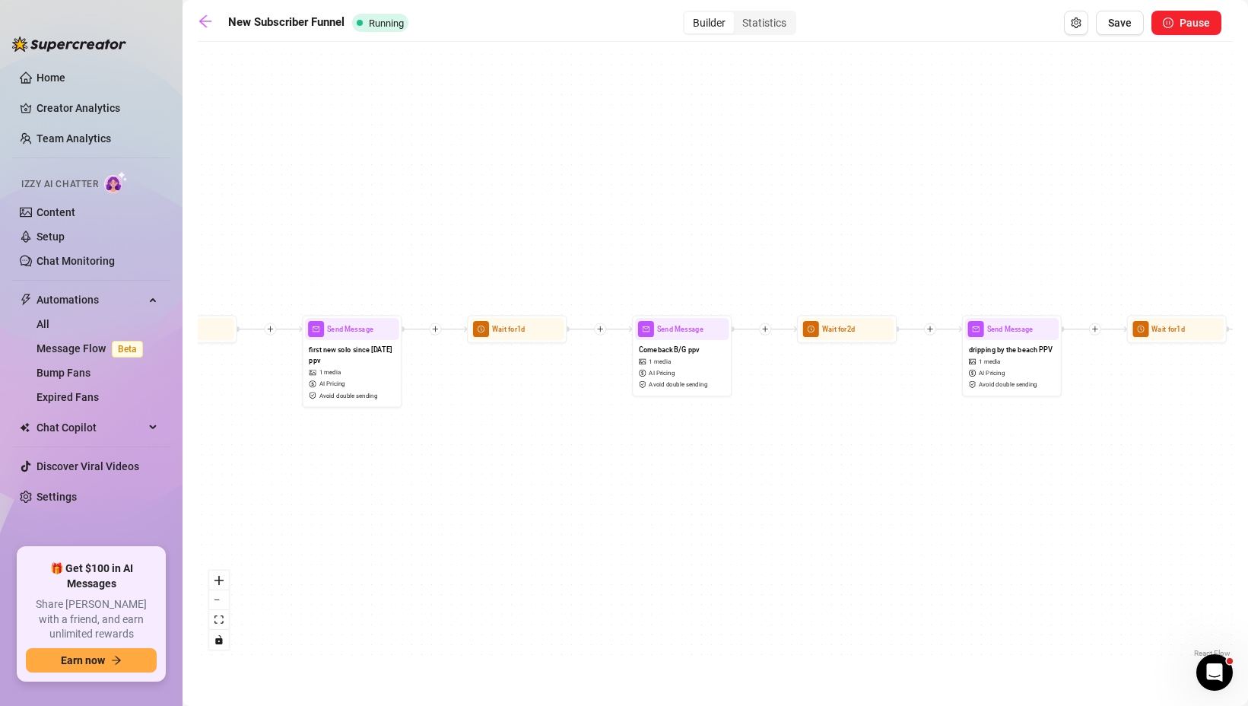
drag, startPoint x: 590, startPoint y: 501, endPoint x: 1025, endPoint y: 510, distance: 435.0
click at [1025, 511] on div "If True If False If True If False If True If False Wait for 1d Send Message Wil…" at bounding box center [715, 354] width 1035 height 611
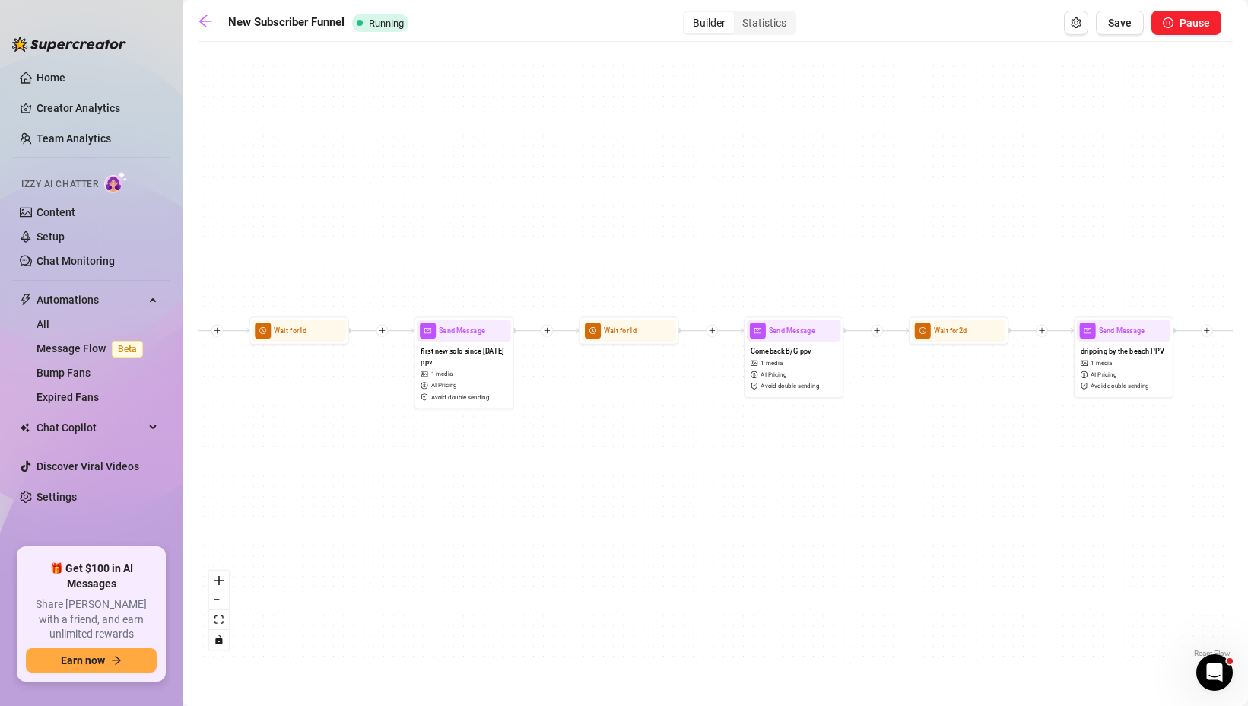
drag, startPoint x: 534, startPoint y: 477, endPoint x: 983, endPoint y: 404, distance: 455.2
click at [959, 406] on div "If True If False If True If False If True If False Wait for 1d Send Message Wil…" at bounding box center [715, 354] width 1035 height 611
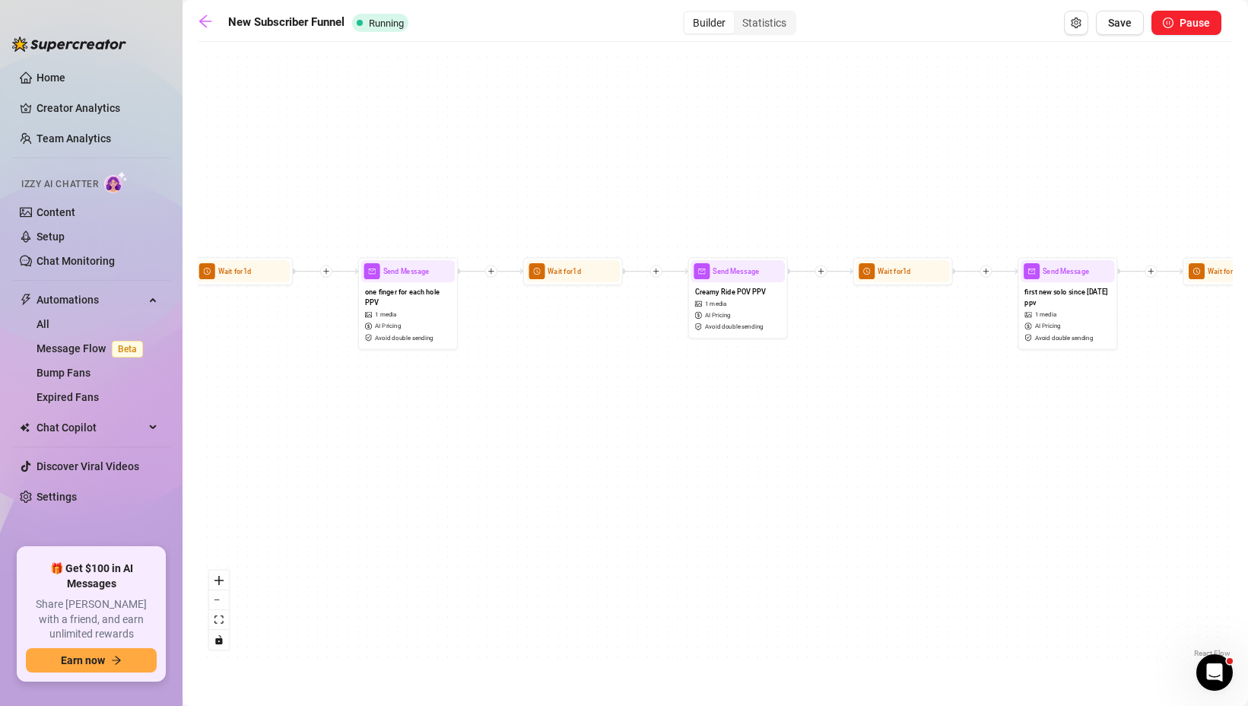
drag, startPoint x: 662, startPoint y: 364, endPoint x: 1240, endPoint y: 341, distance: 578.3
click at [1240, 342] on main "New Subscriber Funnel Running Builder Statistics Save Pause If True If False If…" at bounding box center [714, 353] width 1065 height 706
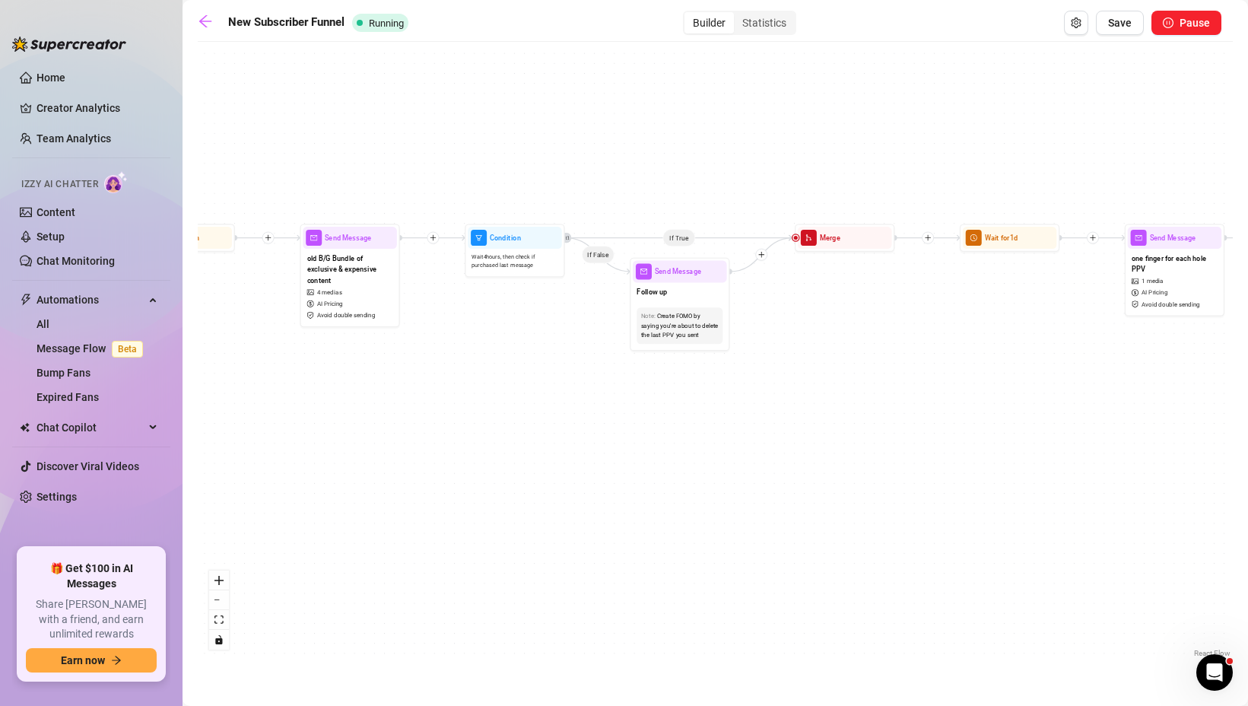
drag, startPoint x: 503, startPoint y: 421, endPoint x: 1121, endPoint y: 417, distance: 617.4
click at [1115, 418] on div "If True If False If True If False If True If False Wait for 1d Send Message Wil…" at bounding box center [715, 354] width 1035 height 611
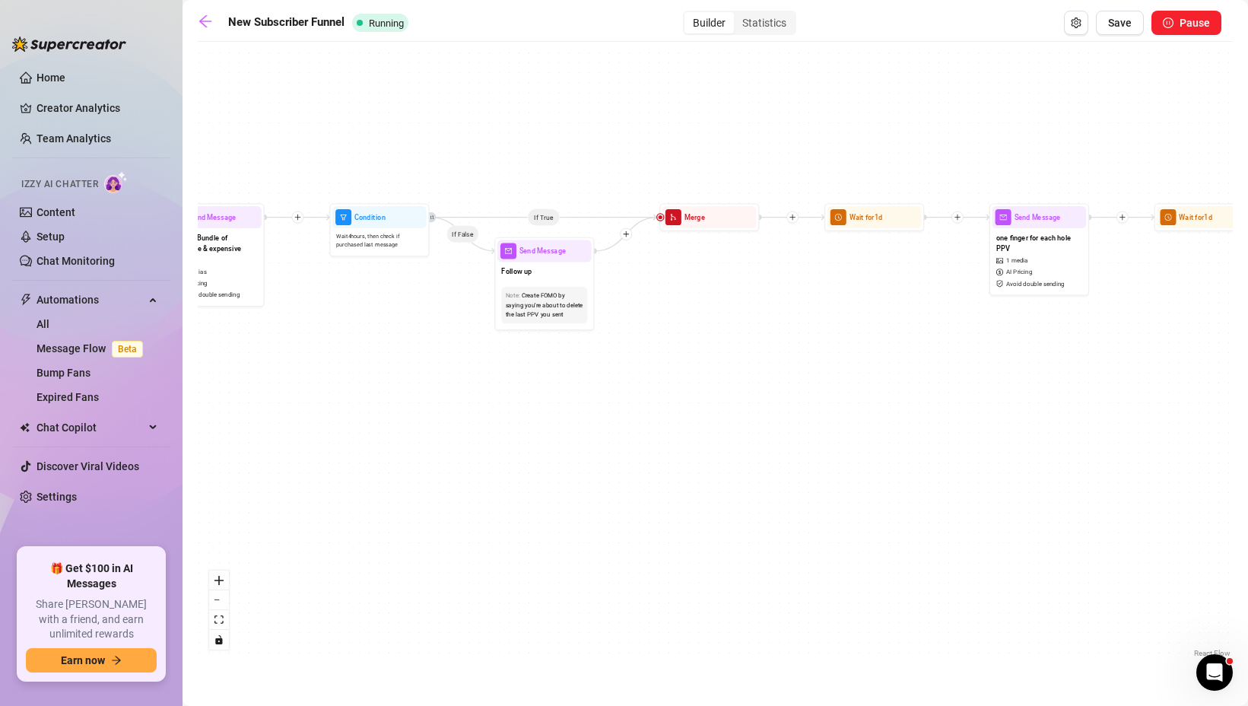
drag, startPoint x: 604, startPoint y: 384, endPoint x: 239, endPoint y: 374, distance: 365.1
click at [239, 374] on div "If True If False If True If False If True If False Wait for 1d Send Message Wil…" at bounding box center [715, 354] width 1035 height 611
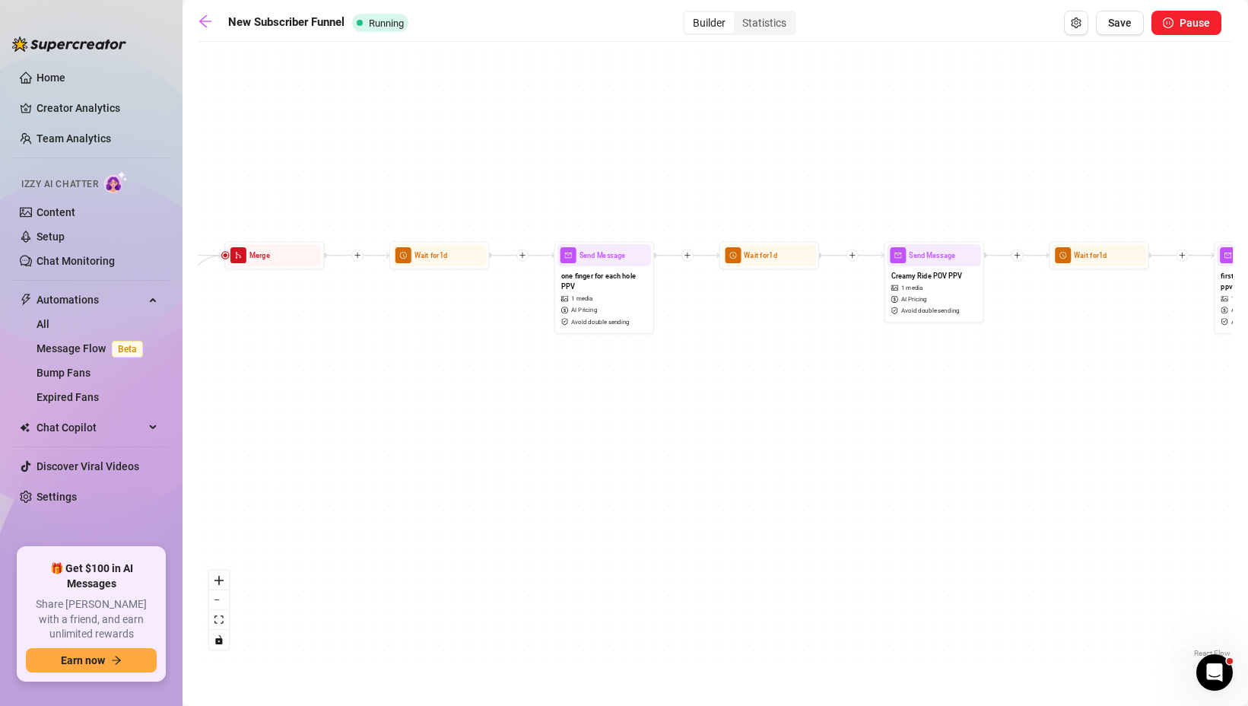
drag, startPoint x: 883, startPoint y: 331, endPoint x: 481, endPoint y: 366, distance: 402.9
click at [481, 365] on div "If True If False If True If False If True If False Wait for 1d Send Message Wil…" at bounding box center [715, 354] width 1035 height 611
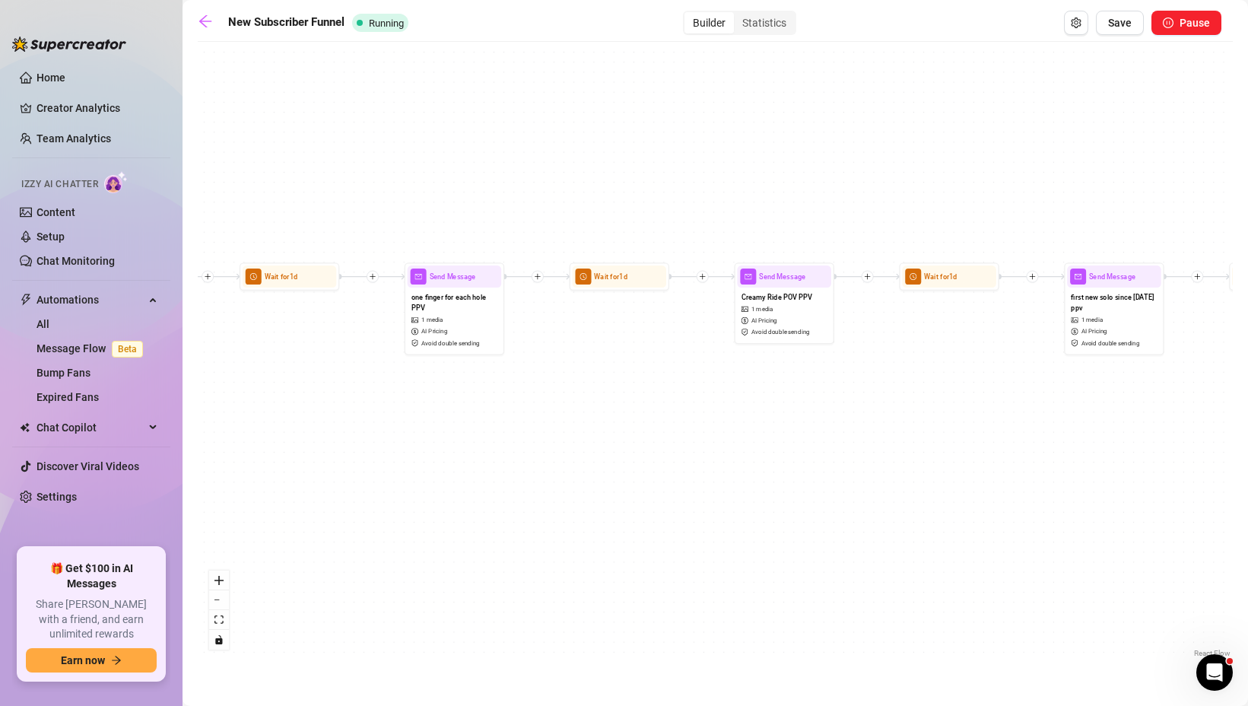
drag, startPoint x: 709, startPoint y: 339, endPoint x: 566, endPoint y: 357, distance: 144.1
click at [565, 357] on div "If True If False If True If False If True If False Wait for 1d Send Message Wil…" at bounding box center [715, 354] width 1035 height 611
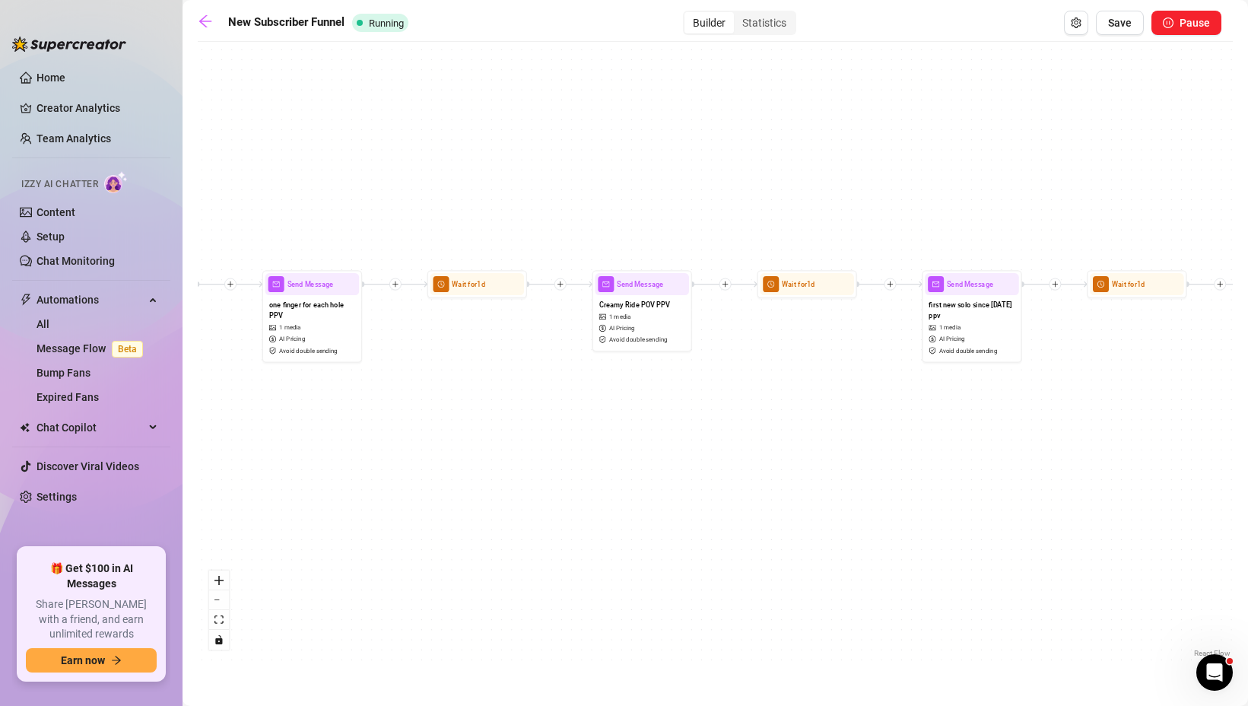
drag, startPoint x: 973, startPoint y: 327, endPoint x: 782, endPoint y: 343, distance: 191.5
click at [782, 343] on div "If True If False If True If False If True If False Wait for 1d Send Message Wil…" at bounding box center [715, 354] width 1035 height 611
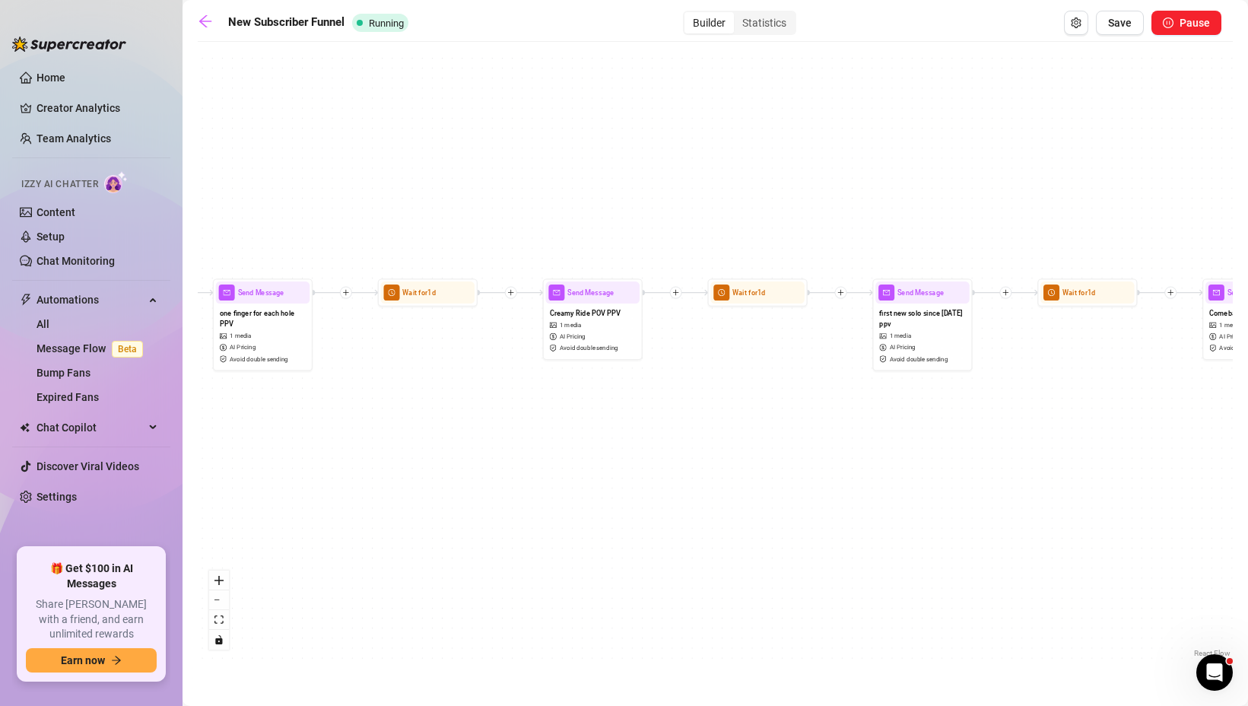
click at [842, 295] on icon "plus" at bounding box center [840, 292] width 7 height 7
click at [867, 328] on div "Message" at bounding box center [888, 327] width 73 height 17
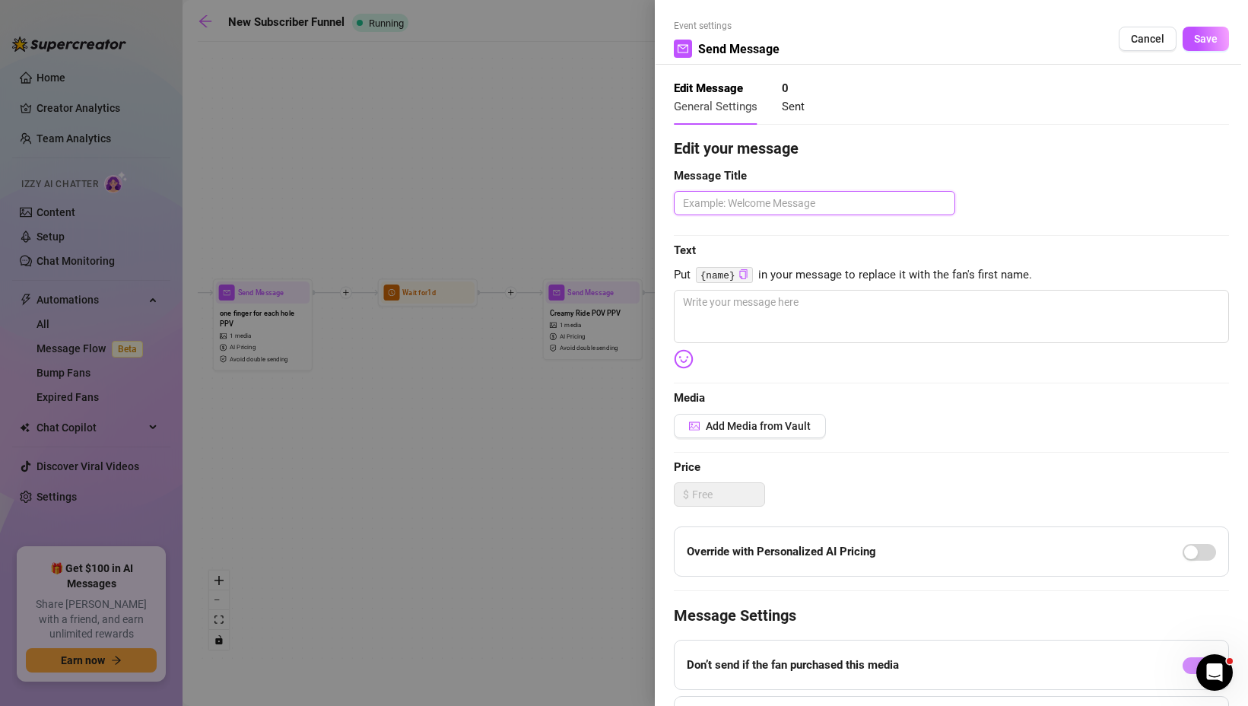
click at [707, 203] on textarea at bounding box center [814, 203] width 281 height 24
click at [717, 334] on textarea at bounding box center [951, 316] width 555 height 53
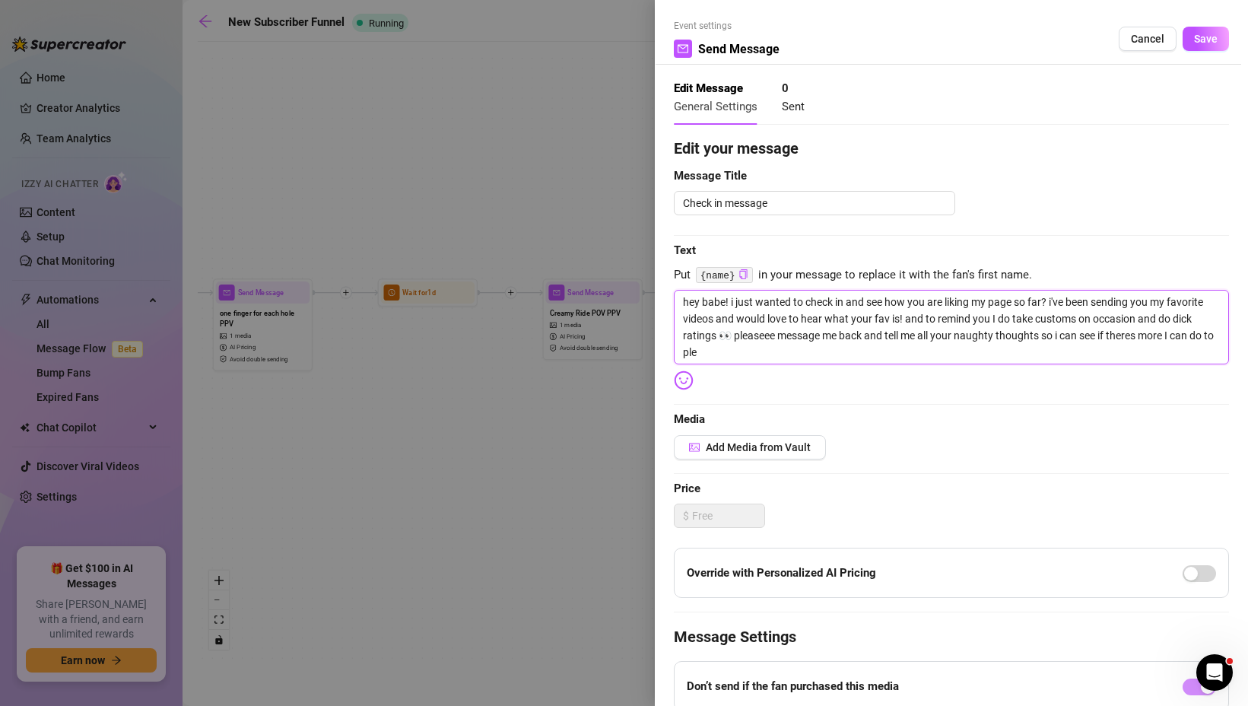
scroll to position [0, 0]
click at [731, 335] on textarea "hey babe! i just wanted to check in and see how you are liking my page so far? …" at bounding box center [951, 327] width 555 height 75
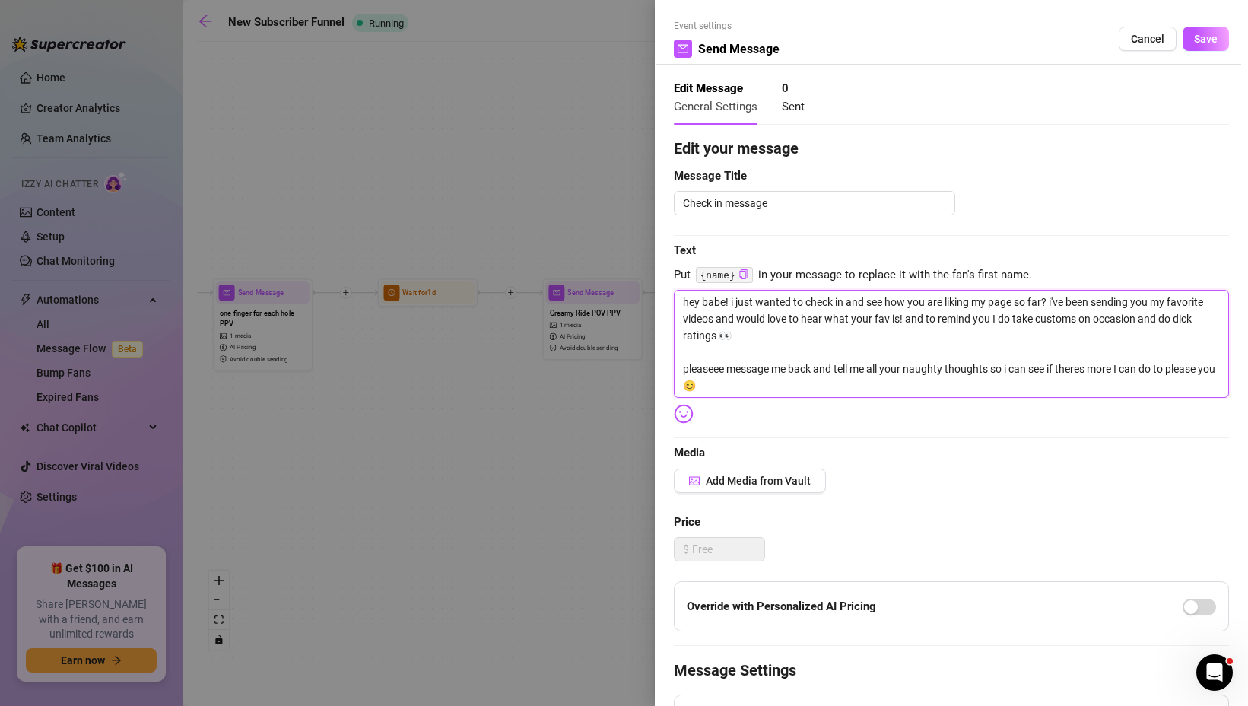
click at [687, 304] on textarea "hey babe! i just wanted to check in and see how you are liking my page so far? …" at bounding box center [951, 344] width 555 height 108
click at [734, 304] on textarea "Hey babe! i just wanted to check in and see how you are liking my page so far? …" at bounding box center [951, 344] width 555 height 108
click at [1056, 302] on textarea "Hey babe! I just wanted to check in and see how you are liking my page so far? …" at bounding box center [951, 344] width 555 height 108
click at [1009, 368] on textarea "Hey babe! I just wanted to check in and see how you are liking my page so far? …" at bounding box center [951, 344] width 555 height 108
click at [1086, 371] on textarea "Hey babe! I just wanted to check in and see how you are liking my page so far? …" at bounding box center [951, 344] width 555 height 108
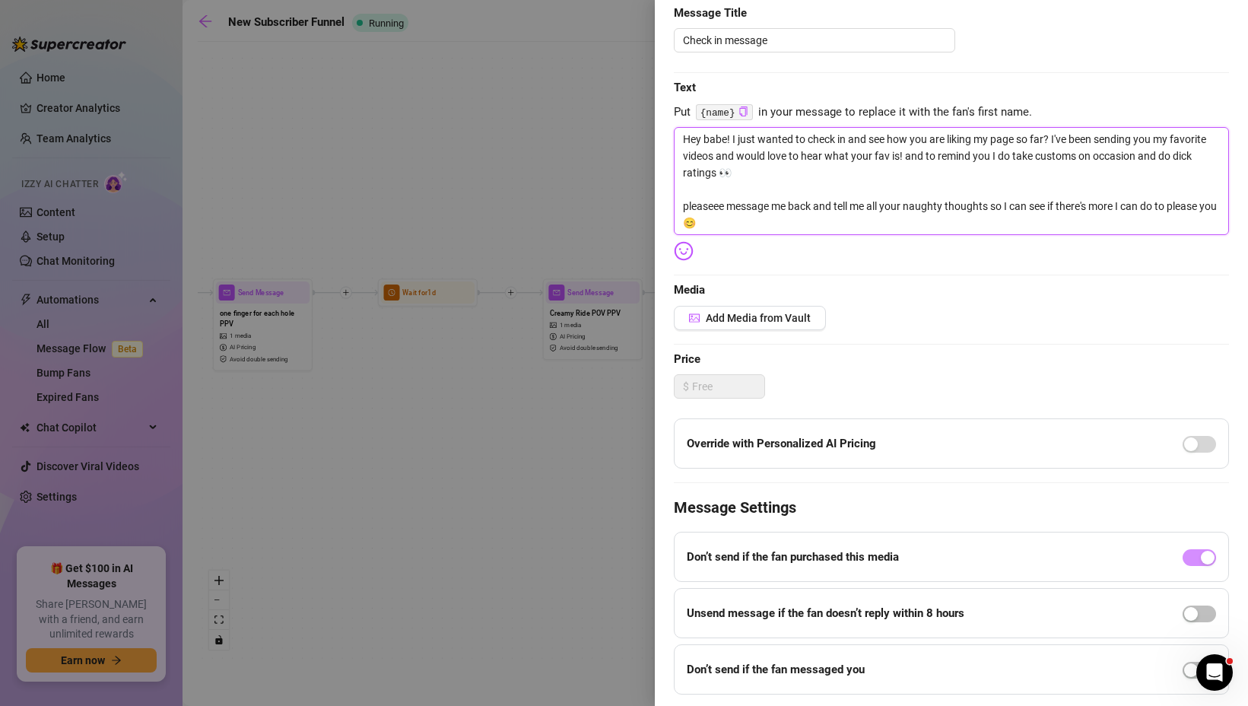
scroll to position [208, 0]
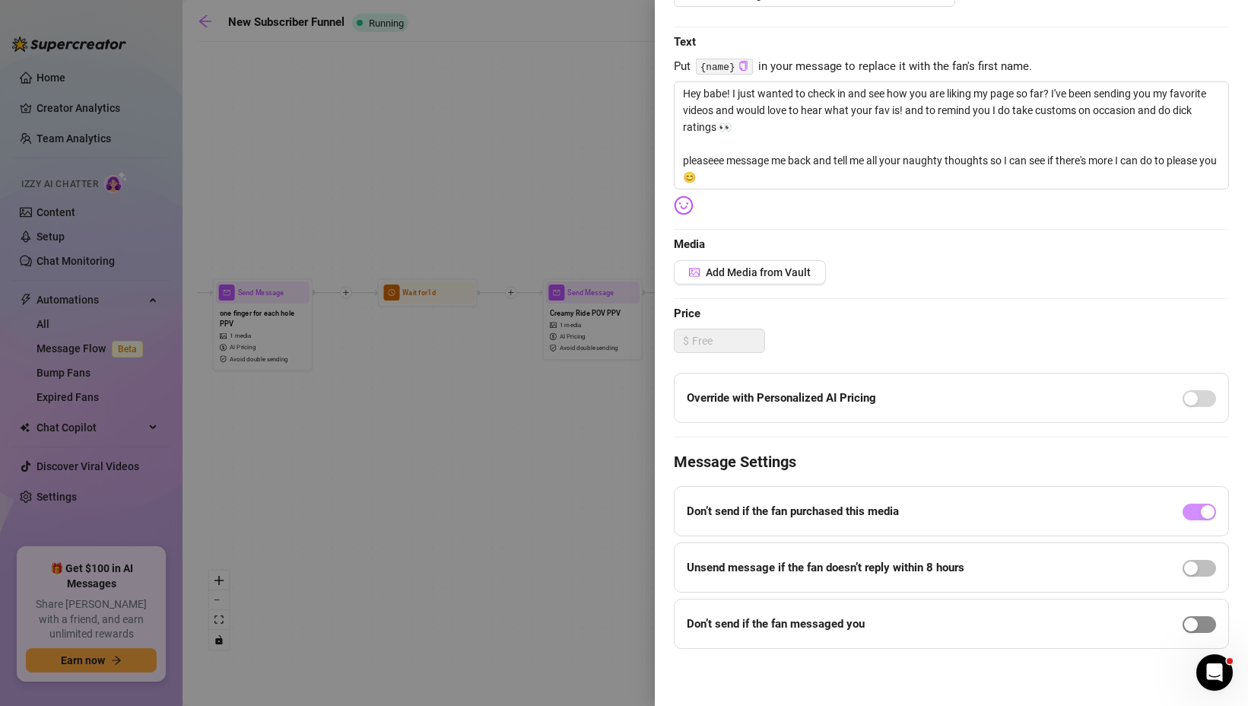
click at [1191, 620] on div "button" at bounding box center [1191, 624] width 14 height 14
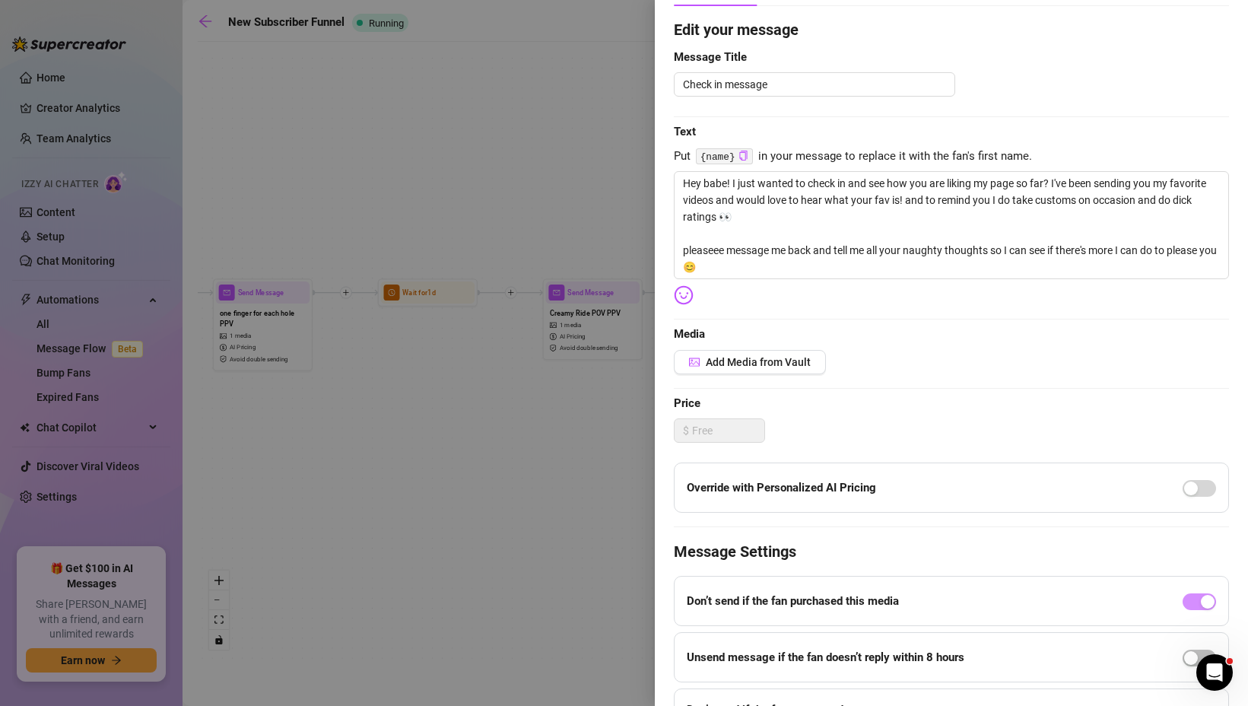
scroll to position [0, 0]
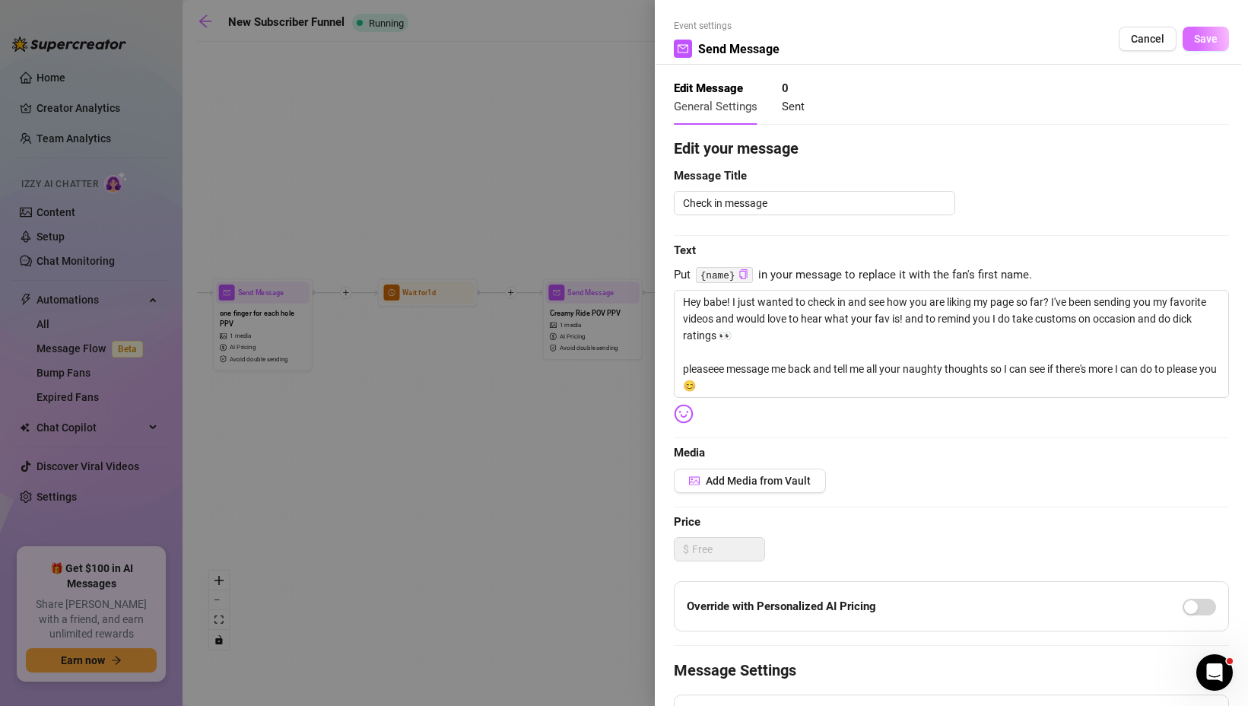
click at [1210, 36] on span "Save" at bounding box center [1206, 39] width 24 height 12
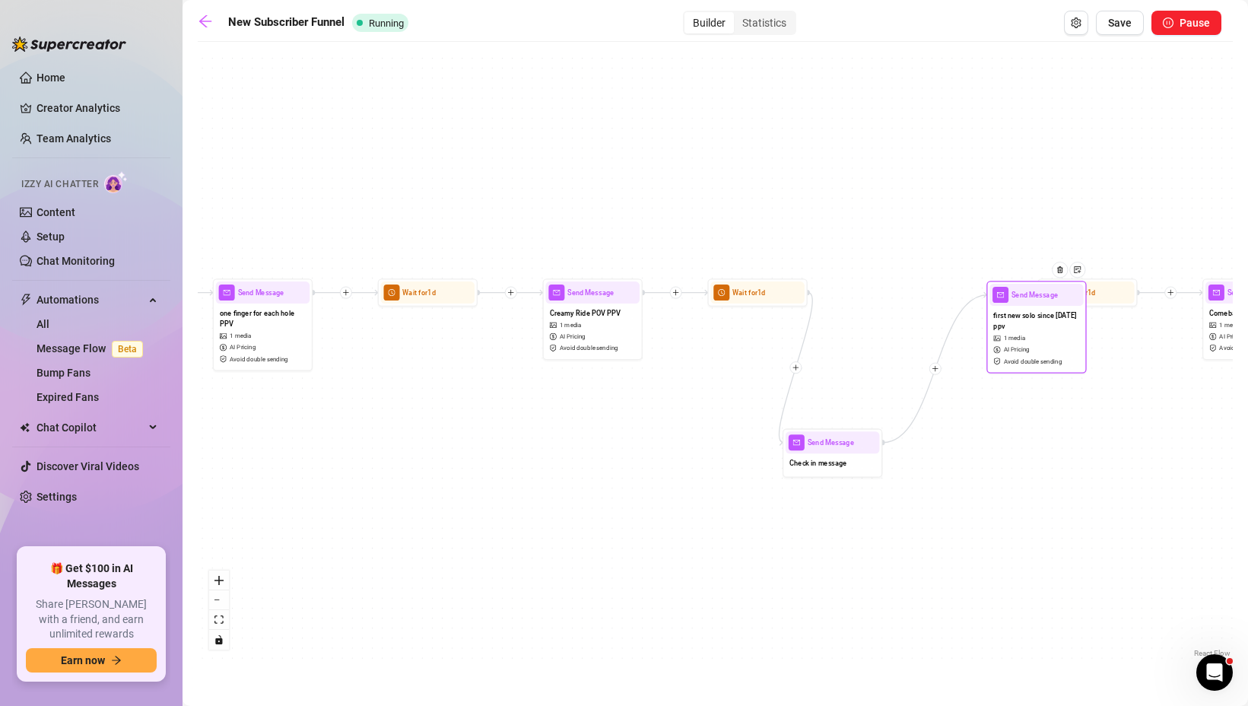
drag, startPoint x: 921, startPoint y: 291, endPoint x: 1036, endPoint y: 292, distance: 114.8
click at [1036, 293] on span "Send Message" at bounding box center [1034, 294] width 46 height 11
click at [935, 367] on icon "plus" at bounding box center [935, 367] width 1 height 5
click at [968, 366] on div "Time Delay" at bounding box center [983, 368] width 73 height 17
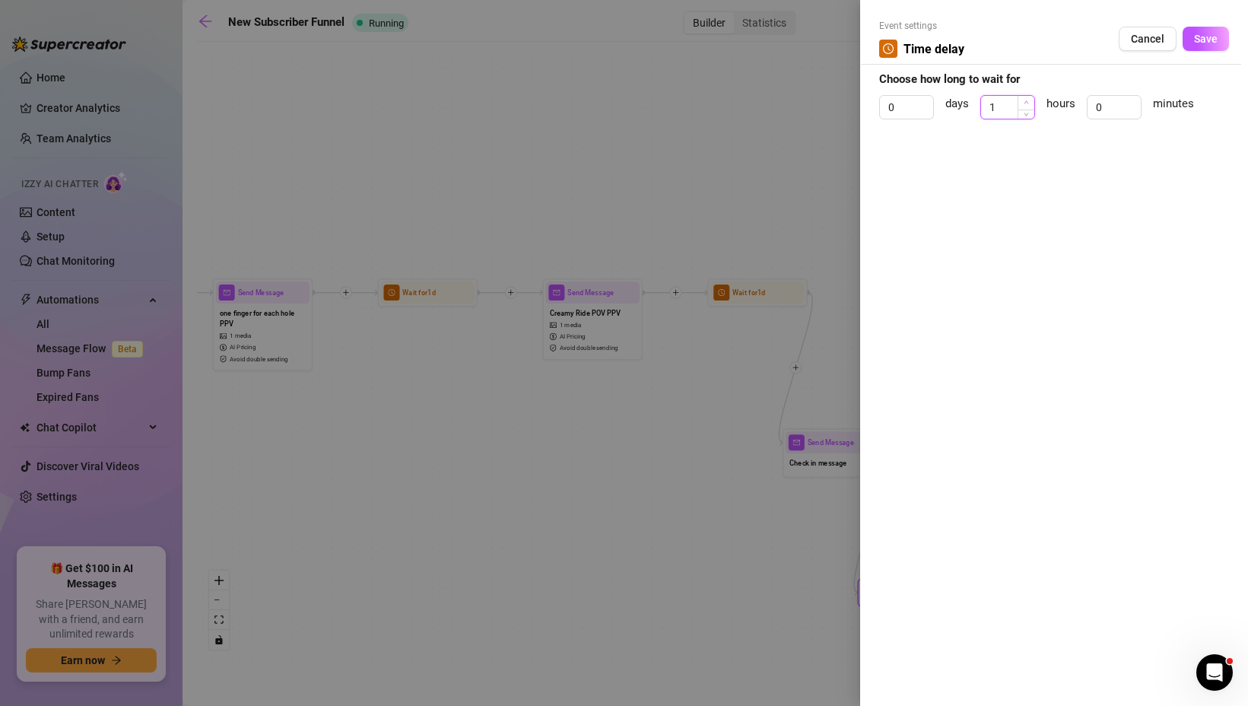
click at [1029, 101] on span "Increase Value" at bounding box center [1025, 103] width 17 height 14
click at [1197, 37] on span "Save" at bounding box center [1206, 39] width 24 height 12
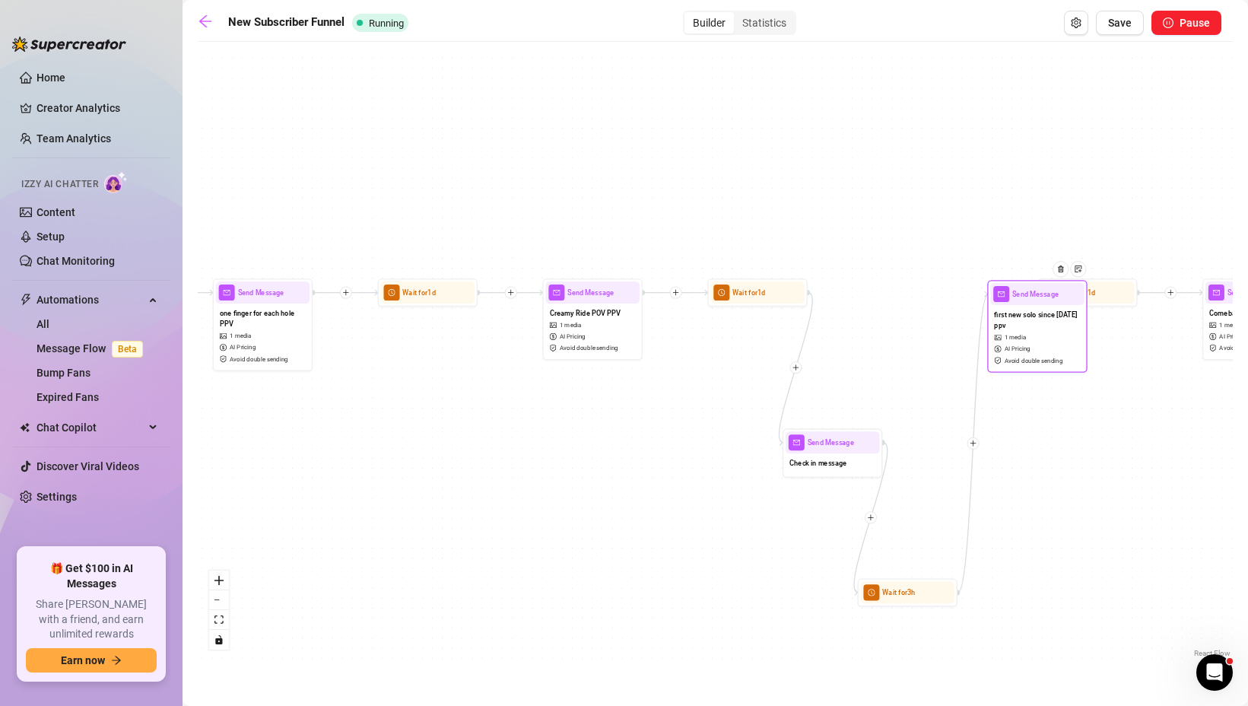
click at [1042, 328] on span "first new solo since [DATE] ppv" at bounding box center [1037, 320] width 86 height 22
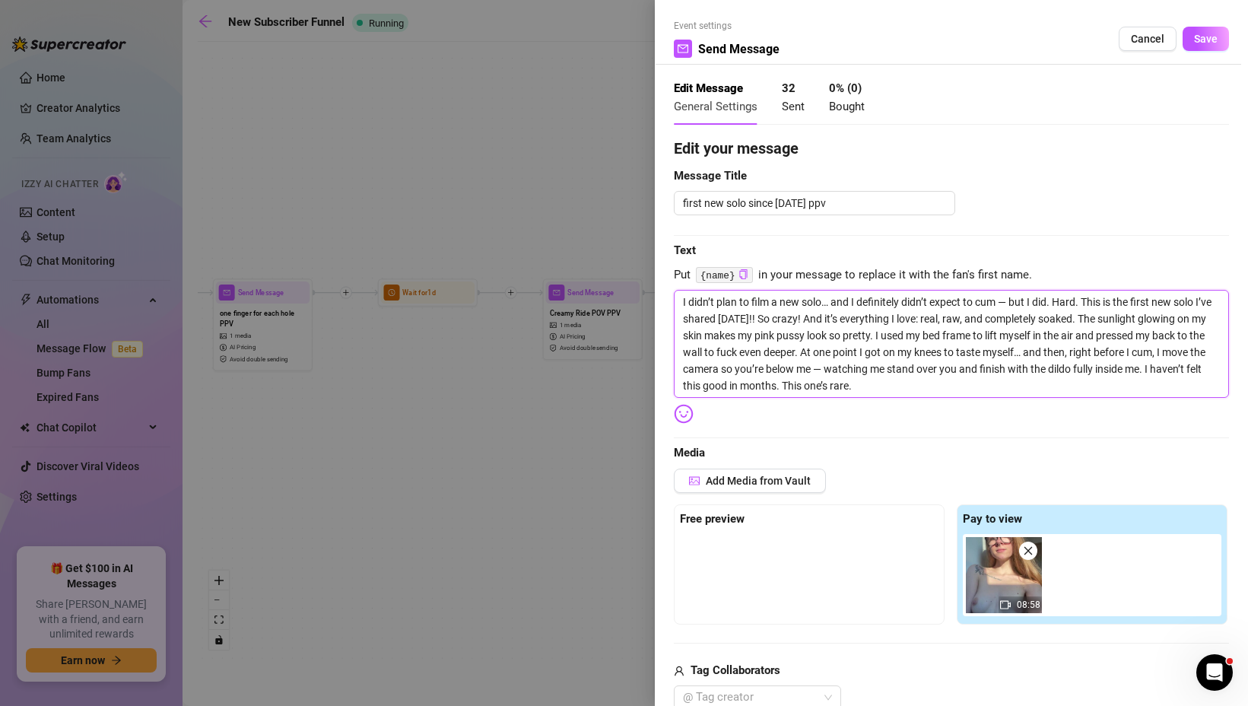
drag, startPoint x: 1083, startPoint y: 303, endPoint x: 675, endPoint y: 298, distance: 407.5
click at [675, 298] on textarea "I didn’t plan to film a new solo… and I definitely didn’t expect to cum — but I…" at bounding box center [951, 344] width 555 height 108
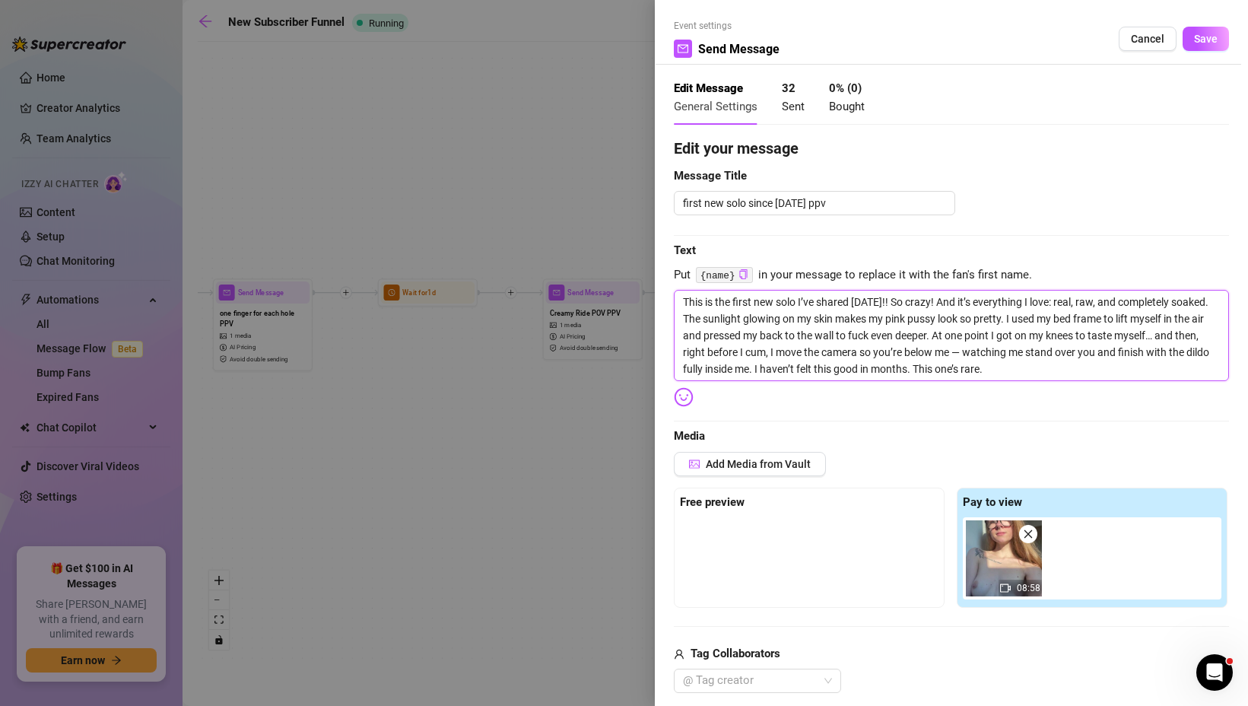
click at [685, 303] on textarea "This is the first new solo I’ve shared [DATE]!! So crazy! And it’s everything I…" at bounding box center [951, 335] width 555 height 91
drag, startPoint x: 950, startPoint y: 303, endPoint x: 905, endPoint y: 300, distance: 45.7
click at [905, 300] on textarea "This is the first new solo I’ve shared [DATE]!! So crazy! And it’s everything I…" at bounding box center [951, 335] width 555 height 91
drag, startPoint x: 851, startPoint y: 304, endPoint x: 803, endPoint y: 307, distance: 48.0
click at [803, 307] on textarea "This is the first new solo I’ve shared [DATE]!! And it’s everything I love: rea…" at bounding box center [951, 335] width 555 height 91
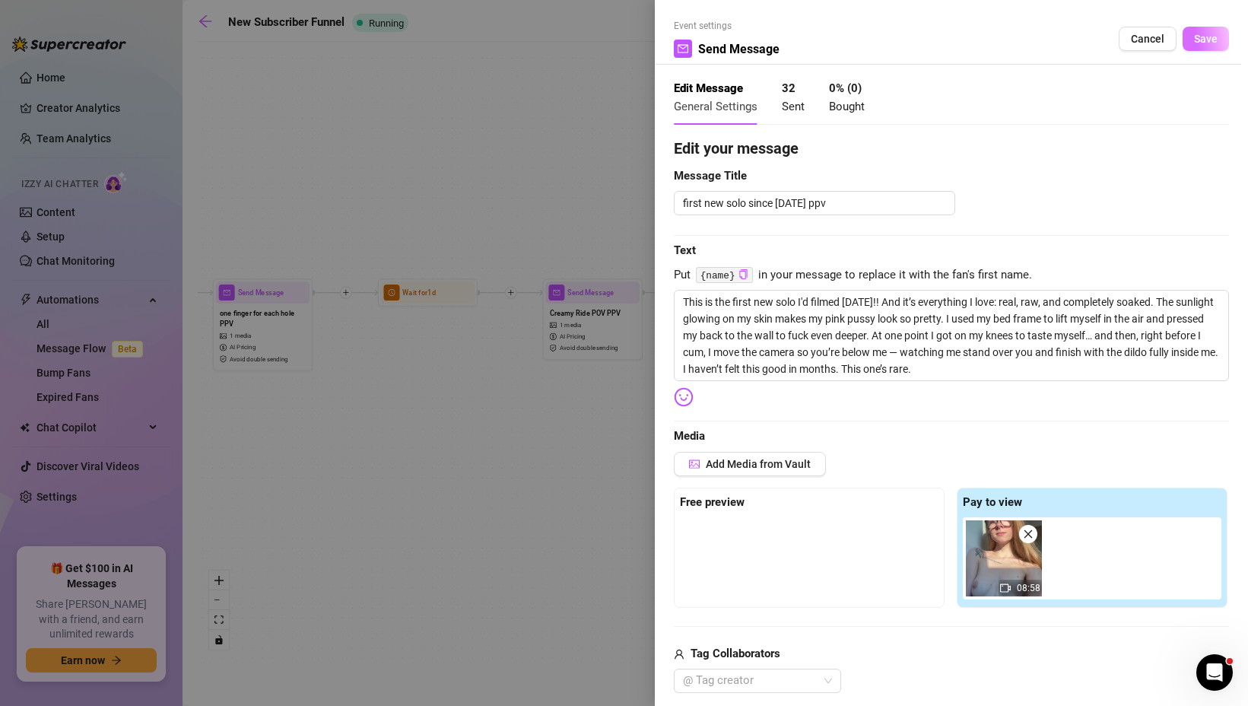
click at [1214, 34] on span "Save" at bounding box center [1206, 39] width 24 height 12
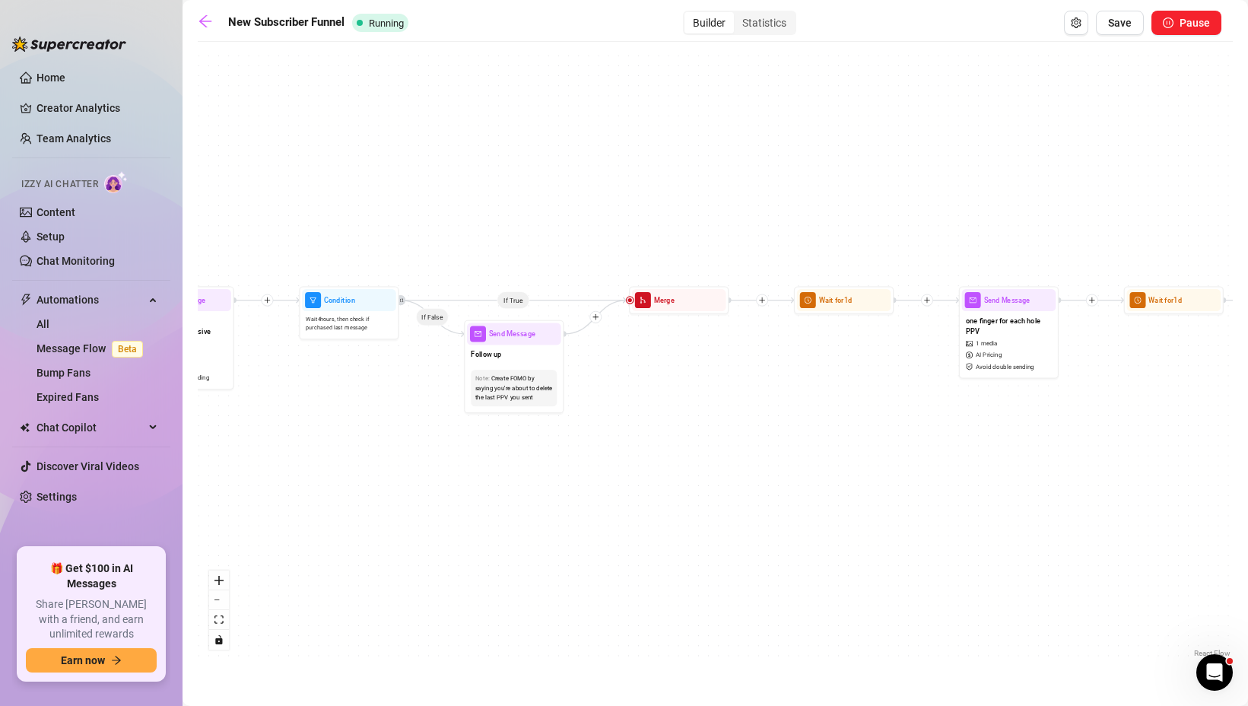
drag, startPoint x: 456, startPoint y: 426, endPoint x: 1227, endPoint y: 428, distance: 770.9
click at [1220, 430] on div "If True If False If True If False If True If False Wait for 3h Send Message Che…" at bounding box center [715, 354] width 1035 height 611
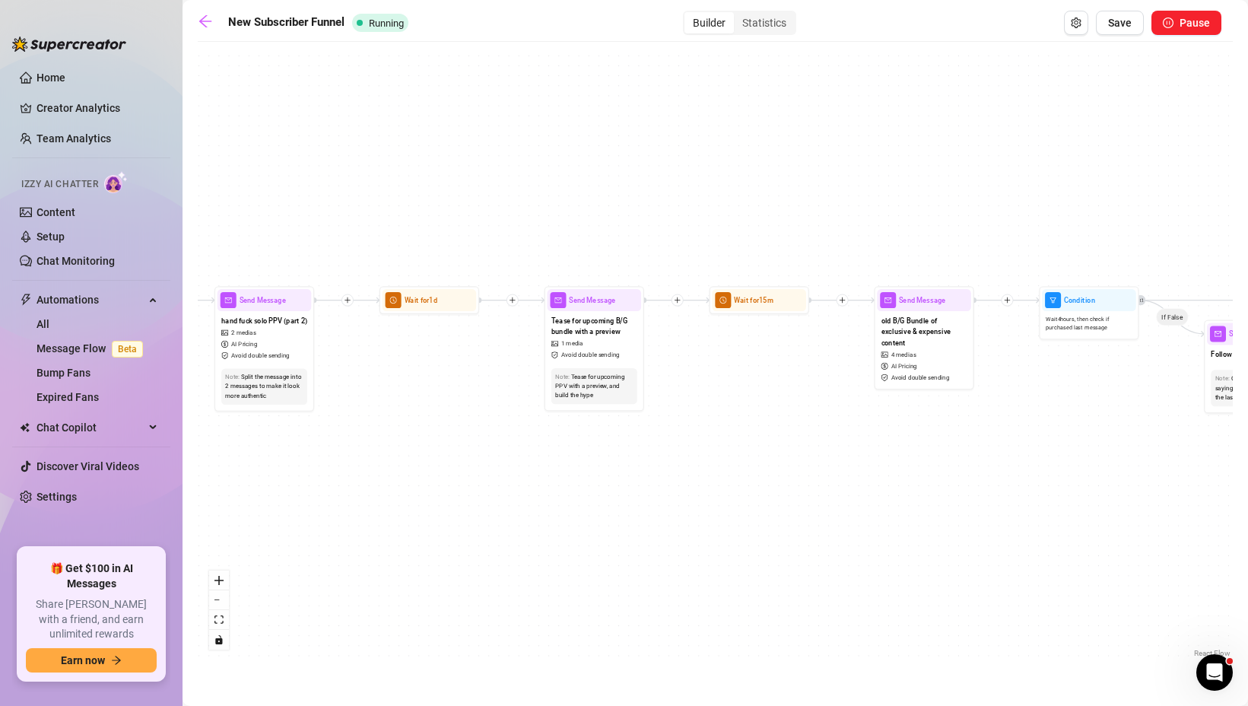
drag, startPoint x: 519, startPoint y: 492, endPoint x: 1240, endPoint y: 487, distance: 721.5
click at [1240, 487] on main "New Subscriber Funnel Running Builder Statistics Save Pause If True If False If…" at bounding box center [714, 353] width 1065 height 706
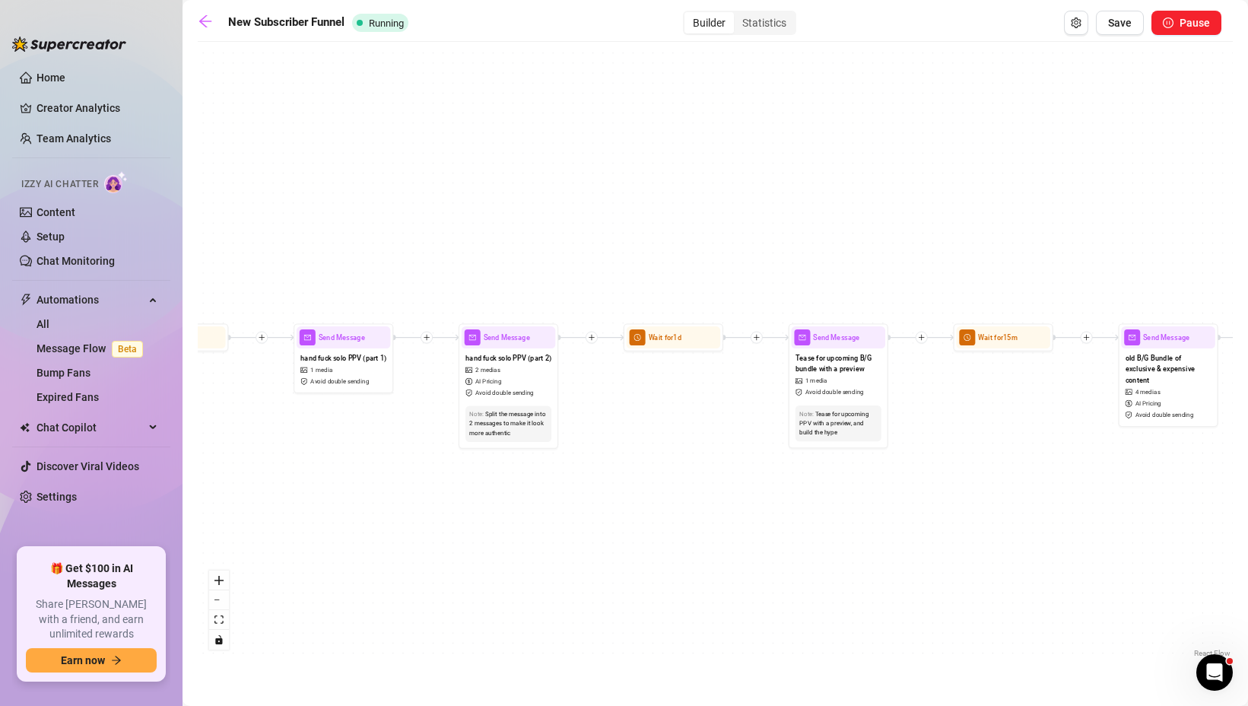
drag, startPoint x: 290, startPoint y: 481, endPoint x: 1178, endPoint y: 586, distance: 894.2
click at [1178, 587] on div "If True If False If True If False If True If False Wait for 3h Send Message Che…" at bounding box center [715, 354] width 1035 height 611
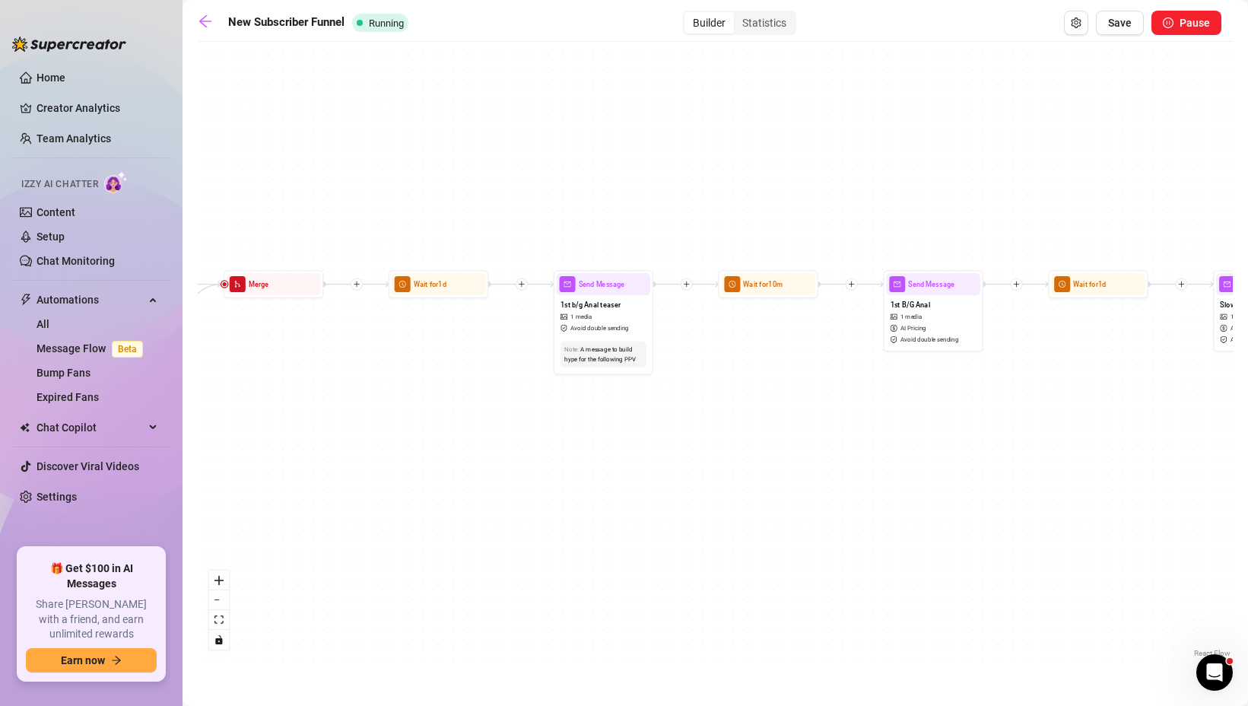
drag, startPoint x: 560, startPoint y: 544, endPoint x: 1185, endPoint y: 422, distance: 635.9
click at [1183, 423] on div "If True If False If True If False If True If False Wait for 3h Send Message Che…" at bounding box center [715, 354] width 1035 height 611
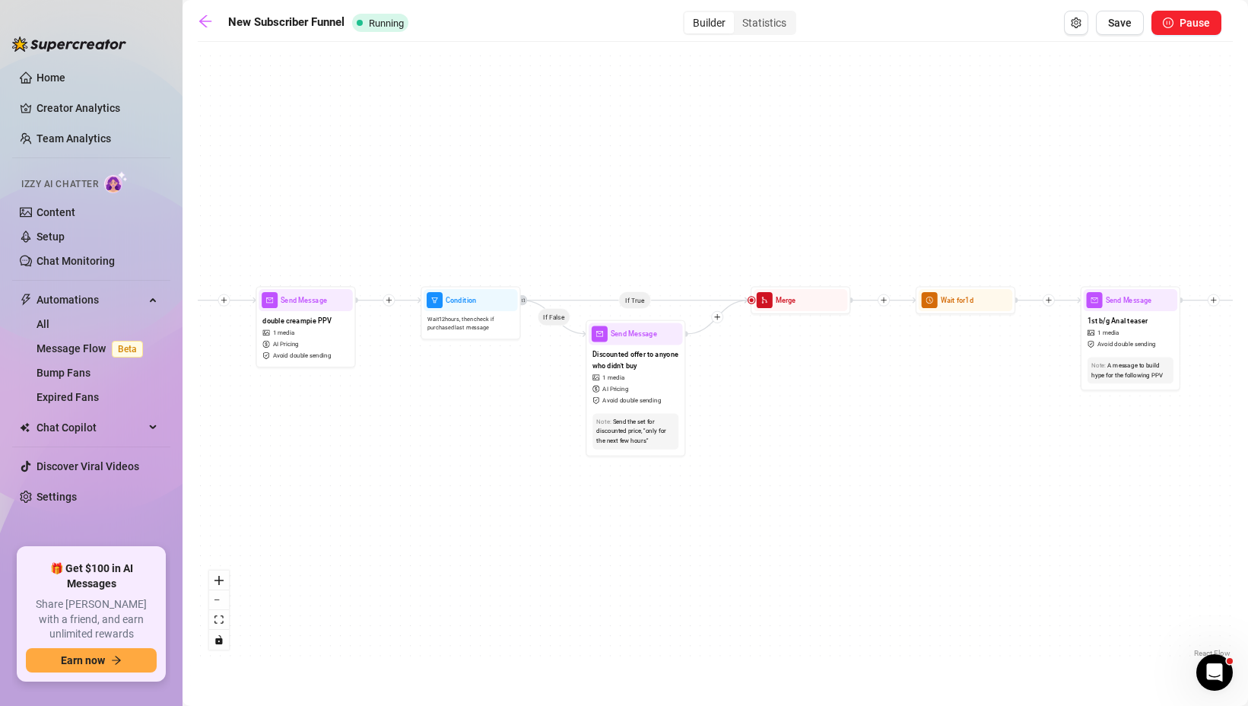
drag, startPoint x: 701, startPoint y: 454, endPoint x: 1240, endPoint y: 487, distance: 540.0
click at [1240, 488] on main "New Subscriber Funnel Running Builder Statistics Save Pause If True If False If…" at bounding box center [714, 353] width 1065 height 706
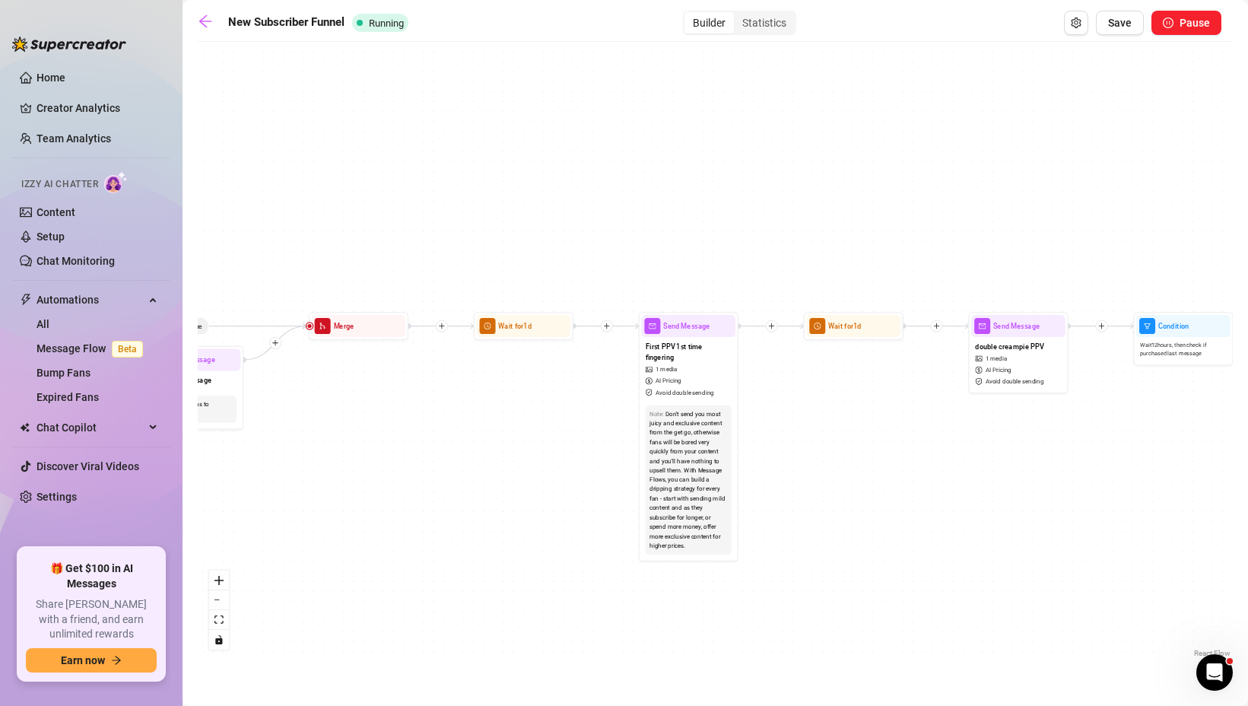
drag, startPoint x: 431, startPoint y: 496, endPoint x: 1191, endPoint y: 537, distance: 760.6
click at [1190, 537] on div "If True If False If True If False If True If False Wait for 3h Send Message Che…" at bounding box center [715, 354] width 1035 height 611
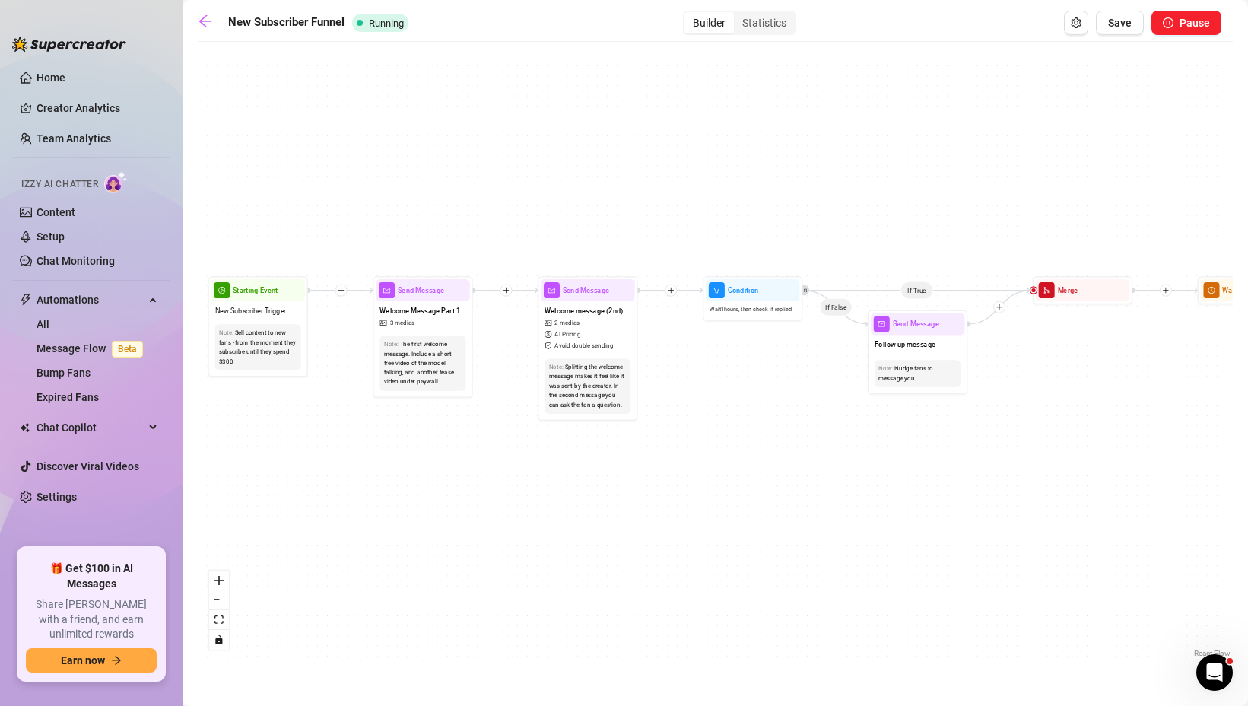
drag, startPoint x: 589, startPoint y: 547, endPoint x: 1154, endPoint y: 484, distance: 568.3
click at [1155, 484] on div "If True If False If True If False If True If False Wait for 3h Send Message Che…" at bounding box center [715, 354] width 1035 height 611
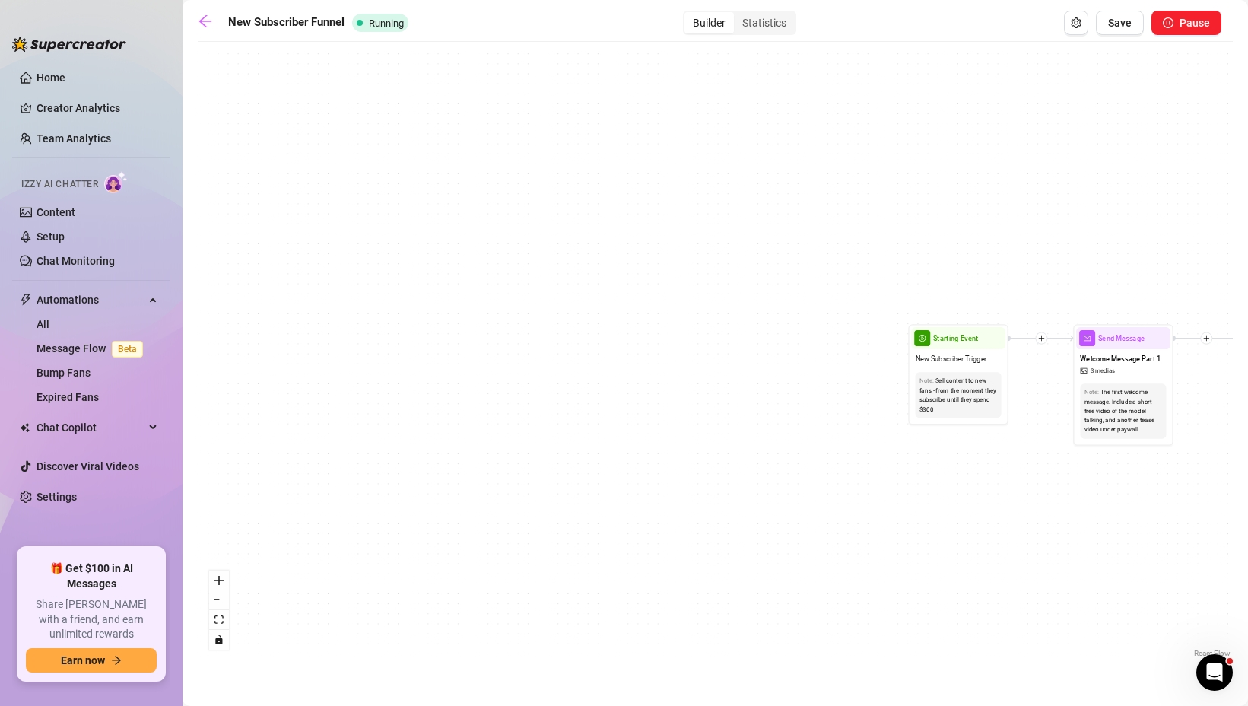
drag, startPoint x: 460, startPoint y: 494, endPoint x: 1200, endPoint y: 525, distance: 740.4
click at [1200, 526] on div "If True If False If True If False If True If False Wait for 3h Send Message Che…" at bounding box center [715, 354] width 1035 height 611
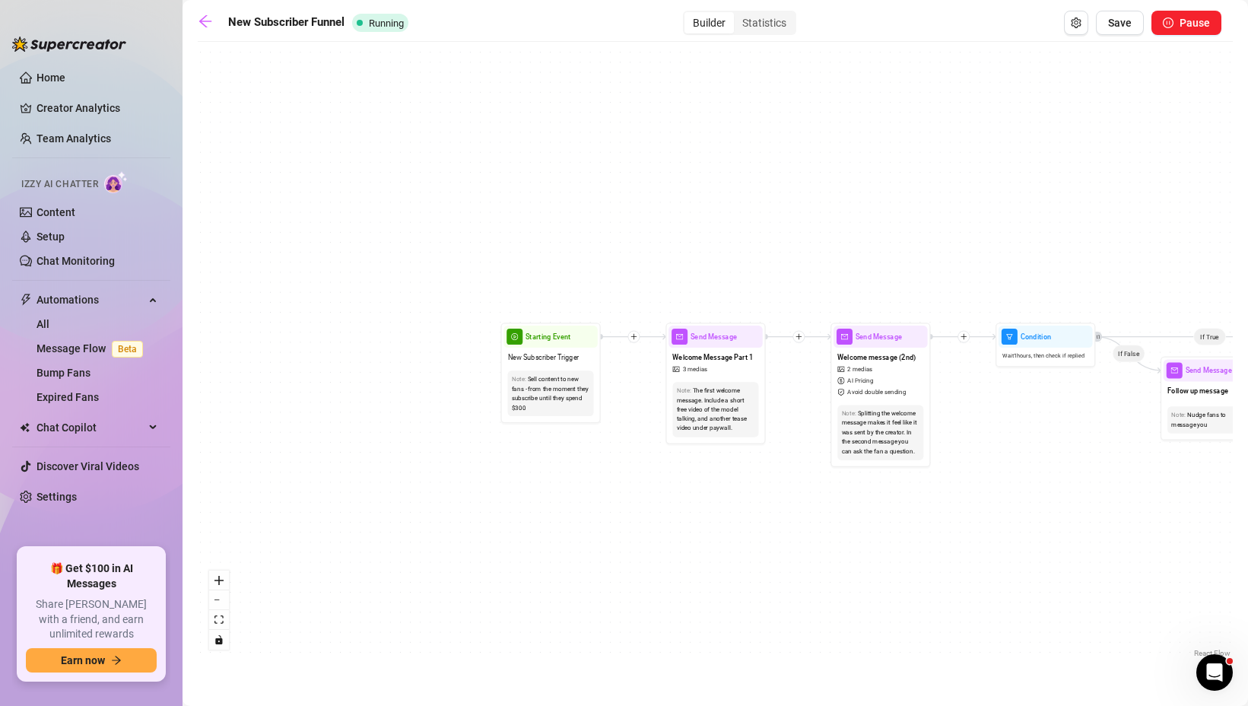
drag, startPoint x: 1085, startPoint y: 450, endPoint x: 501, endPoint y: 494, distance: 585.6
click at [502, 494] on div "If True If False If True If False If True If False Wait for 3h Send Message Che…" at bounding box center [715, 354] width 1035 height 611
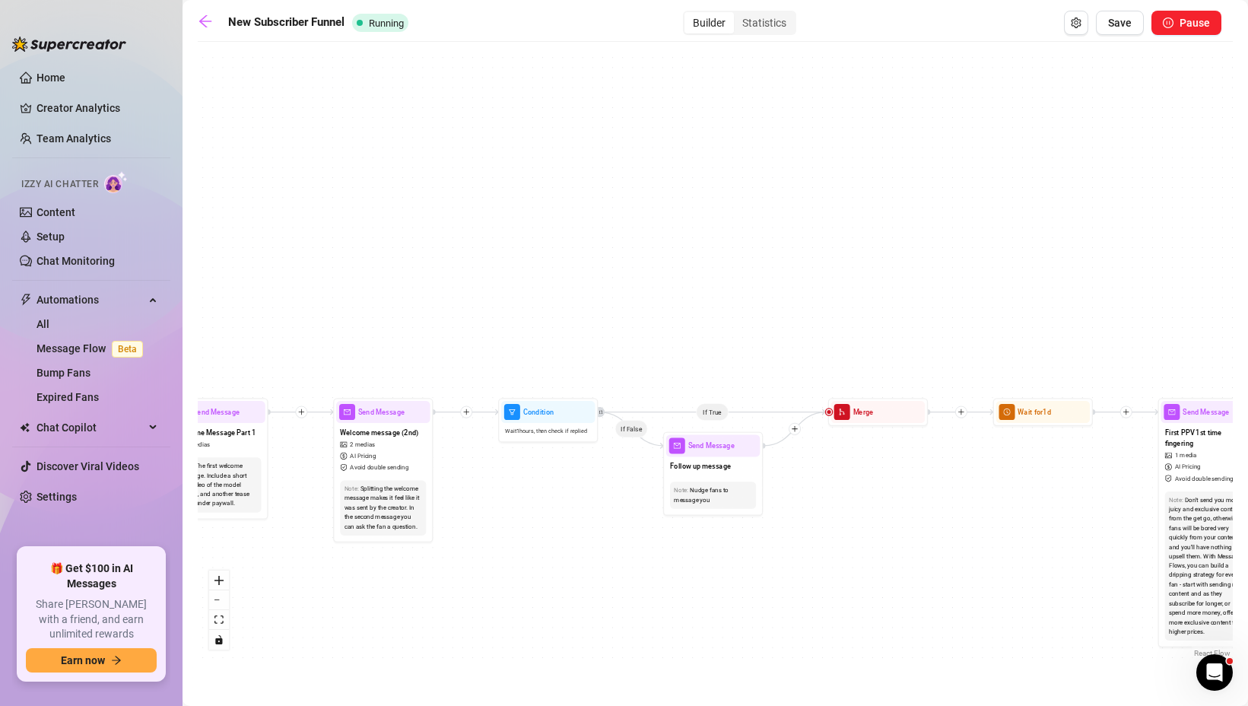
drag, startPoint x: 914, startPoint y: 458, endPoint x: 553, endPoint y: 503, distance: 364.0
click at [553, 503] on div "If True If False If True If False If True If False Wait for 3h Send Message Che…" at bounding box center [715, 354] width 1035 height 611
click at [733, 471] on div "Follow up message" at bounding box center [712, 466] width 94 height 21
click at [697, 484] on div "Note: Nudge fans to message you" at bounding box center [712, 494] width 86 height 27
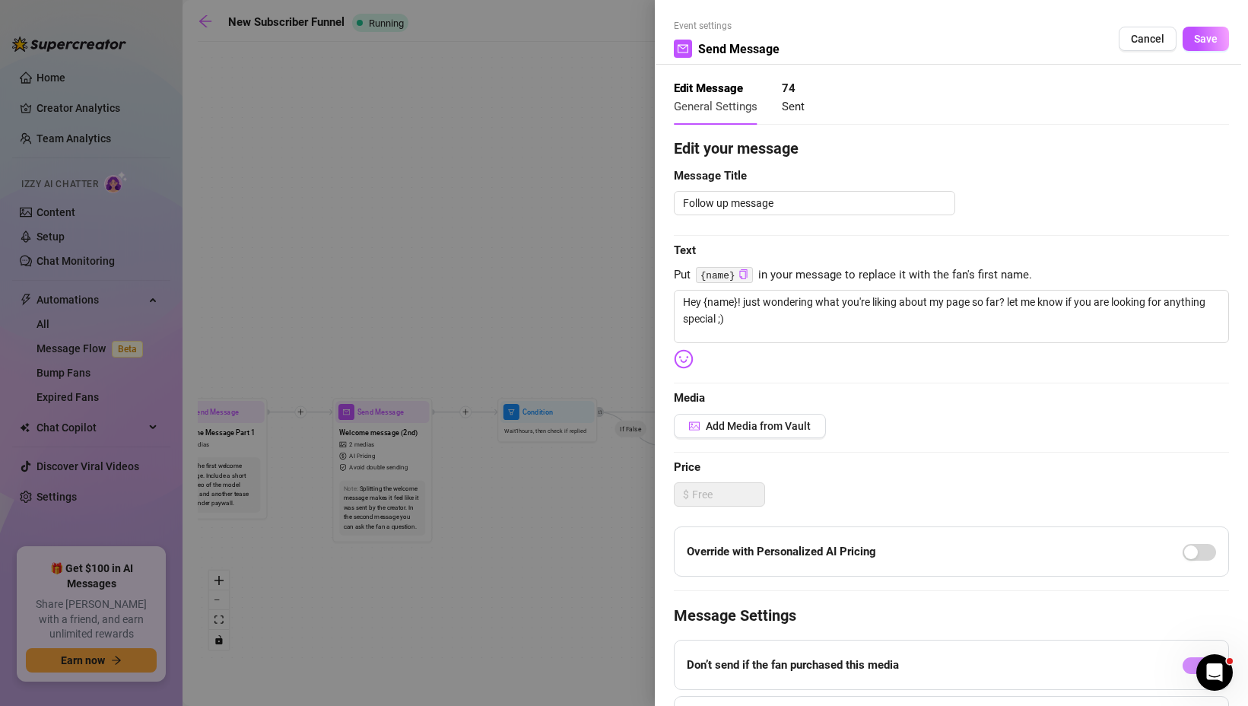
click at [588, 561] on div at bounding box center [624, 353] width 1248 height 706
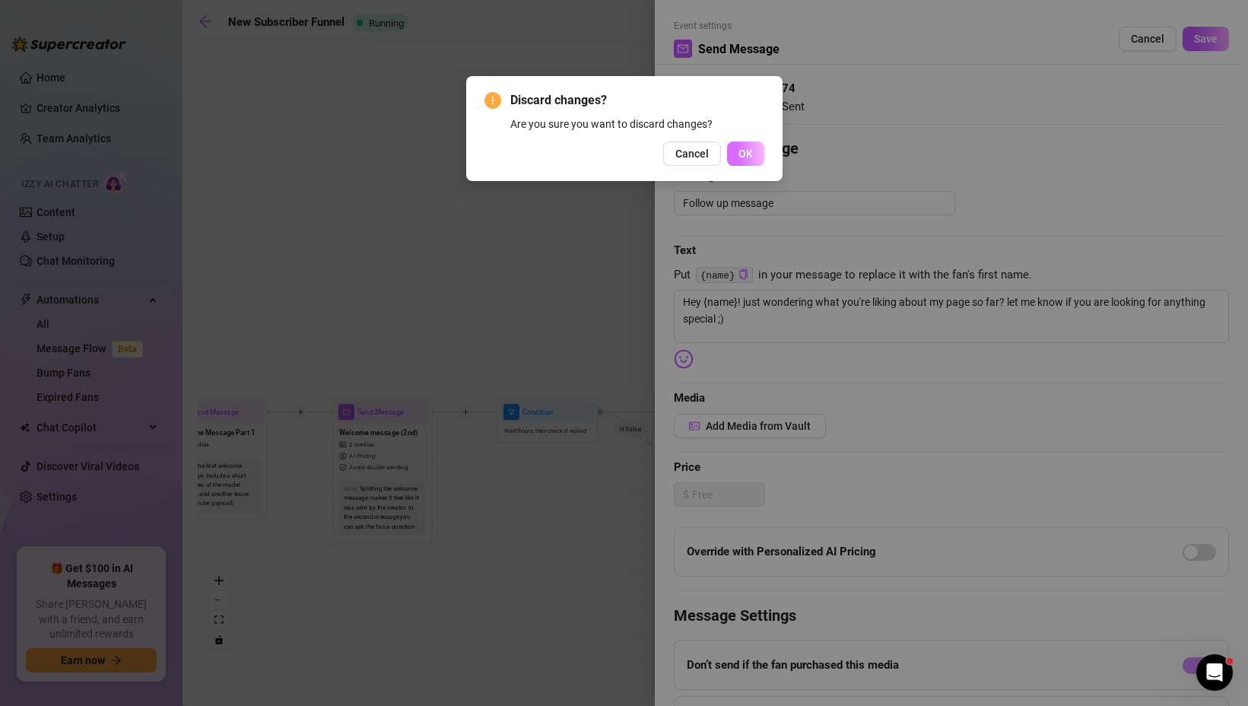
click at [751, 154] on span "OK" at bounding box center [745, 153] width 14 height 12
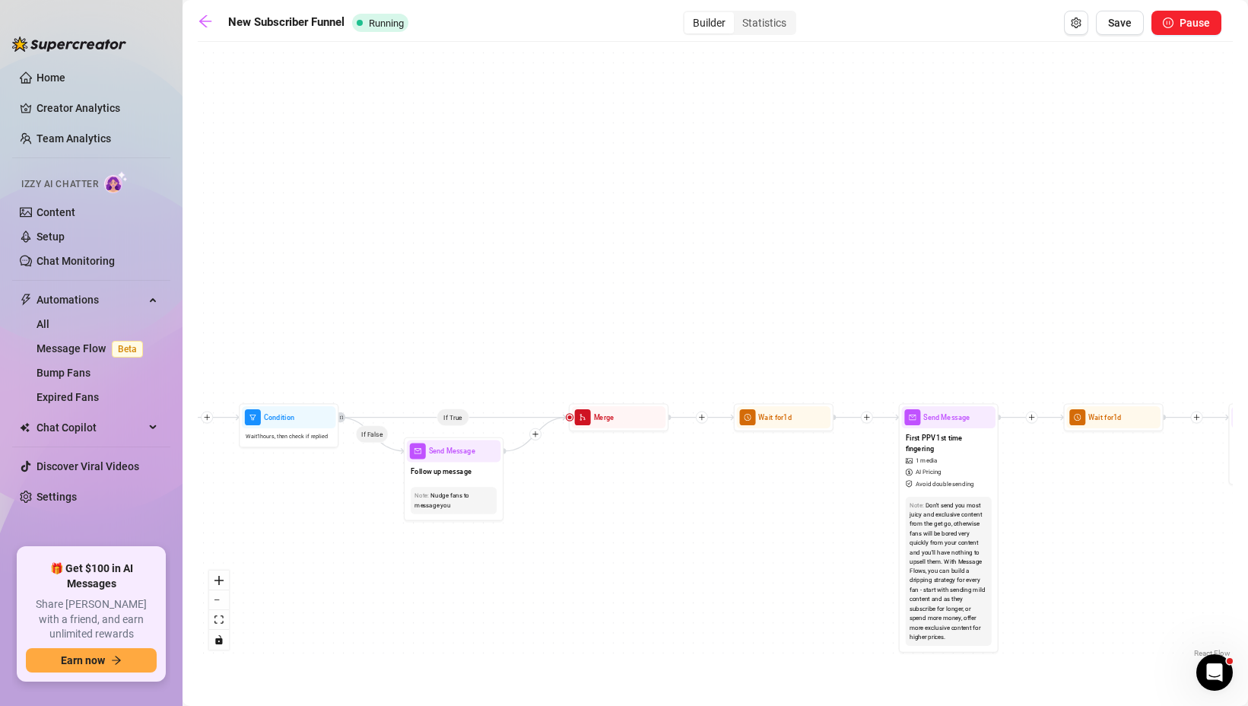
drag, startPoint x: 940, startPoint y: 526, endPoint x: 590, endPoint y: 537, distance: 349.9
click at [590, 537] on div "If True If False If True If False If True If False Wait for 3h Send Message Che…" at bounding box center [715, 354] width 1035 height 611
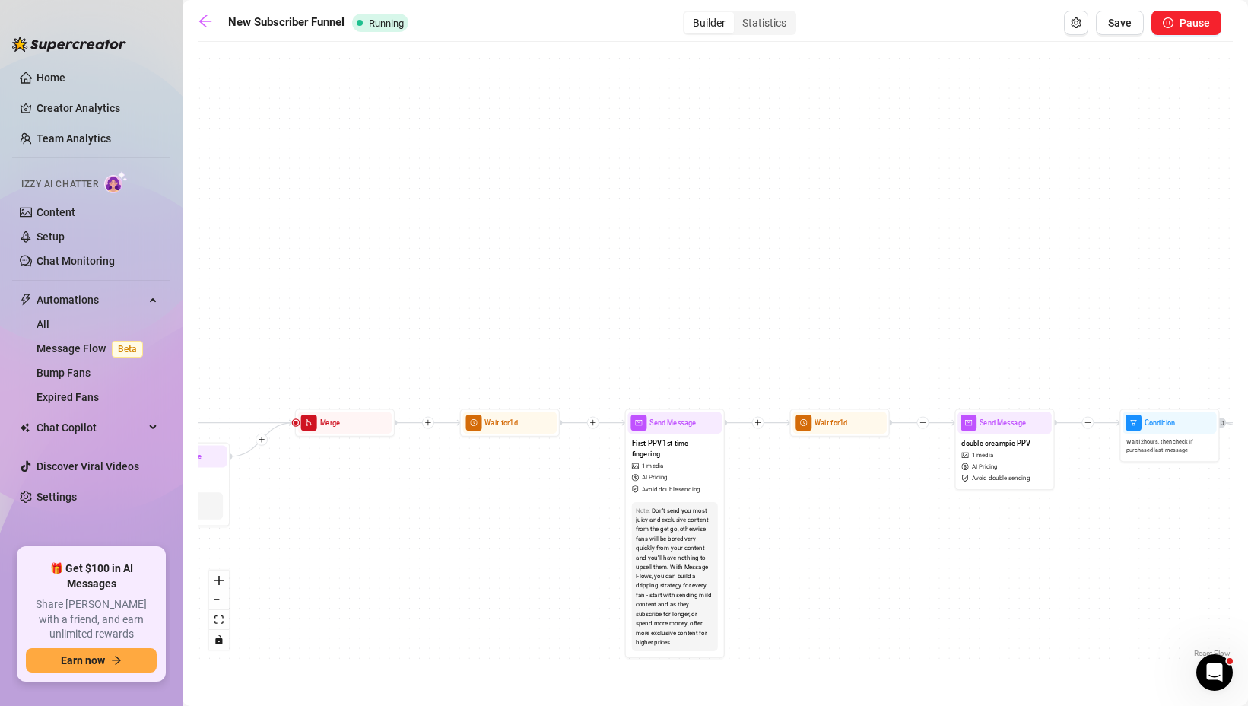
drag, startPoint x: 660, startPoint y: 496, endPoint x: 389, endPoint y: 496, distance: 271.4
click at [389, 496] on div "If True If False If True If False If True If False Wait for 3h Send Message Che…" at bounding box center [715, 354] width 1035 height 611
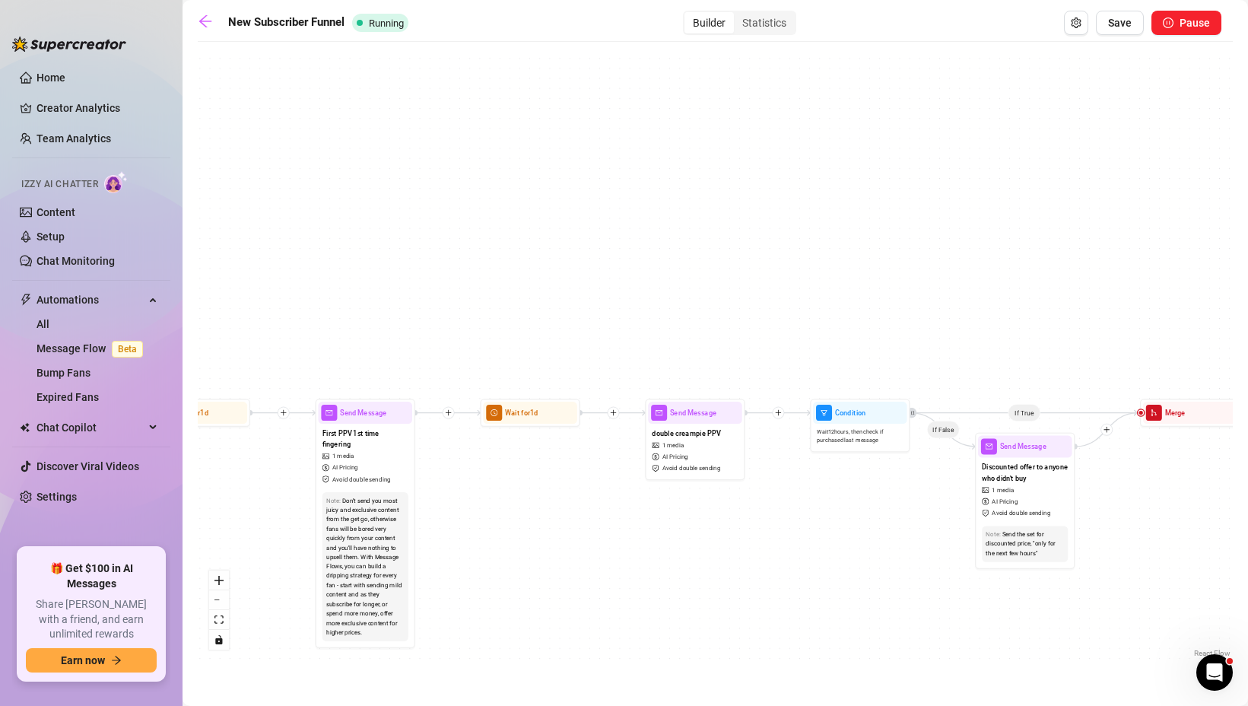
drag, startPoint x: 795, startPoint y: 515, endPoint x: 413, endPoint y: 496, distance: 382.9
click at [414, 496] on div "If True If False If True If False If True If False Wait for 3h Send Message Che…" at bounding box center [715, 354] width 1035 height 611
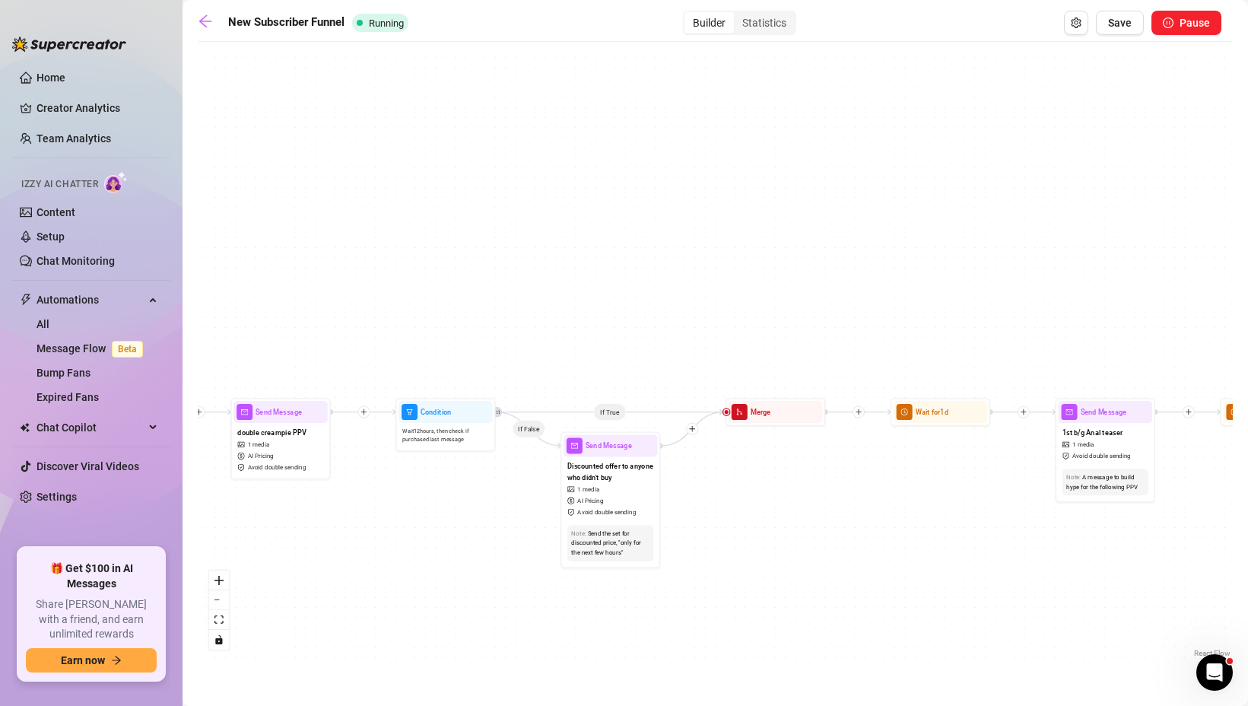
drag, startPoint x: 731, startPoint y: 489, endPoint x: 379, endPoint y: 510, distance: 351.9
click at [380, 510] on div "If True If False If True If False If True If False Wait for 3h Send Message Che…" at bounding box center [715, 354] width 1035 height 611
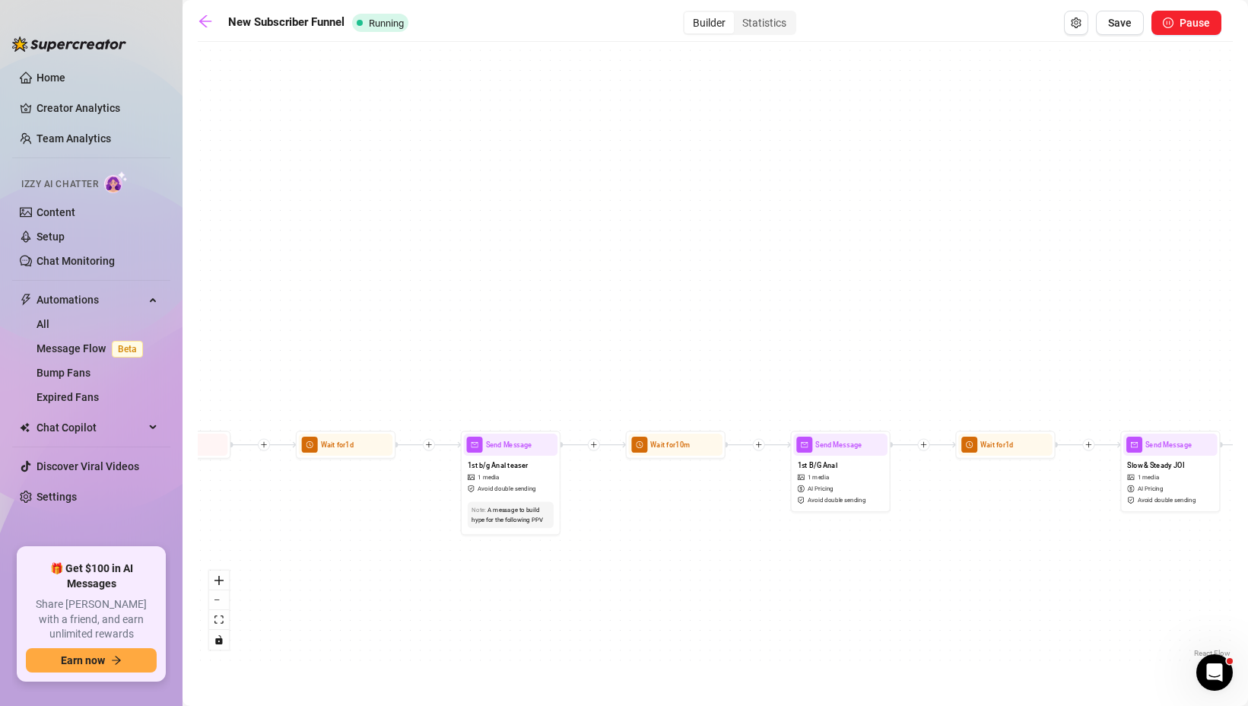
drag, startPoint x: 821, startPoint y: 515, endPoint x: 303, endPoint y: 537, distance: 518.2
click at [304, 537] on div "If True If False If True If False If True If False Wait for 3h Send Message Che…" at bounding box center [715, 354] width 1035 height 611
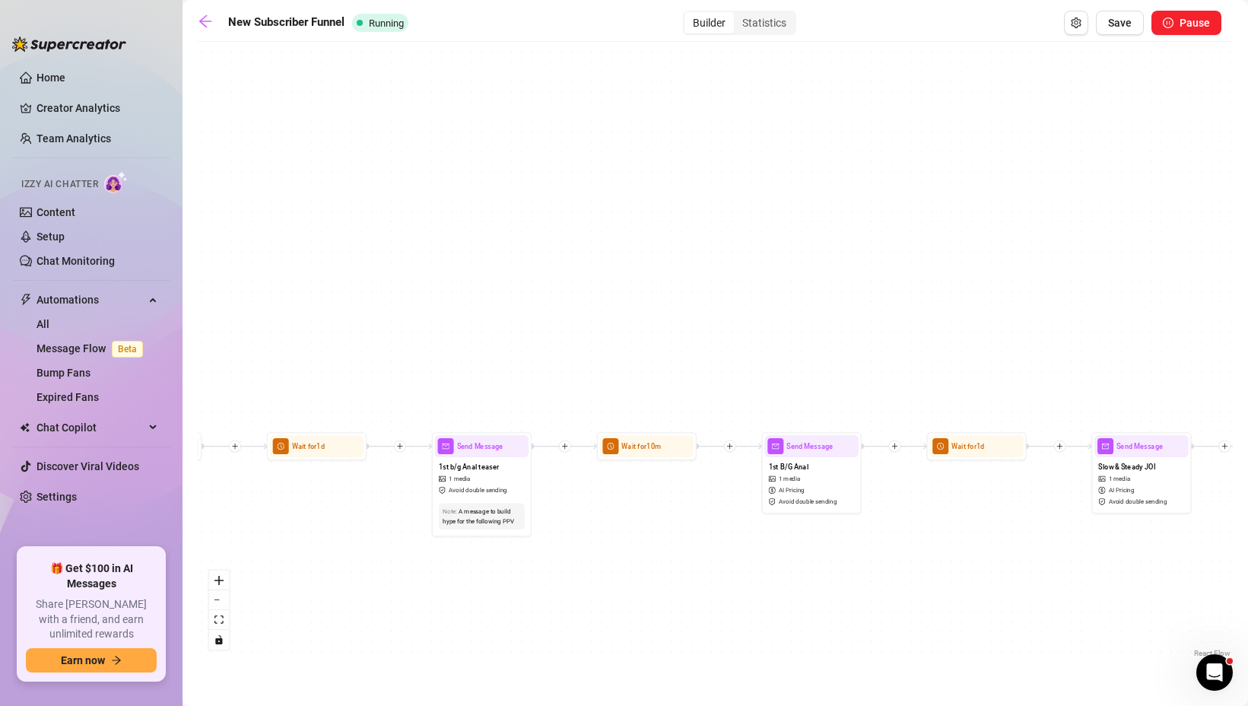
drag, startPoint x: 685, startPoint y: 511, endPoint x: 337, endPoint y: 484, distance: 349.2
click at [338, 484] on div "If True If False If True If False If True If False Wait for 3h Send Message Che…" at bounding box center [715, 354] width 1035 height 611
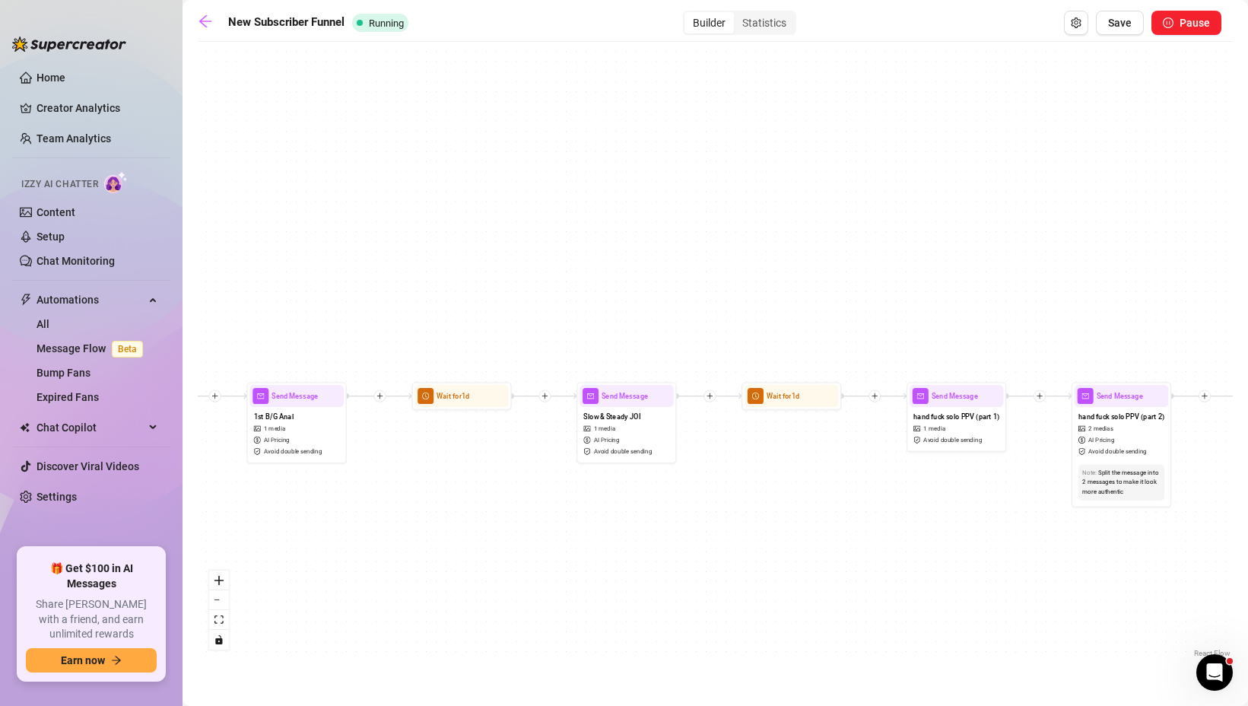
drag, startPoint x: 668, startPoint y: 485, endPoint x: 331, endPoint y: 449, distance: 338.8
click at [331, 449] on div "If True If False If True If False If True If False Wait for 3h Send Message Che…" at bounding box center [715, 354] width 1035 height 611
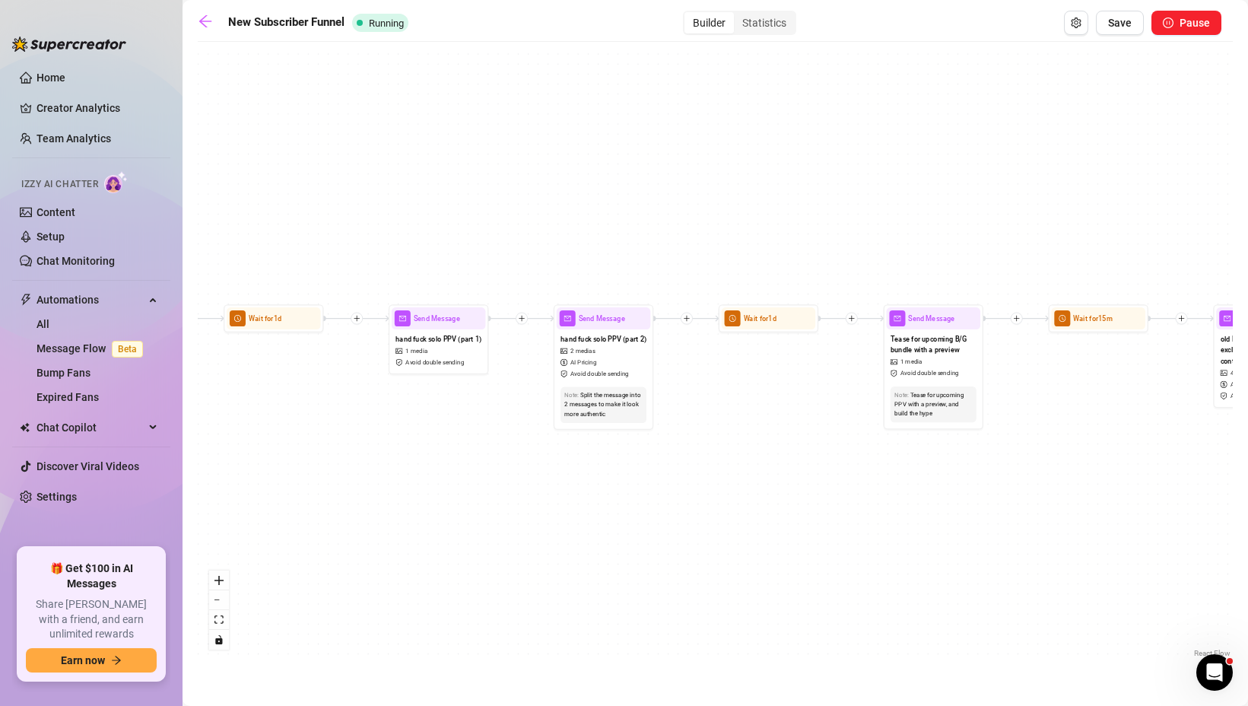
drag, startPoint x: 617, startPoint y: 442, endPoint x: 260, endPoint y: 378, distance: 363.1
click at [260, 378] on div "If True If False If True If False If True If False Wait for 3h Send Message Che…" at bounding box center [715, 354] width 1035 height 611
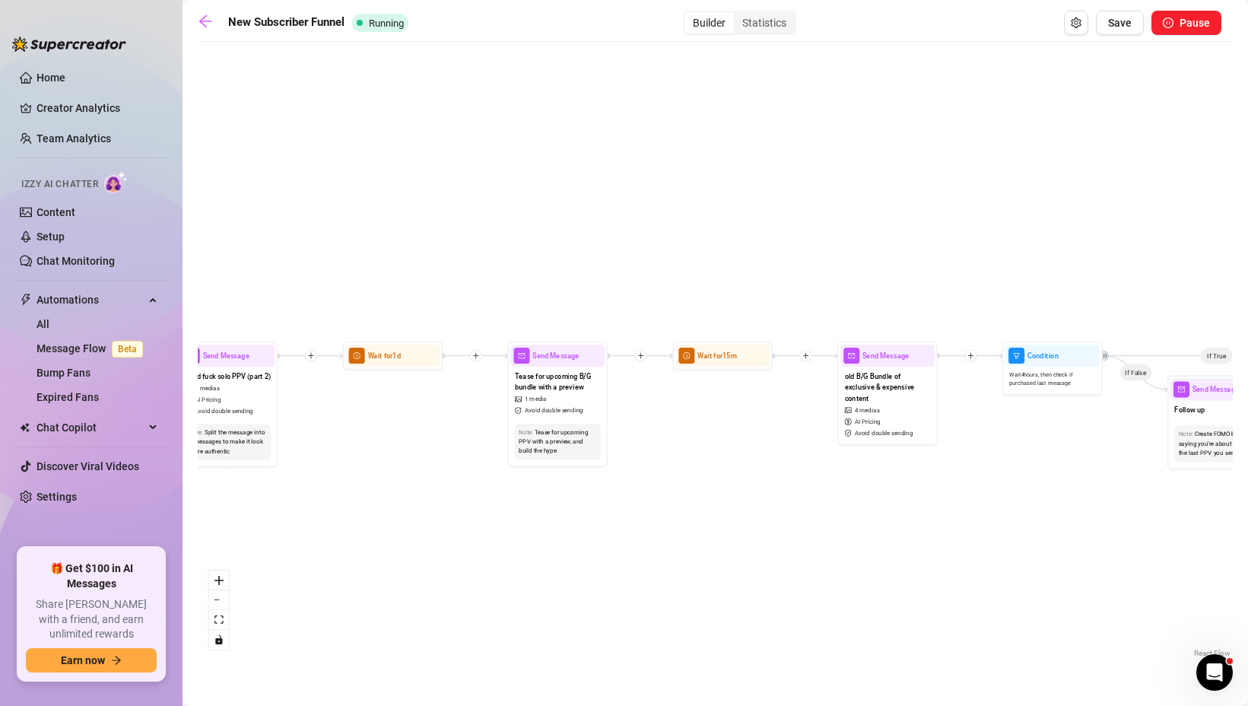
drag, startPoint x: 778, startPoint y: 389, endPoint x: 357, endPoint y: 427, distance: 422.9
click at [357, 427] on div "If True If False If True If False If True If False Wait for 3h Send Message Che…" at bounding box center [715, 354] width 1035 height 611
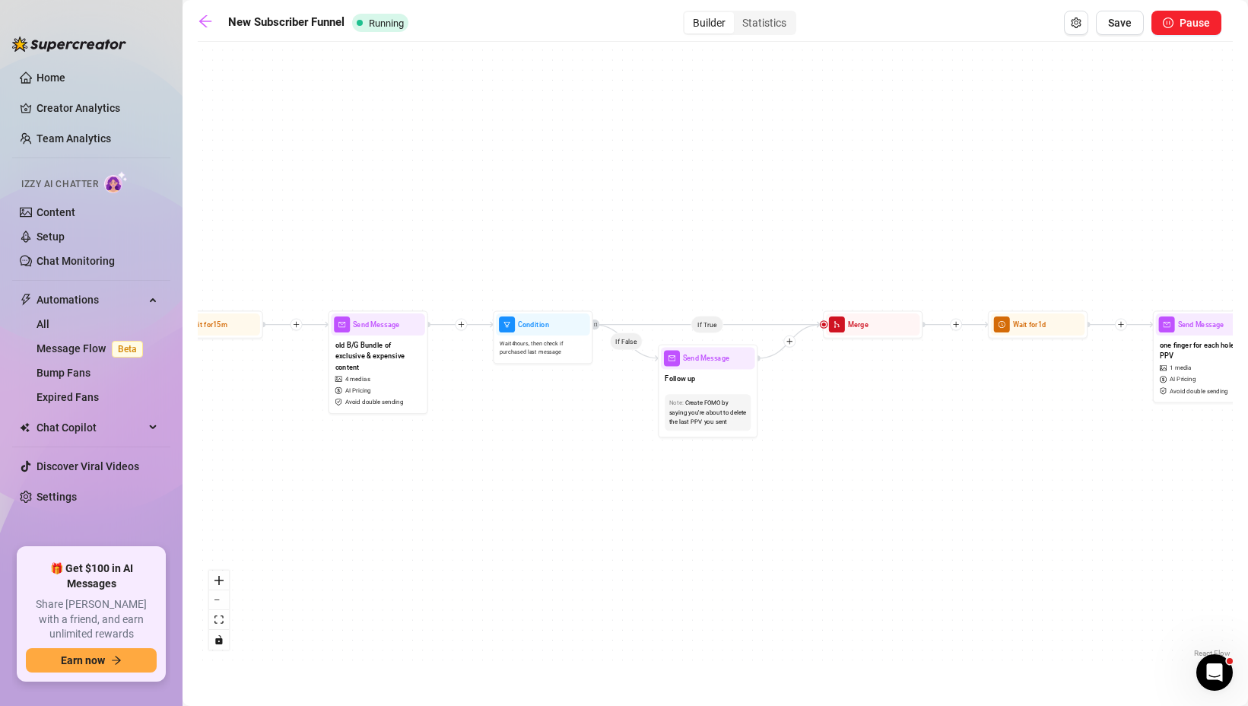
drag, startPoint x: 731, startPoint y: 433, endPoint x: 266, endPoint y: 401, distance: 466.4
click at [266, 401] on div "If True If False If True If False If True If False Wait for 3h Send Message Che…" at bounding box center [715, 354] width 1035 height 611
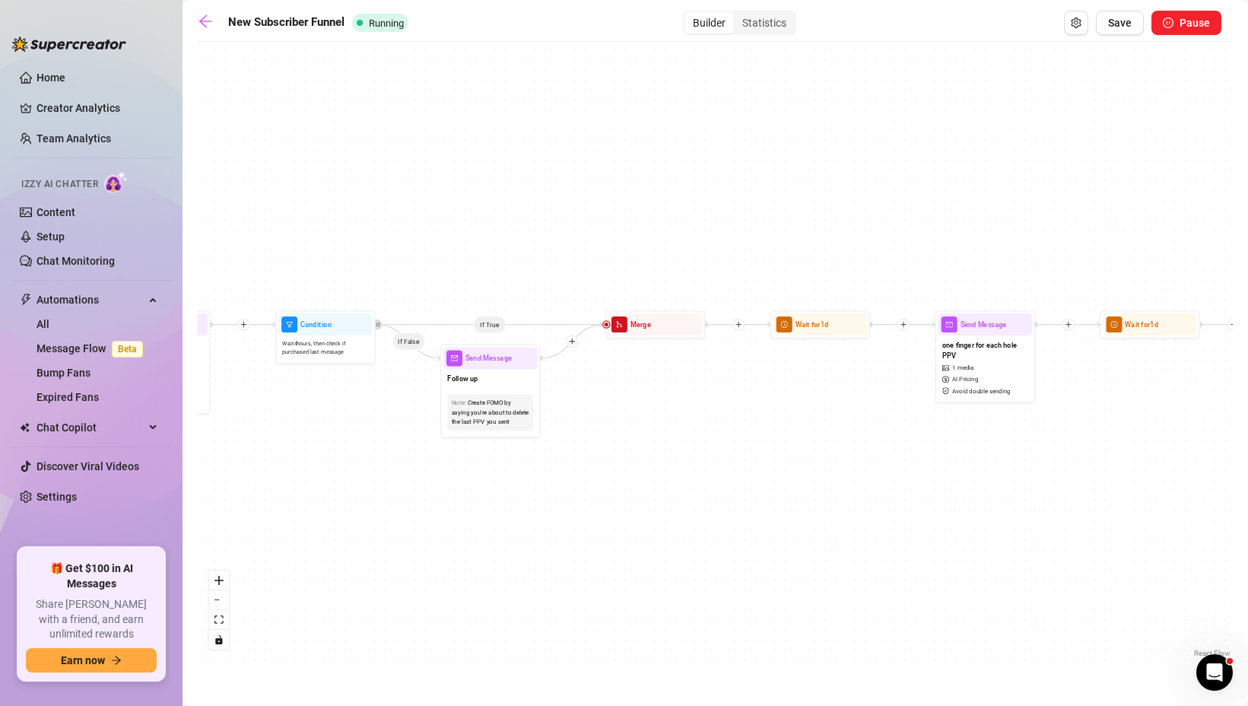
drag, startPoint x: 598, startPoint y: 417, endPoint x: 303, endPoint y: 417, distance: 294.2
click at [303, 417] on div "If True If False If True If False If True If False Wait for 3h Send Message Che…" at bounding box center [715, 354] width 1035 height 611
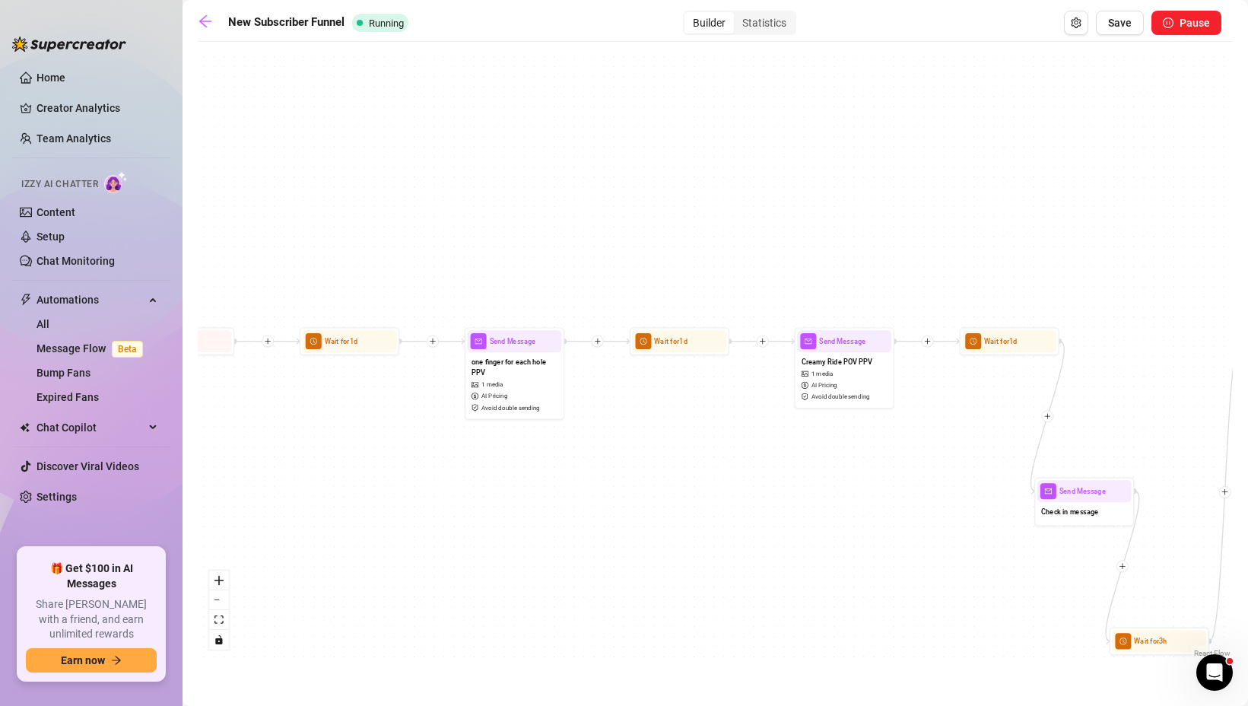
drag, startPoint x: 768, startPoint y: 417, endPoint x: 375, endPoint y: 435, distance: 393.5
click at [375, 435] on div "If True If False If True If False If True If False Wait for 3h Send Message Che…" at bounding box center [715, 354] width 1035 height 611
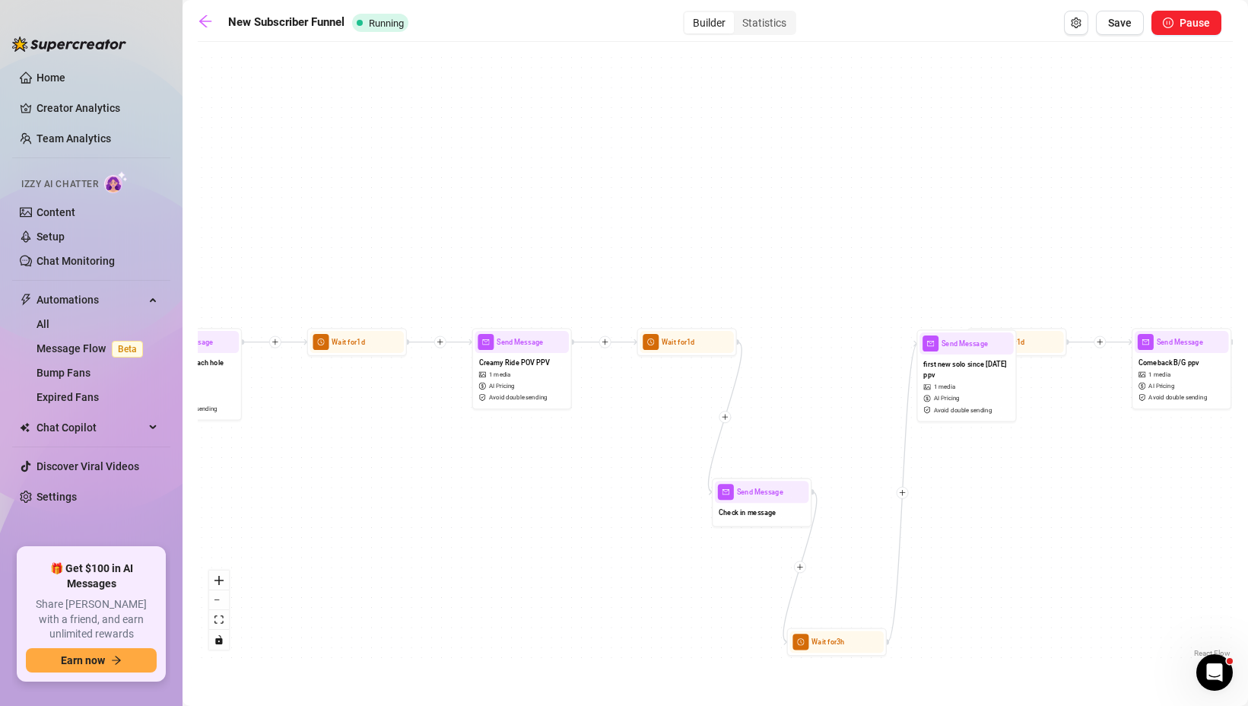
drag, startPoint x: 727, startPoint y: 404, endPoint x: 398, endPoint y: 405, distance: 329.2
click at [398, 405] on div "If True If False If True If False If True If False Wait for 3h Send Message Che…" at bounding box center [715, 354] width 1035 height 611
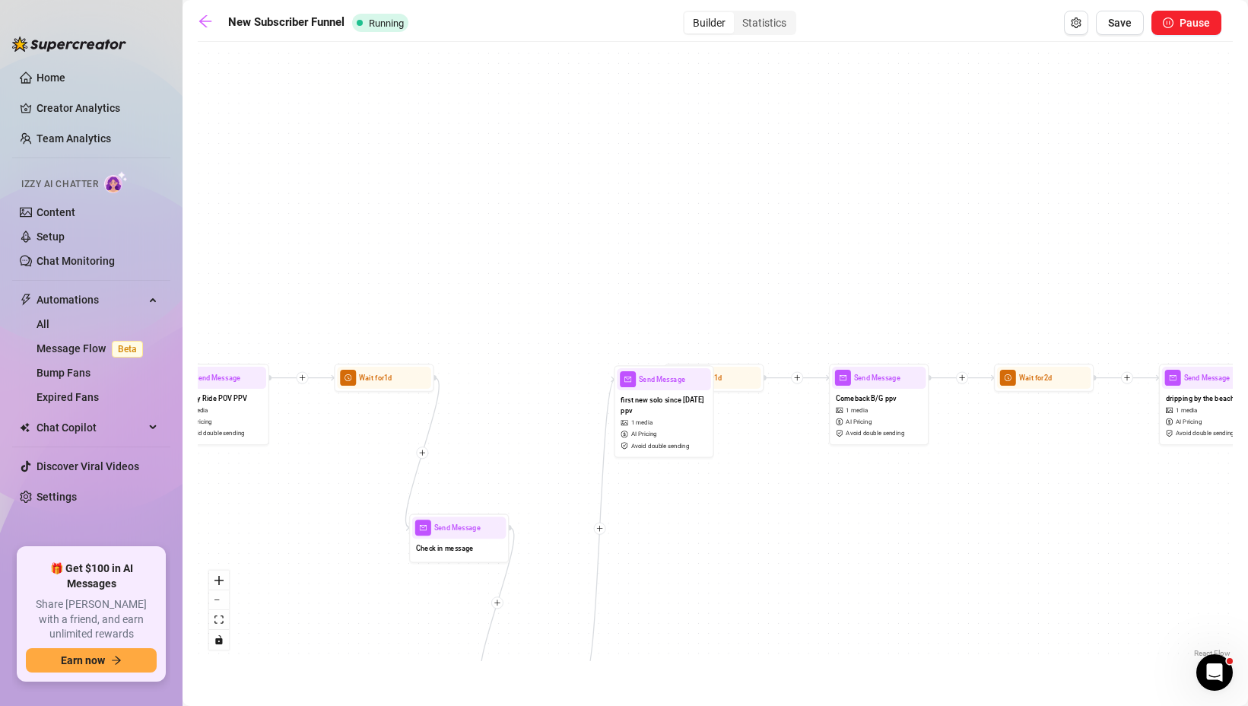
drag, startPoint x: 644, startPoint y: 398, endPoint x: 348, endPoint y: 433, distance: 297.8
click at [348, 433] on div "If True If False If True If False If True If False Wait for 3h Send Message Che…" at bounding box center [715, 354] width 1035 height 611
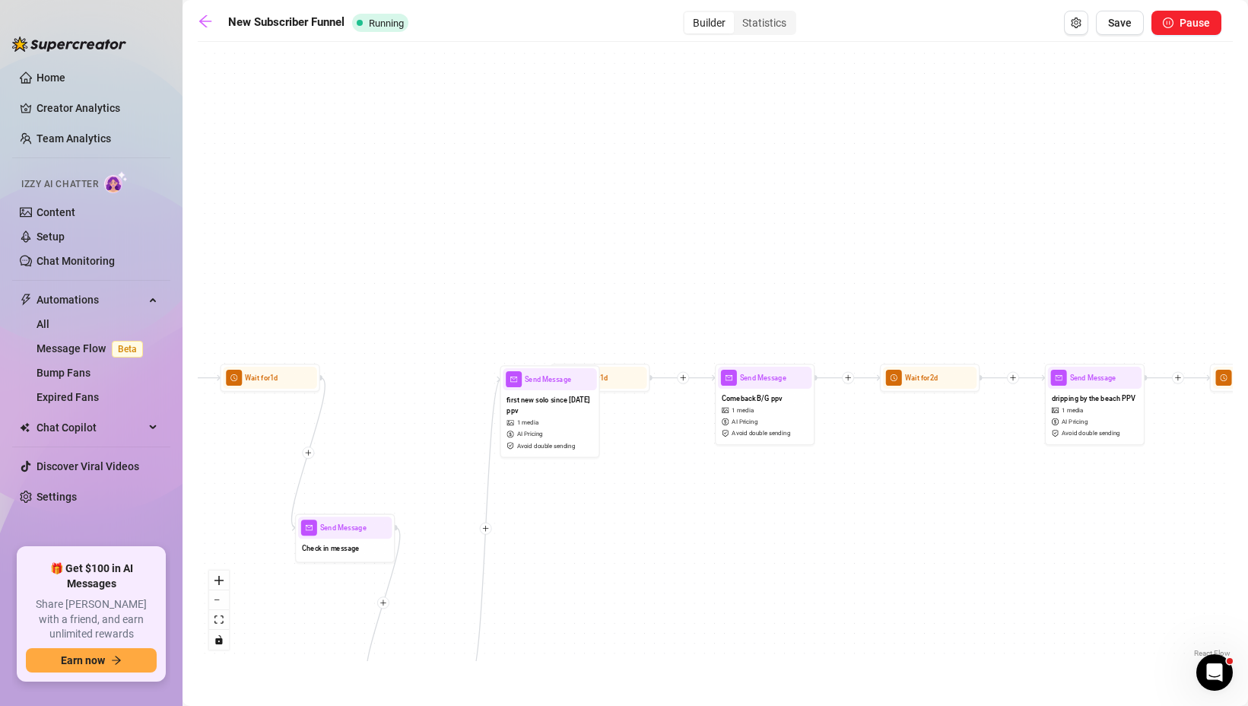
drag, startPoint x: 817, startPoint y: 488, endPoint x: 642, endPoint y: 495, distance: 175.0
click at [642, 495] on div "If True If False If True If False If True If False Wait for 3h Send Message Che…" at bounding box center [715, 354] width 1035 height 611
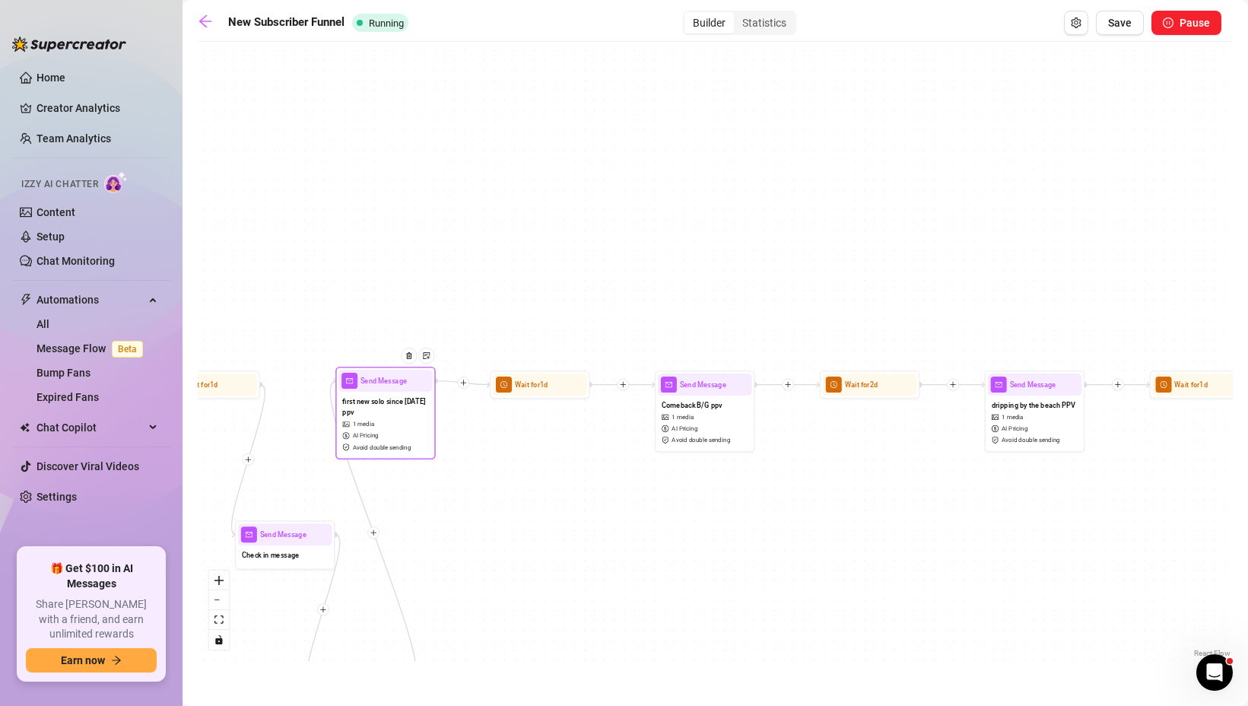
drag, startPoint x: 484, startPoint y: 395, endPoint x: 379, endPoint y: 390, distance: 105.1
click at [379, 390] on div "Send Message" at bounding box center [385, 381] width 94 height 22
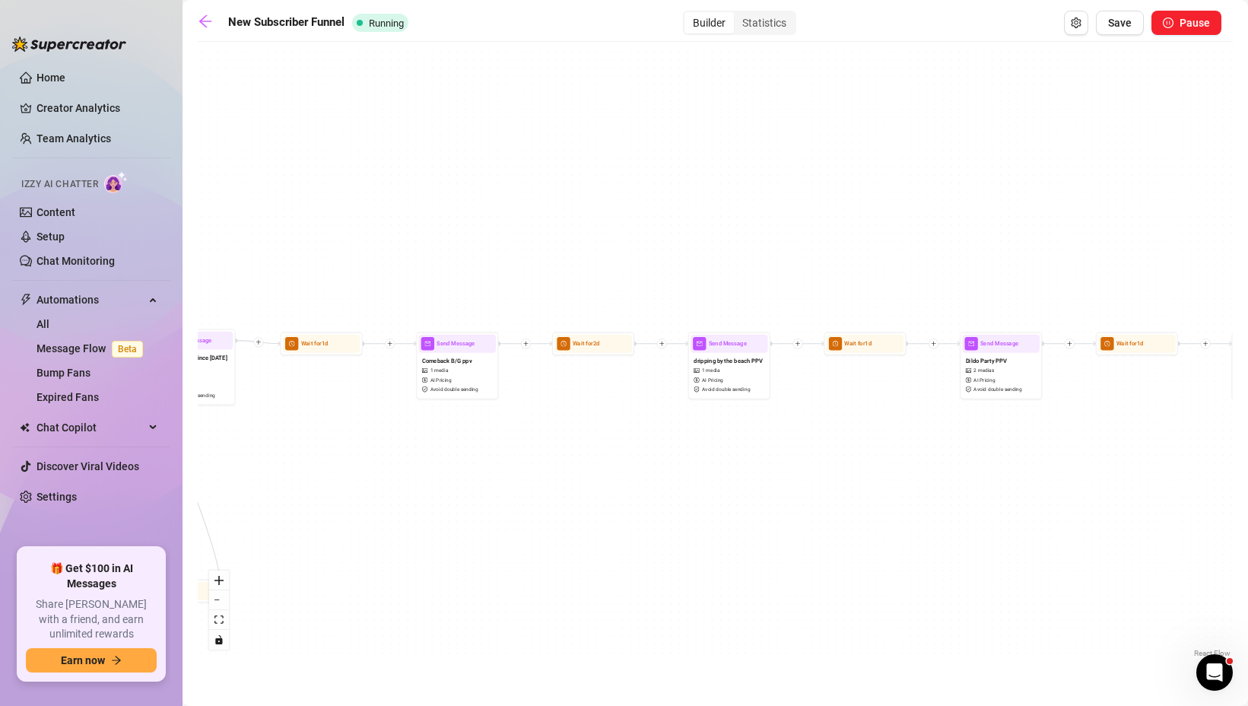
drag, startPoint x: 563, startPoint y: 384, endPoint x: 374, endPoint y: 428, distance: 193.6
click at [374, 428] on div "If True If False If True If False If True If False Wait for 3h Send Message Che…" at bounding box center [715, 354] width 1035 height 611
drag, startPoint x: 832, startPoint y: 433, endPoint x: 709, endPoint y: 432, distance: 122.4
click at [798, 432] on div "If True If False If True If False If True If False Wait for 3h Send Message Che…" at bounding box center [715, 354] width 1035 height 611
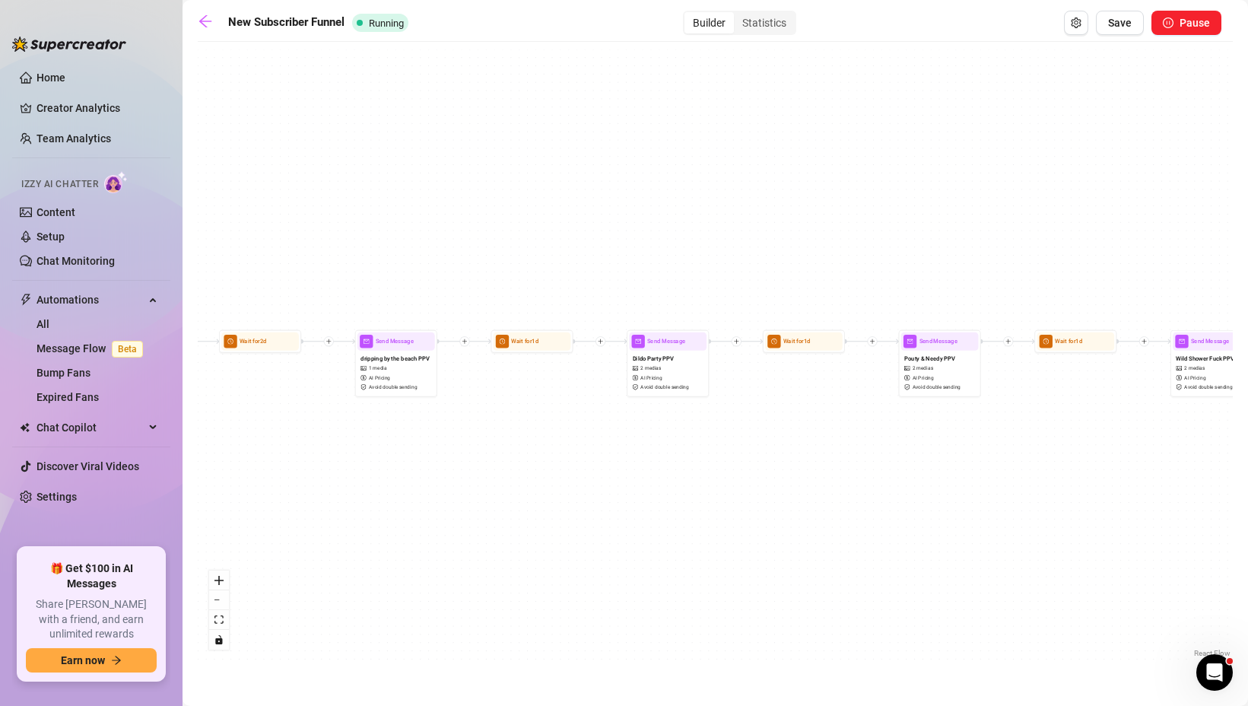
drag, startPoint x: 851, startPoint y: 456, endPoint x: 427, endPoint y: 460, distance: 423.5
click at [427, 460] on div "If True If False If True If False If True If False Wait for 3h Send Message Che…" at bounding box center [715, 354] width 1035 height 611
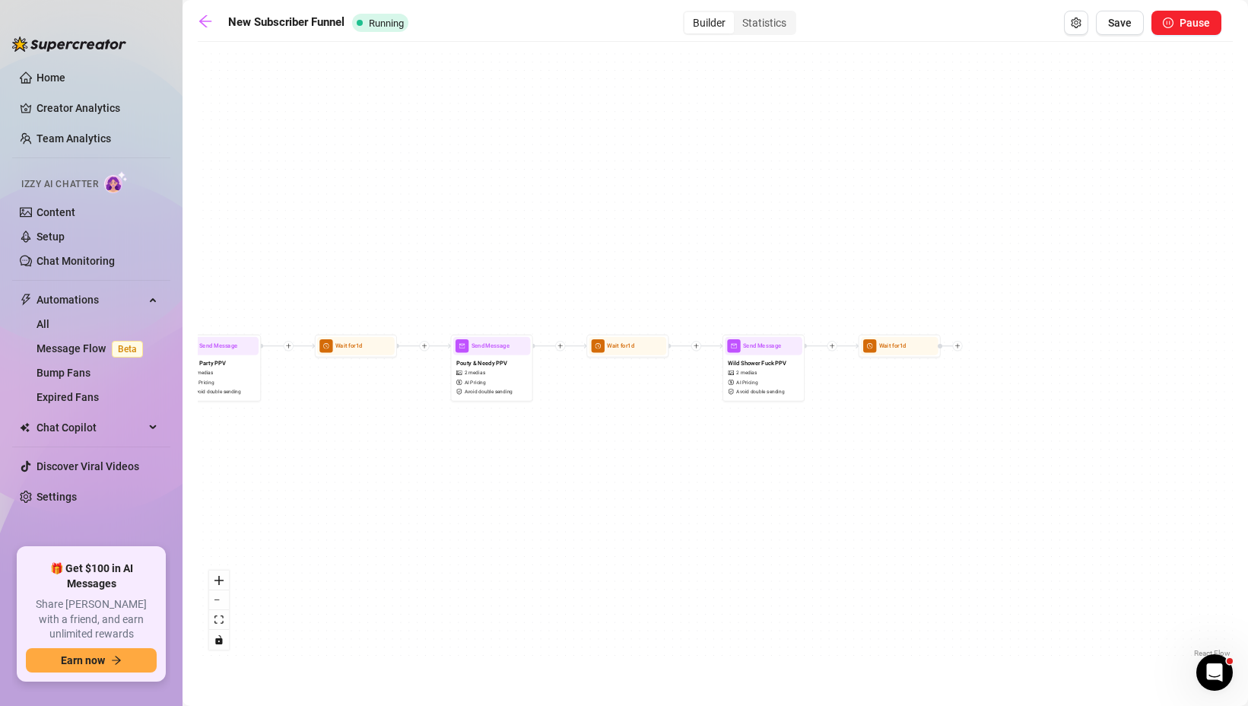
drag, startPoint x: 939, startPoint y: 501, endPoint x: 613, endPoint y: 501, distance: 326.2
click at [613, 501] on div "If True If False If True If False If True If False Wait for 3h Send Message Che…" at bounding box center [715, 354] width 1035 height 611
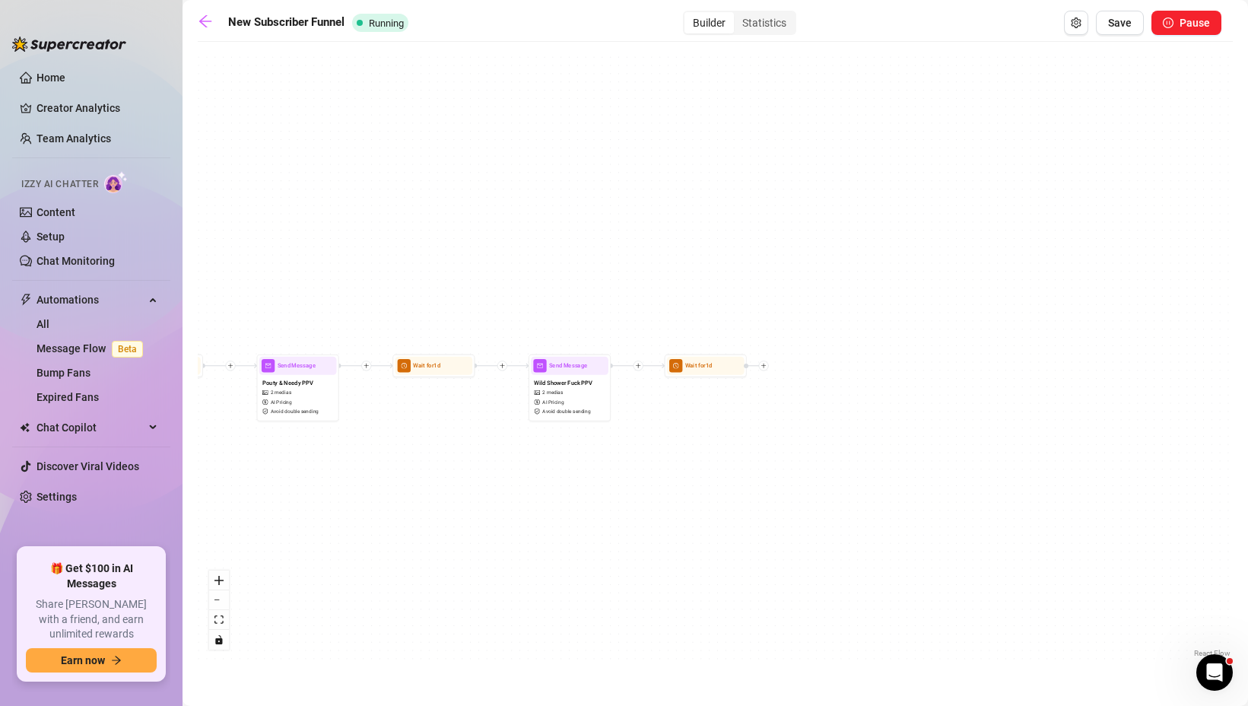
drag, startPoint x: 907, startPoint y: 436, endPoint x: 713, endPoint y: 456, distance: 194.9
click at [713, 456] on div "If True If False If True If False If True If False Wait for 3h Send Message Che…" at bounding box center [715, 354] width 1035 height 611
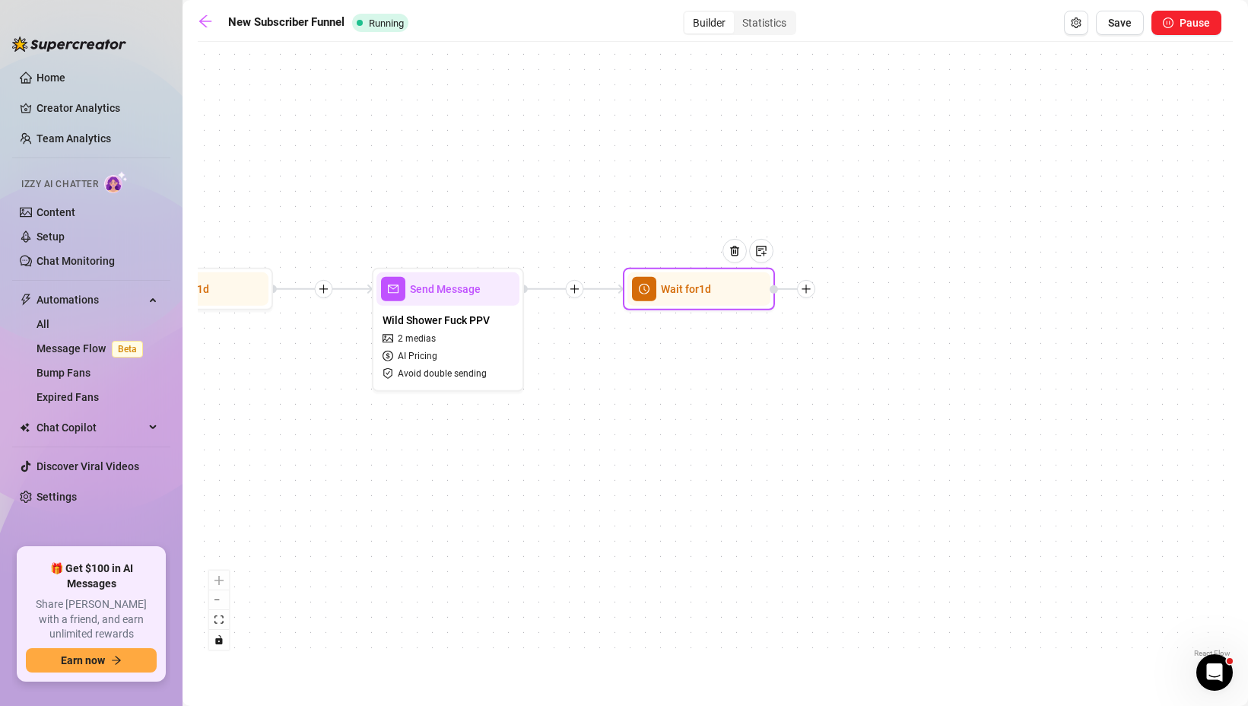
click at [810, 292] on icon "plus" at bounding box center [806, 289] width 11 height 11
click at [802, 291] on icon "plus" at bounding box center [806, 289] width 11 height 11
click at [862, 338] on div "Message" at bounding box center [881, 342] width 111 height 26
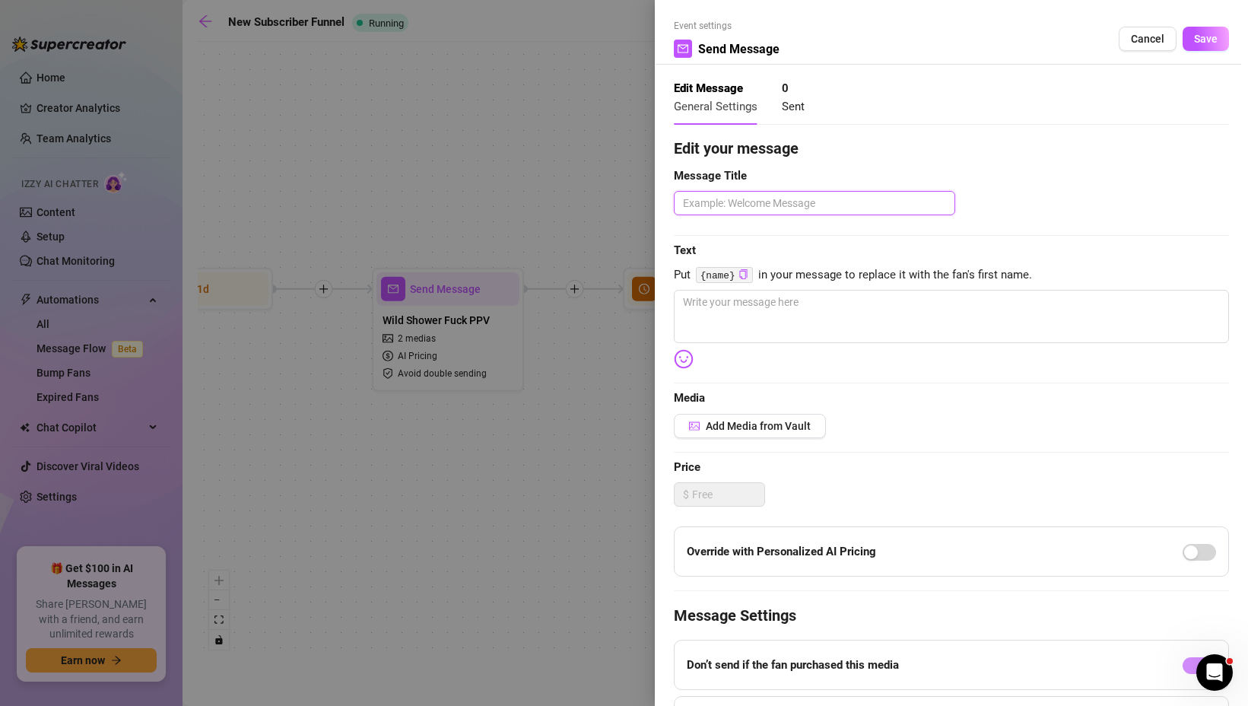
click at [726, 201] on textarea at bounding box center [814, 203] width 281 height 24
click at [735, 315] on textarea at bounding box center [951, 316] width 555 height 53
